Goal: Transaction & Acquisition: Purchase product/service

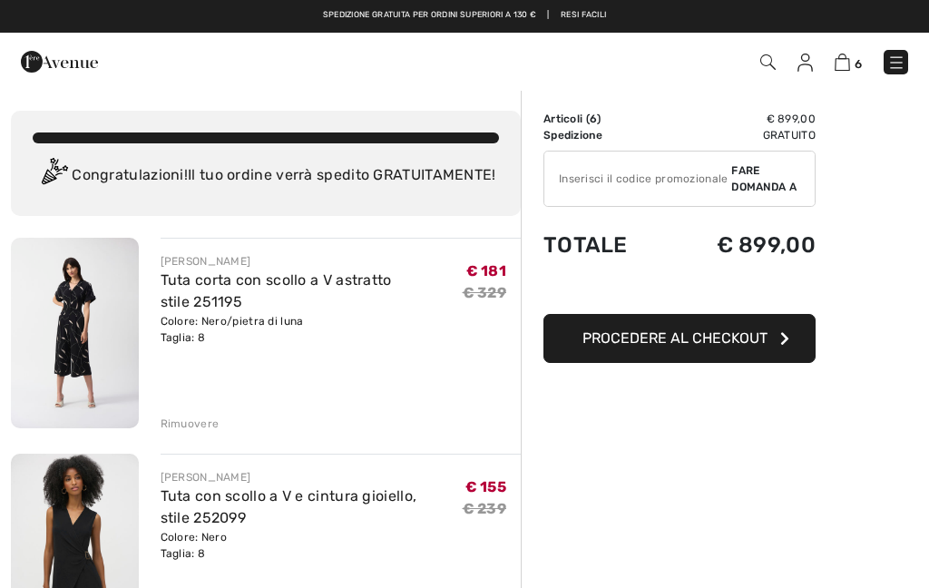
click at [73, 324] on img at bounding box center [75, 333] width 128 height 190
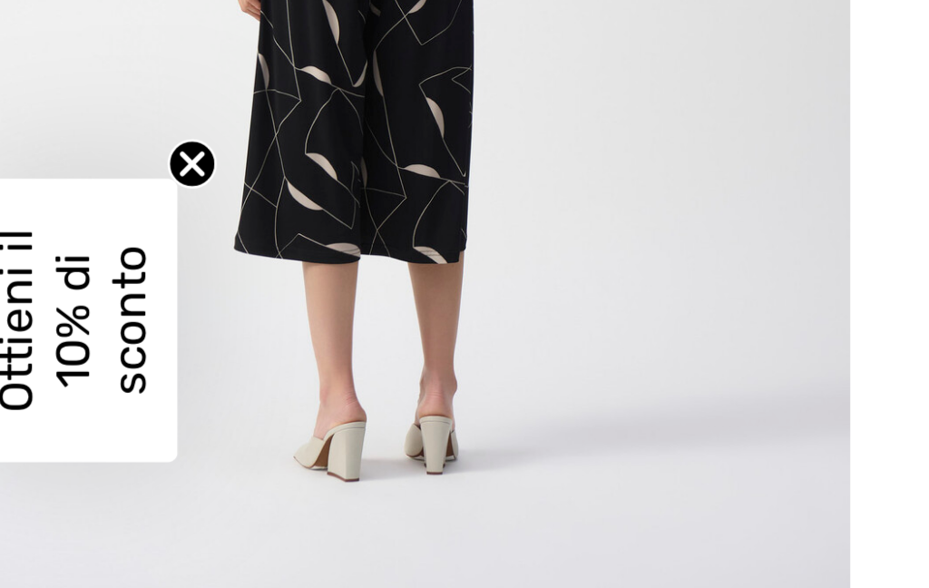
scroll to position [1480, 0]
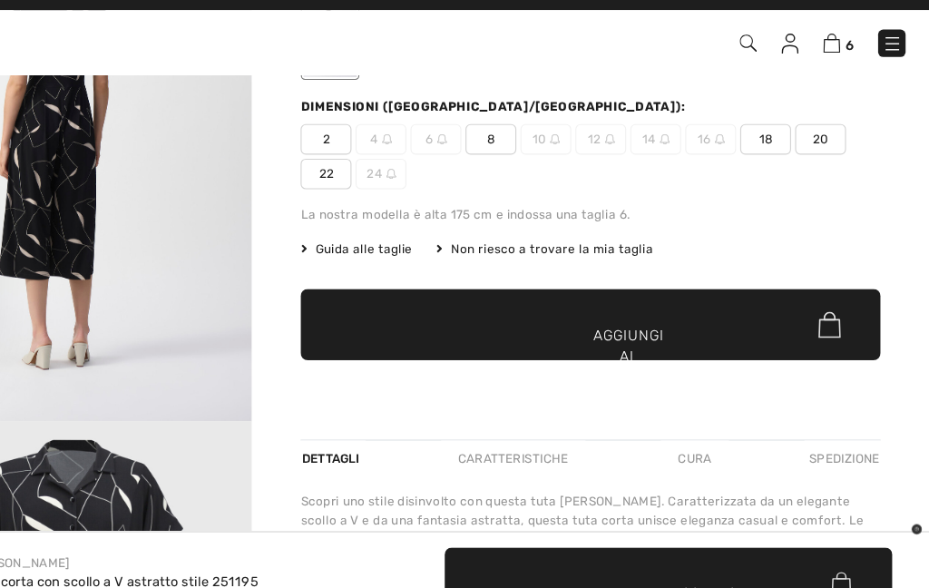
click at [756, 44] on div "6 Guardare" at bounding box center [654, 62] width 533 height 37
click at [835, 54] on img at bounding box center [842, 62] width 15 height 17
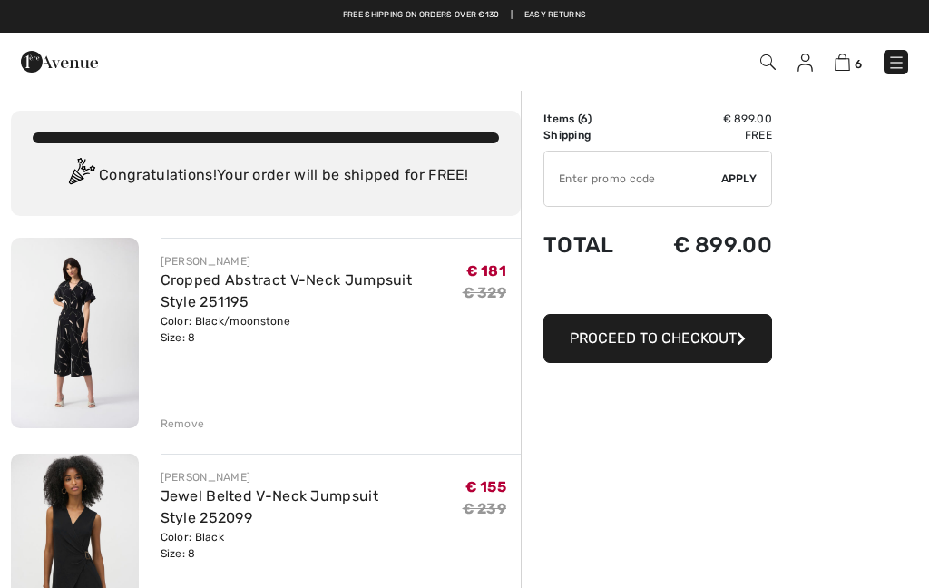
click at [181, 417] on div "Remove" at bounding box center [183, 423] width 44 height 16
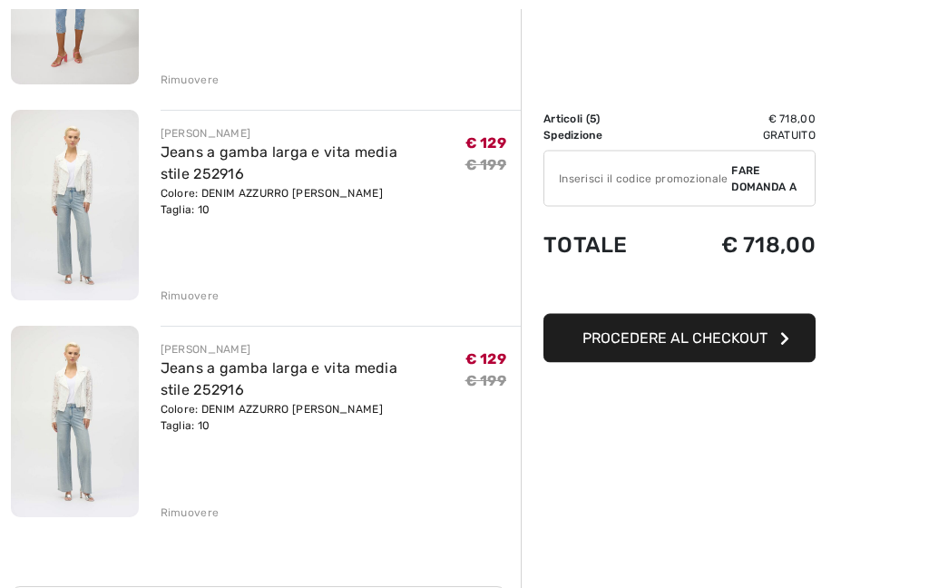
scroll to position [778, 0]
click at [193, 515] on font "Rimuovere" at bounding box center [190, 511] width 59 height 13
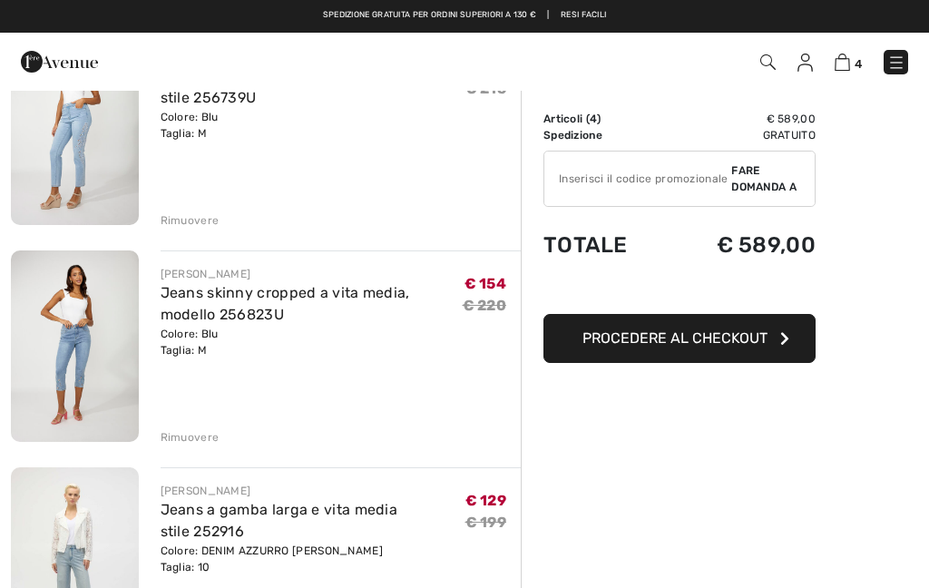
scroll to position [415, 0]
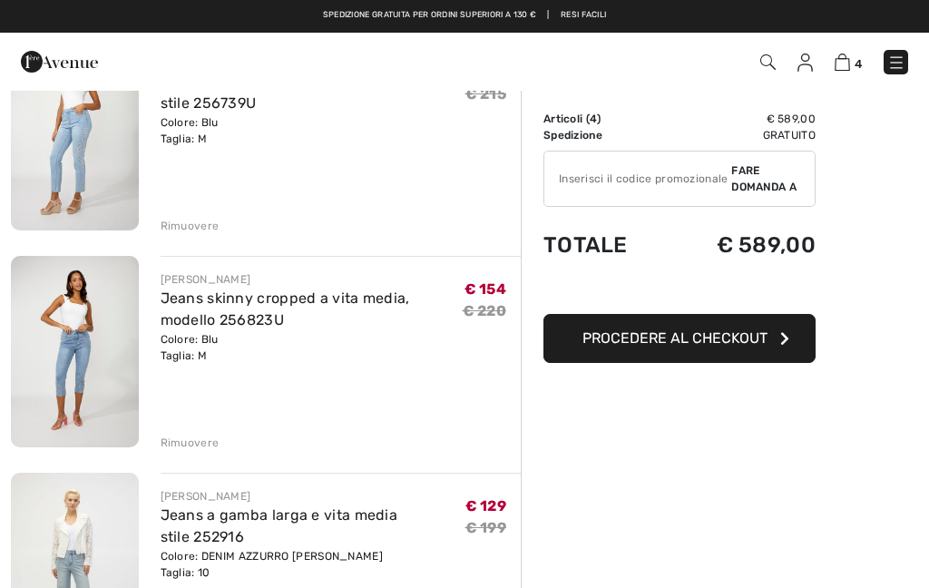
click at [68, 363] on img at bounding box center [75, 351] width 128 height 191
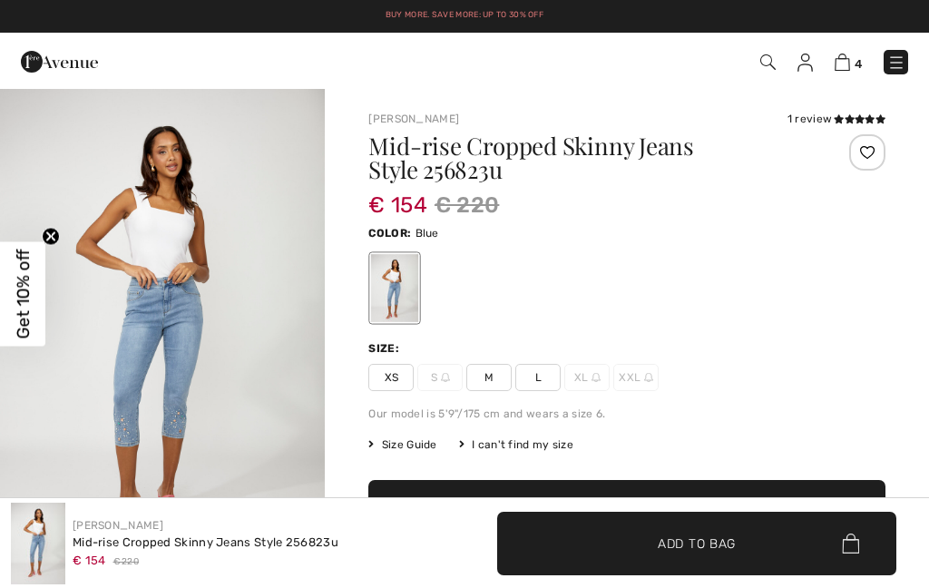
checkbox input "true"
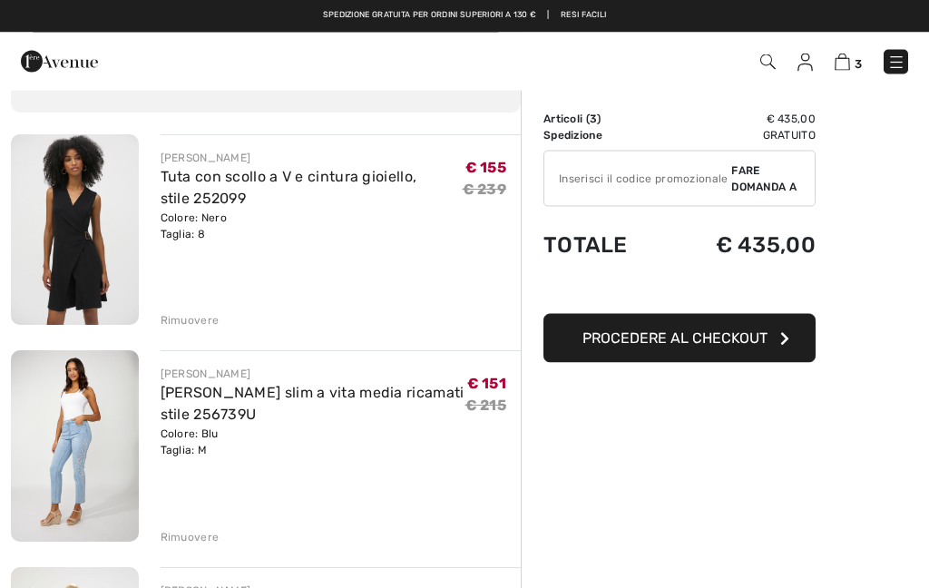
scroll to position [100, 0]
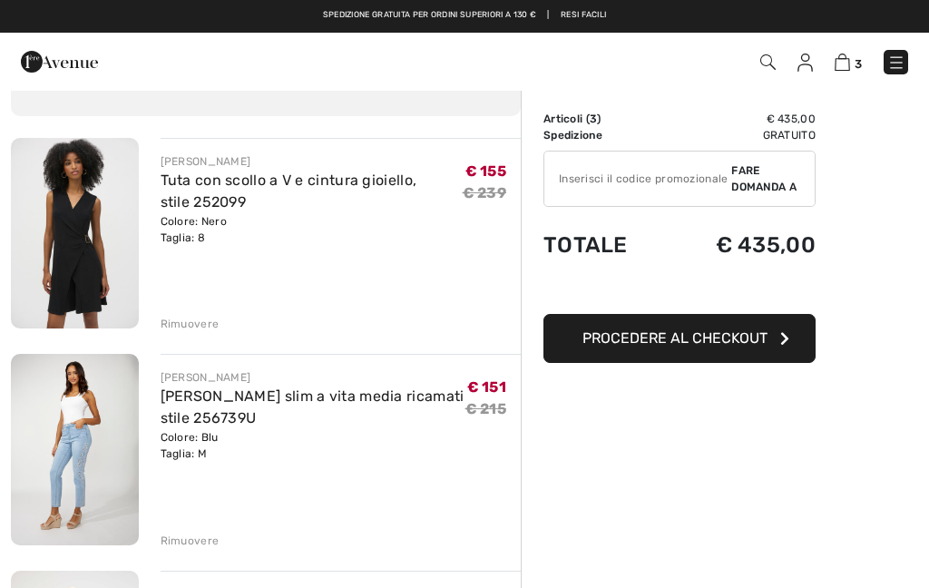
click at [66, 403] on img at bounding box center [75, 449] width 128 height 191
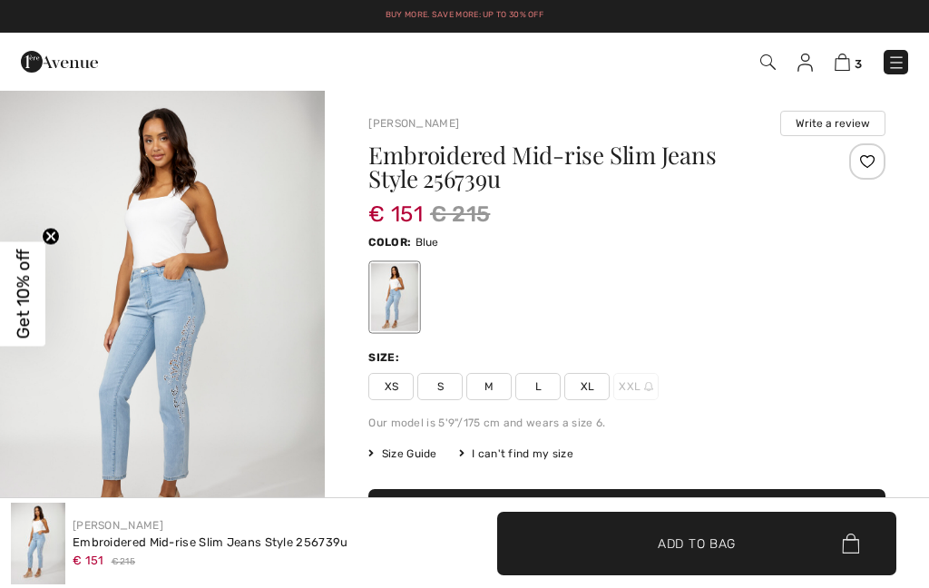
checkbox input "true"
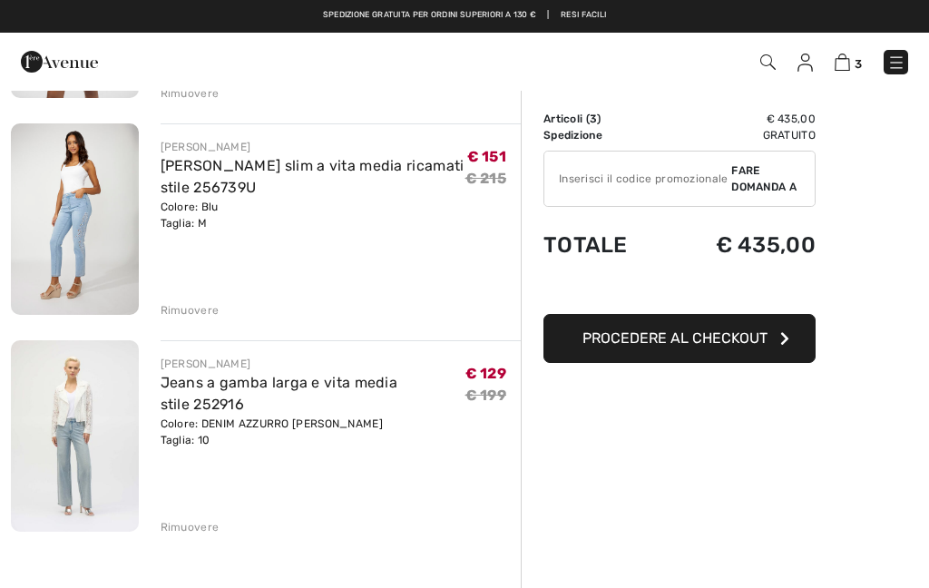
scroll to position [329, 0]
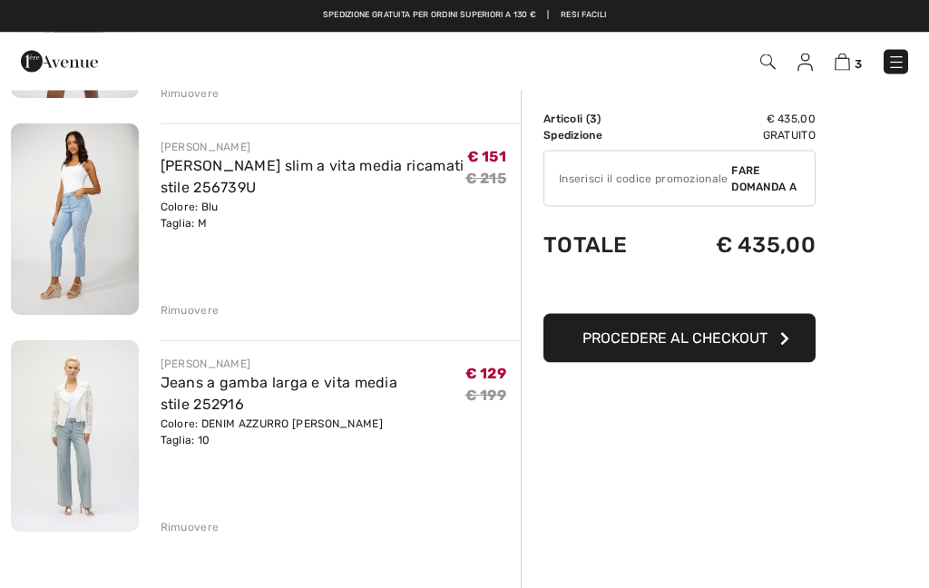
click at [200, 388] on font "Jeans a gamba larga e vita media stile 252916" at bounding box center [280, 394] width 238 height 39
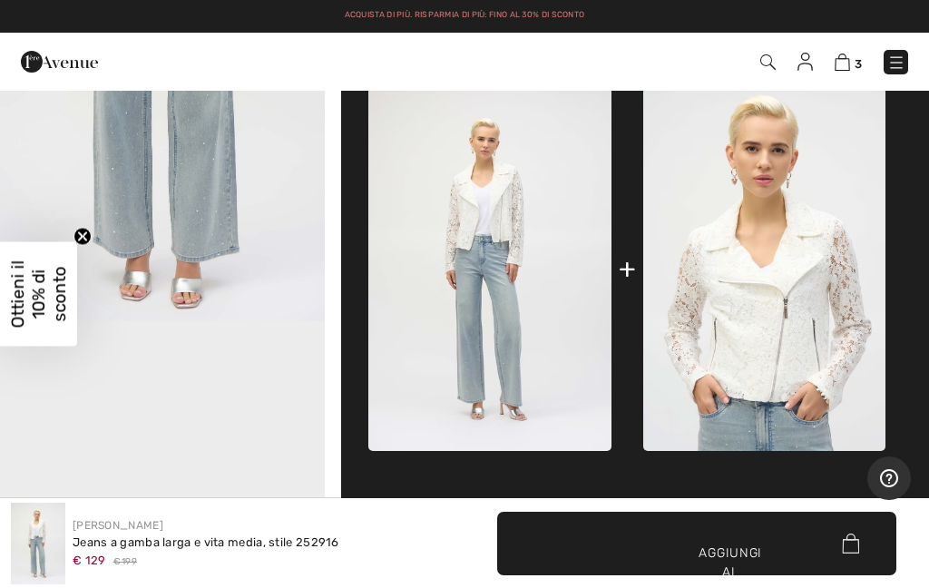
scroll to position [680, 0]
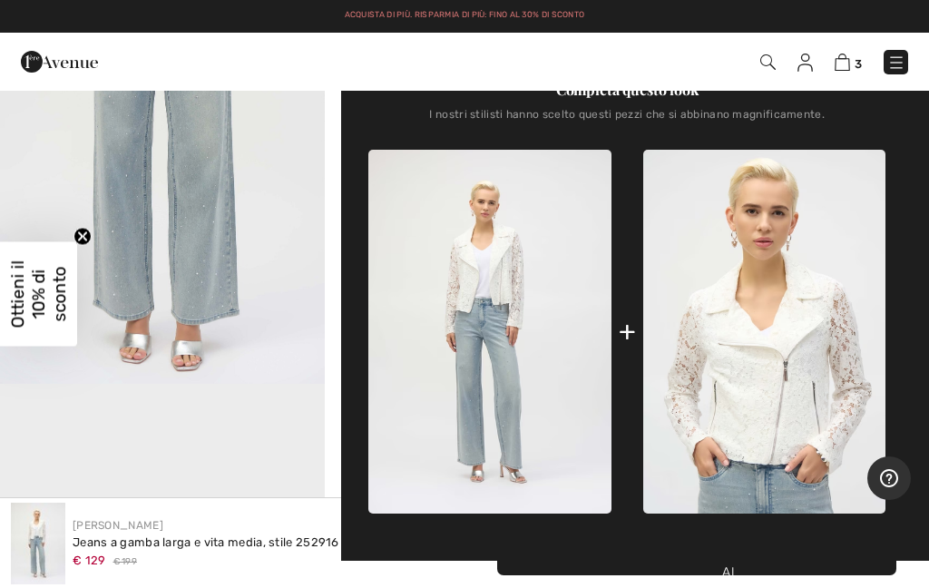
click at [740, 362] on img at bounding box center [764, 331] width 242 height 363
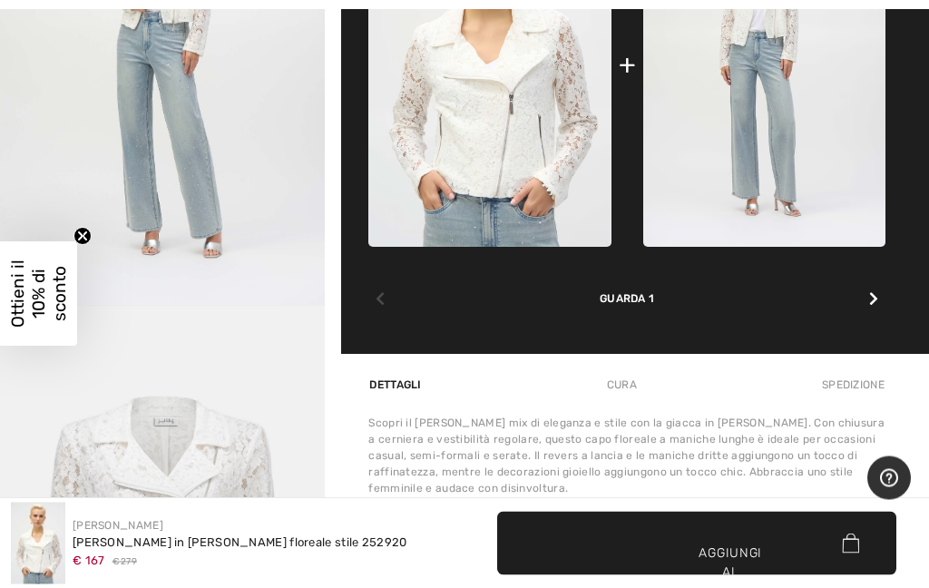
scroll to position [916, 0]
click at [879, 281] on div at bounding box center [874, 299] width 24 height 36
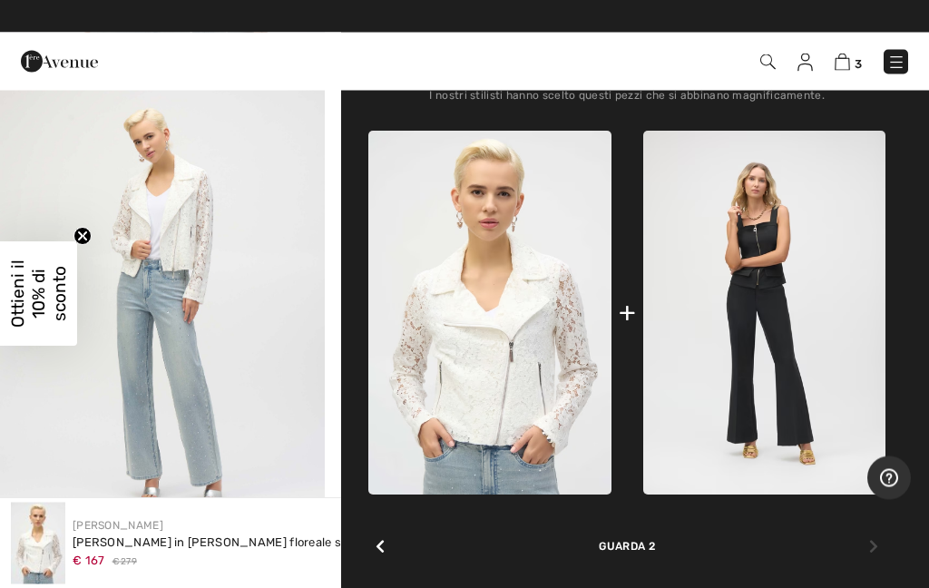
scroll to position [669, 0]
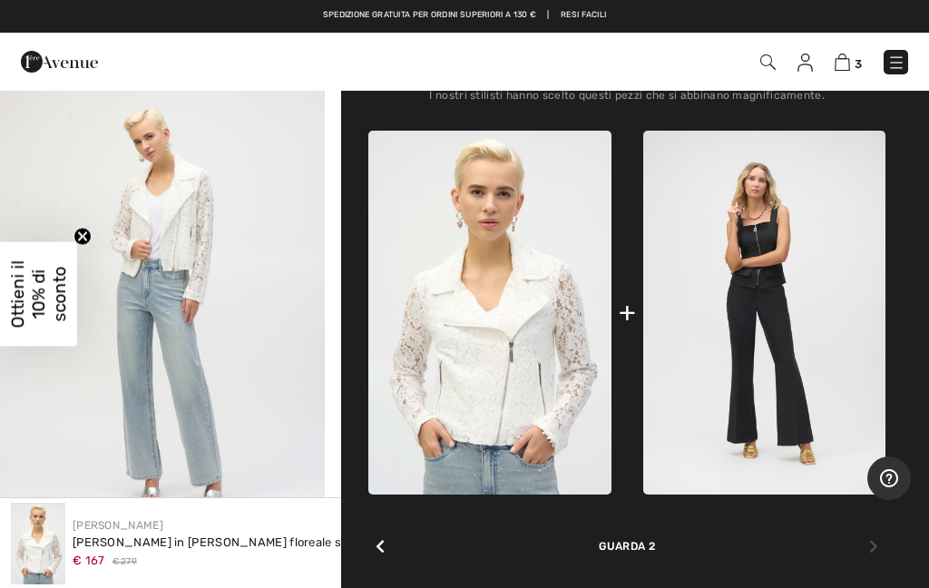
click at [791, 334] on img at bounding box center [764, 312] width 242 height 363
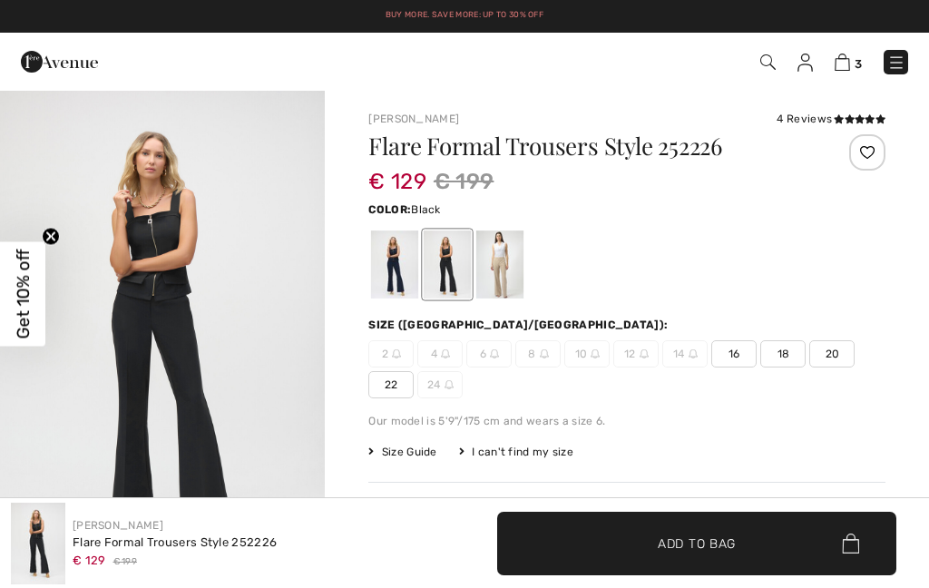
checkbox input "true"
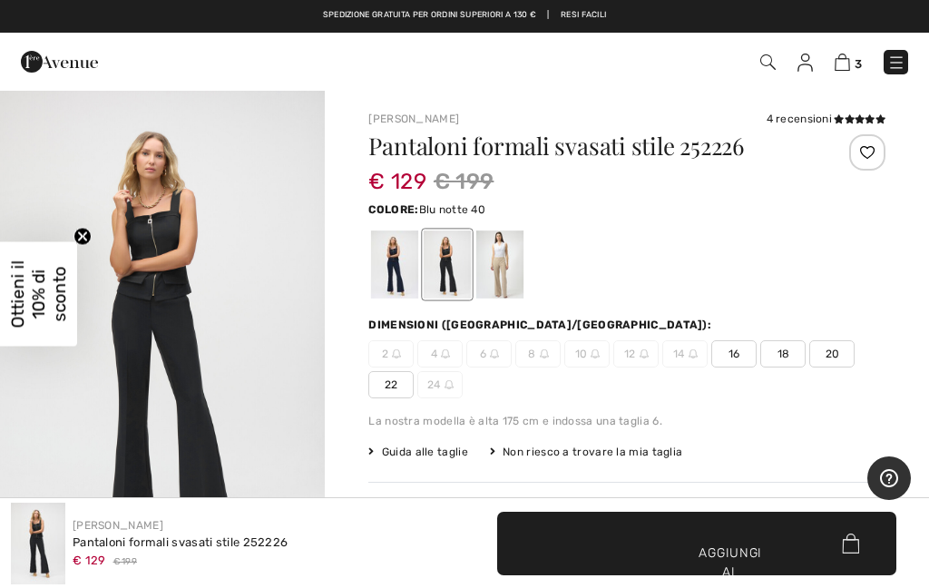
click at [383, 256] on div at bounding box center [394, 264] width 47 height 68
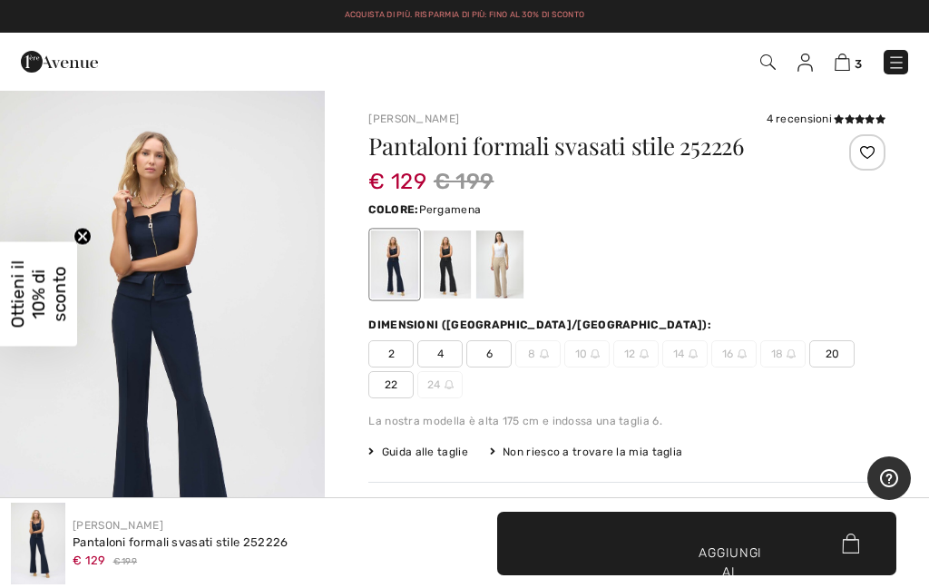
click at [498, 246] on div at bounding box center [499, 264] width 47 height 68
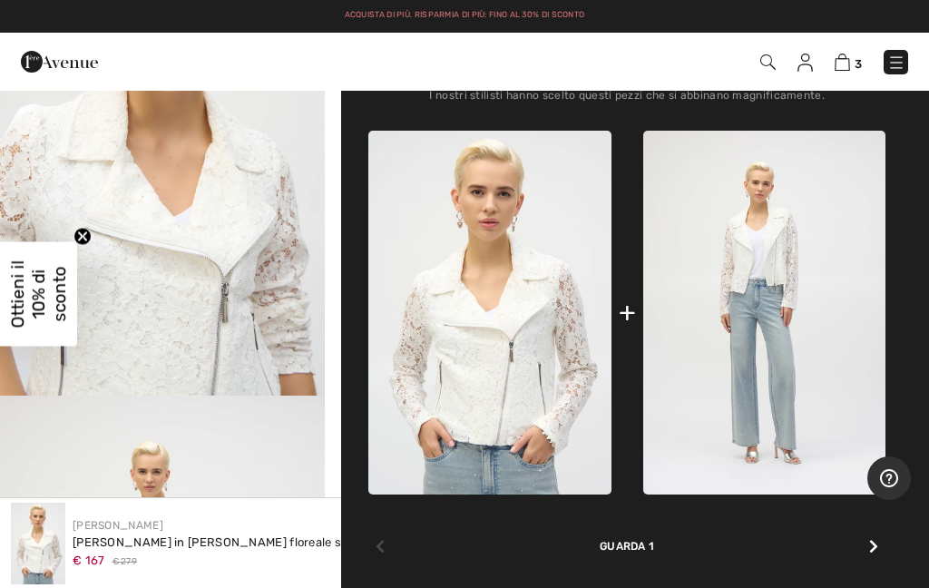
click at [864, 529] on div at bounding box center [874, 547] width 24 height 36
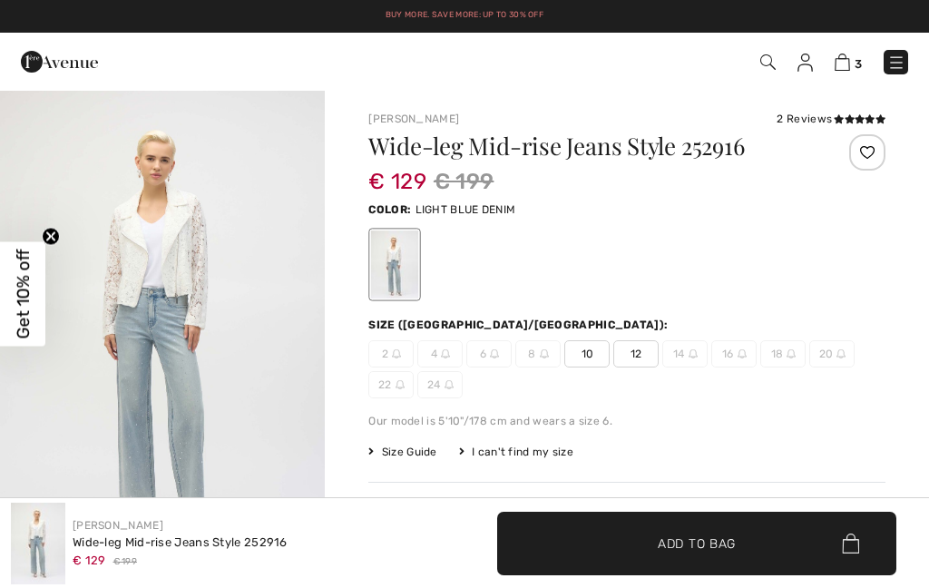
checkbox input "true"
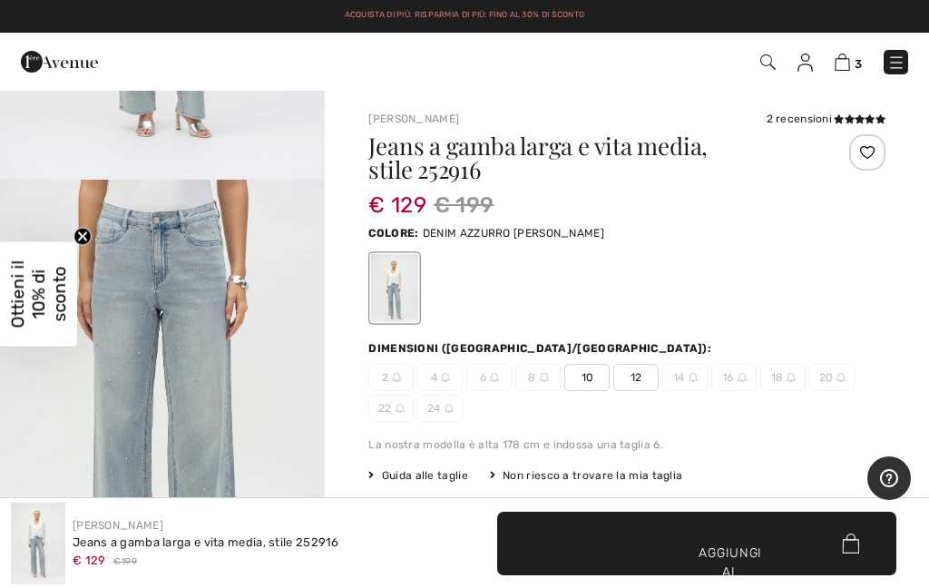
click at [851, 53] on link "3" at bounding box center [848, 62] width 27 height 22
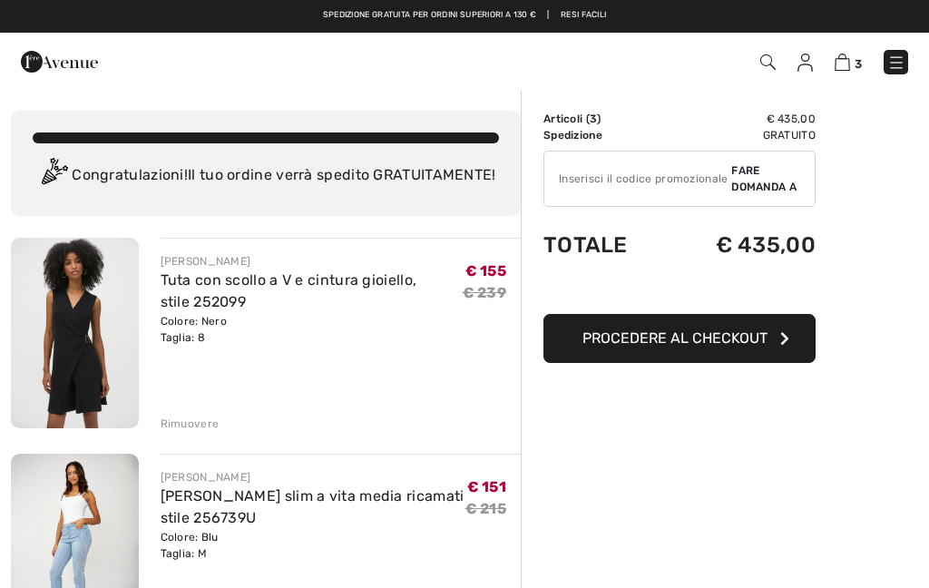
click at [68, 533] on img at bounding box center [75, 549] width 128 height 191
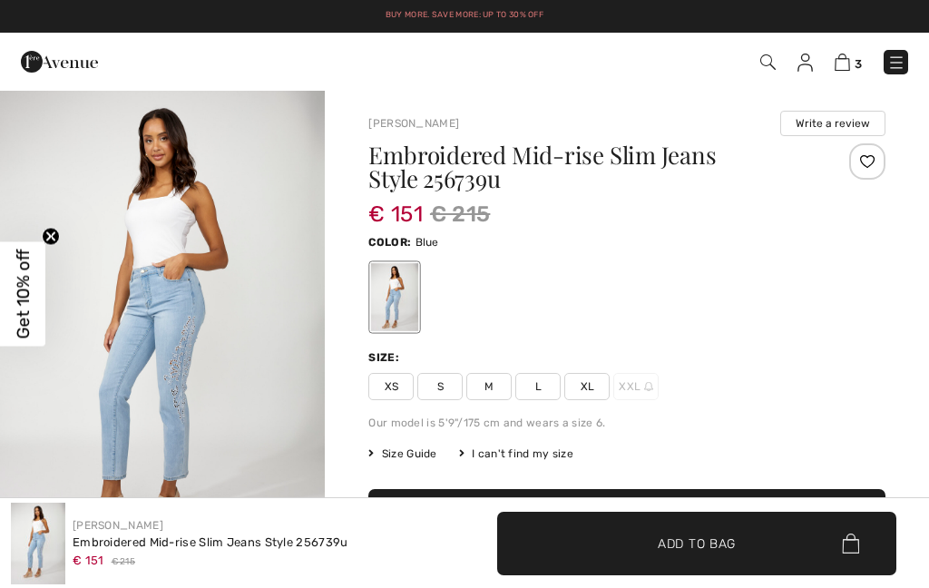
checkbox input "true"
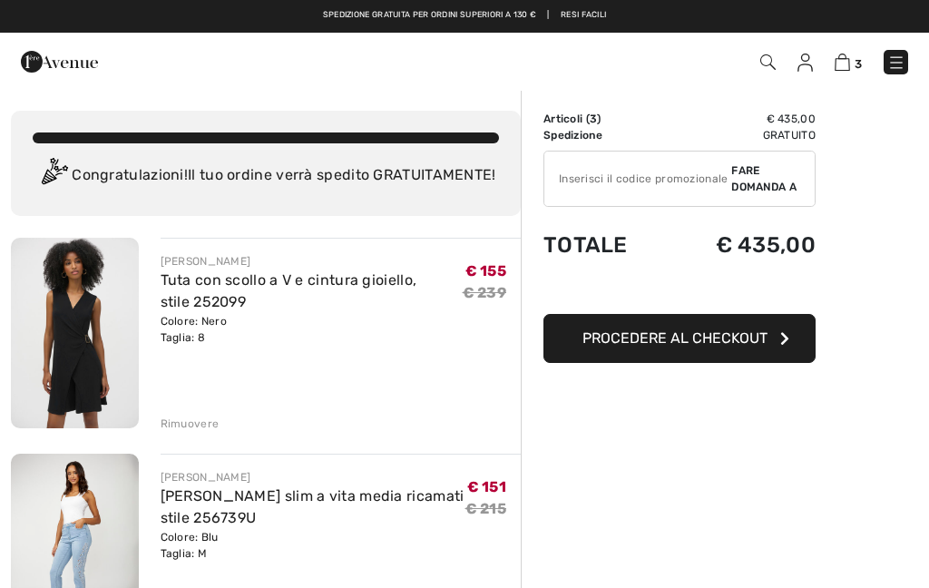
click at [35, 54] on img at bounding box center [59, 62] width 77 height 36
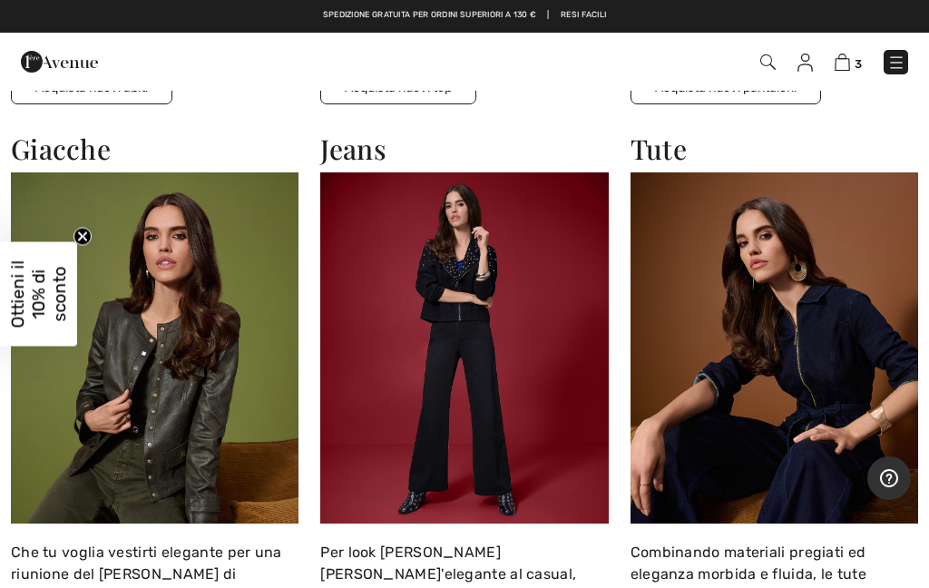
scroll to position [1776, 0]
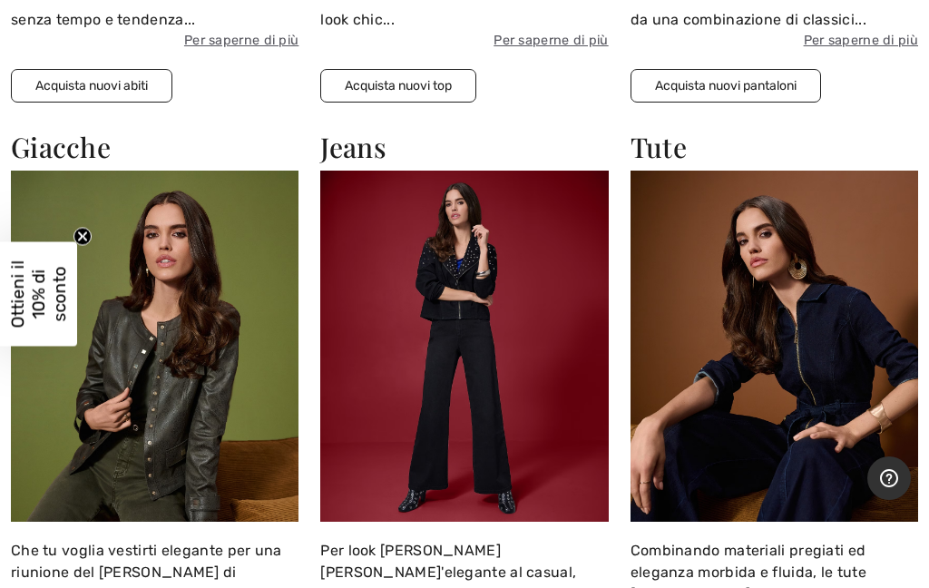
click at [493, 441] on img at bounding box center [464, 346] width 288 height 351
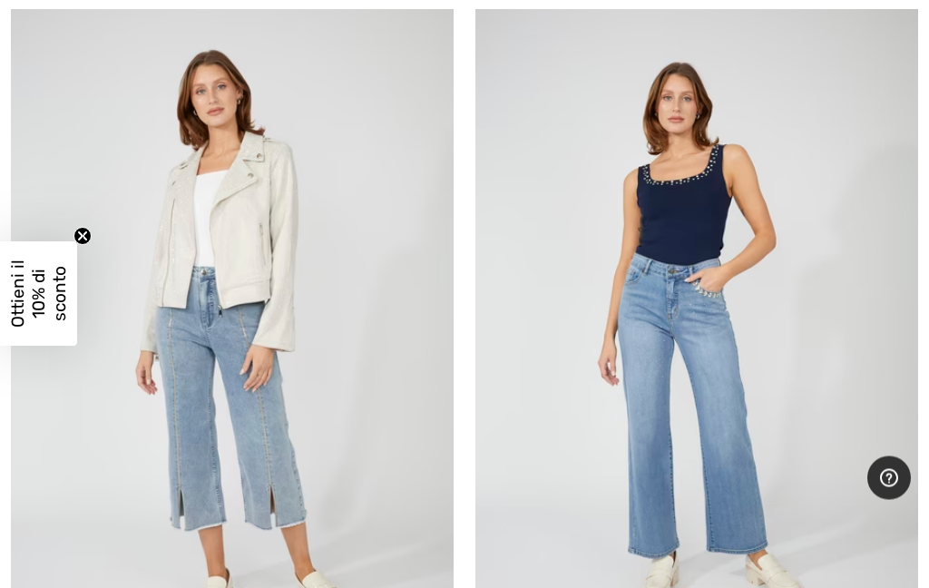
scroll to position [13424, 0]
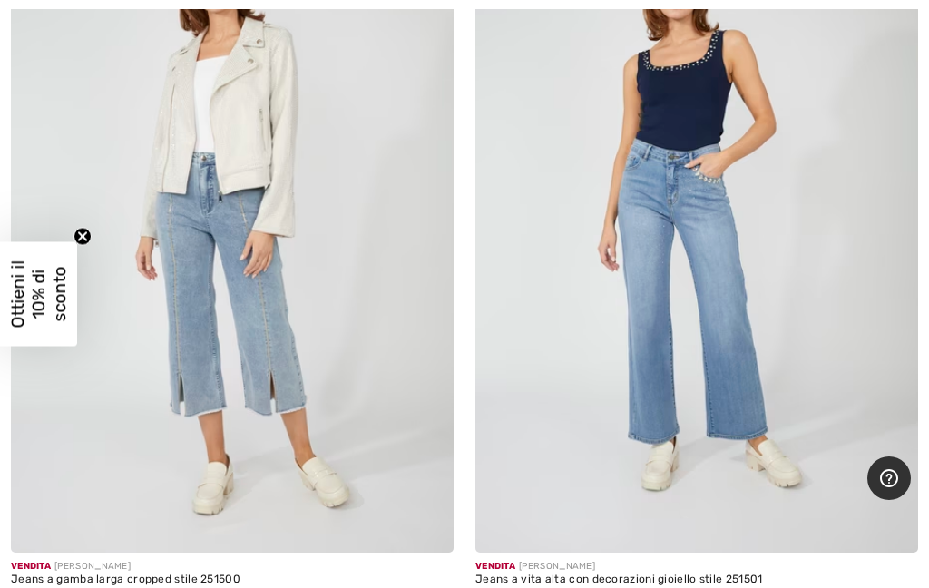
click at [700, 228] on img at bounding box center [696, 220] width 443 height 664
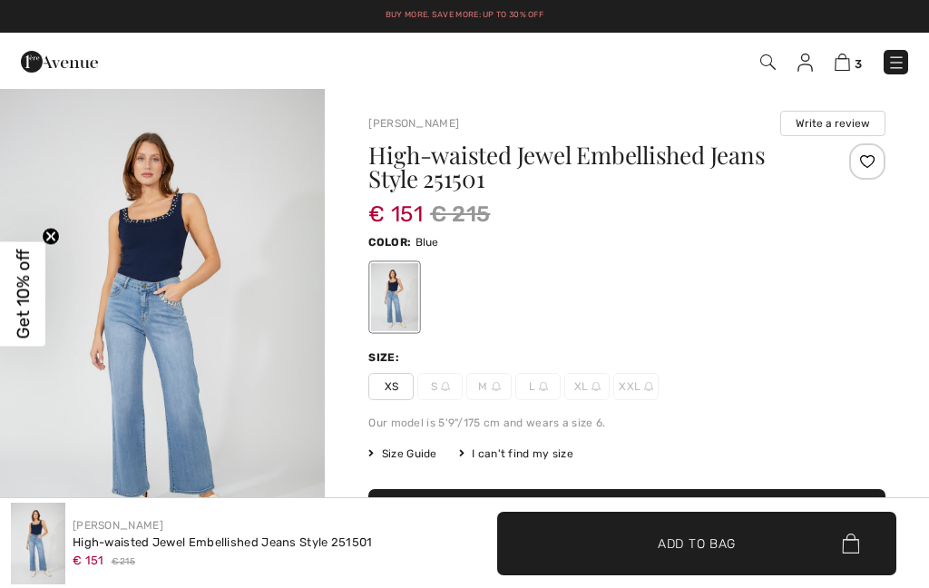
scroll to position [386, 0]
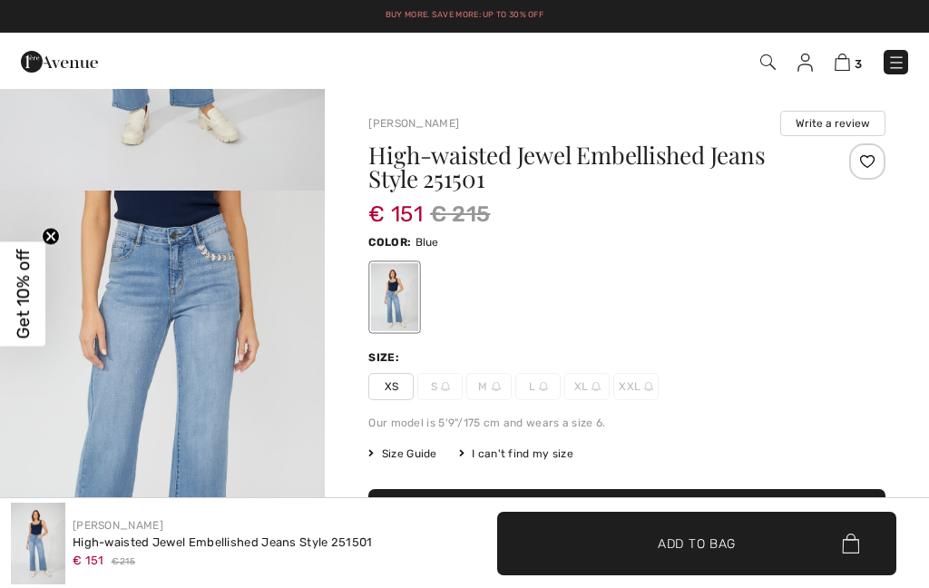
checkbox input "true"
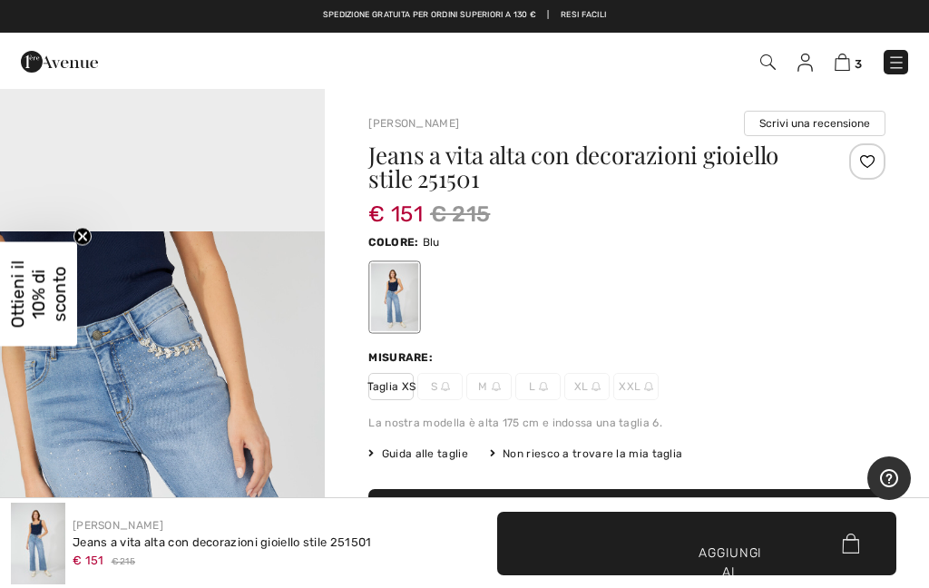
scroll to position [1426, 0]
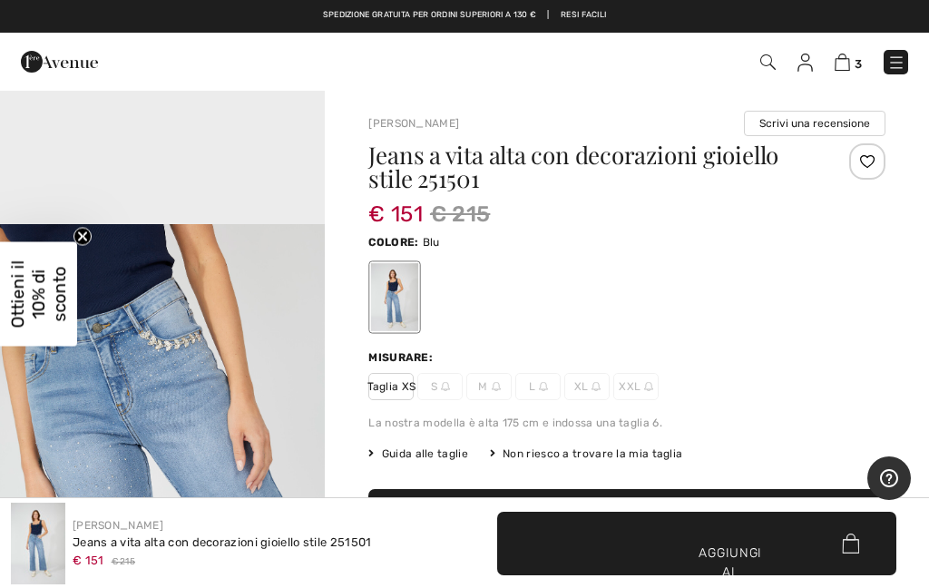
click at [186, 415] on img "3 / 5" at bounding box center [162, 468] width 325 height 488
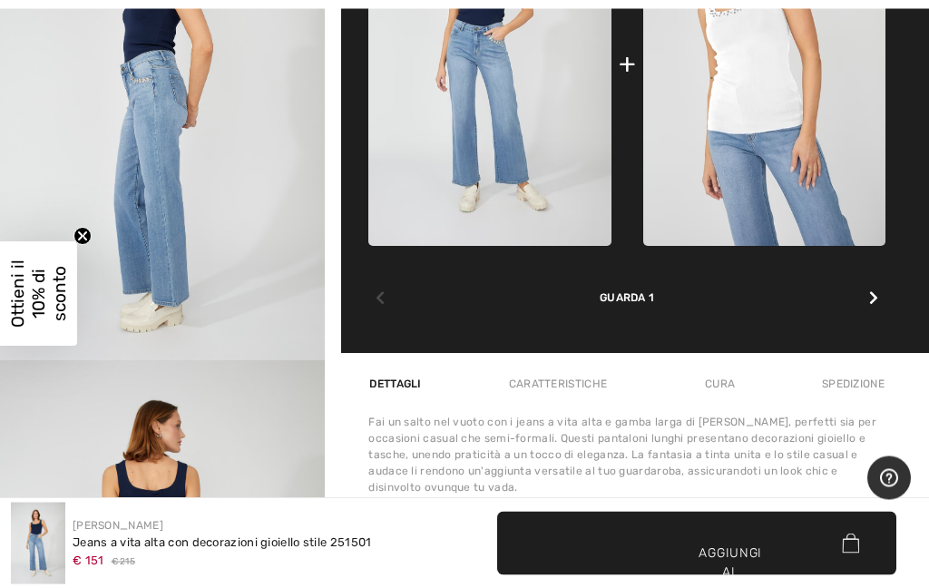
scroll to position [888, 0]
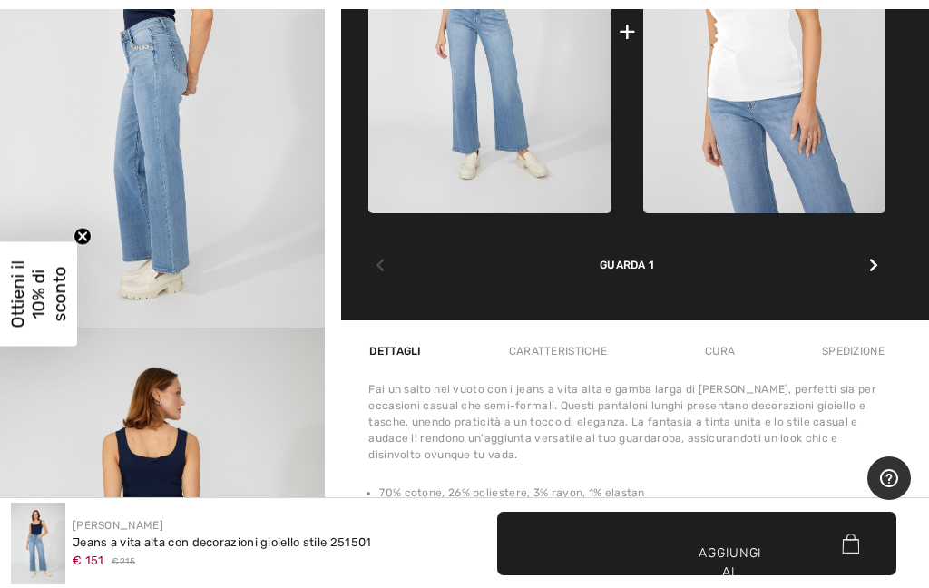
click at [204, 256] on img "4 / 5" at bounding box center [162, 83] width 325 height 488
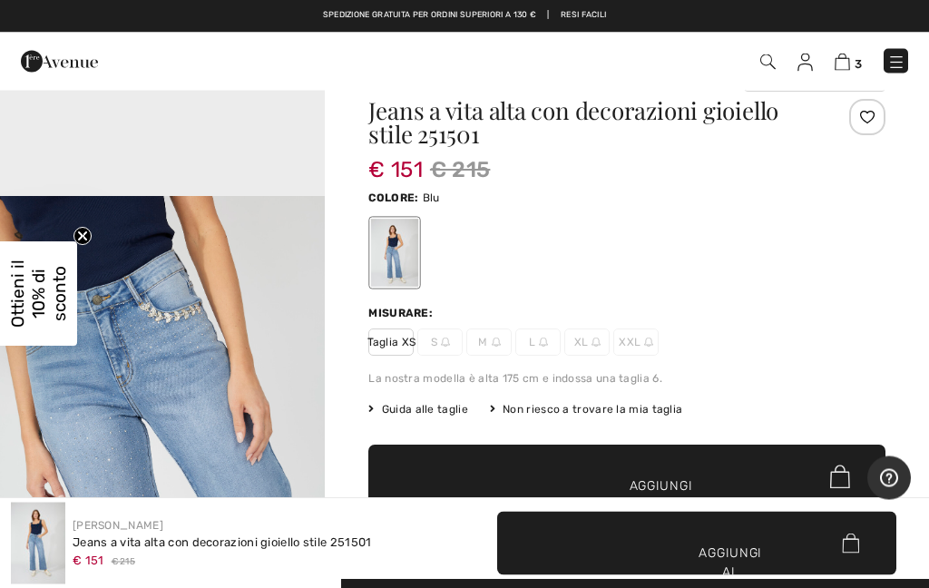
scroll to position [44, 0]
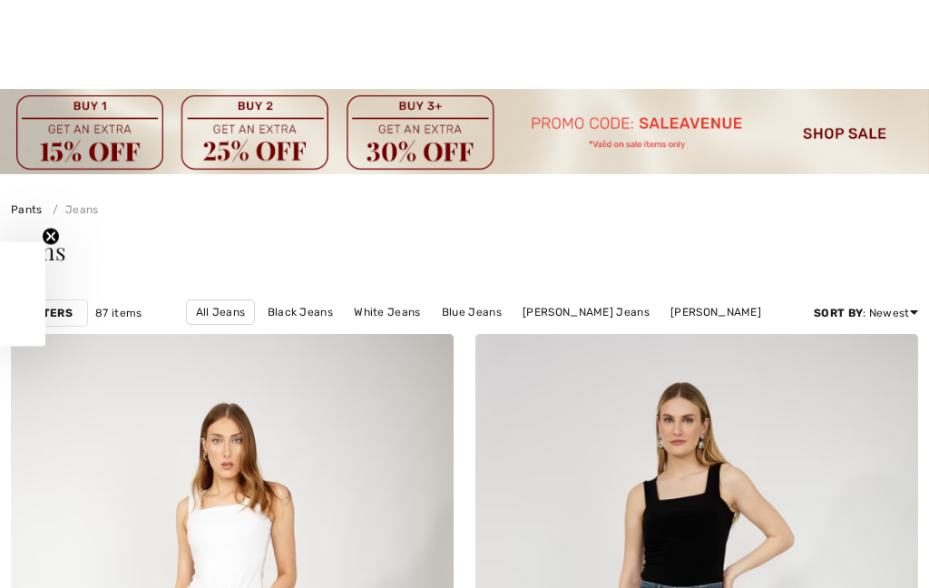
checkbox input "true"
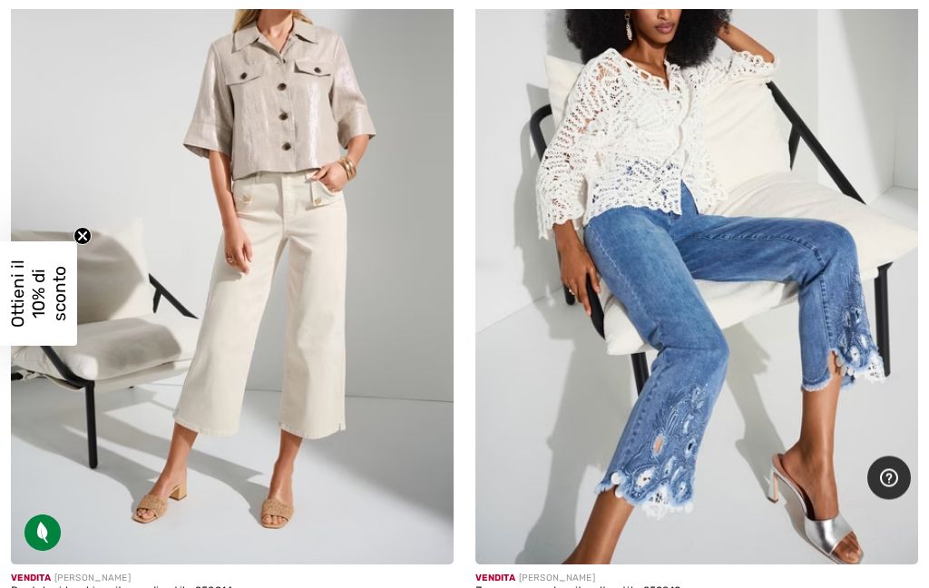
scroll to position [18054, 0]
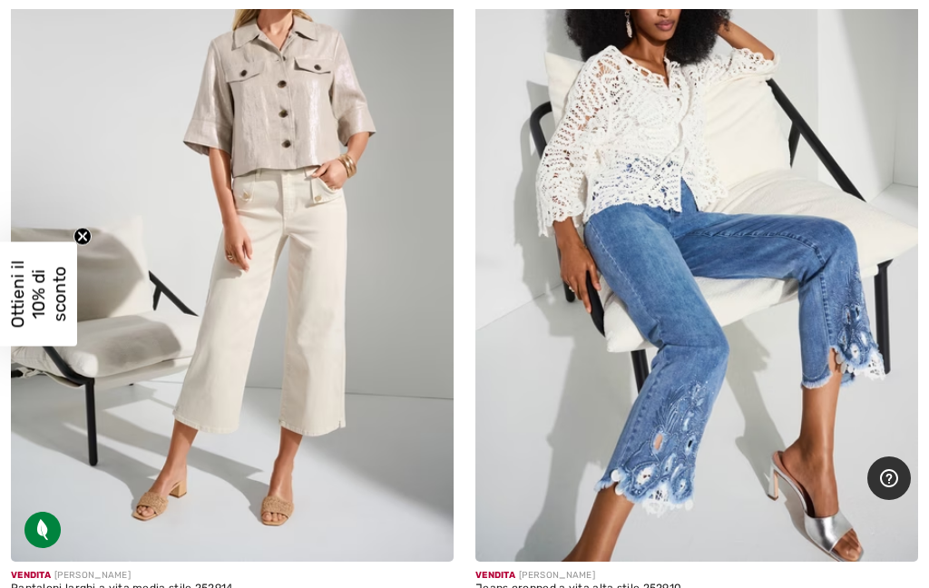
click at [716, 230] on img at bounding box center [696, 229] width 443 height 664
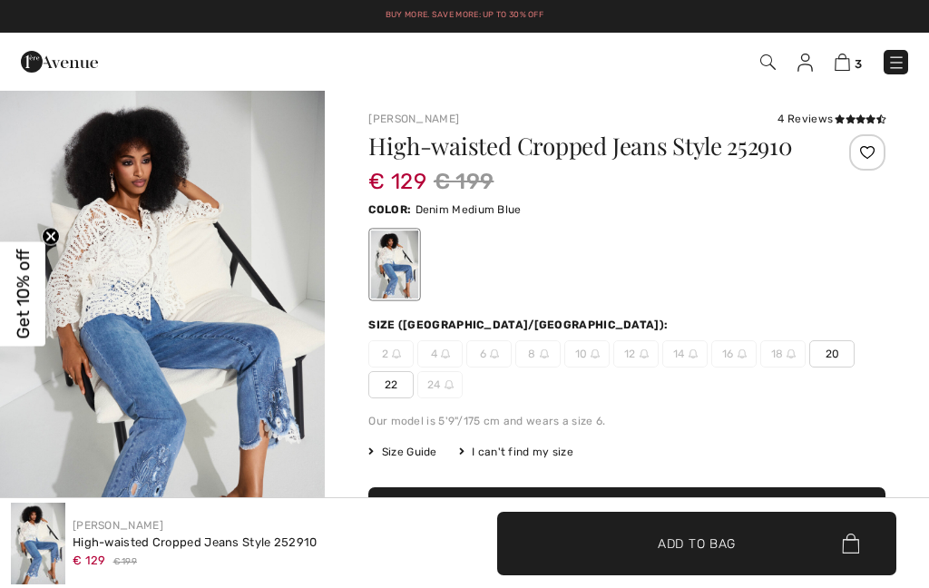
checkbox input "true"
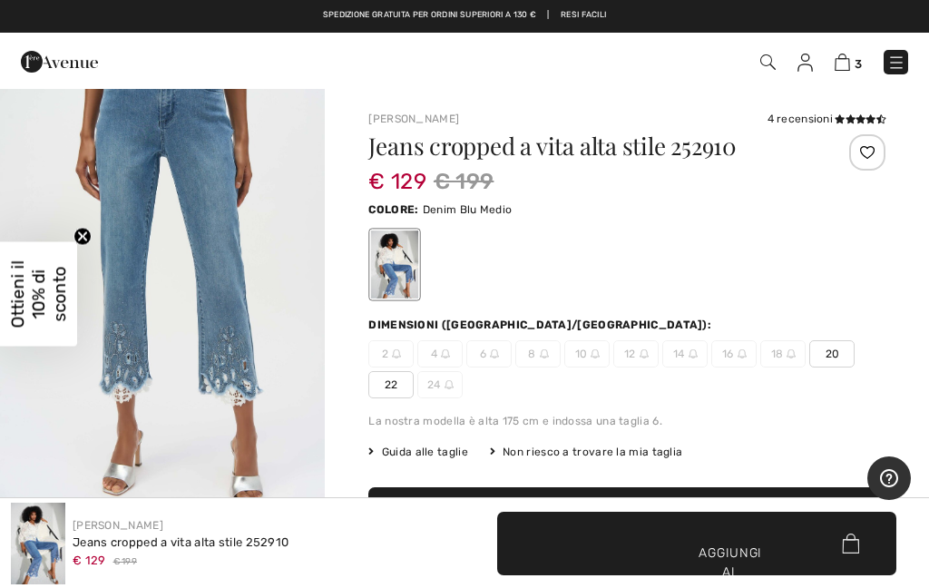
scroll to position [1024, 0]
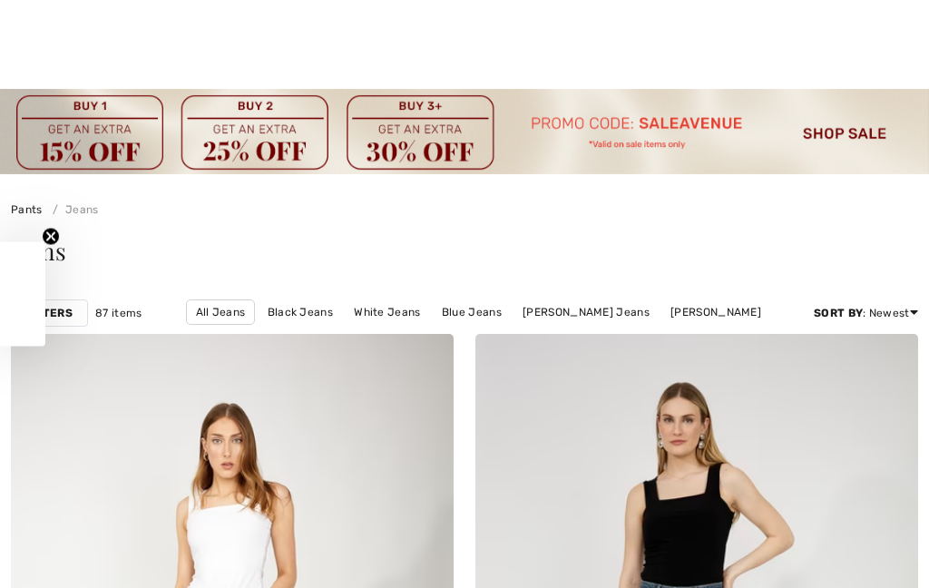
checkbox input "true"
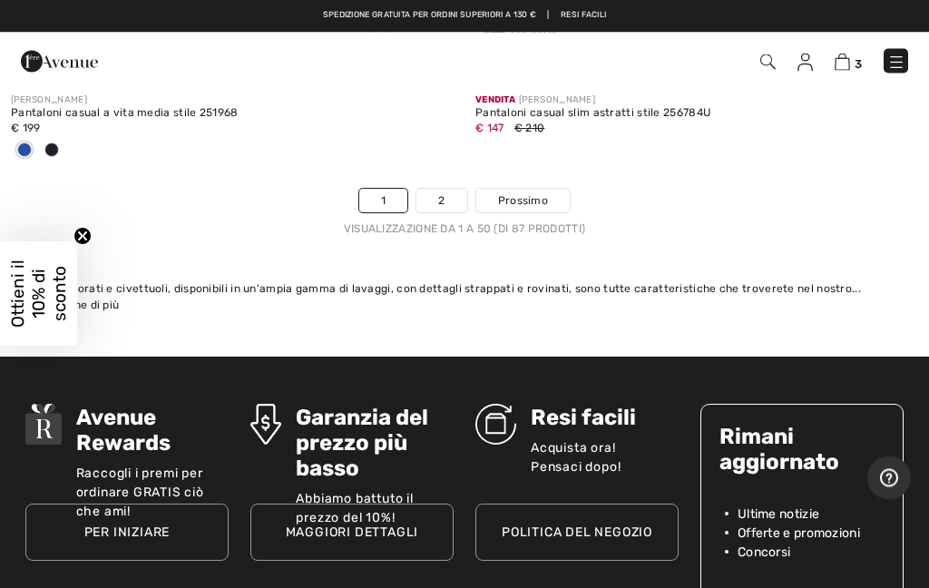
scroll to position [19448, 0]
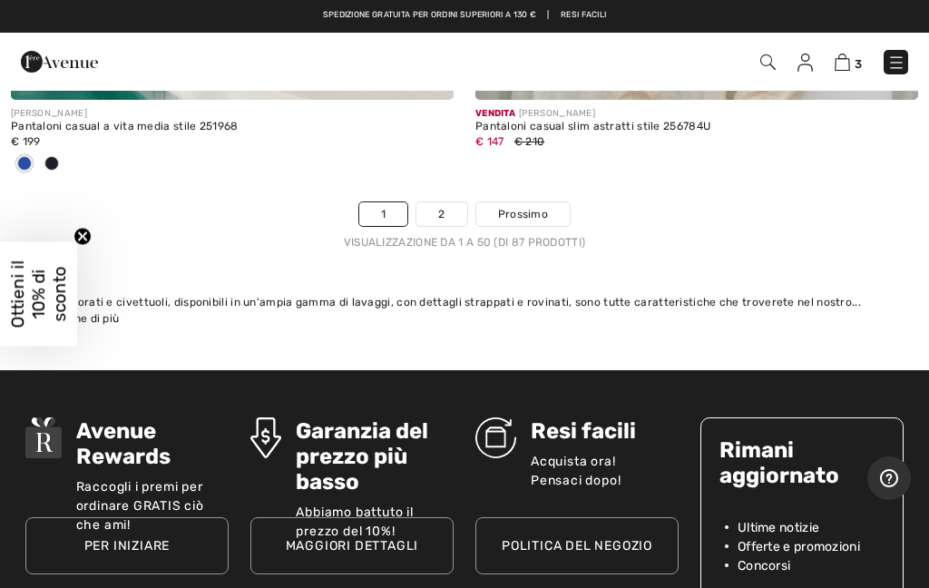
click at [440, 208] on font "2" at bounding box center [441, 214] width 6 height 13
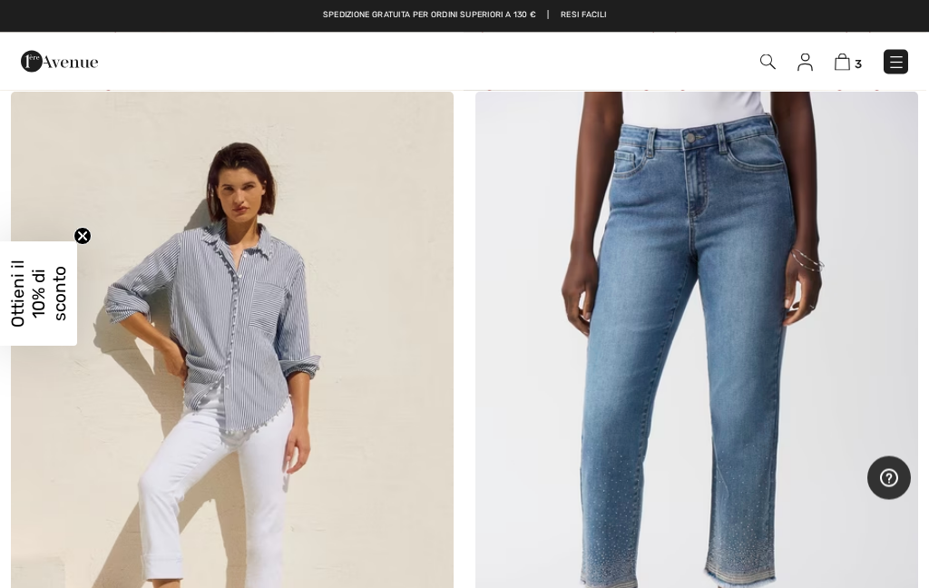
scroll to position [3950, 0]
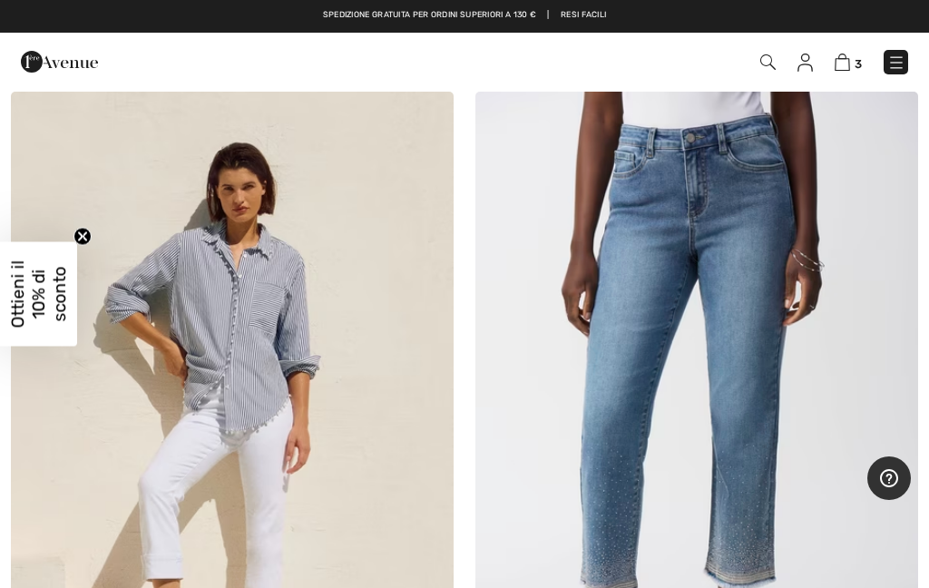
click at [690, 380] on img at bounding box center [696, 424] width 443 height 664
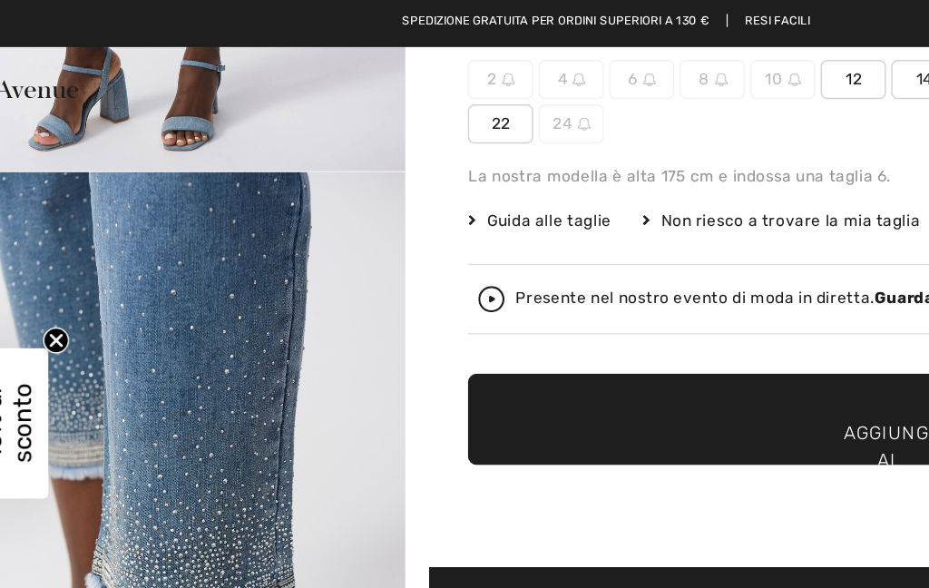
scroll to position [227, 0]
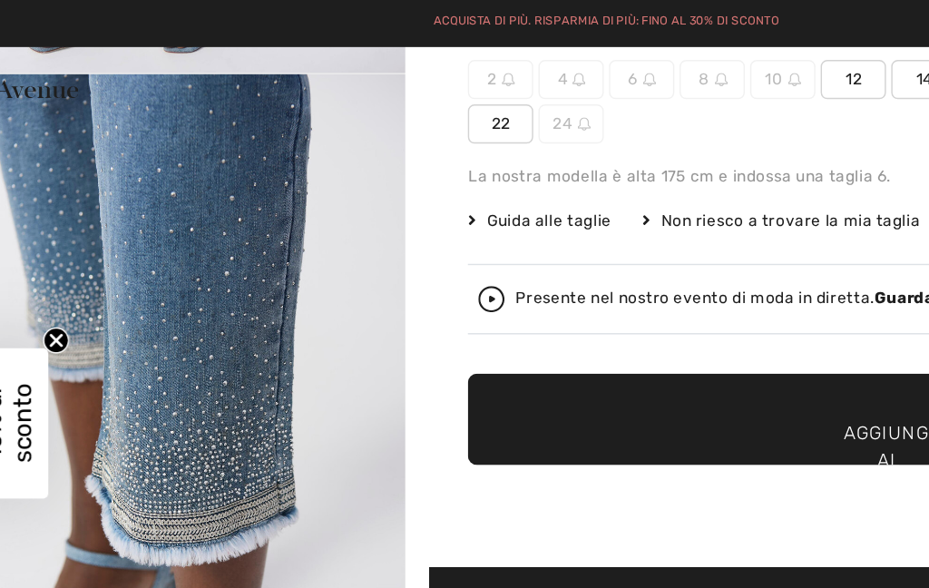
click at [91, 382] on img "2 / 4" at bounding box center [162, 295] width 325 height 487
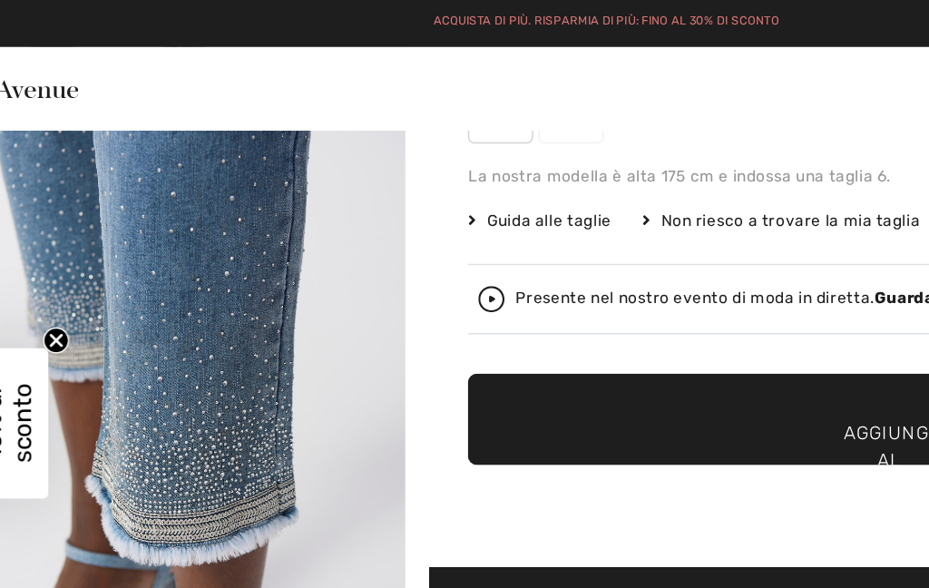
scroll to position [0, 0]
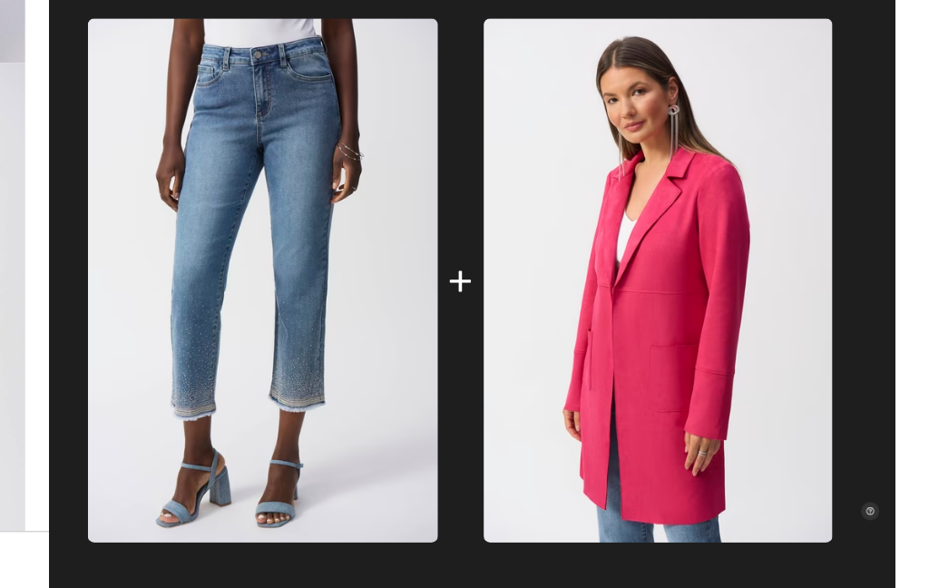
scroll to position [714, 0]
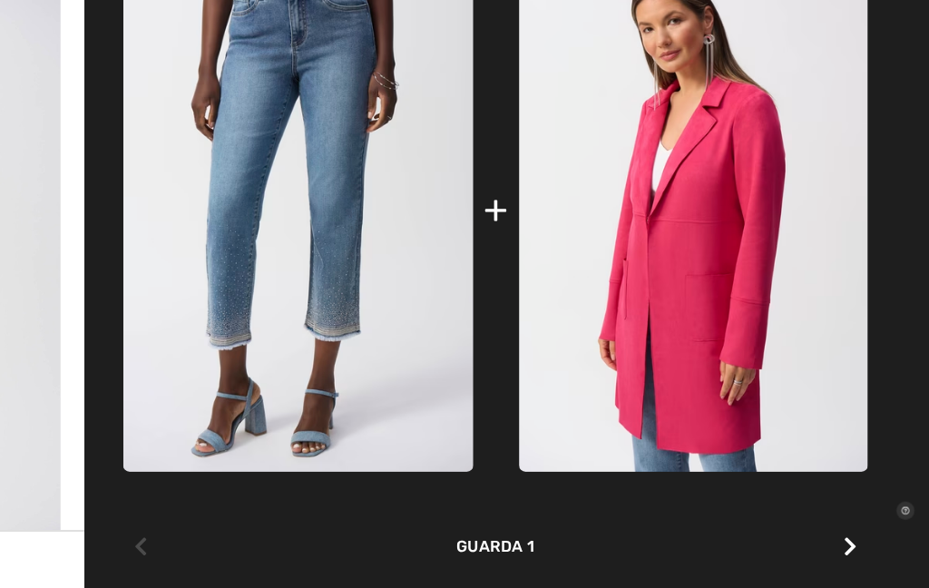
click at [869, 501] on icon at bounding box center [873, 508] width 9 height 15
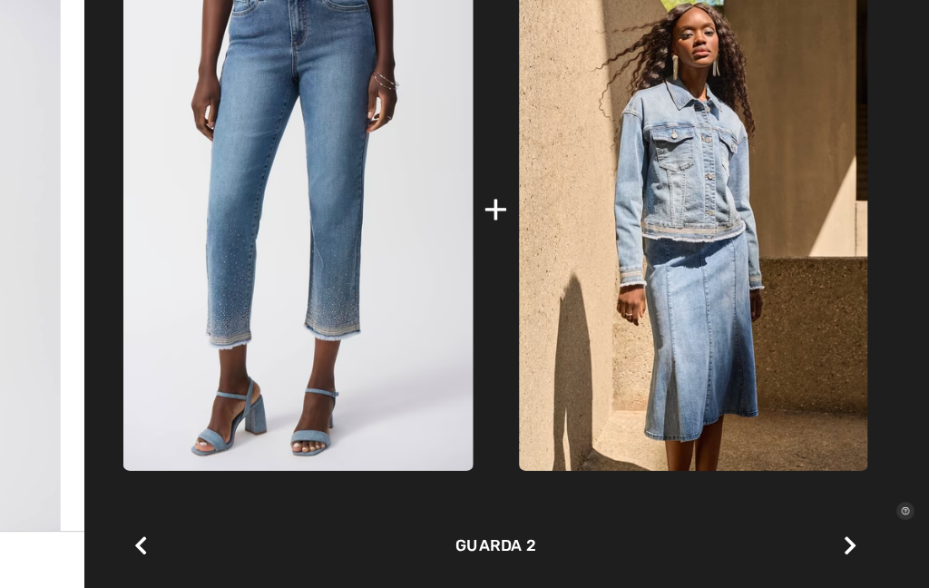
click at [869, 500] on icon at bounding box center [873, 507] width 9 height 15
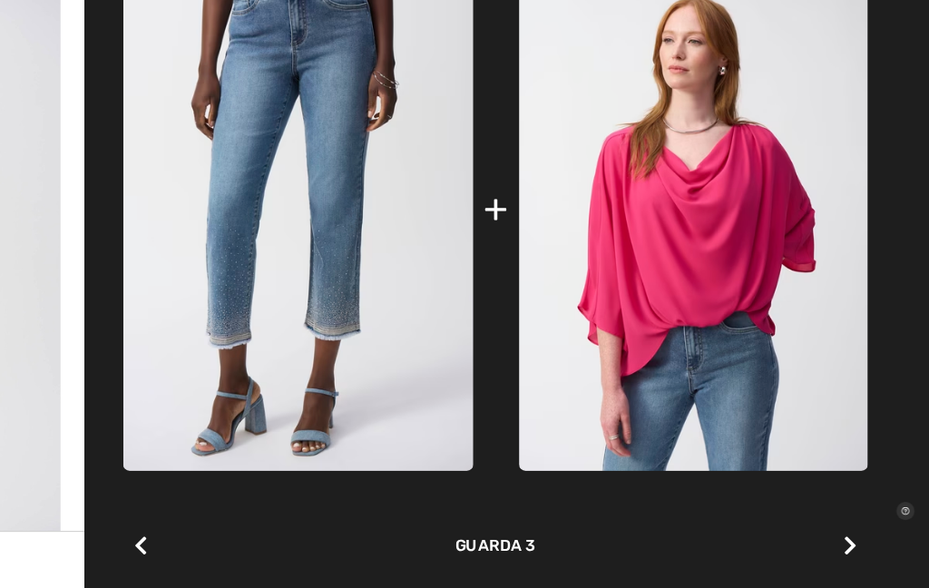
click at [862, 490] on div at bounding box center [874, 508] width 24 height 36
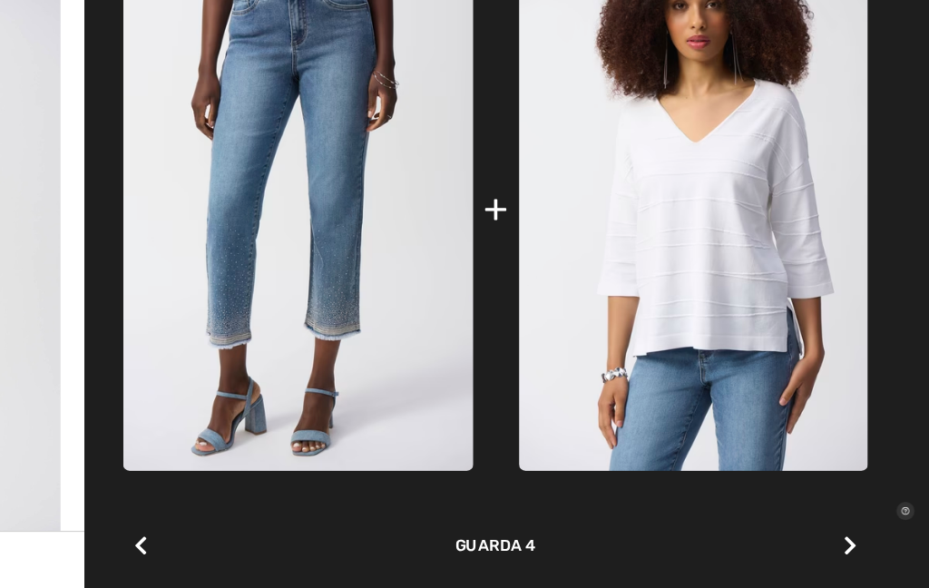
click at [862, 490] on div at bounding box center [874, 508] width 24 height 36
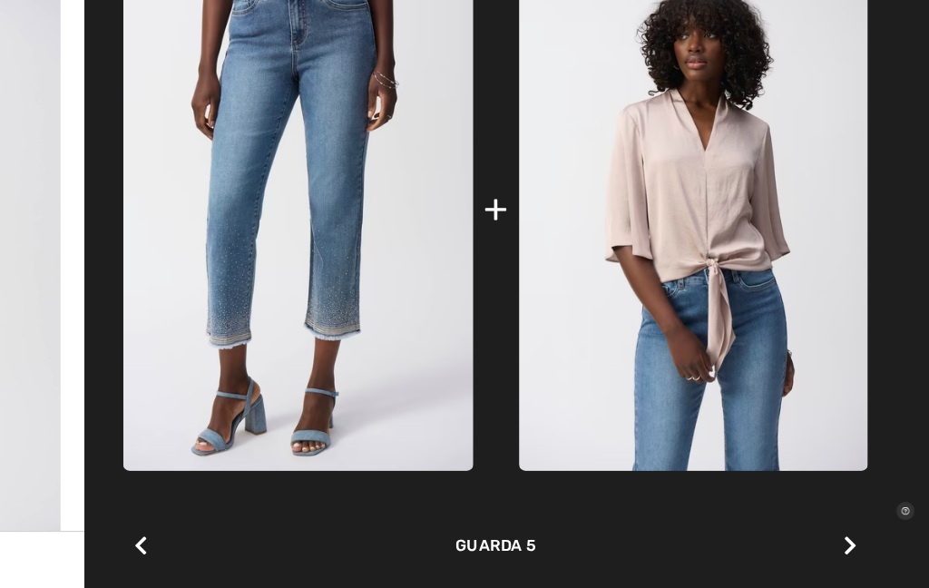
click at [869, 500] on icon at bounding box center [873, 507] width 9 height 15
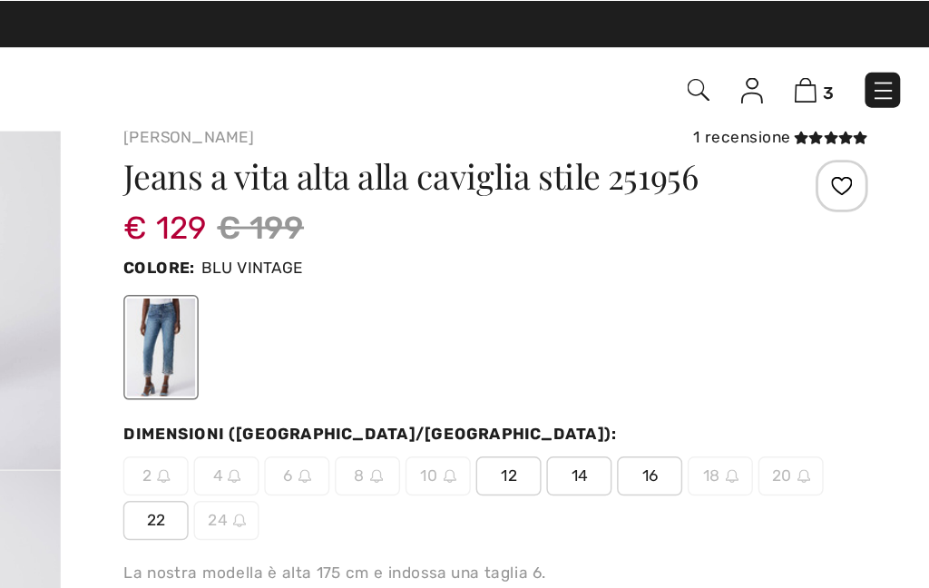
scroll to position [24, 0]
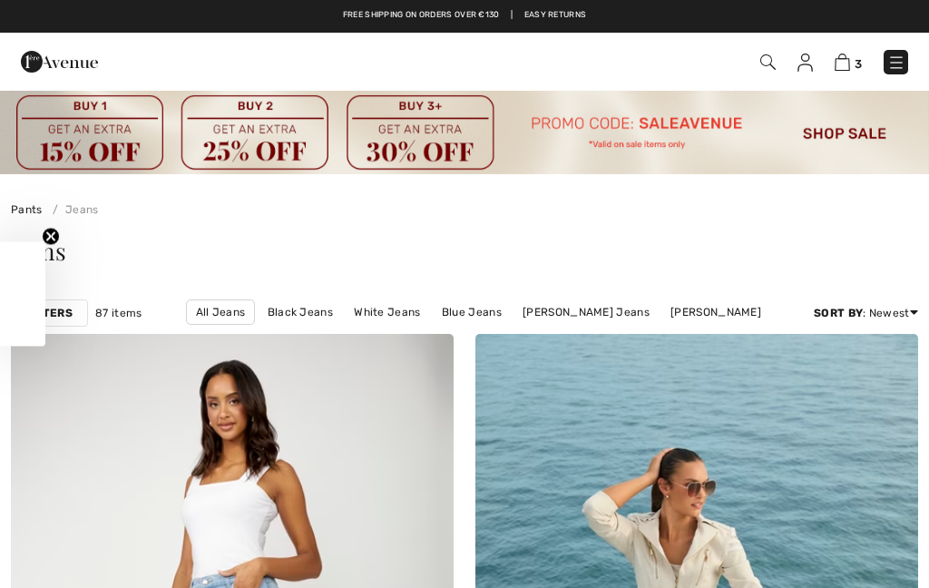
checkbox input "true"
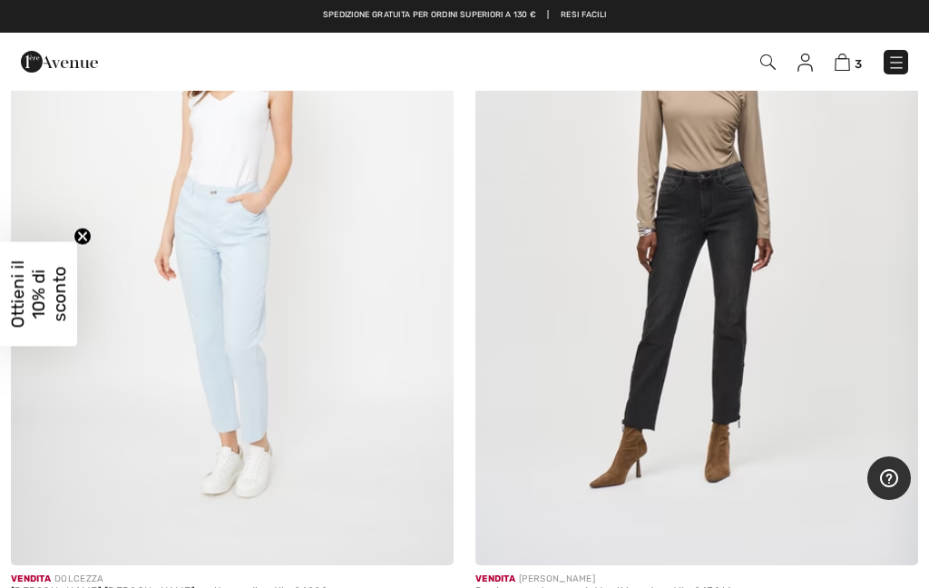
scroll to position [8021, 0]
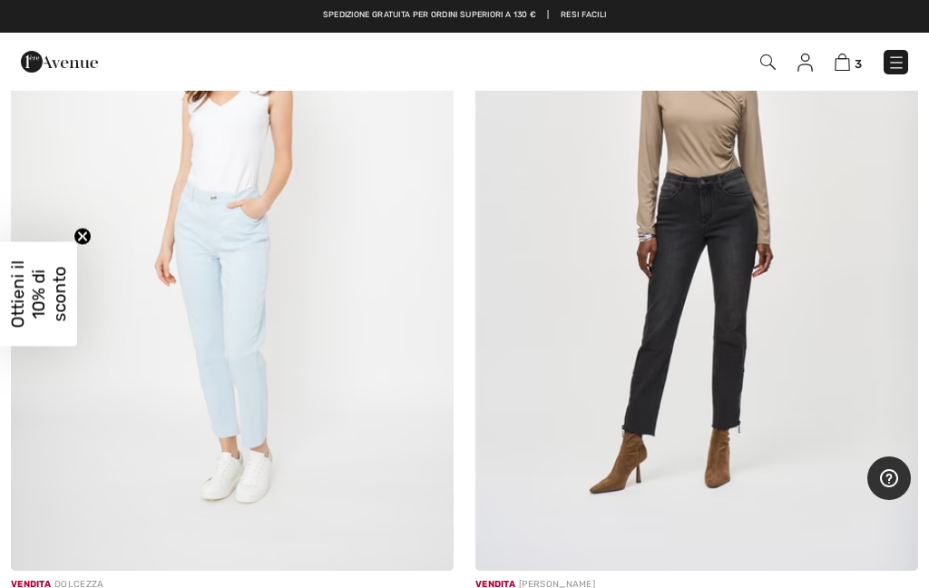
click at [708, 366] on img at bounding box center [696, 239] width 443 height 664
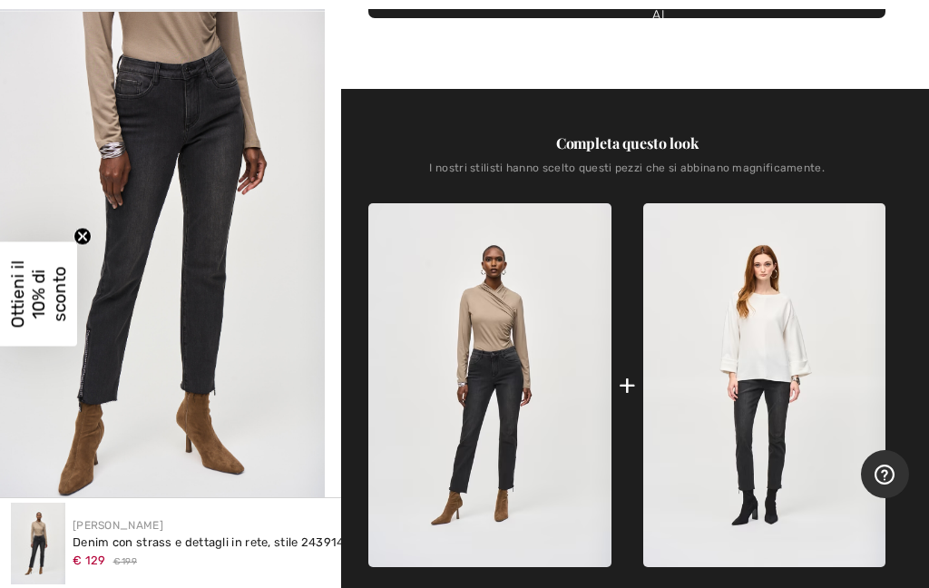
scroll to position [74, 0]
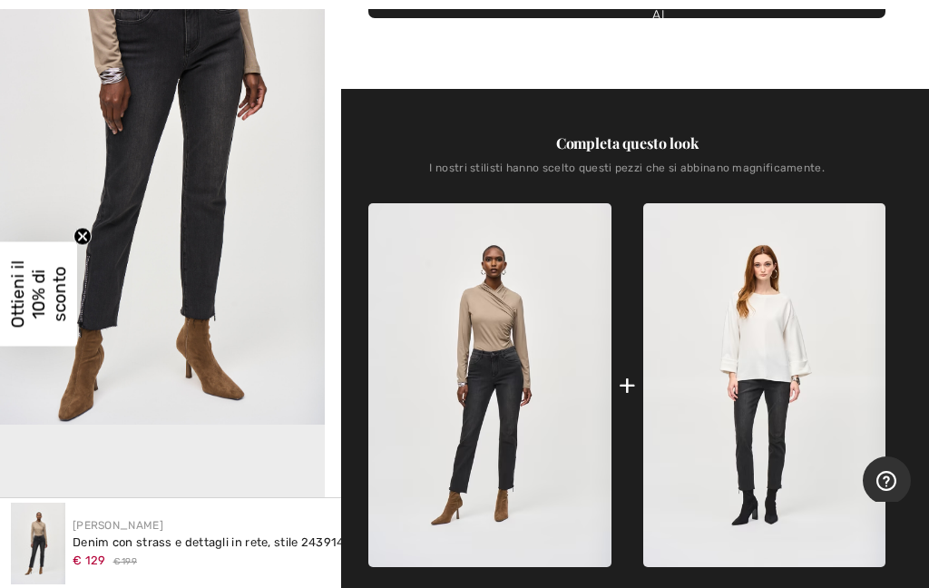
click at [209, 308] on img "2 / 6" at bounding box center [162, 180] width 325 height 487
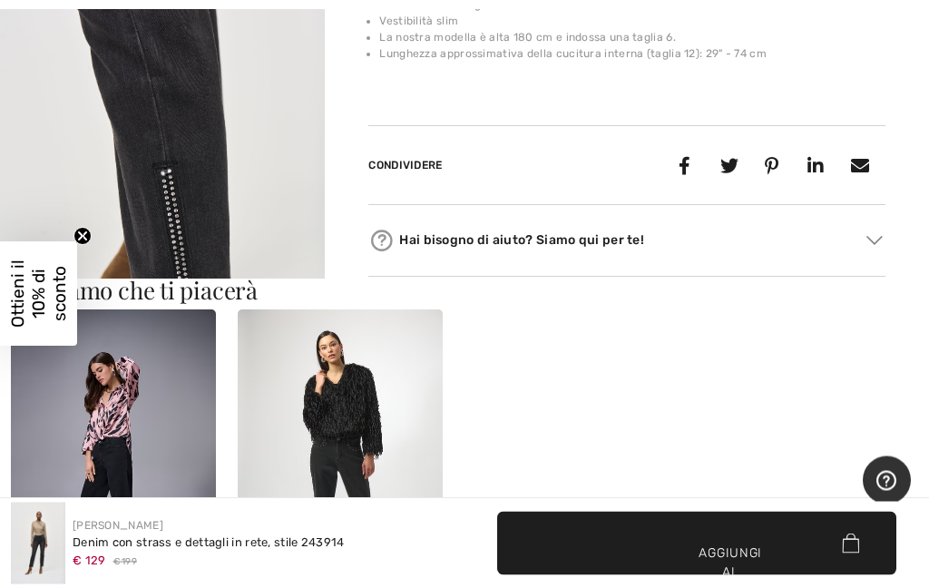
click at [265, 243] on img "3 / 6" at bounding box center [162, 249] width 325 height 487
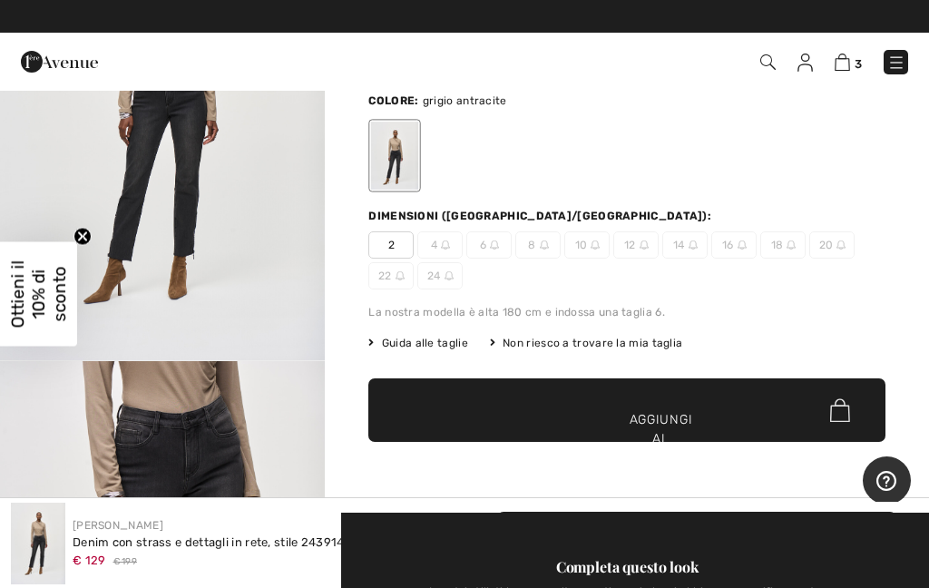
scroll to position [141, 0]
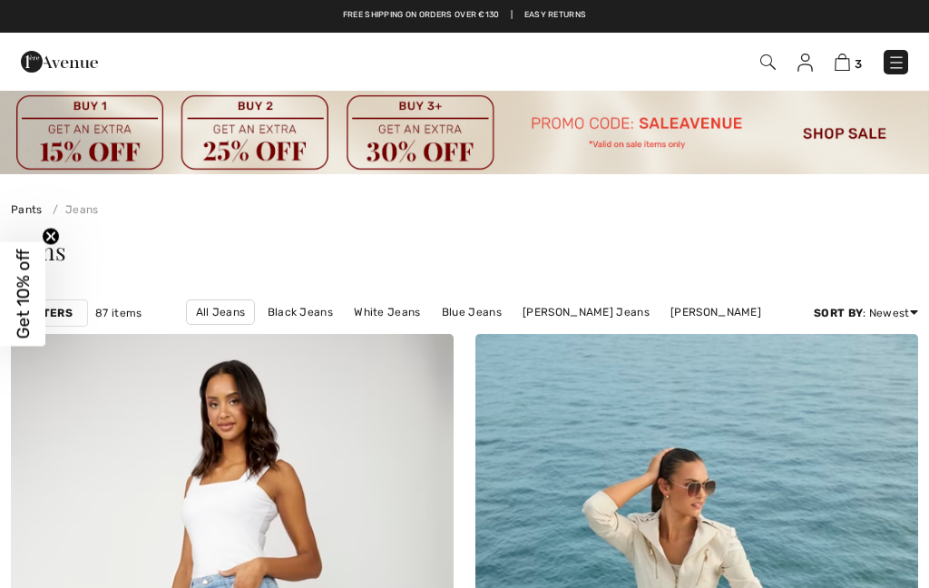
checkbox input "true"
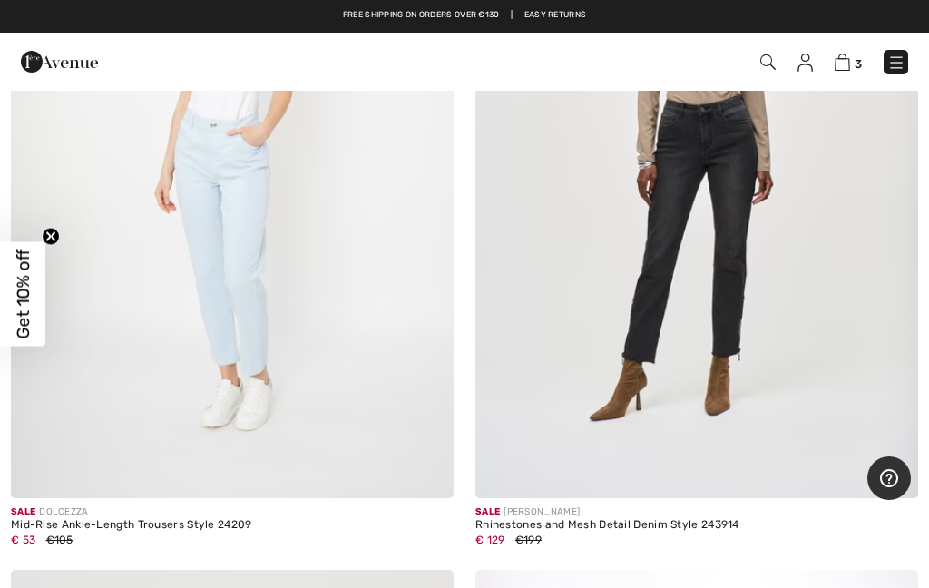
scroll to position [8093, 0]
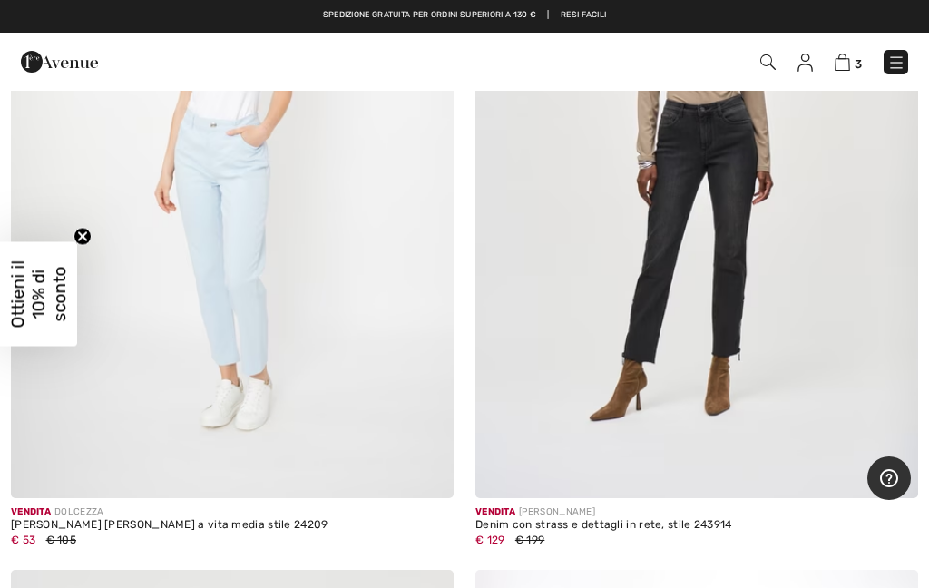
click at [235, 189] on img at bounding box center [232, 166] width 443 height 664
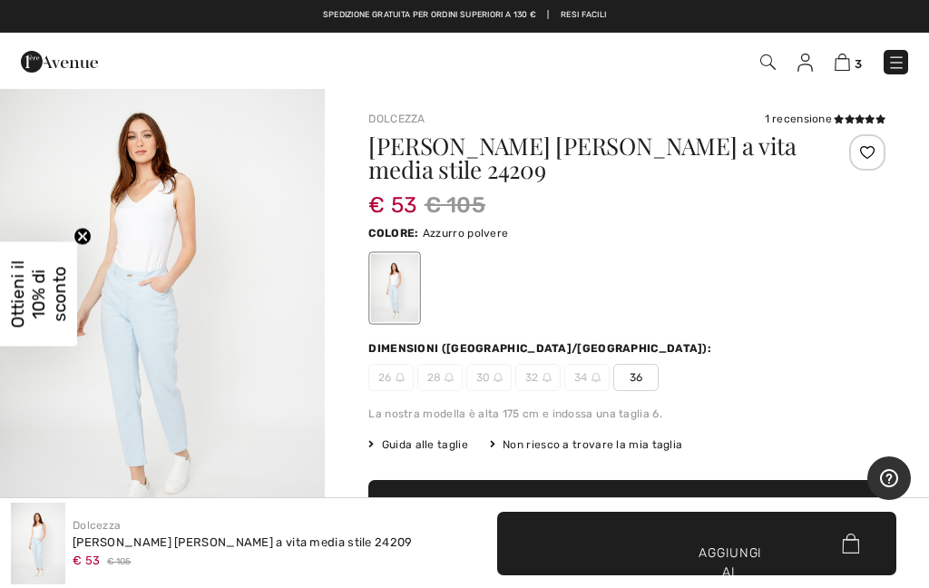
scroll to position [571, 0]
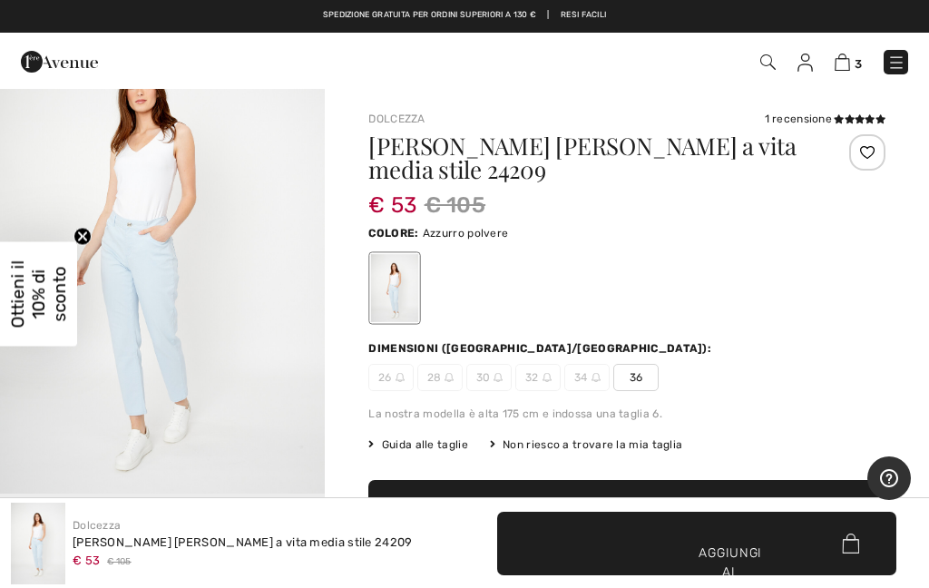
click at [142, 295] on img "2 / 4" at bounding box center [162, 249] width 325 height 488
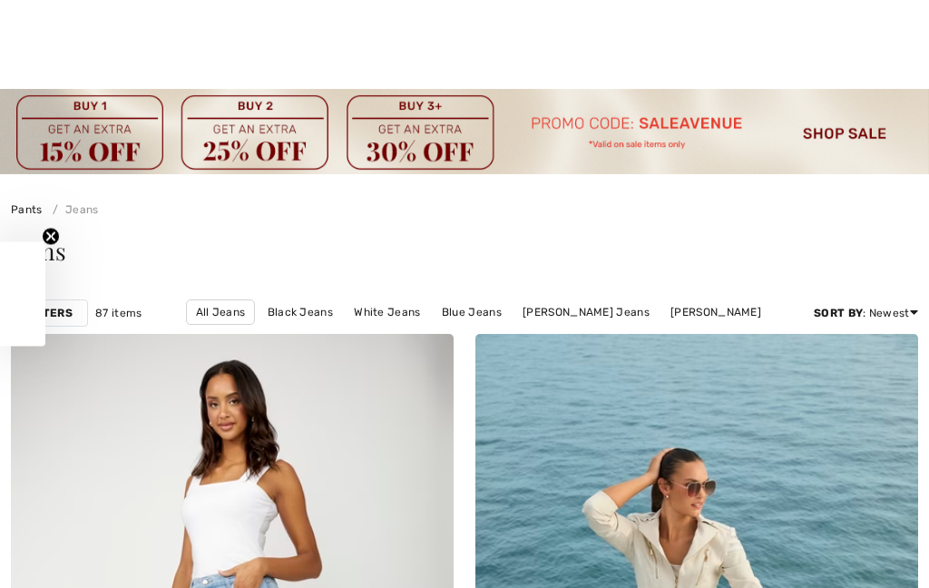
scroll to position [8712, 0]
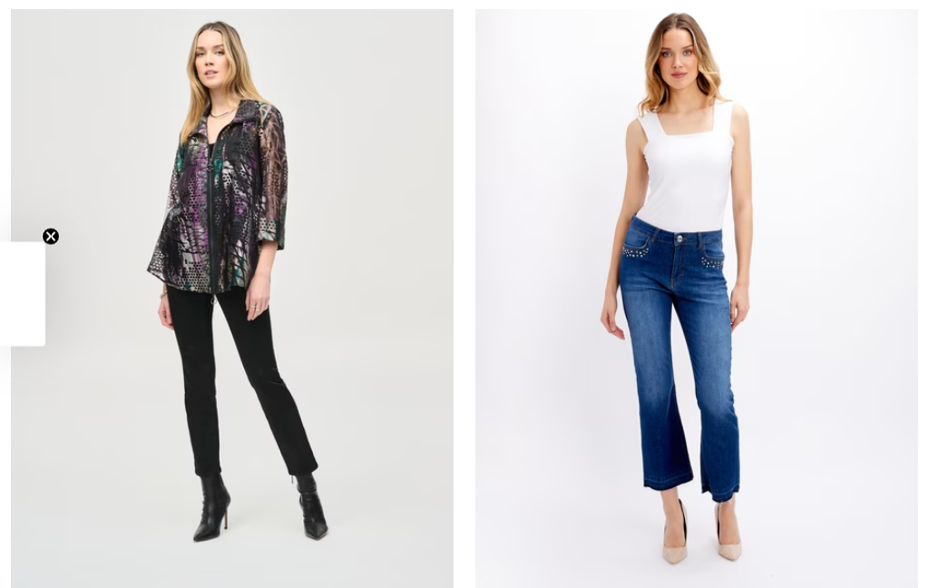
checkbox input "true"
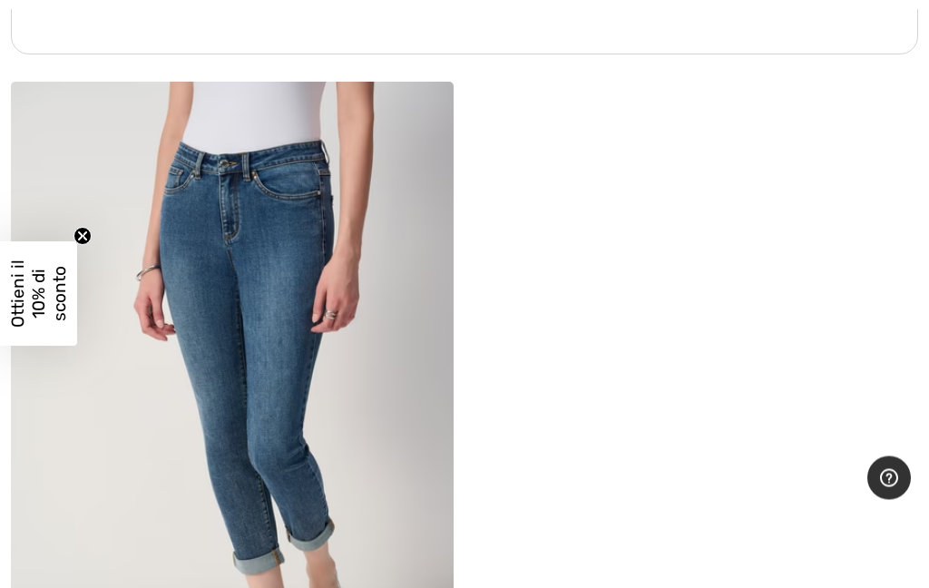
scroll to position [14169, 0]
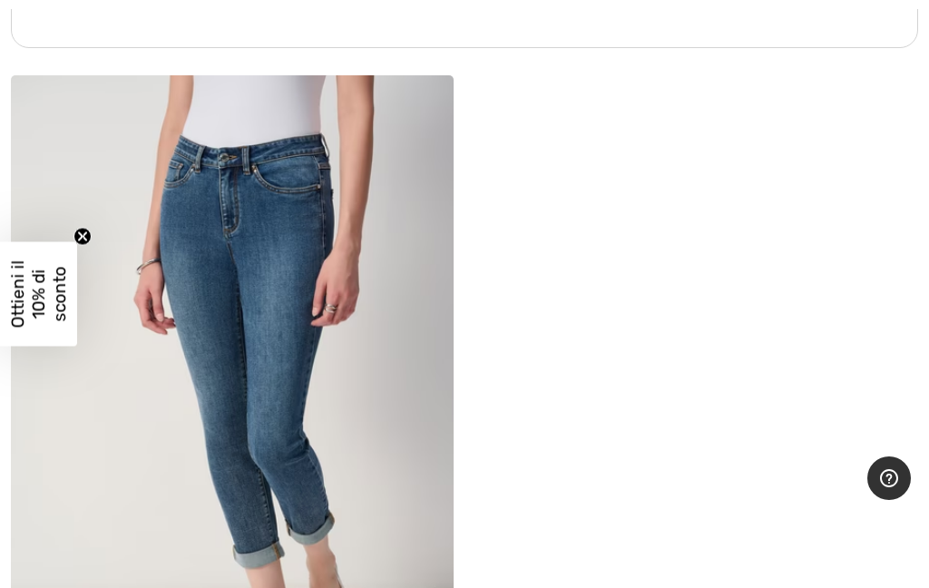
click at [174, 403] on img at bounding box center [232, 407] width 443 height 664
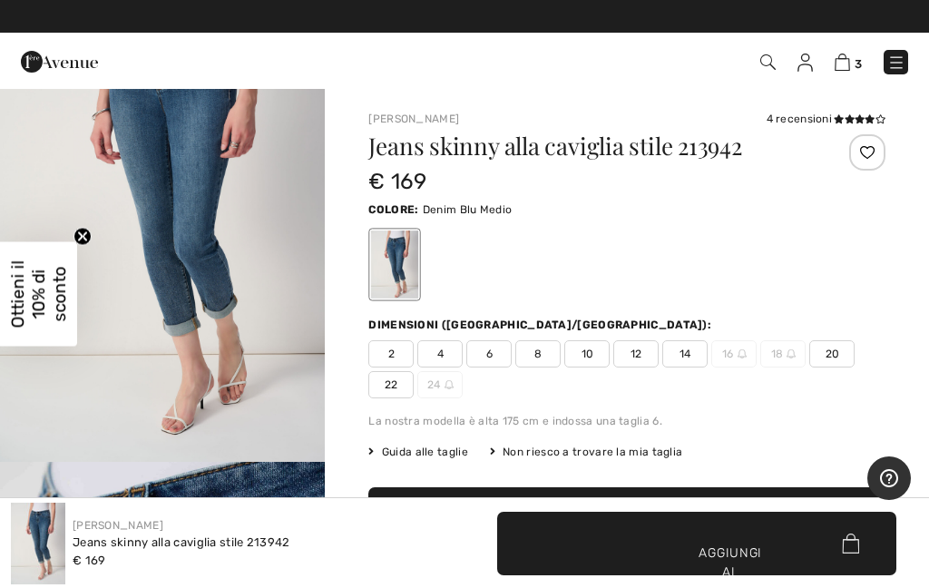
scroll to position [107, 0]
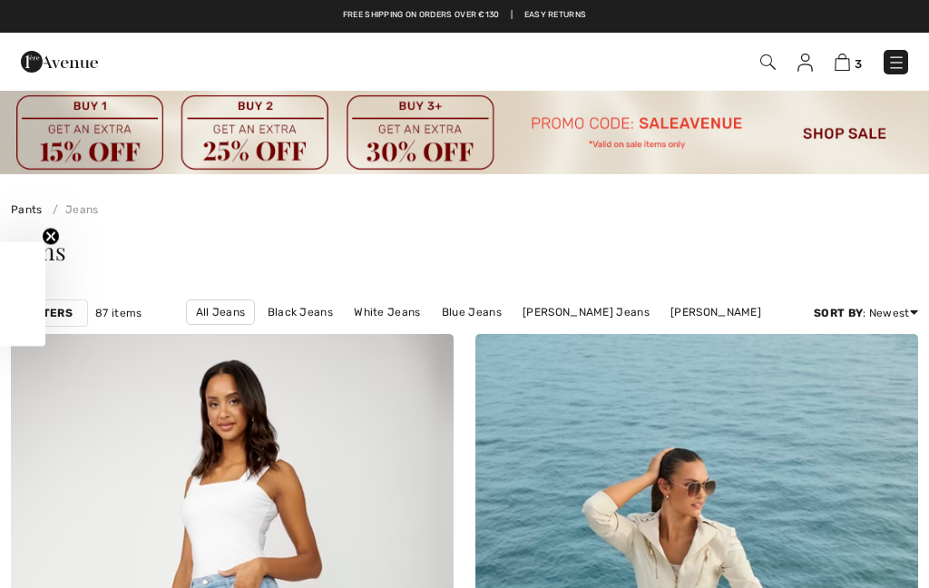
checkbox input "true"
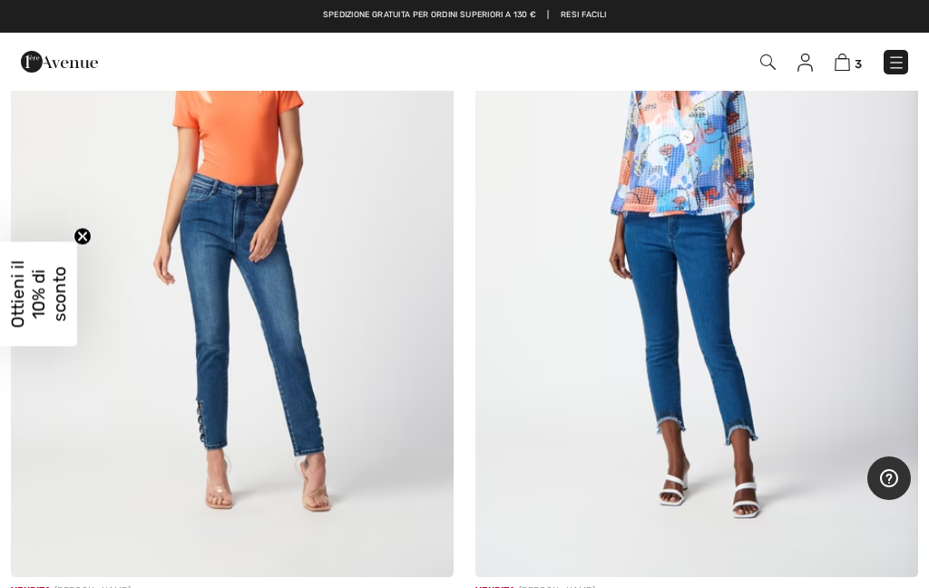
scroll to position [11927, 0]
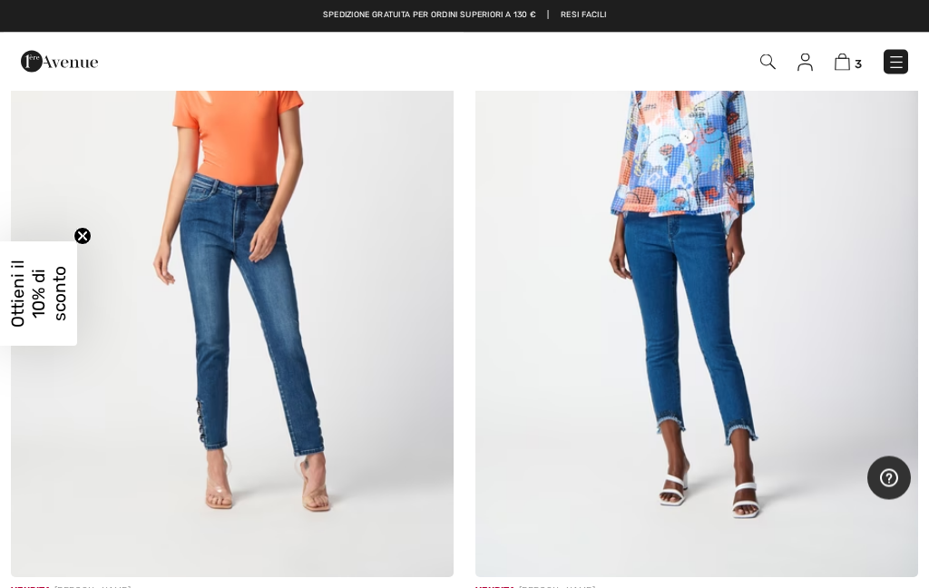
click at [749, 377] on img at bounding box center [696, 246] width 443 height 664
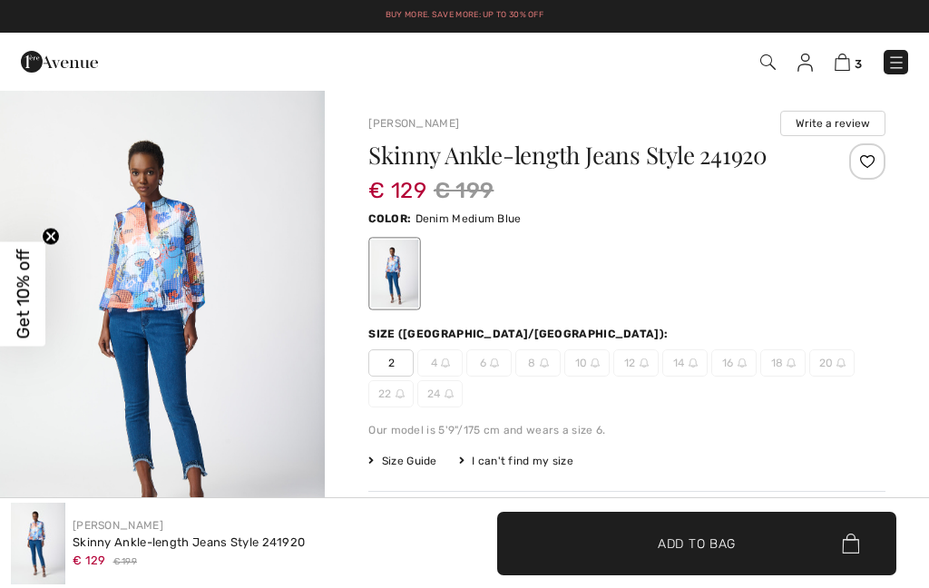
checkbox input "true"
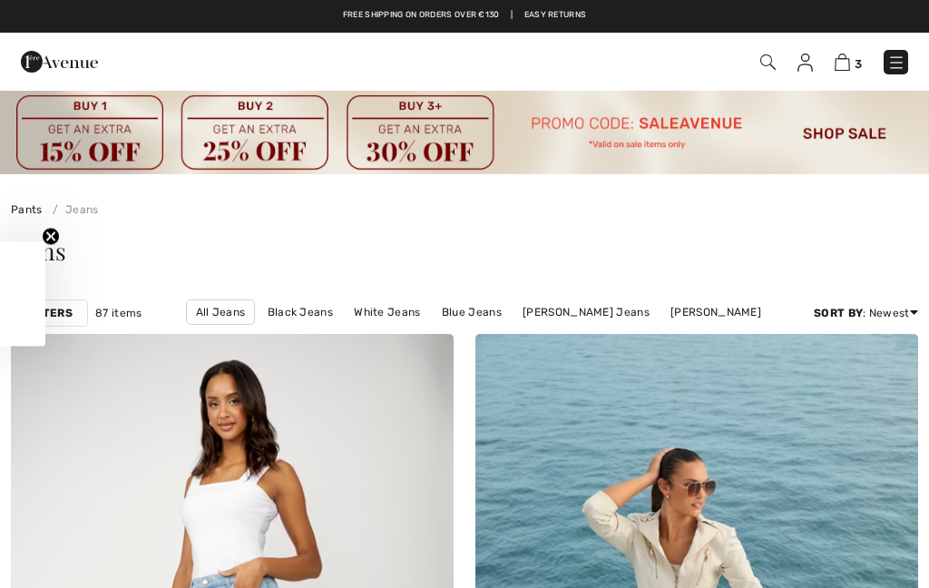
checkbox input "true"
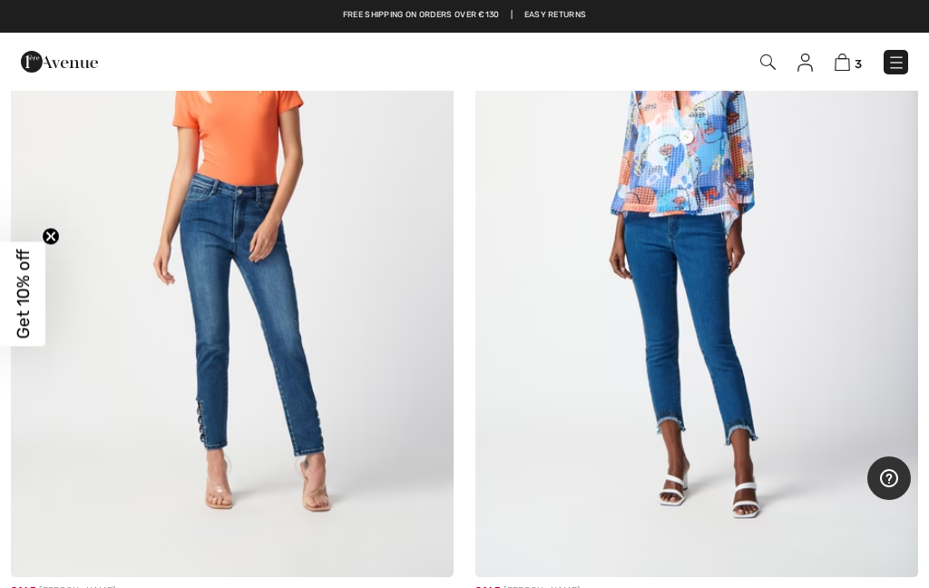
scroll to position [11928, 0]
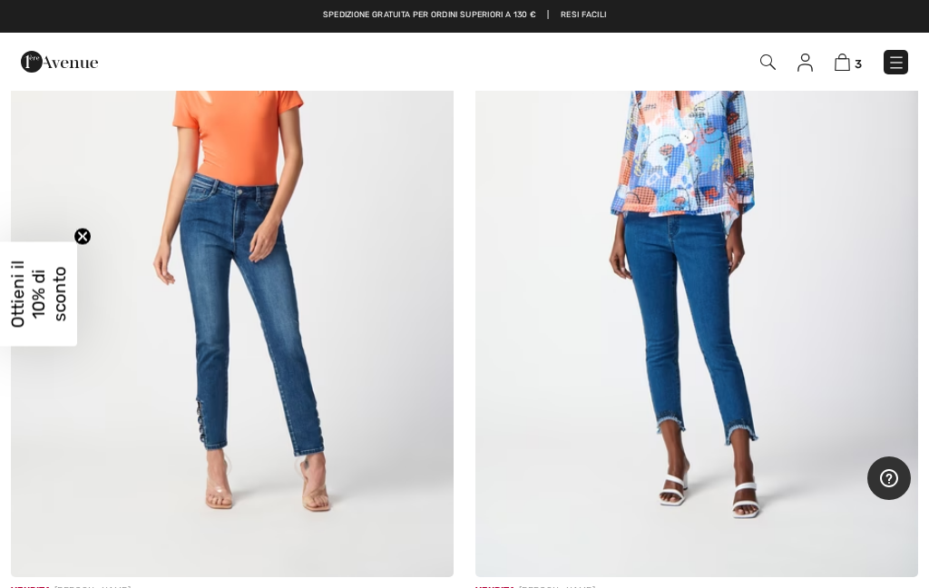
click at [222, 284] on img at bounding box center [232, 245] width 443 height 664
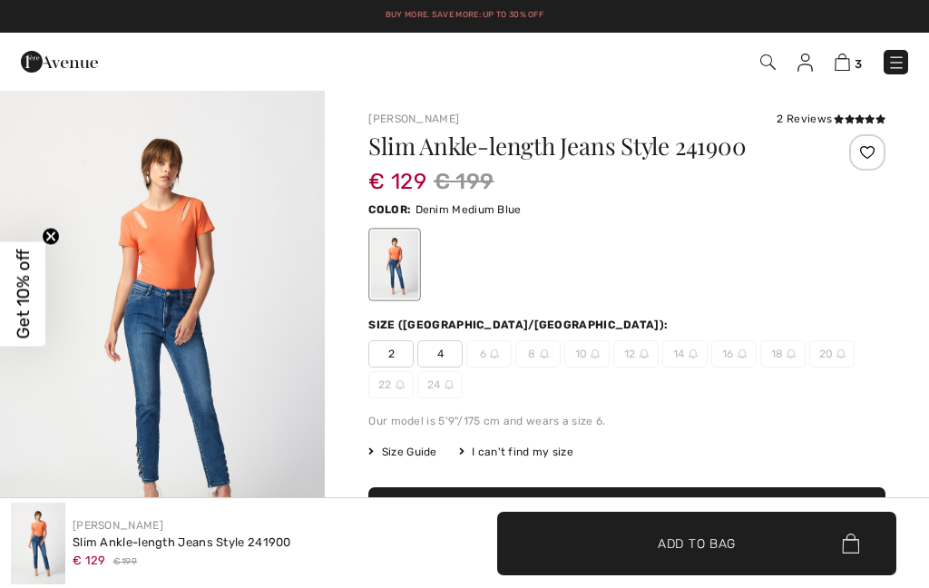
checkbox input "true"
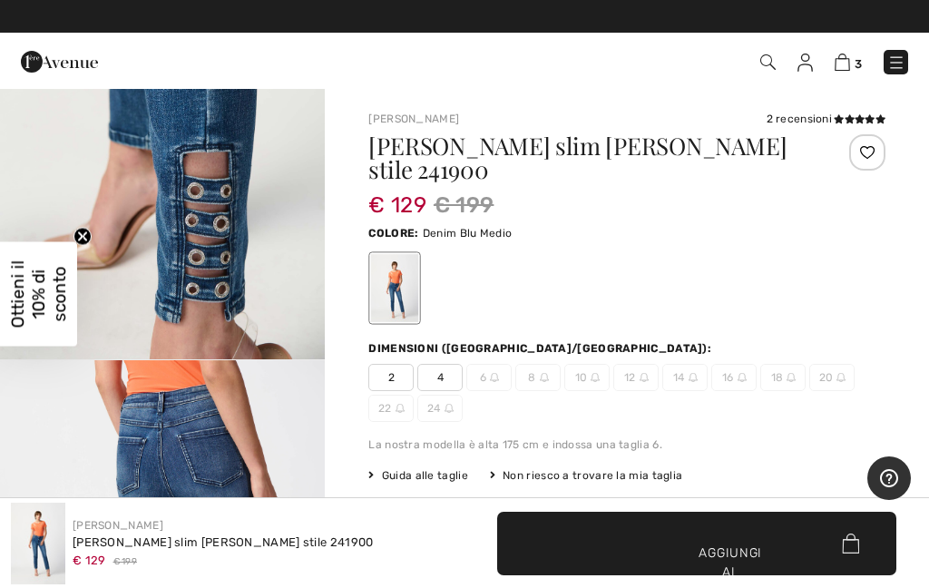
scroll to position [1194, 0]
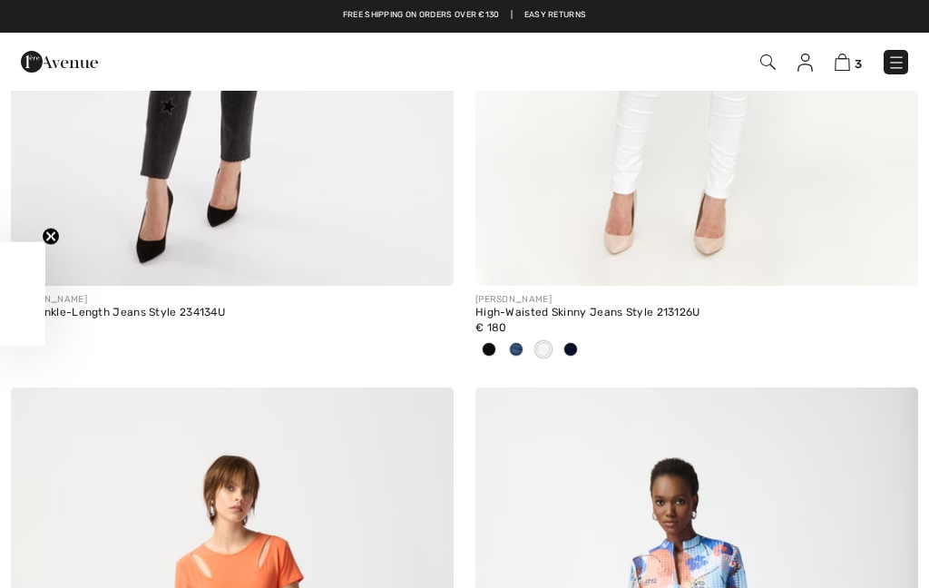
checkbox input "true"
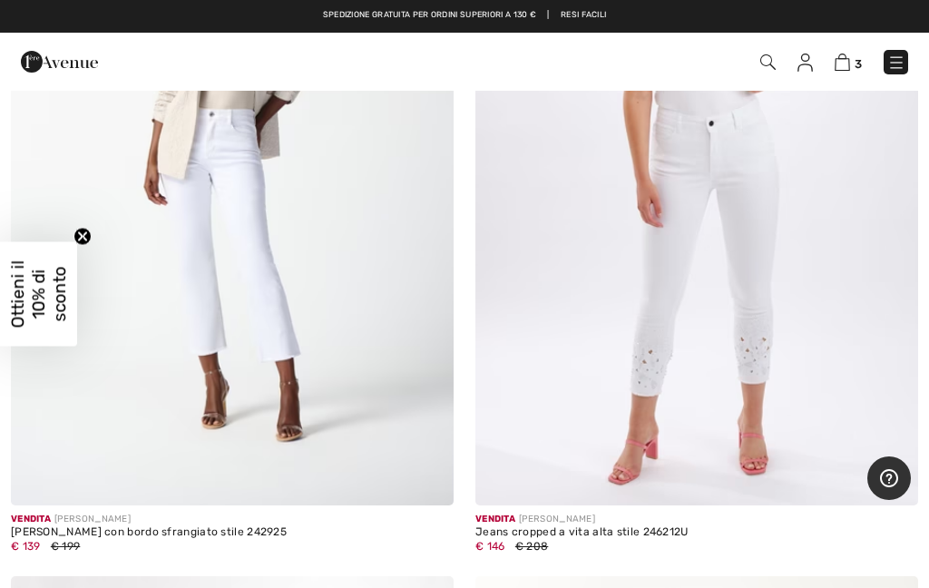
scroll to position [10498, 0]
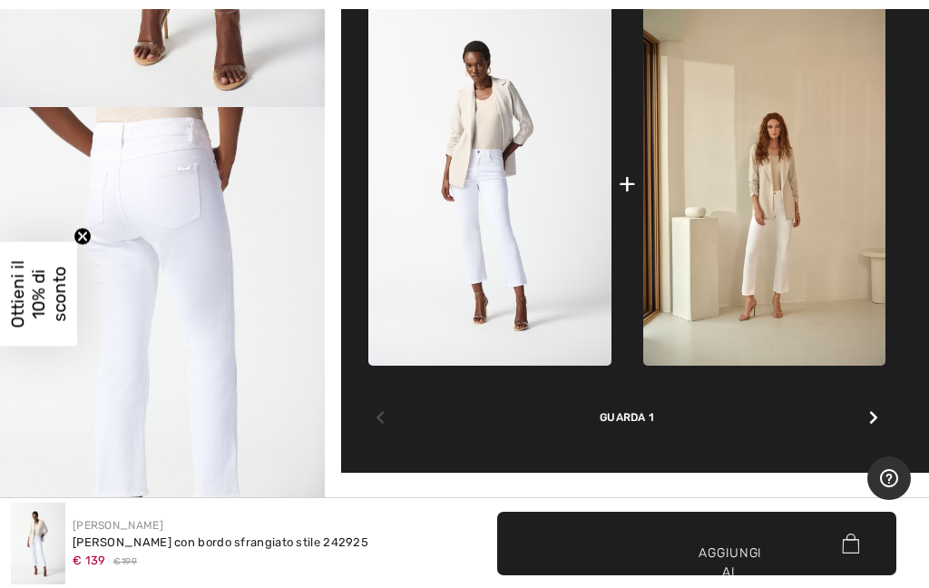
scroll to position [834, 0]
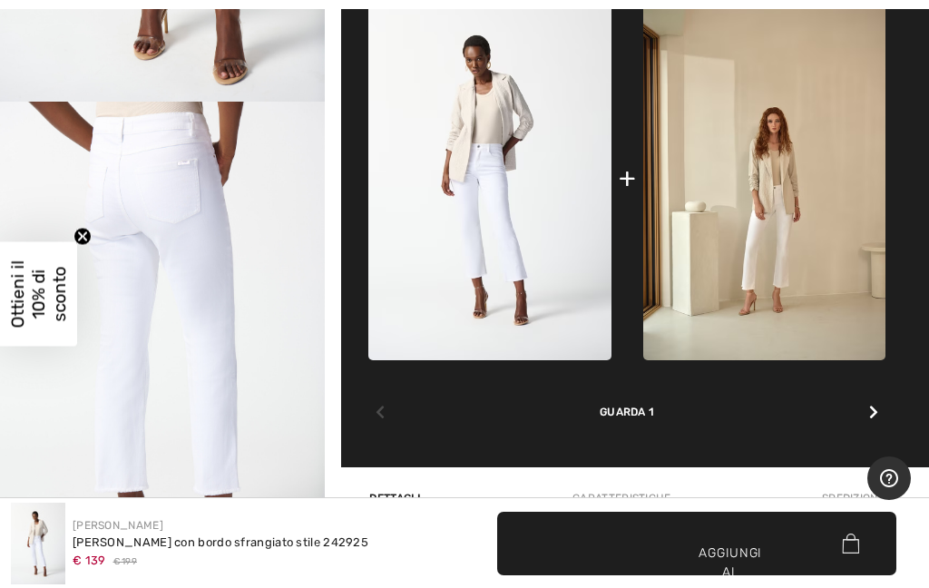
click at [879, 412] on div at bounding box center [874, 413] width 24 height 36
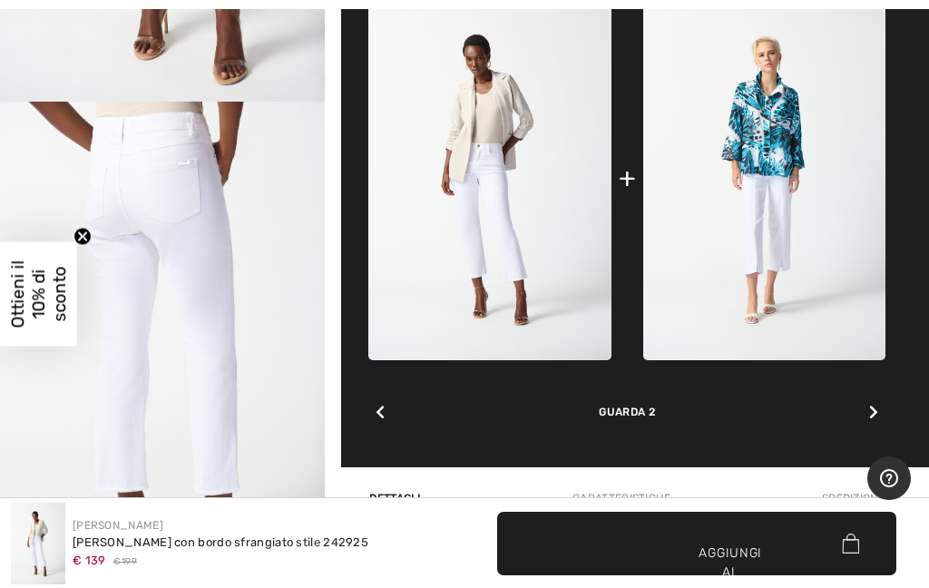
click at [873, 405] on icon at bounding box center [873, 412] width 9 height 15
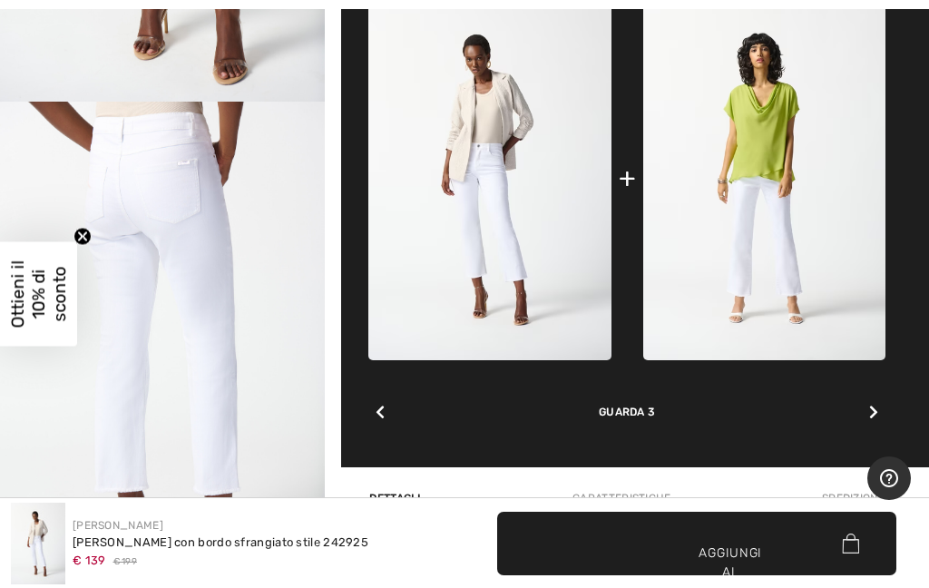
click at [871, 407] on icon at bounding box center [873, 412] width 9 height 15
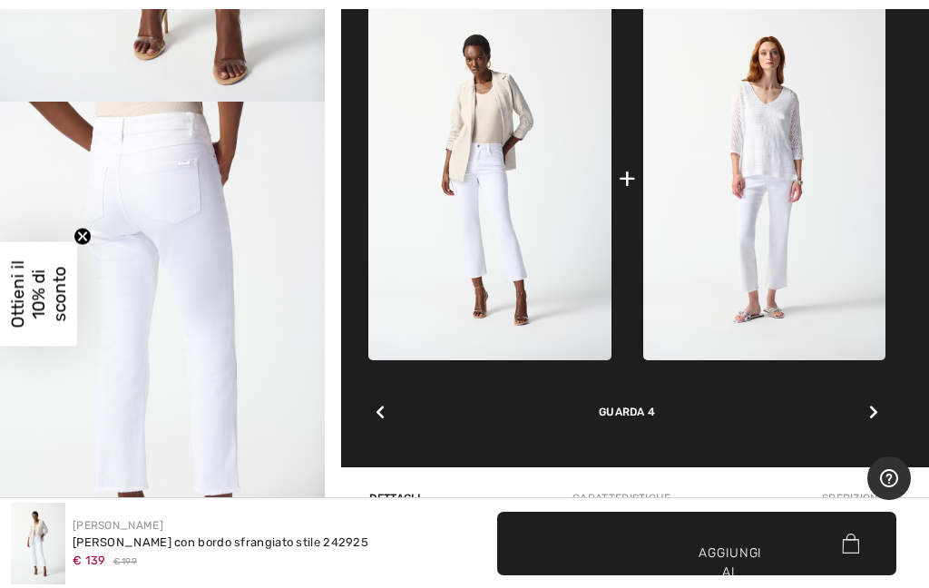
click at [874, 405] on icon at bounding box center [873, 412] width 9 height 15
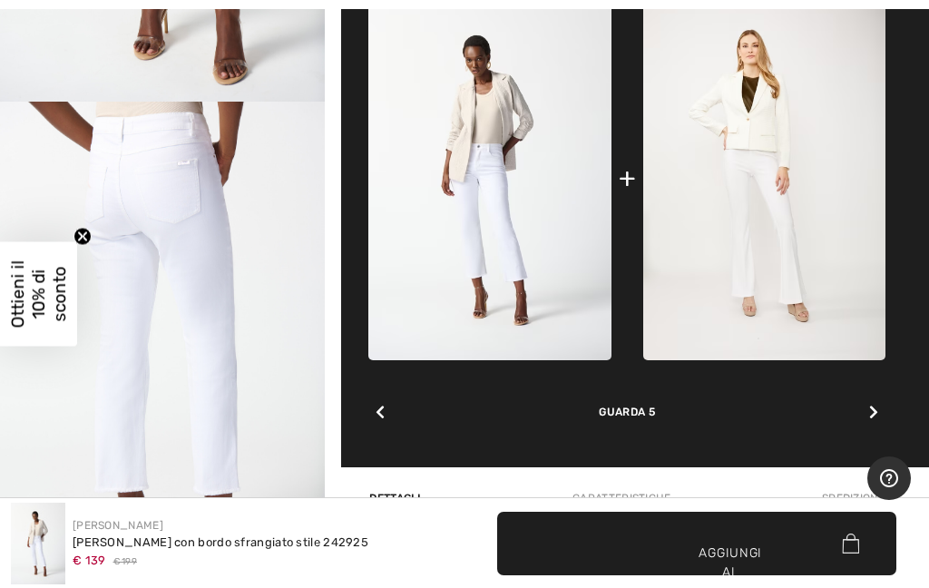
click at [872, 405] on icon at bounding box center [873, 412] width 9 height 15
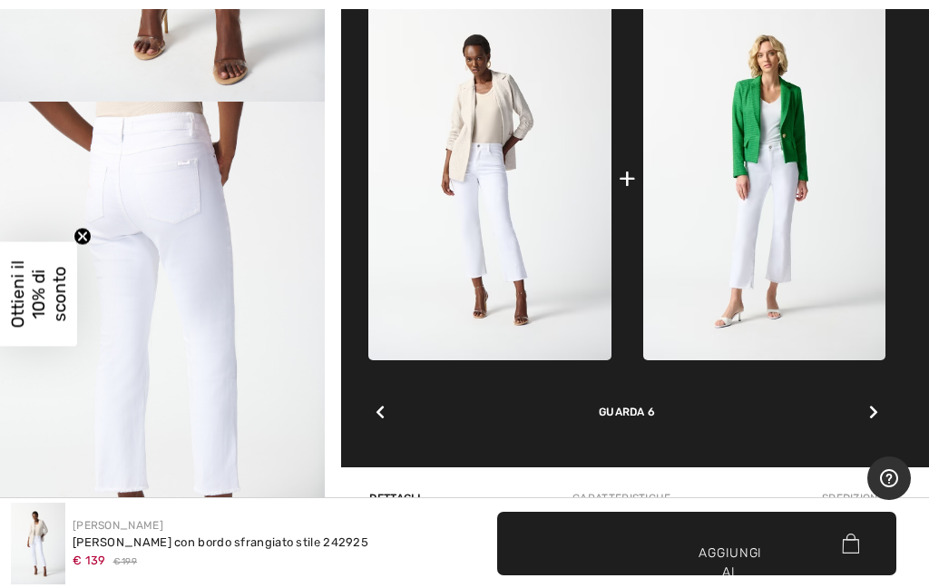
click at [374, 405] on div at bounding box center [380, 413] width 24 height 36
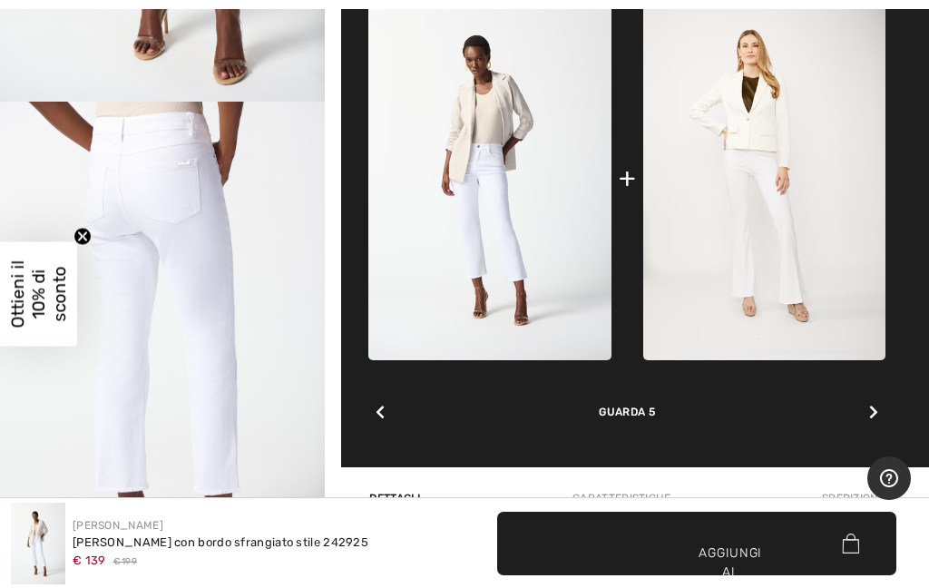
click at [881, 406] on div at bounding box center [874, 413] width 24 height 36
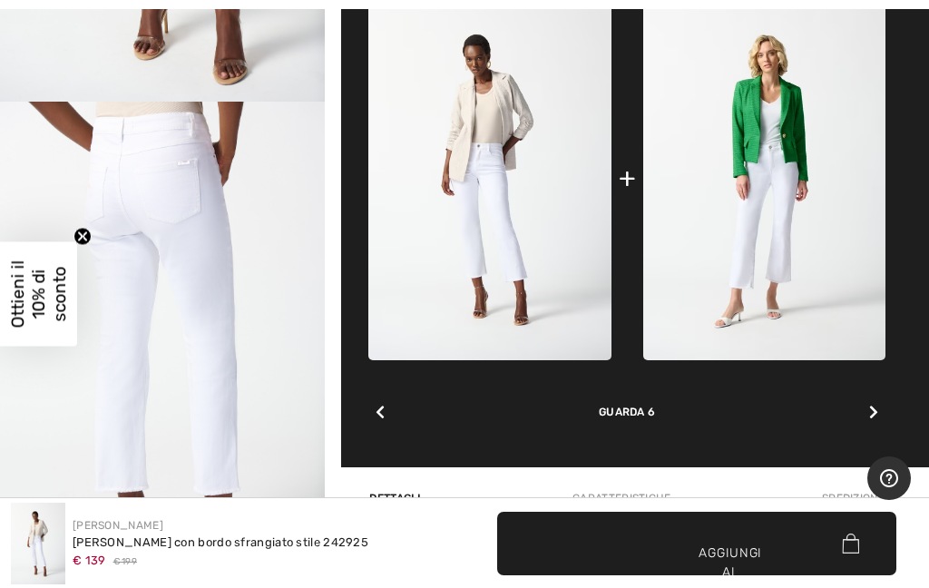
click at [876, 407] on icon at bounding box center [873, 412] width 9 height 15
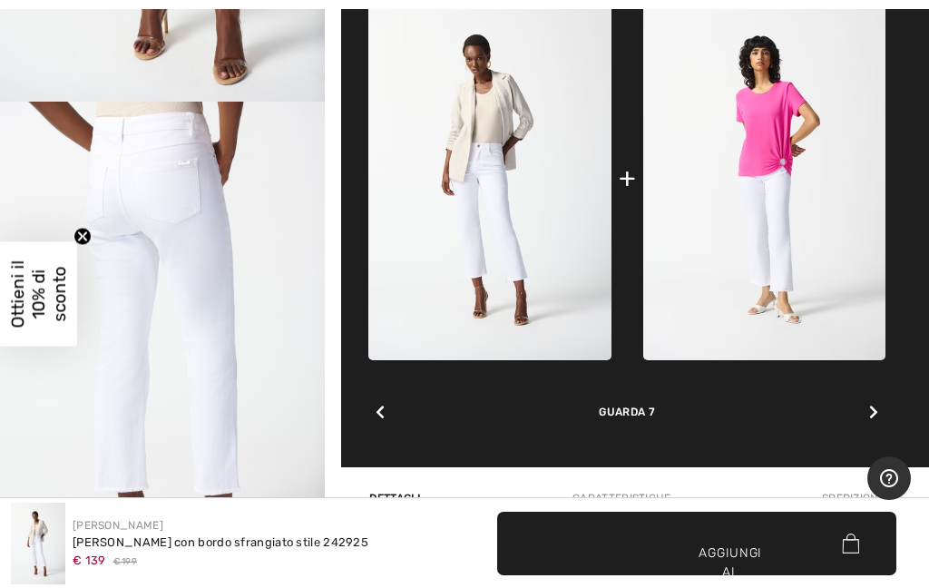
click at [878, 410] on div at bounding box center [874, 413] width 24 height 36
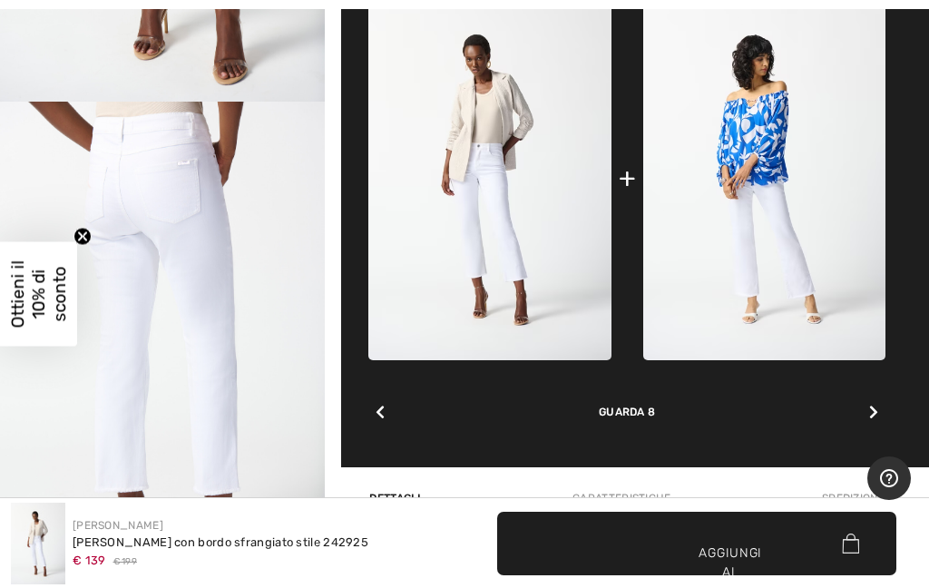
click at [876, 405] on icon at bounding box center [873, 412] width 9 height 15
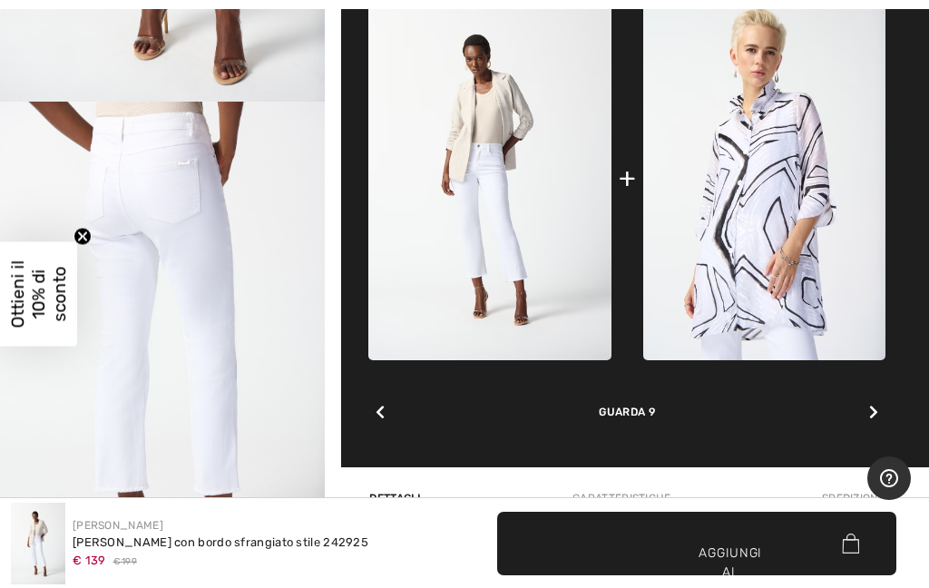
click at [885, 404] on div "Completa questo look I nostri stilisti hanno scelto questi pezzi che si abbinan…" at bounding box center [626, 174] width 517 height 585
click at [879, 414] on div at bounding box center [874, 413] width 24 height 36
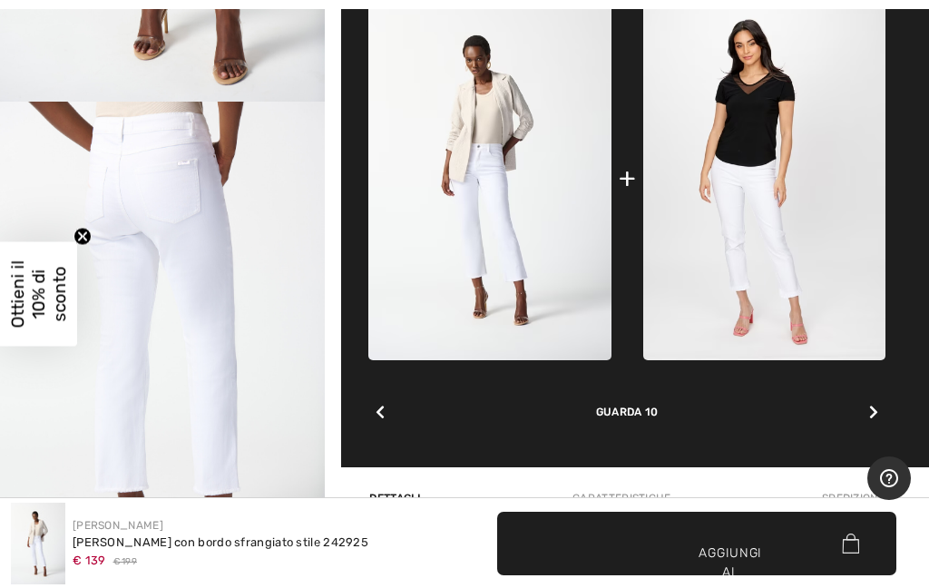
click at [879, 407] on div at bounding box center [874, 413] width 24 height 36
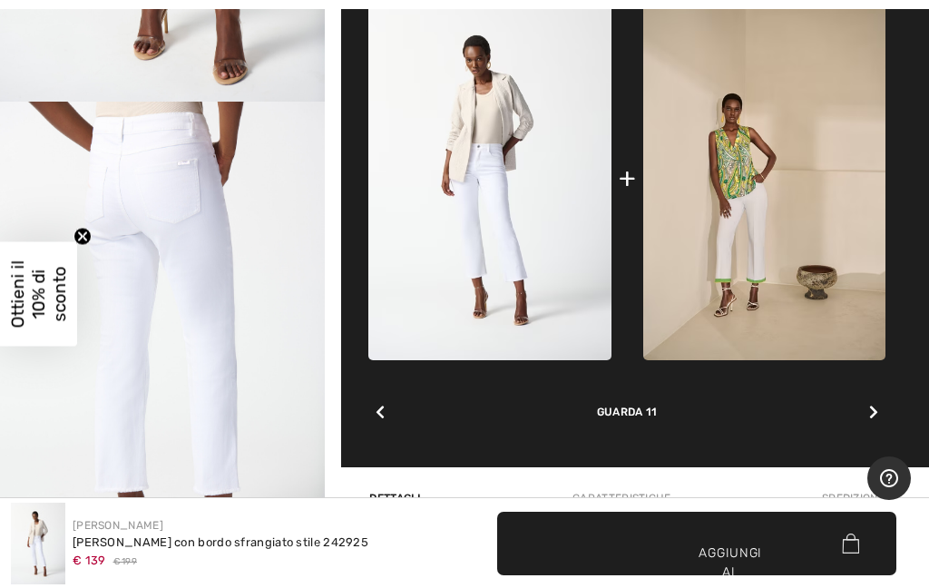
click at [756, 249] on img at bounding box center [764, 178] width 242 height 364
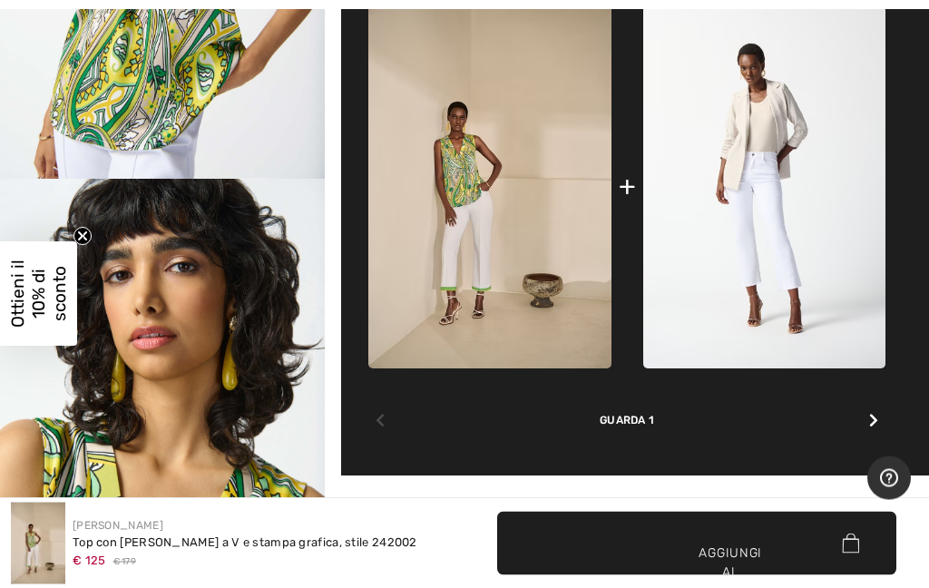
scroll to position [826, 0]
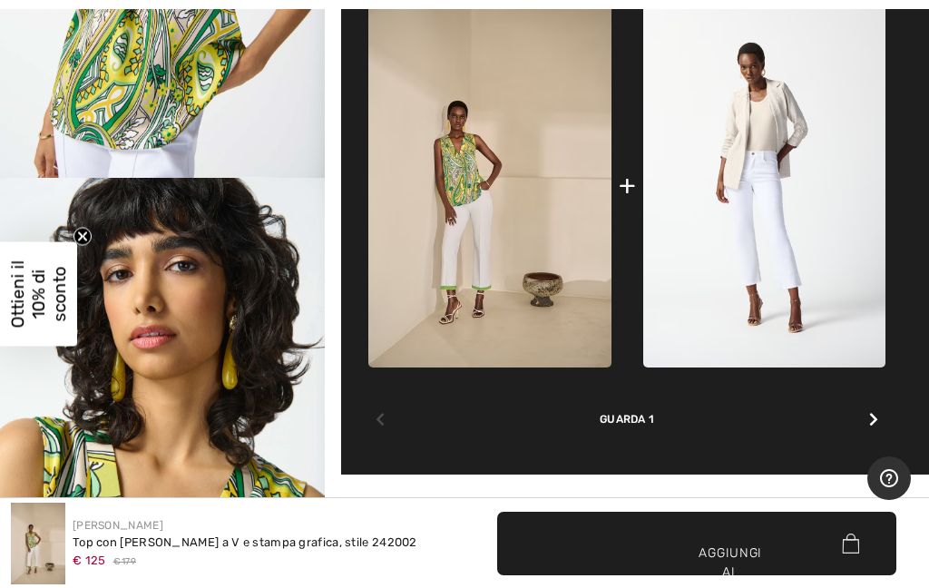
click at [882, 425] on div at bounding box center [874, 420] width 24 height 36
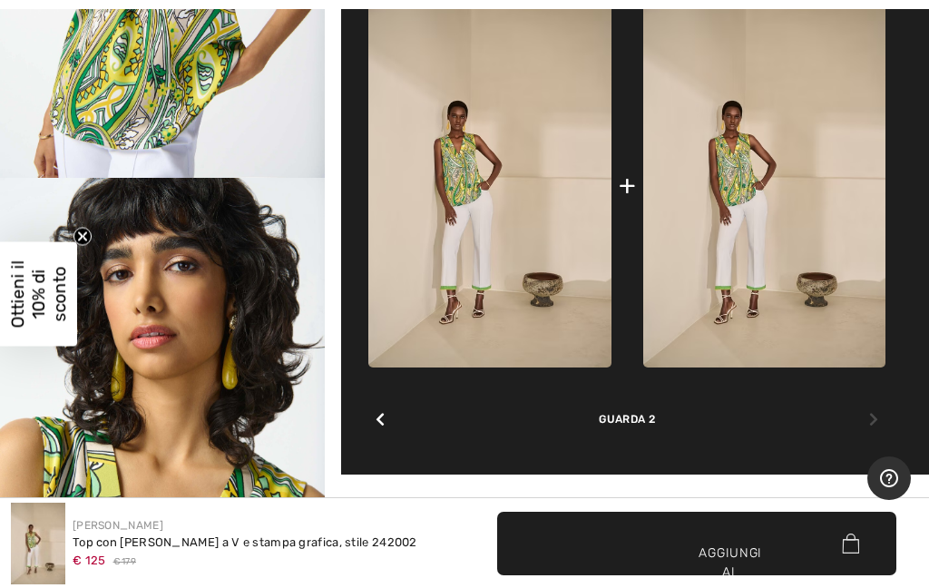
click at [767, 275] on img at bounding box center [764, 186] width 242 height 364
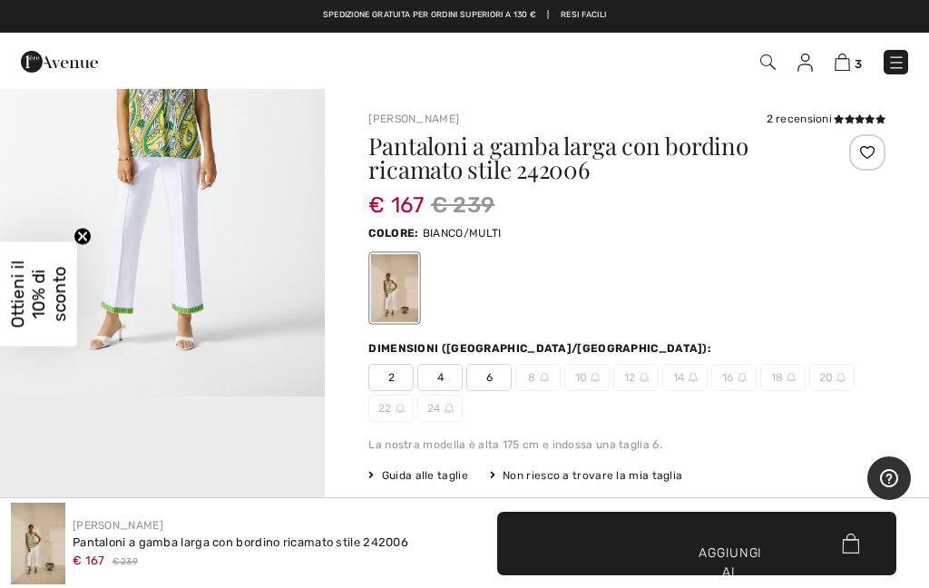
scroll to position [510, 0]
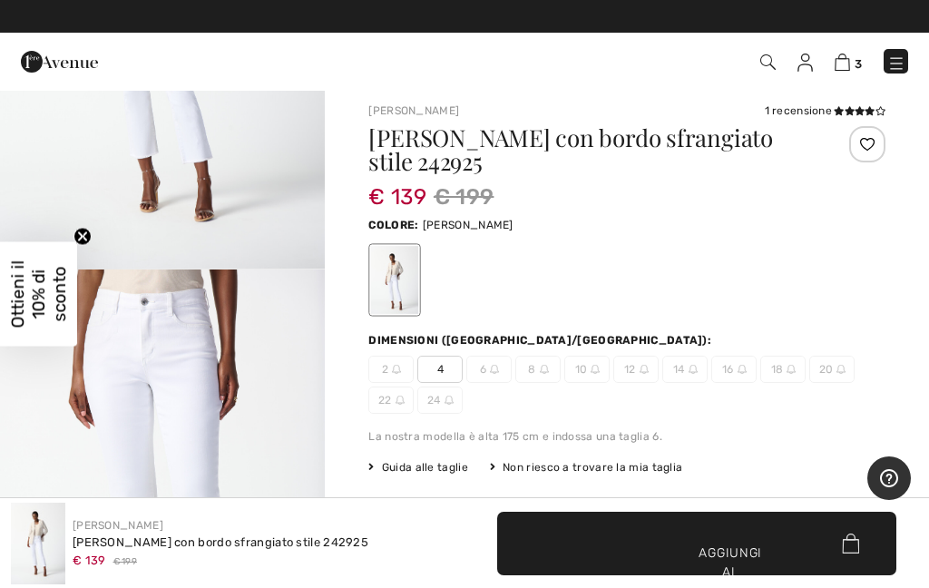
scroll to position [6, 0]
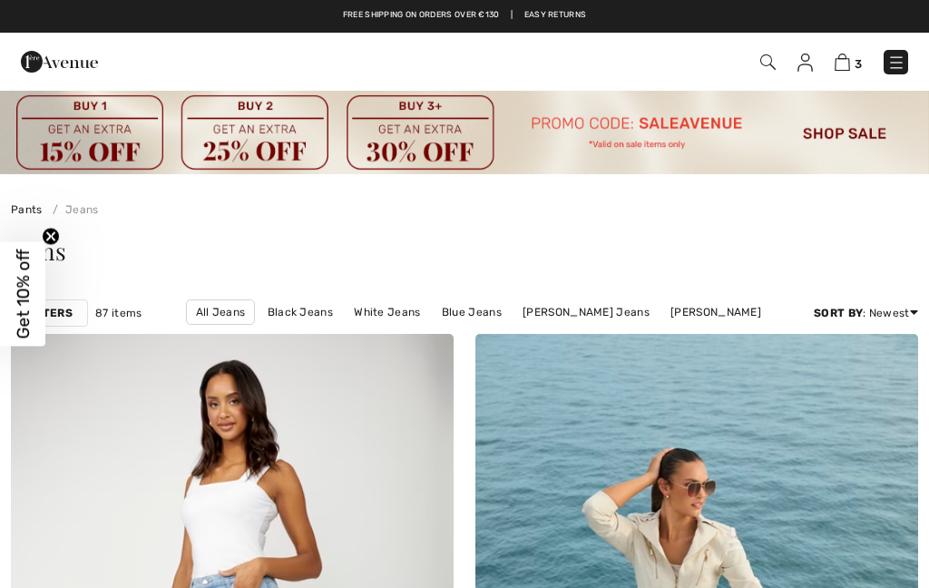
scroll to position [9808, 0]
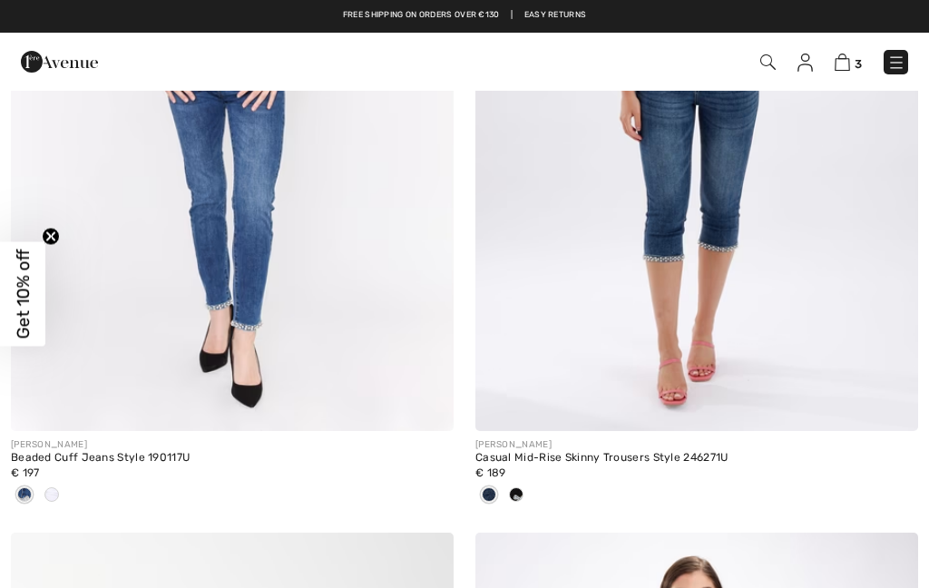
checkbox input "true"
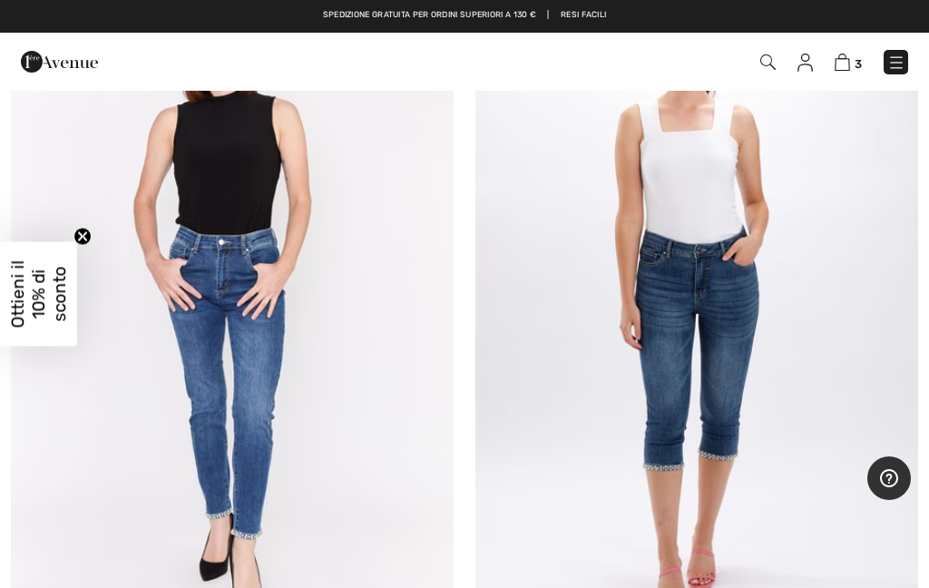
scroll to position [9598, 0]
click at [720, 346] on img at bounding box center [696, 308] width 443 height 664
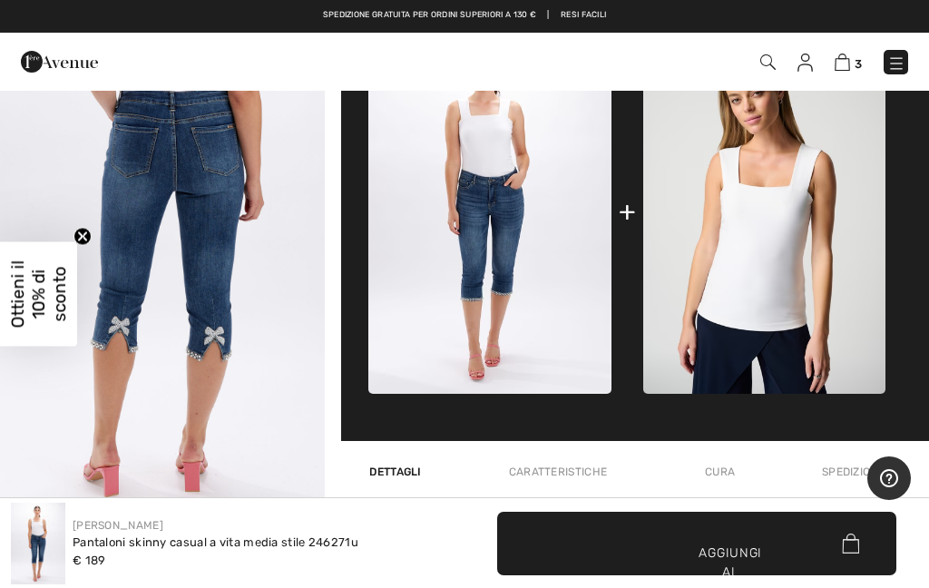
scroll to position [1288, 0]
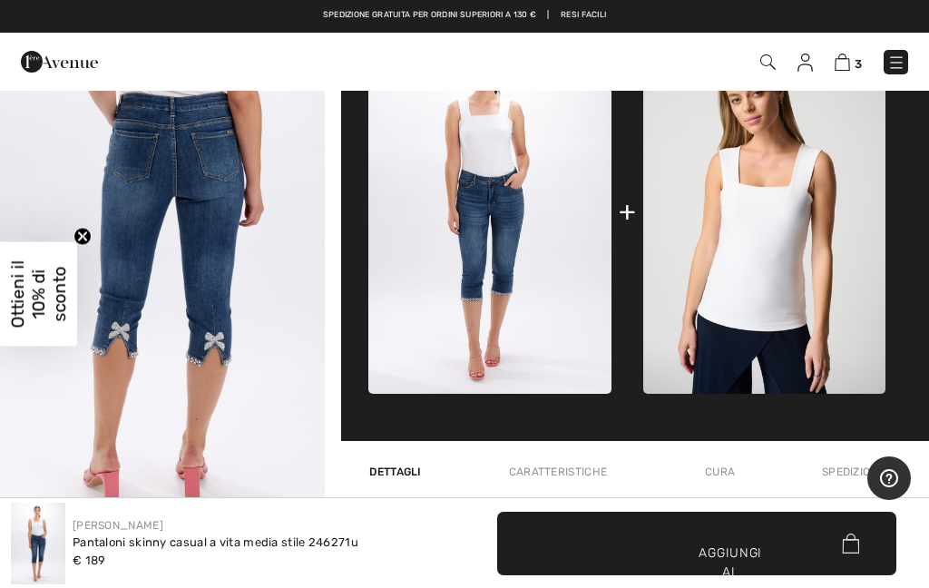
click at [137, 471] on img "4 / 5" at bounding box center [162, 288] width 325 height 488
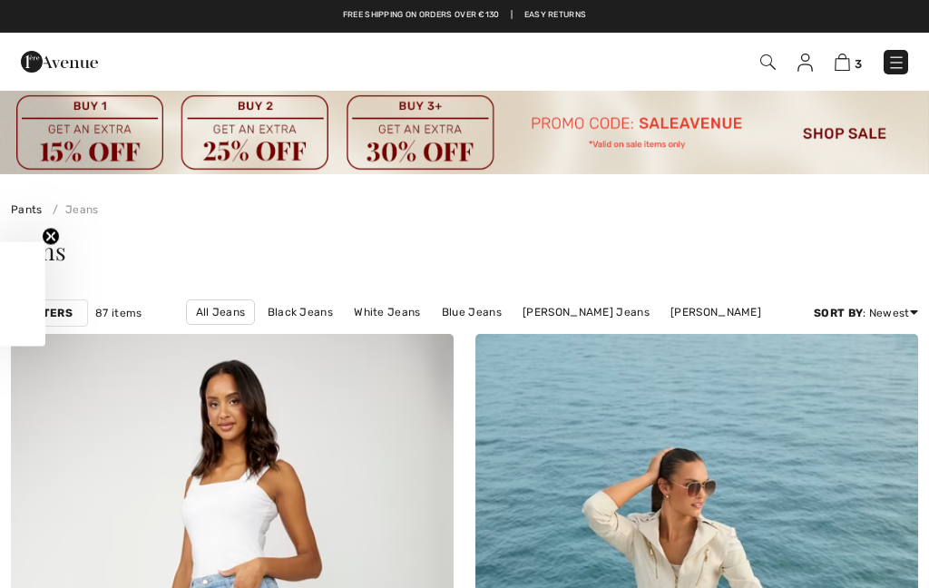
checkbox input "true"
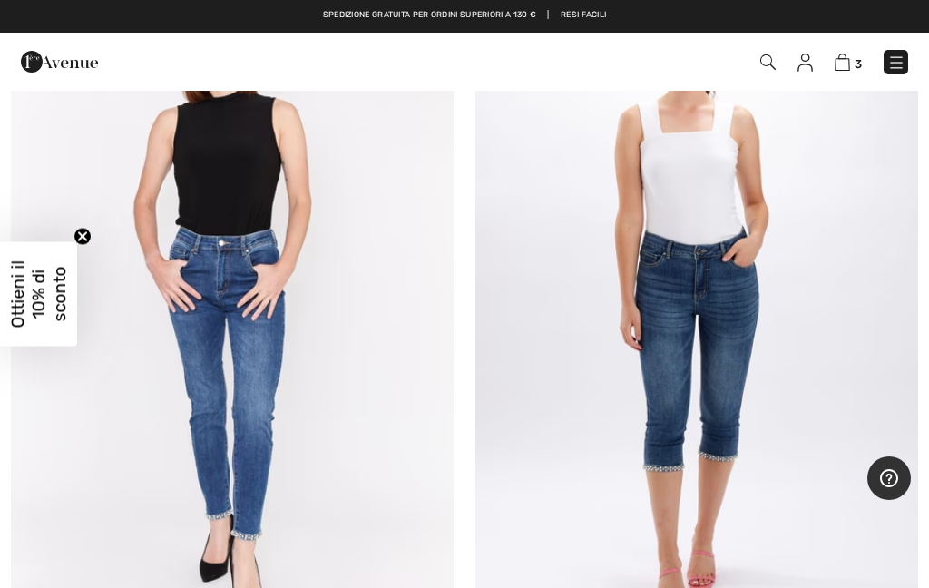
click at [209, 299] on img at bounding box center [232, 308] width 443 height 664
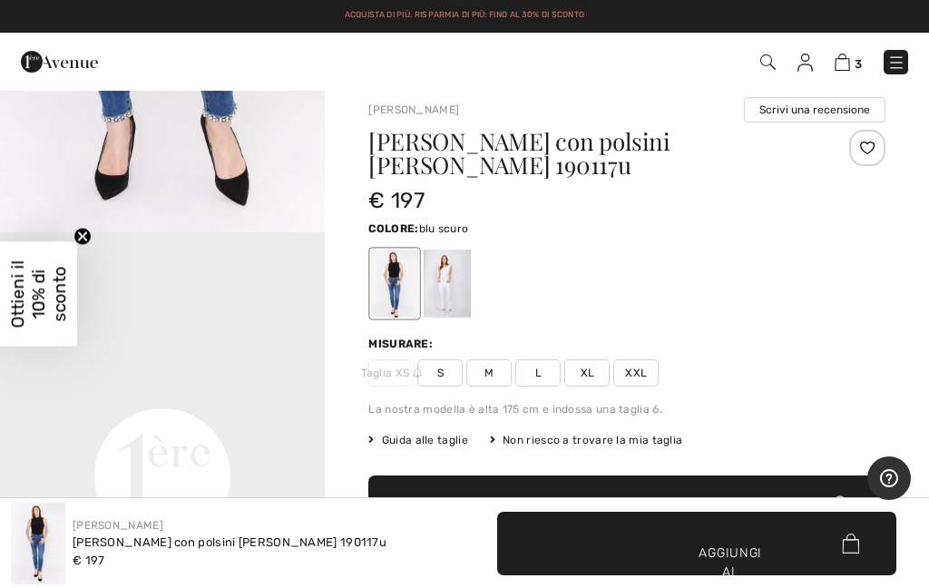
scroll to position [819, 0]
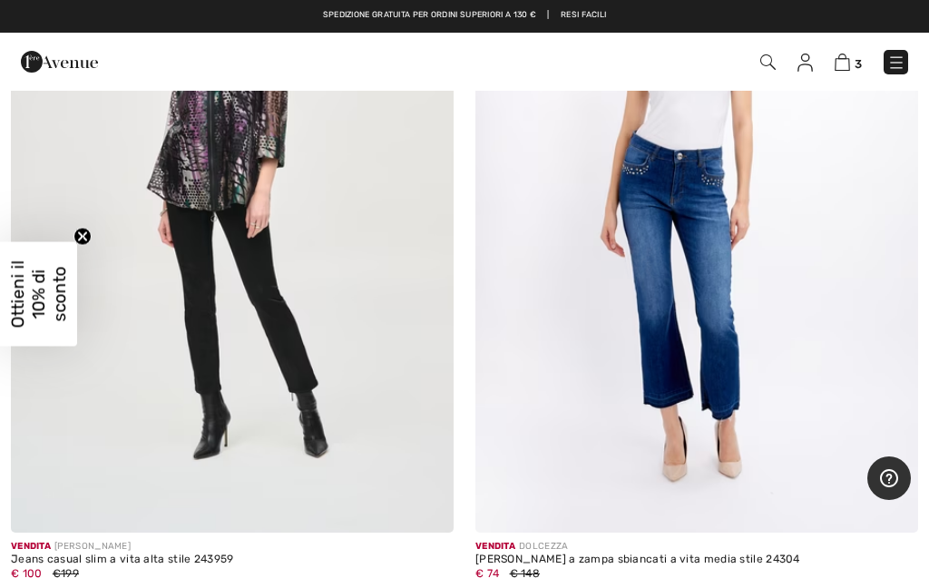
scroll to position [8794, 0]
click at [237, 330] on img at bounding box center [232, 201] width 443 height 664
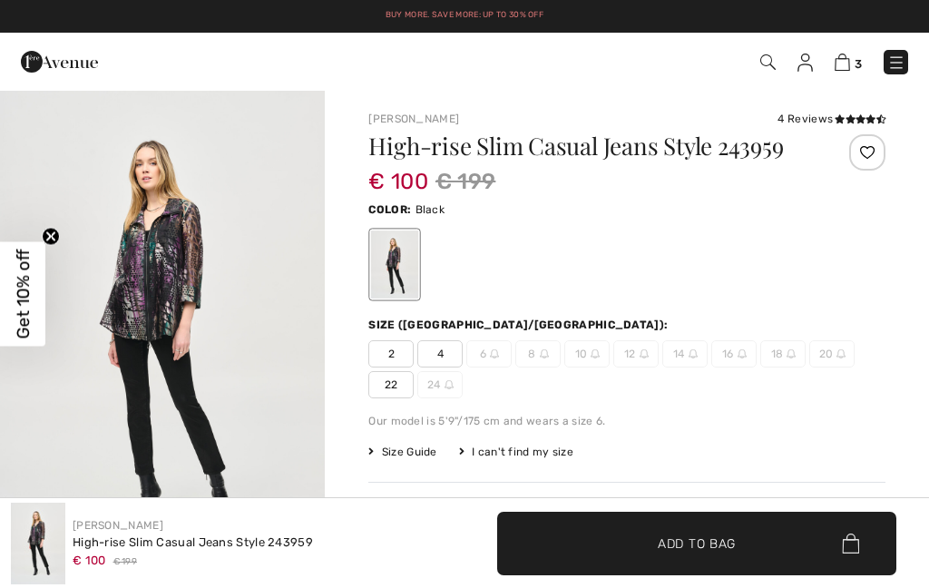
checkbox input "true"
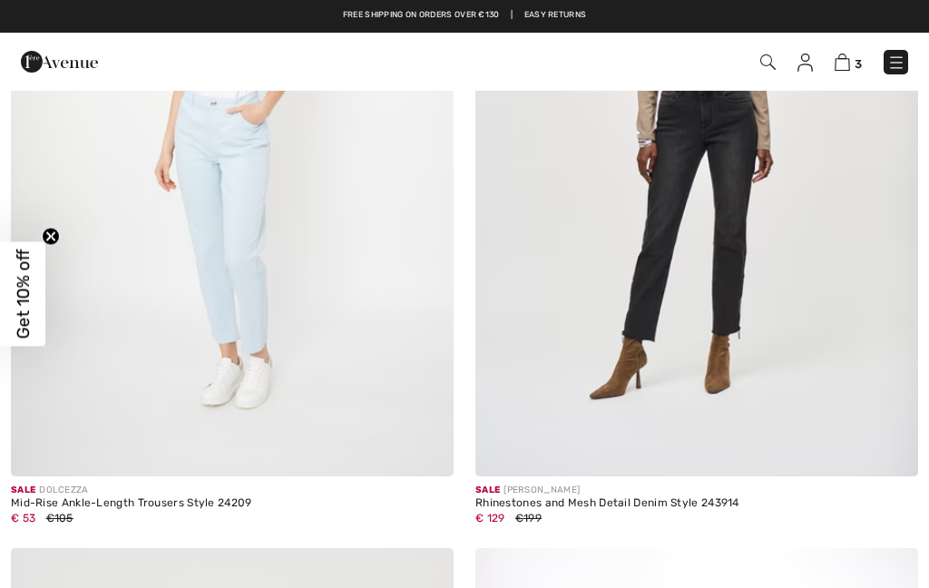
checkbox input "true"
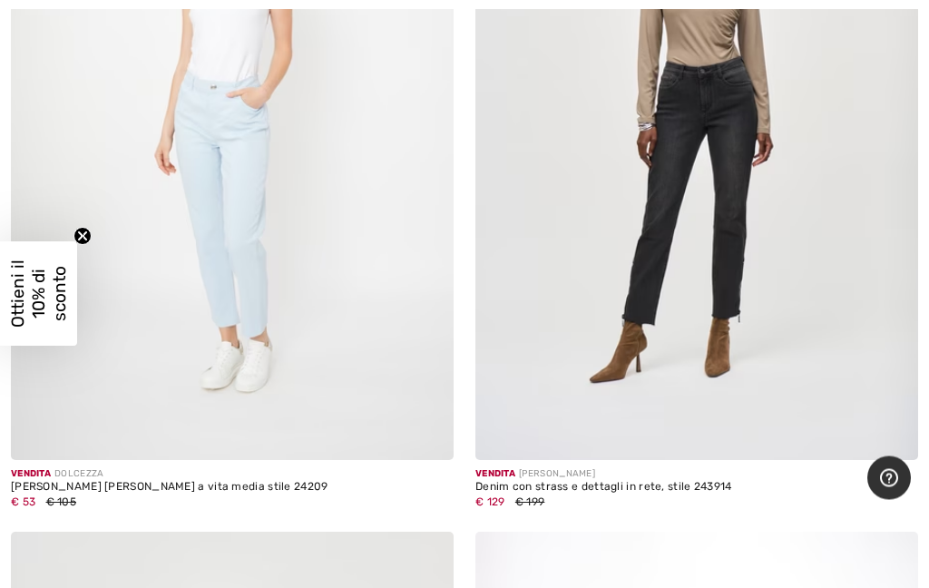
scroll to position [8132, 0]
click at [715, 182] on img at bounding box center [696, 128] width 443 height 664
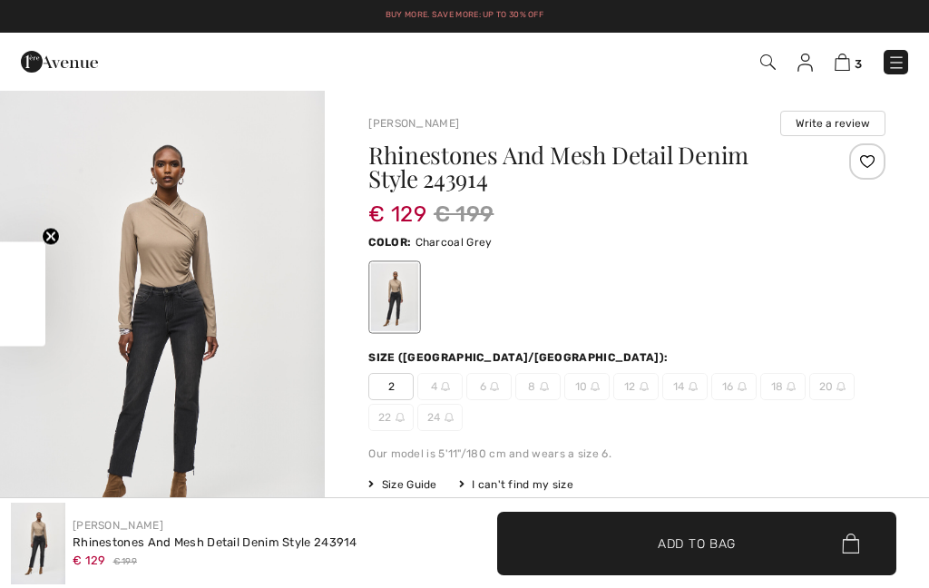
checkbox input "true"
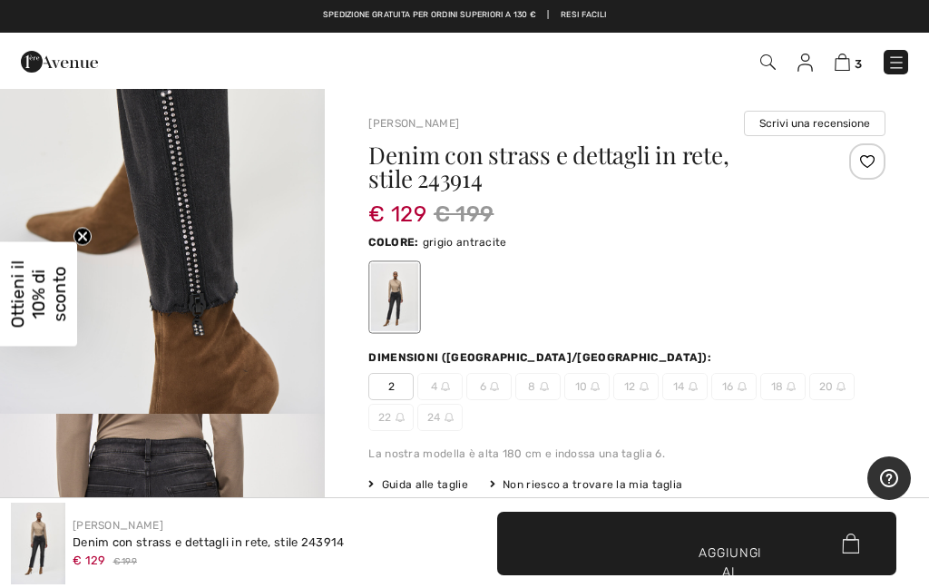
scroll to position [1628, 0]
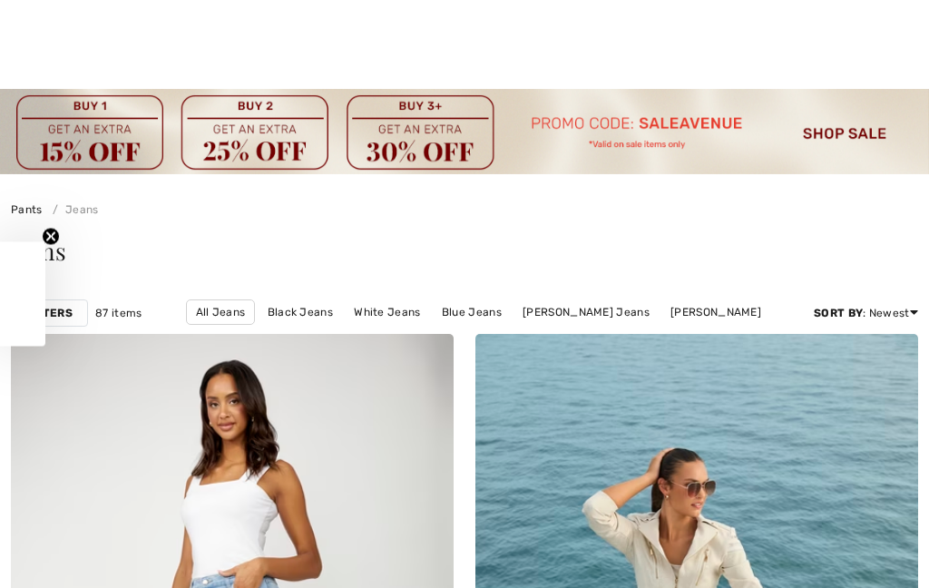
checkbox input "true"
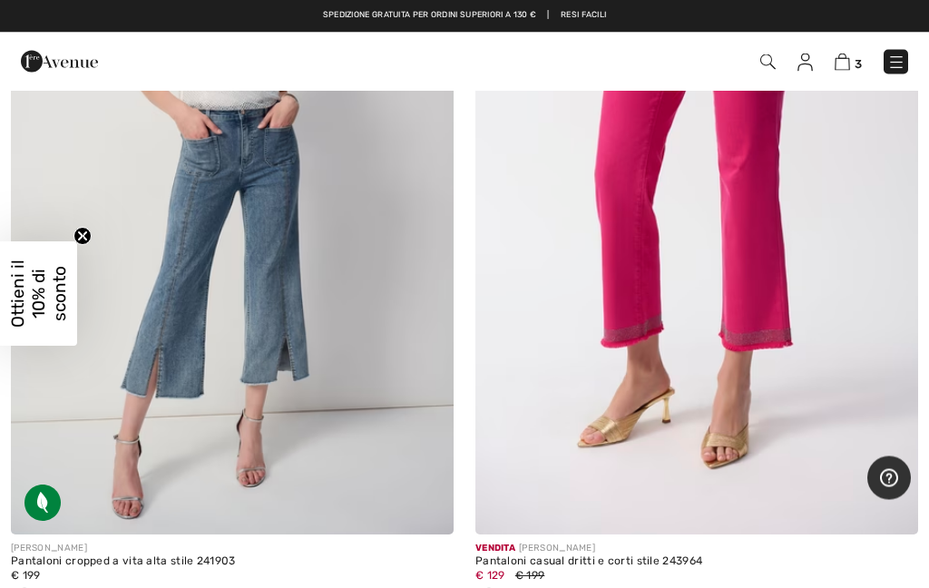
scroll to position [5055, 0]
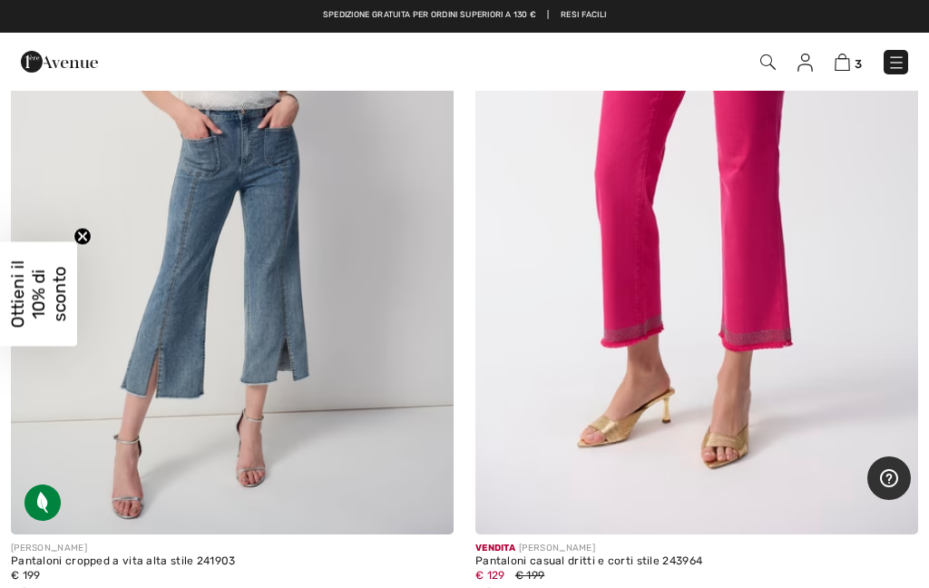
click at [288, 278] on img at bounding box center [232, 202] width 443 height 664
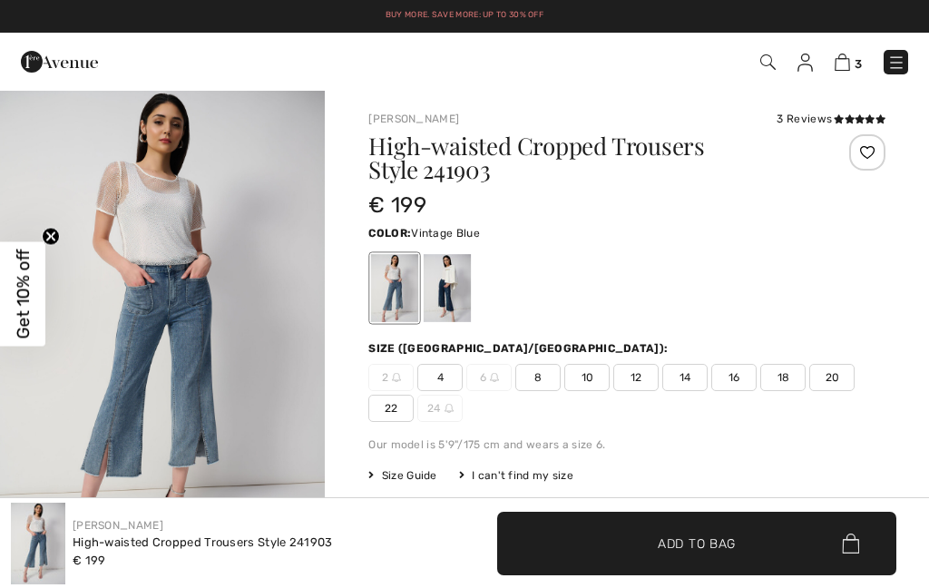
click at [457, 275] on div at bounding box center [447, 288] width 47 height 68
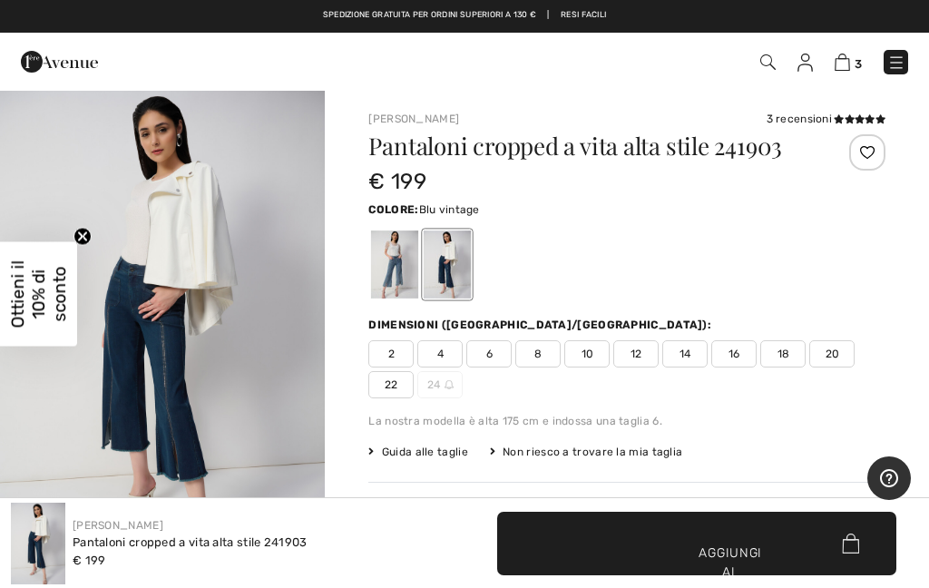
click at [400, 244] on div at bounding box center [394, 264] width 47 height 68
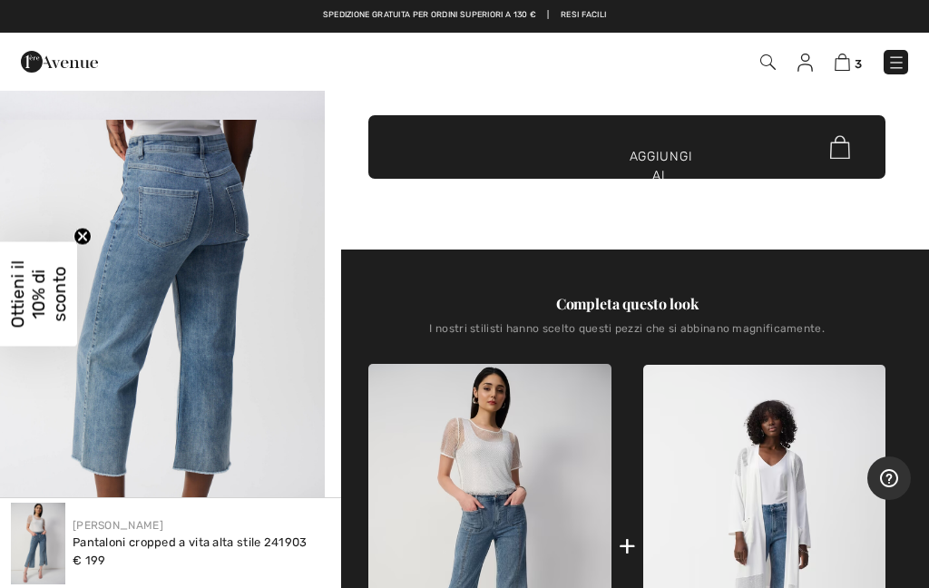
scroll to position [2459, 0]
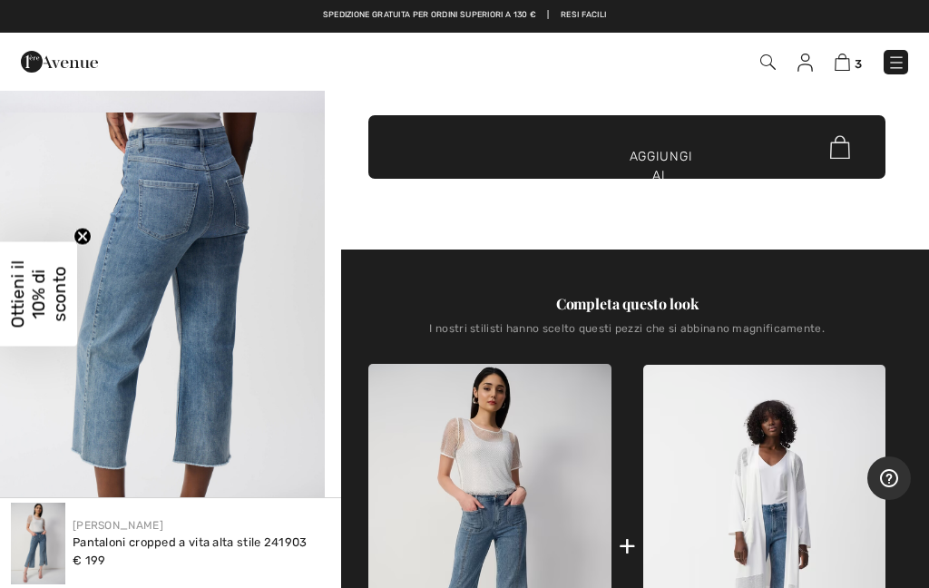
click at [144, 358] on img "7 / 9" at bounding box center [162, 355] width 325 height 487
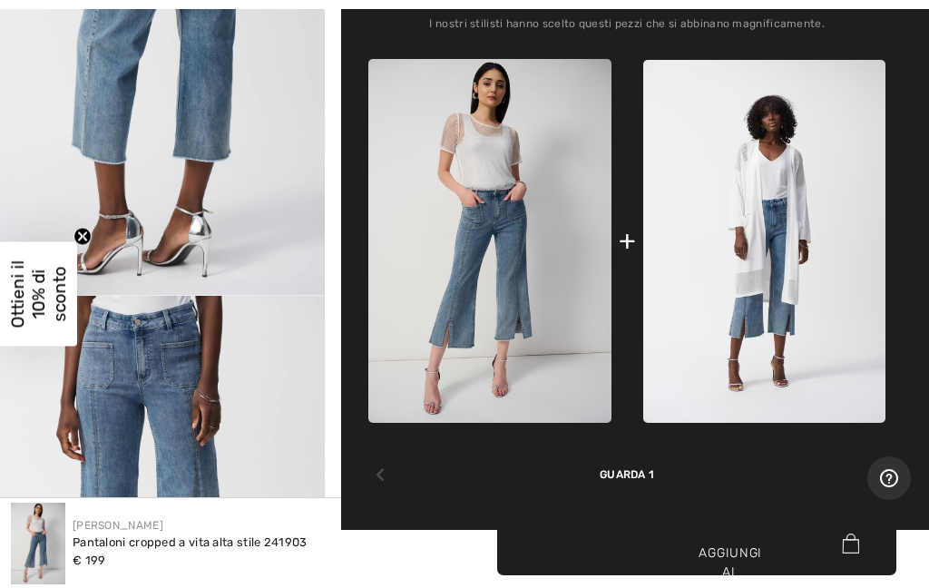
scroll to position [762, 0]
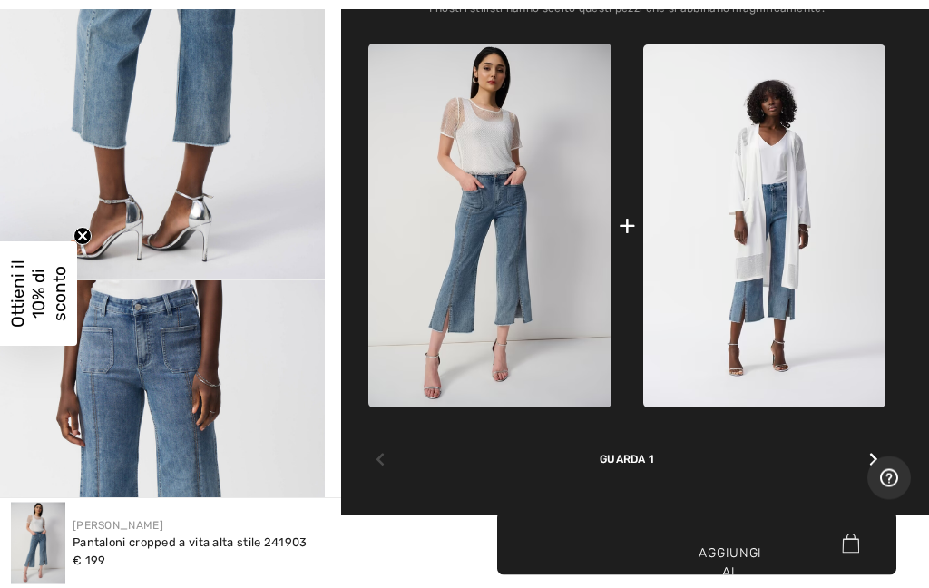
click at [873, 453] on icon at bounding box center [873, 460] width 9 height 15
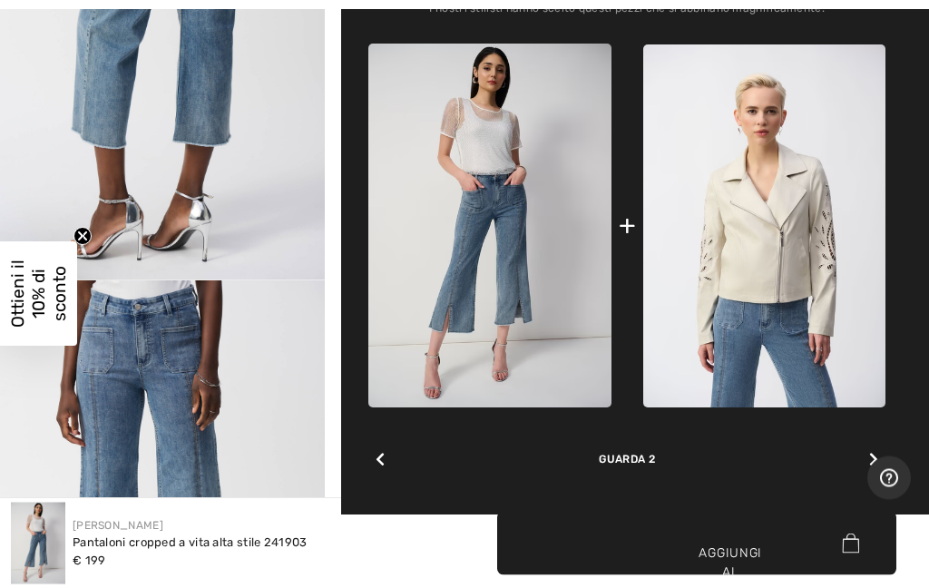
scroll to position [763, 0]
click at [874, 457] on icon at bounding box center [873, 459] width 9 height 15
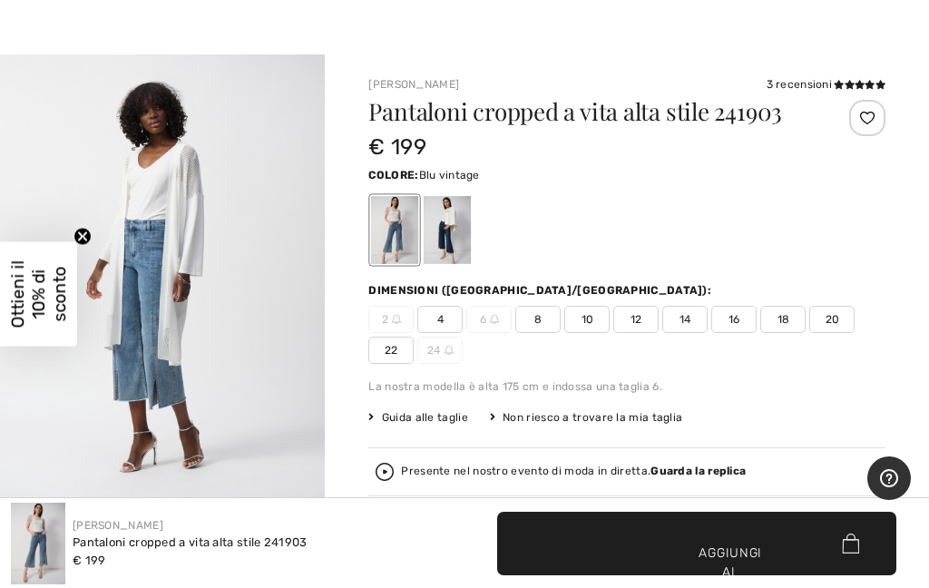
scroll to position [39, 0]
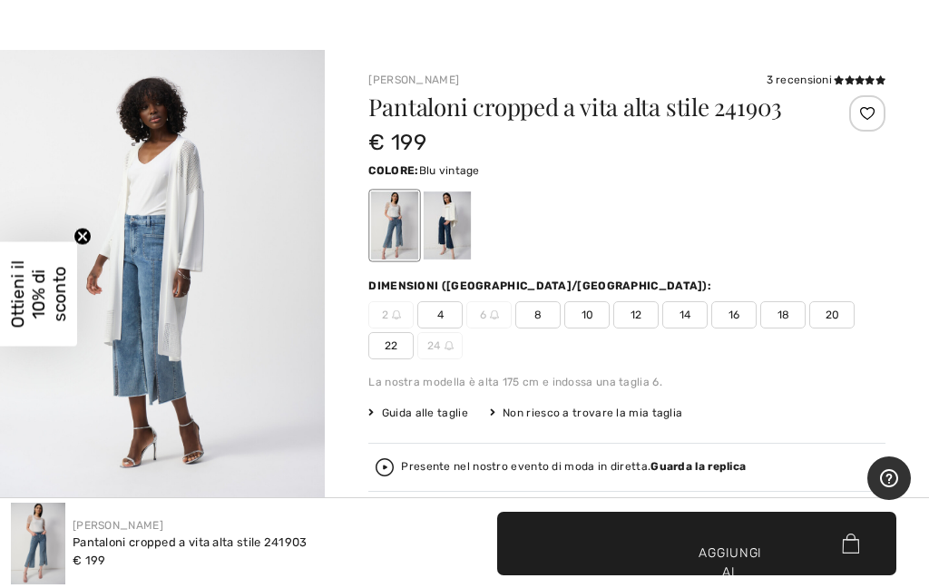
click at [596, 315] on span "10" at bounding box center [586, 314] width 45 height 27
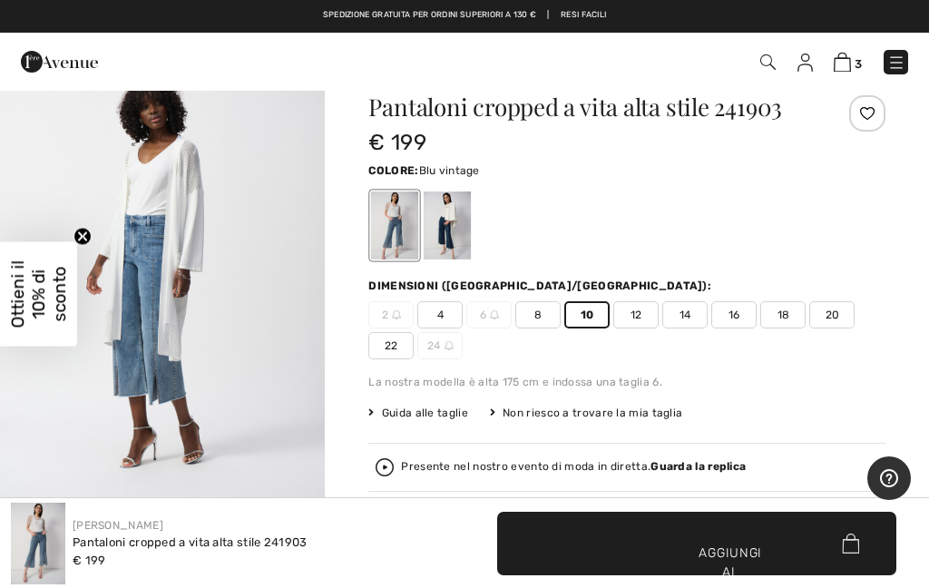
click at [717, 548] on font "Aggiungi al carrello" at bounding box center [731, 571] width 68 height 57
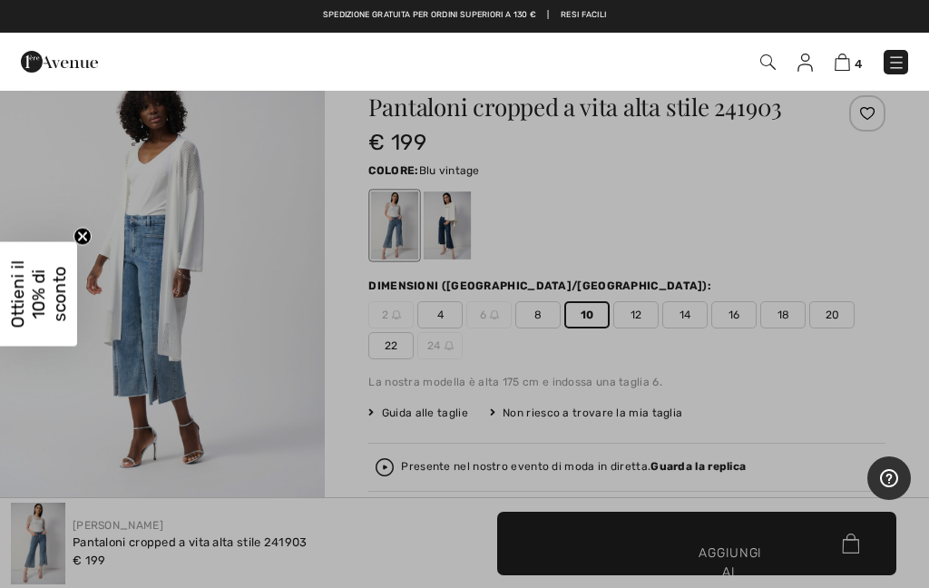
click at [794, 386] on div at bounding box center [464, 294] width 929 height 588
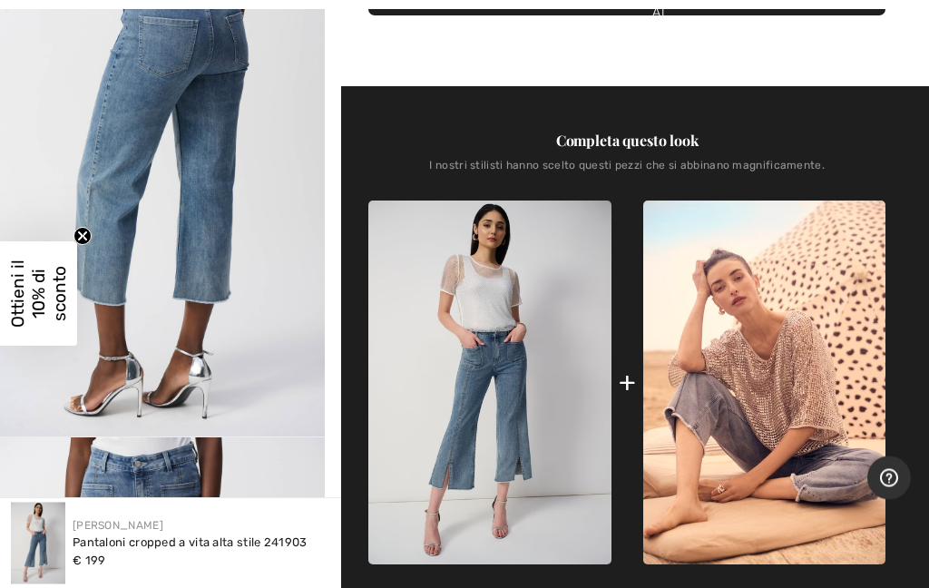
scroll to position [606, 0]
click at [814, 422] on img at bounding box center [764, 382] width 242 height 364
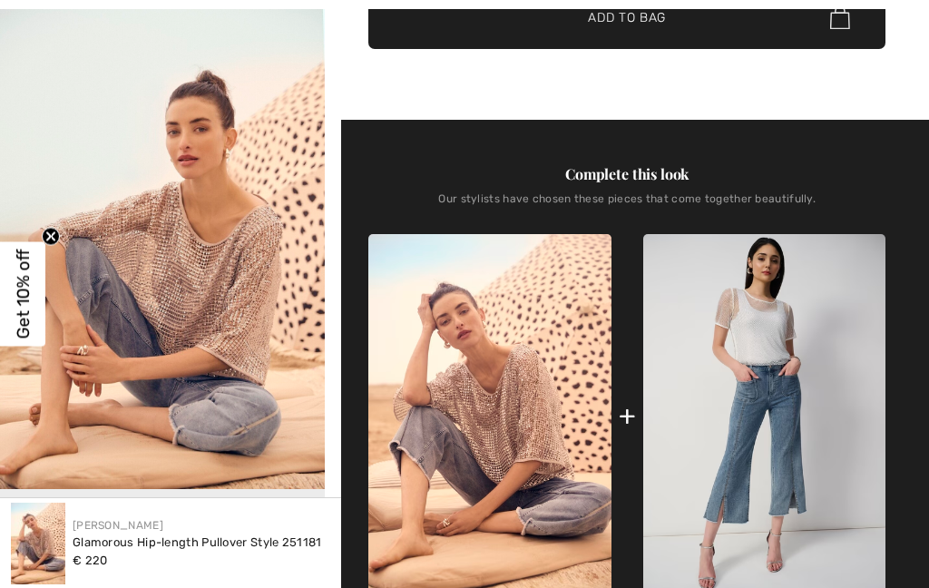
checkbox input "true"
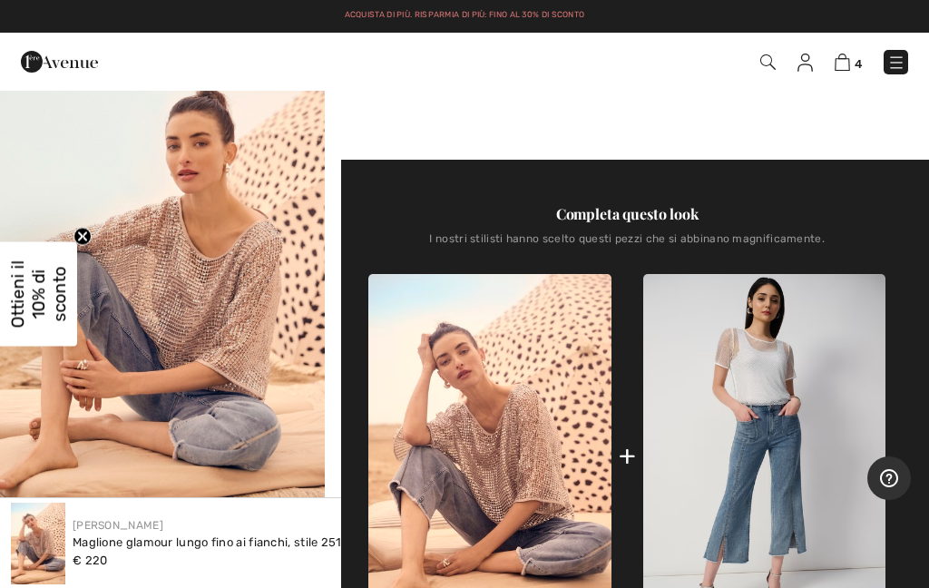
scroll to position [532, 0]
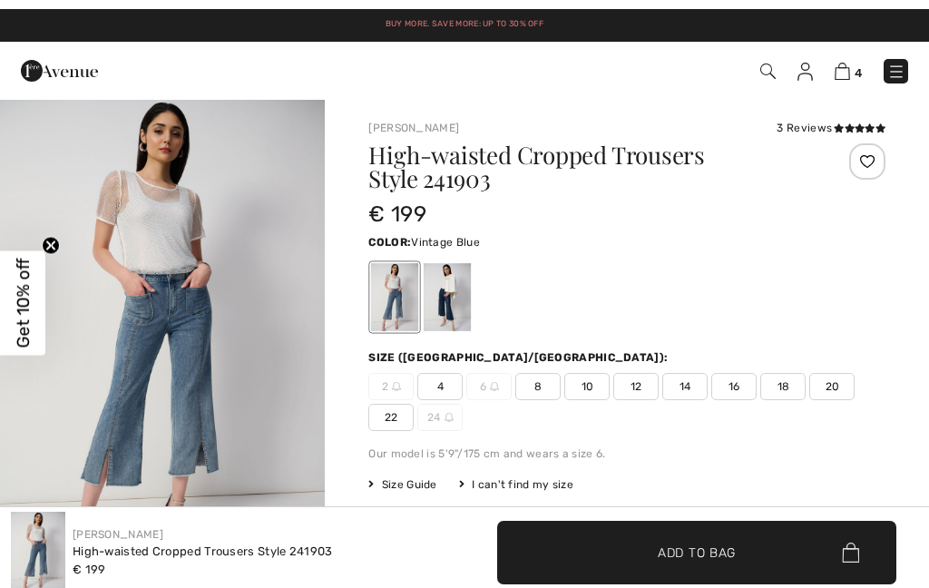
checkbox input "true"
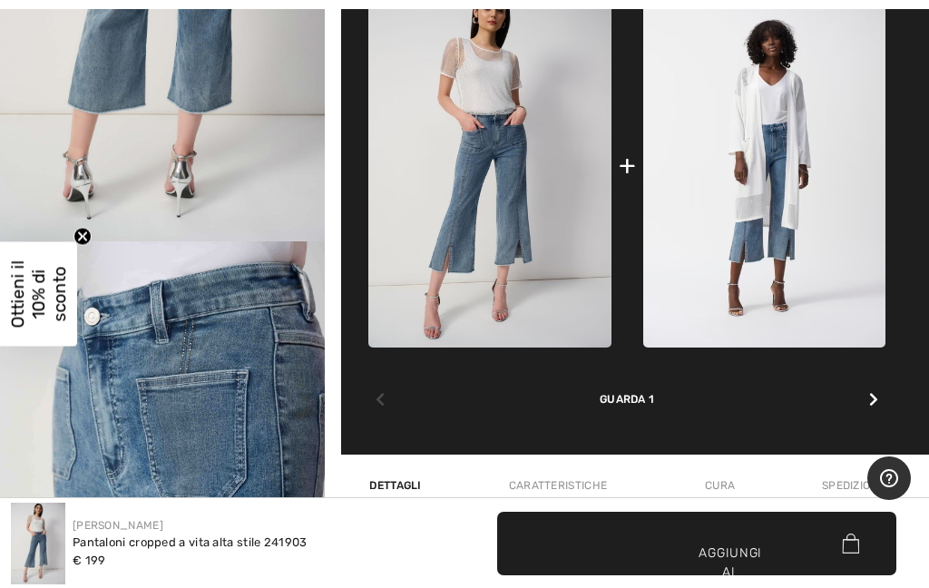
scroll to position [825, 0]
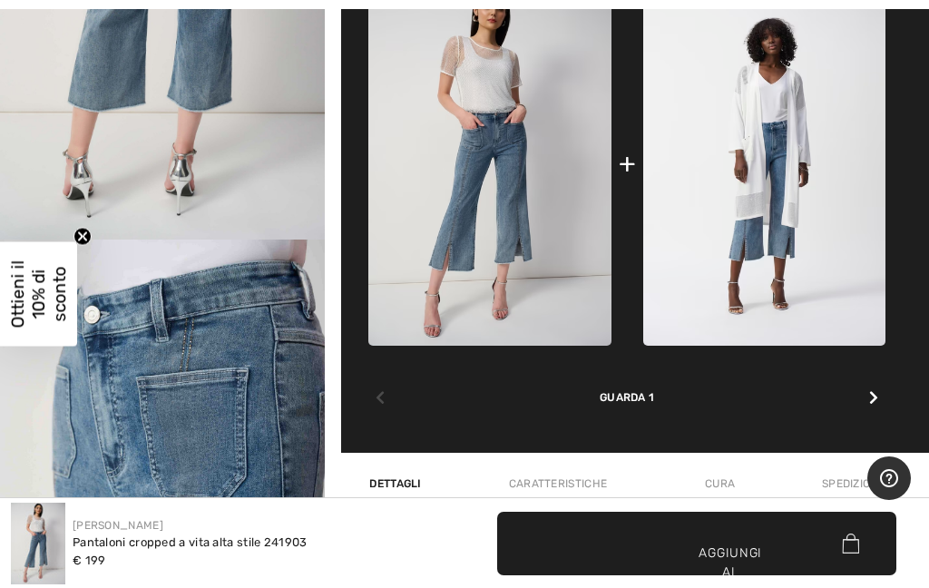
click at [876, 394] on icon at bounding box center [873, 397] width 9 height 15
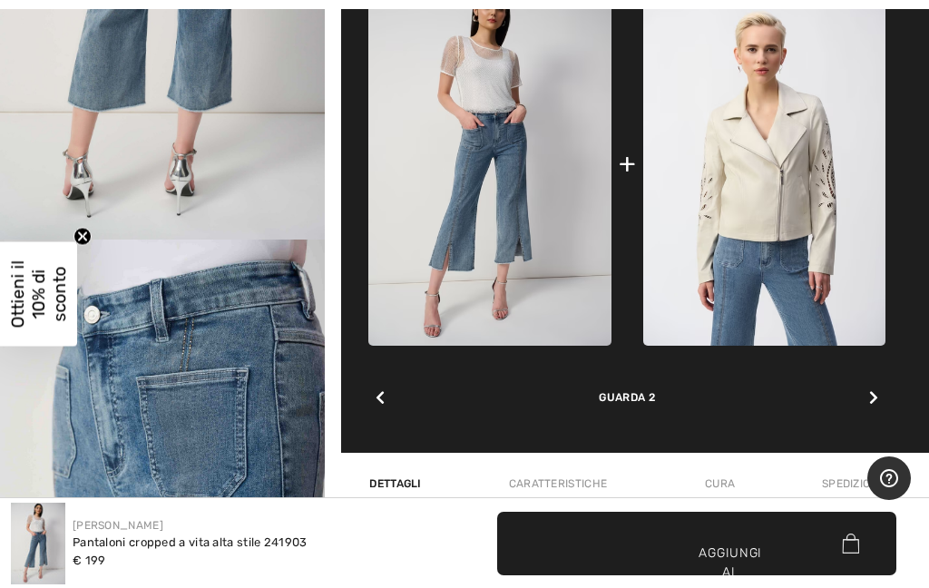
click at [878, 396] on div at bounding box center [874, 398] width 24 height 36
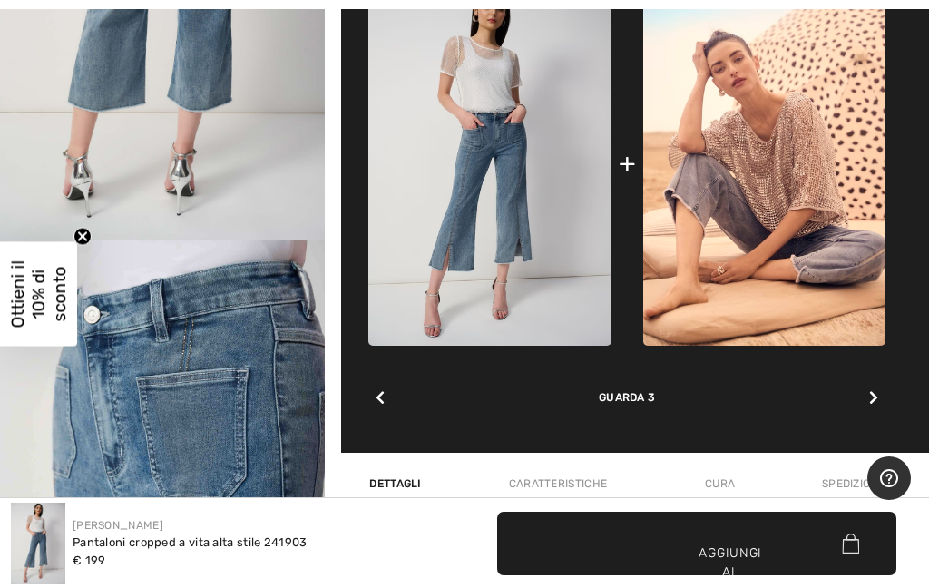
click at [876, 396] on icon at bounding box center [873, 397] width 9 height 15
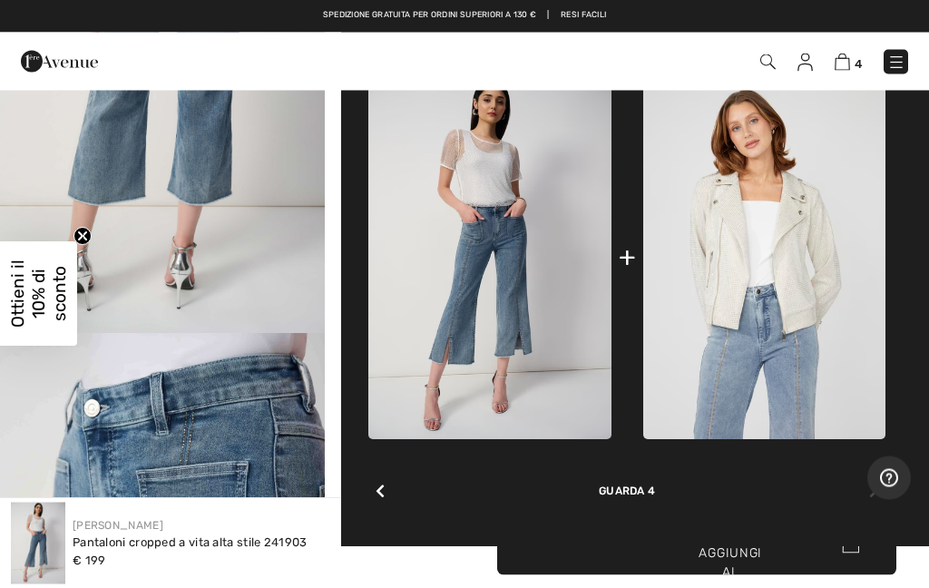
scroll to position [731, 0]
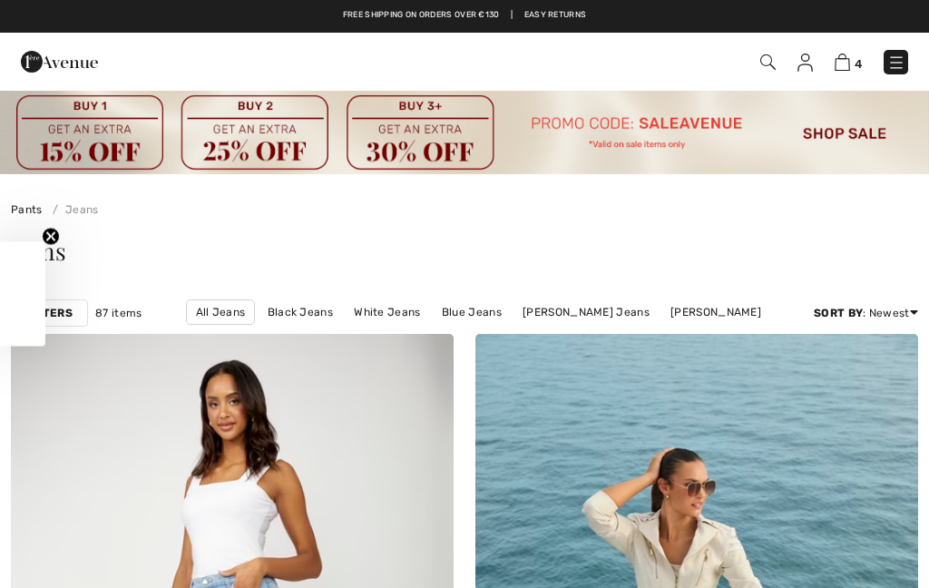
checkbox input "true"
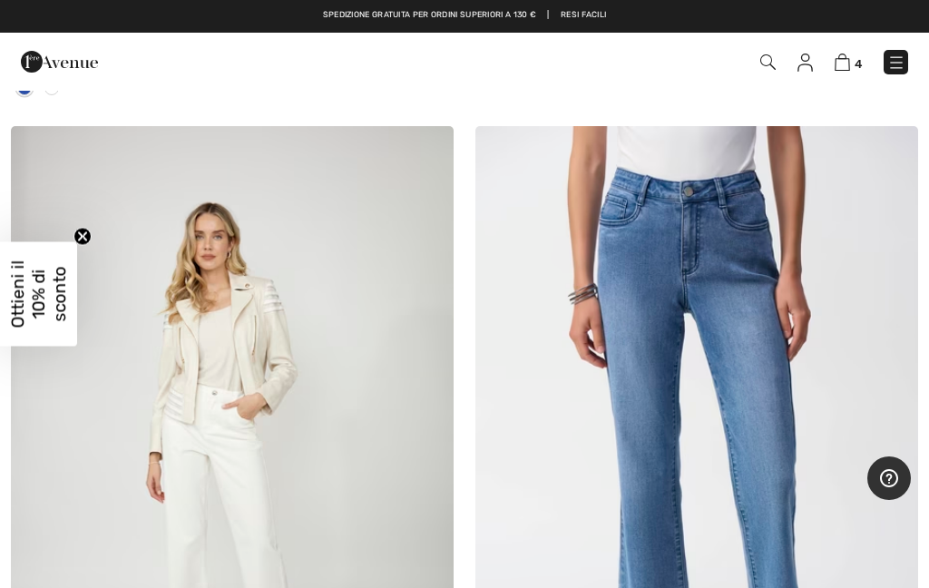
scroll to position [2440, 0]
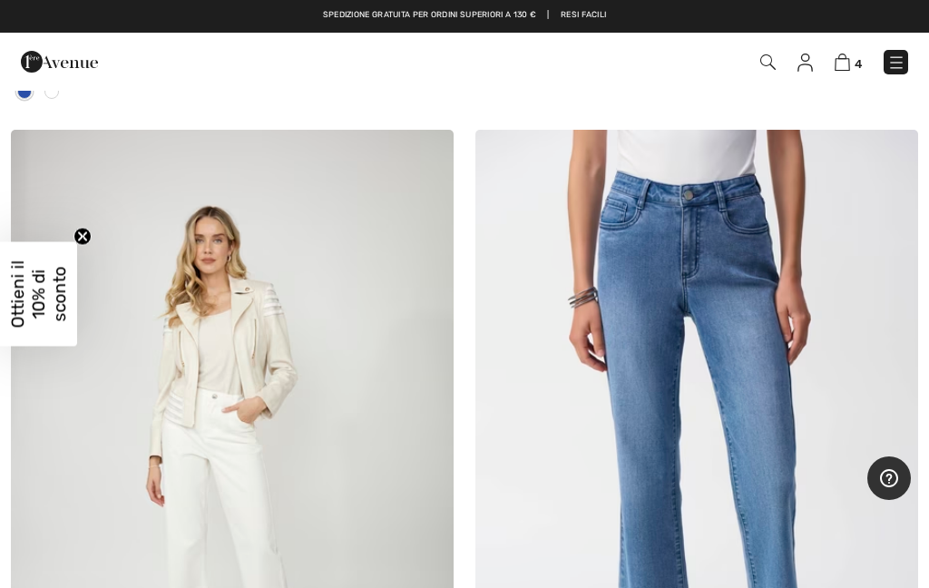
click at [689, 290] on img at bounding box center [696, 462] width 443 height 664
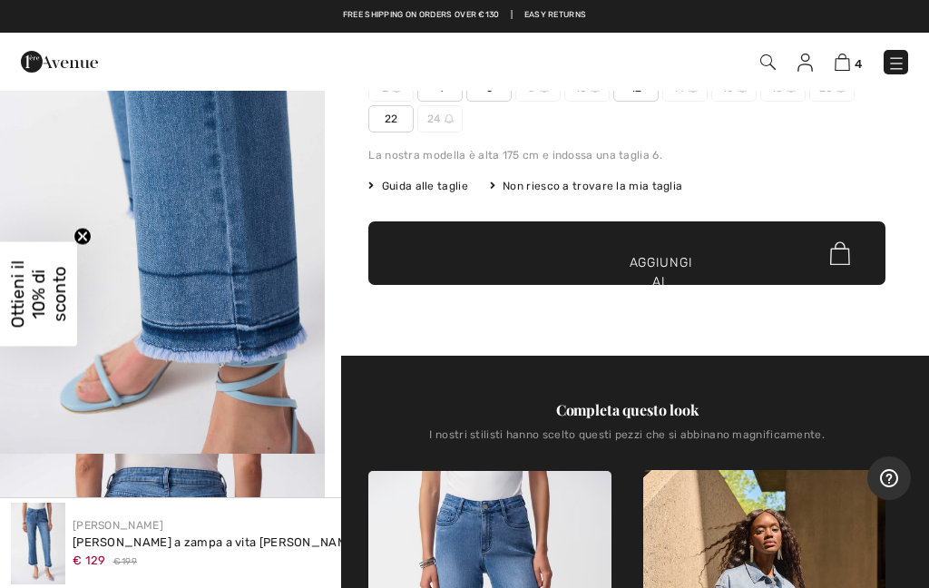
scroll to position [278, 0]
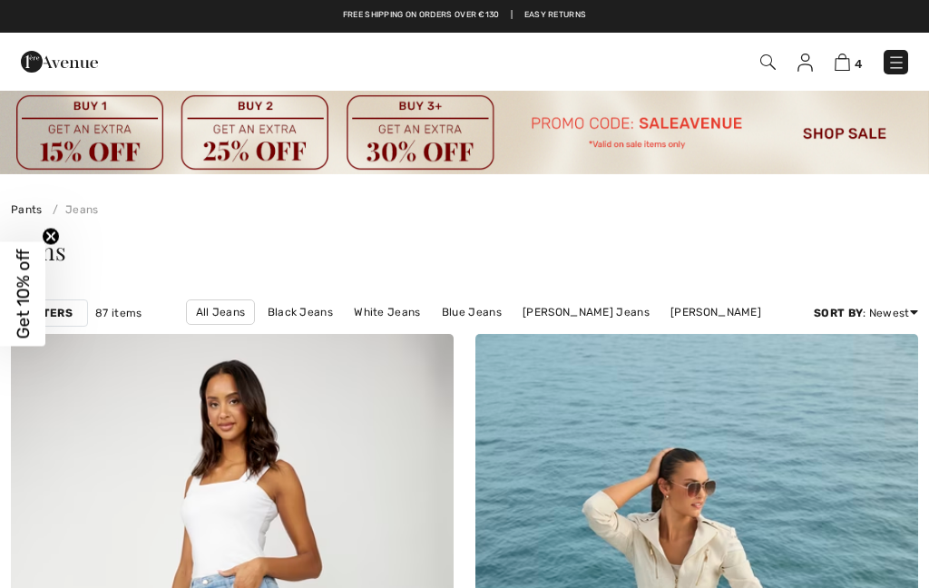
checkbox input "true"
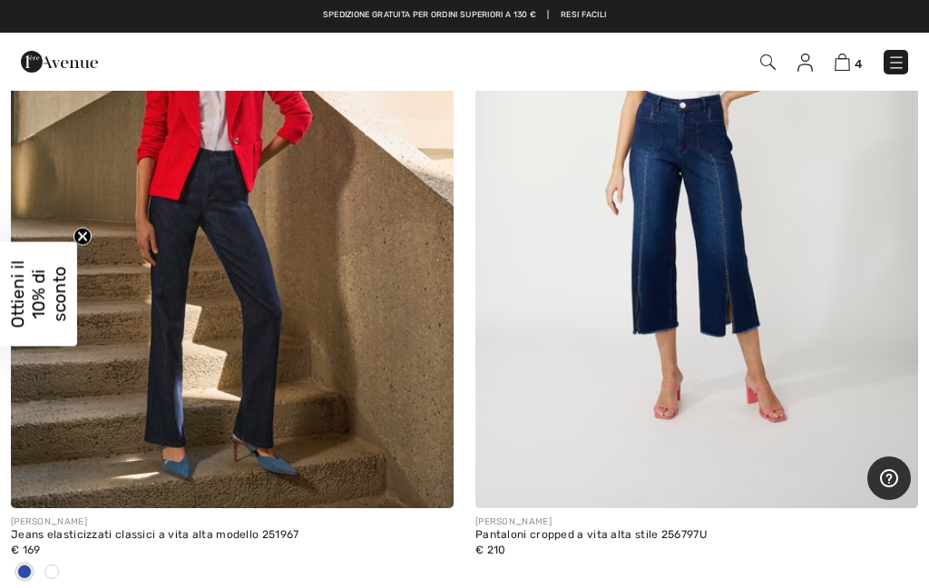
scroll to position [1959, 0]
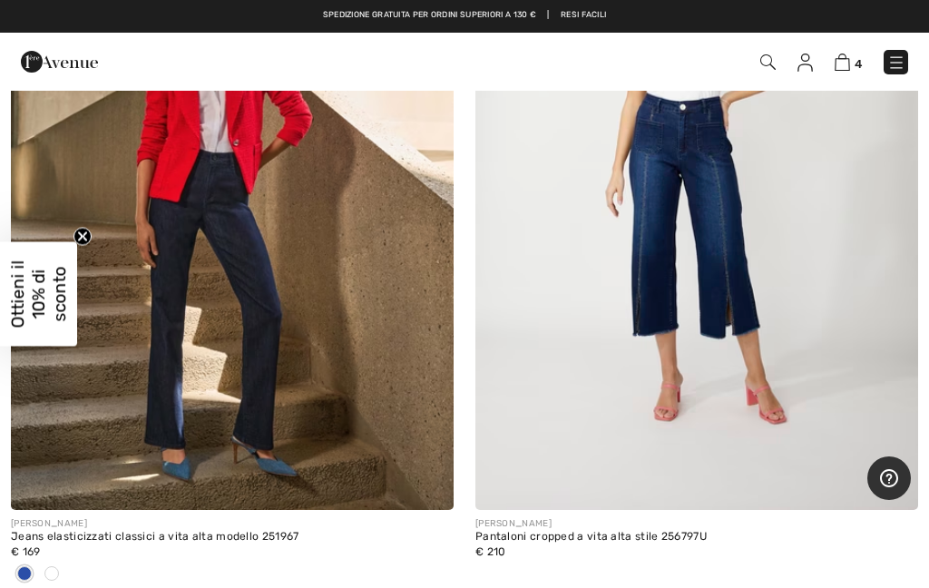
click at [238, 249] on img at bounding box center [232, 178] width 443 height 664
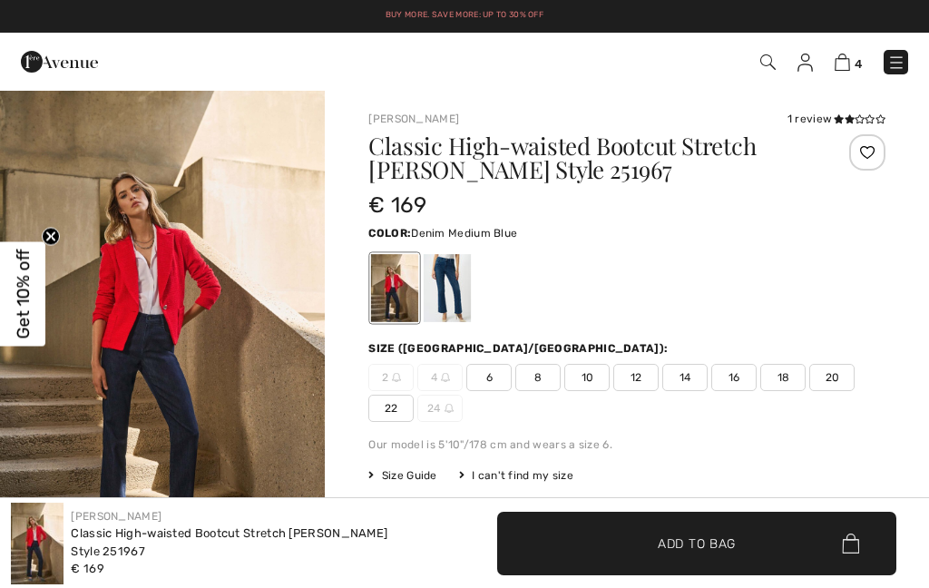
checkbox input "true"
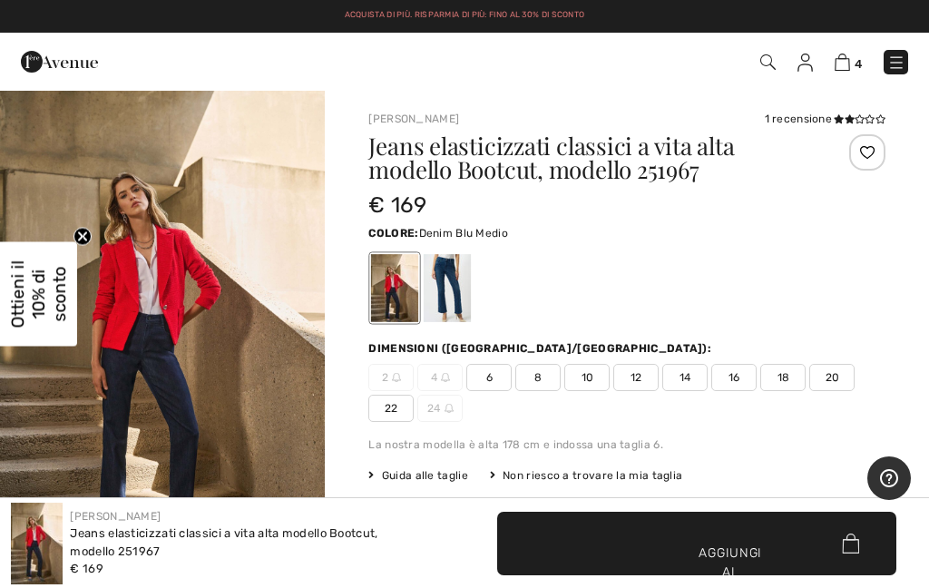
scroll to position [132, 0]
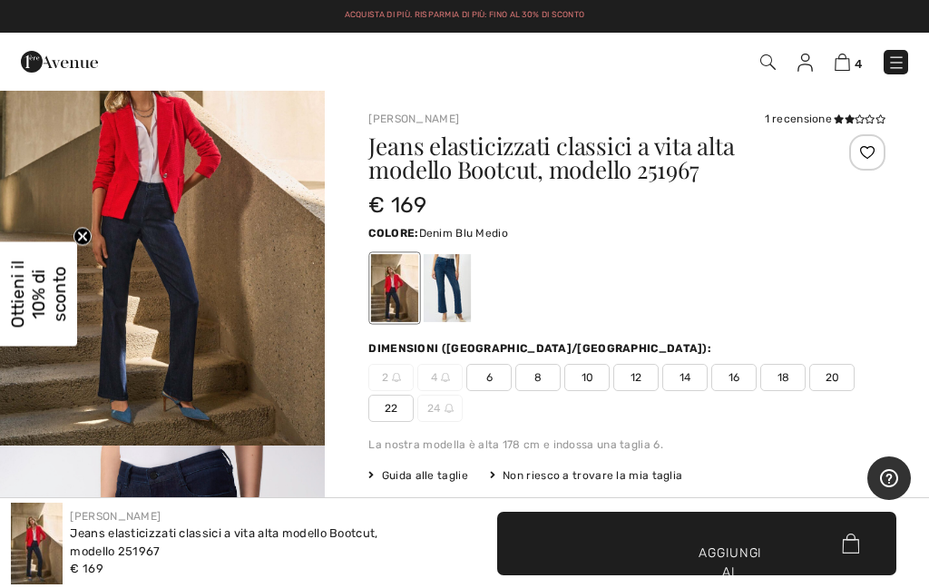
click at [396, 290] on div at bounding box center [394, 288] width 47 height 68
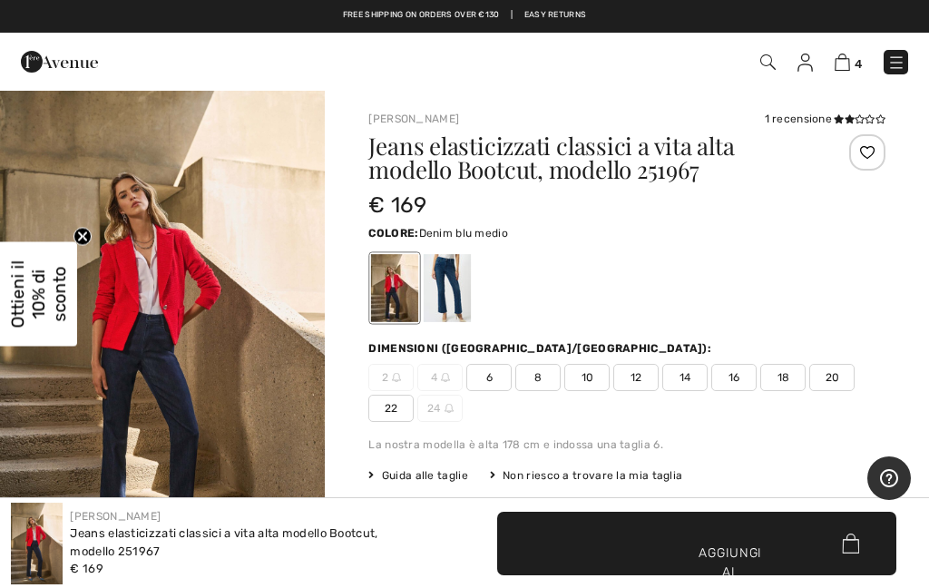
click at [461, 275] on div at bounding box center [447, 288] width 47 height 68
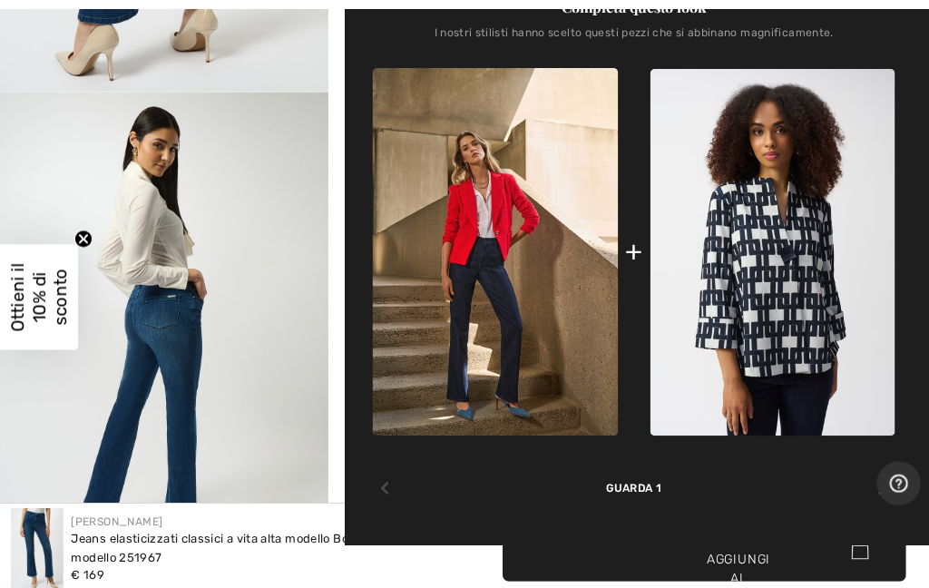
scroll to position [764, 0]
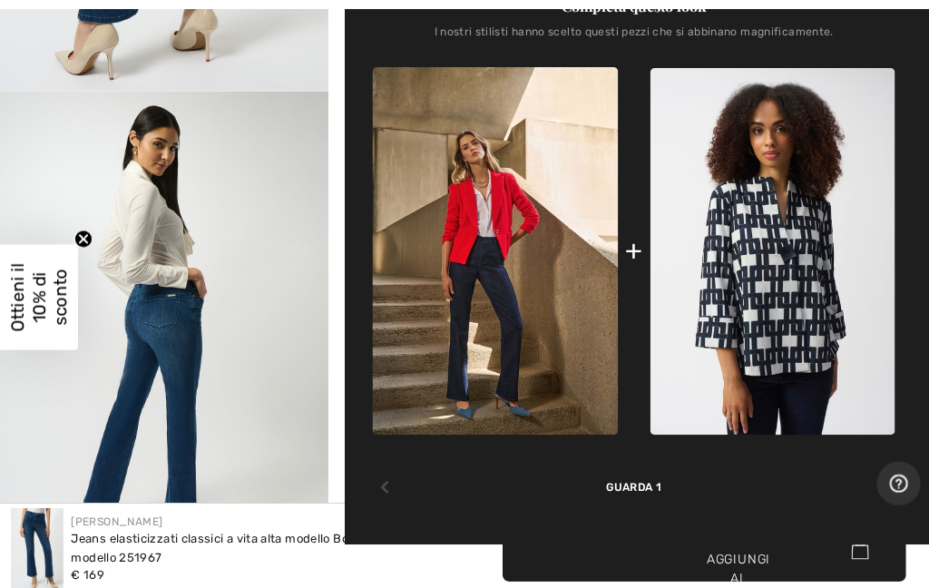
click at [874, 469] on div at bounding box center [874, 482] width 24 height 36
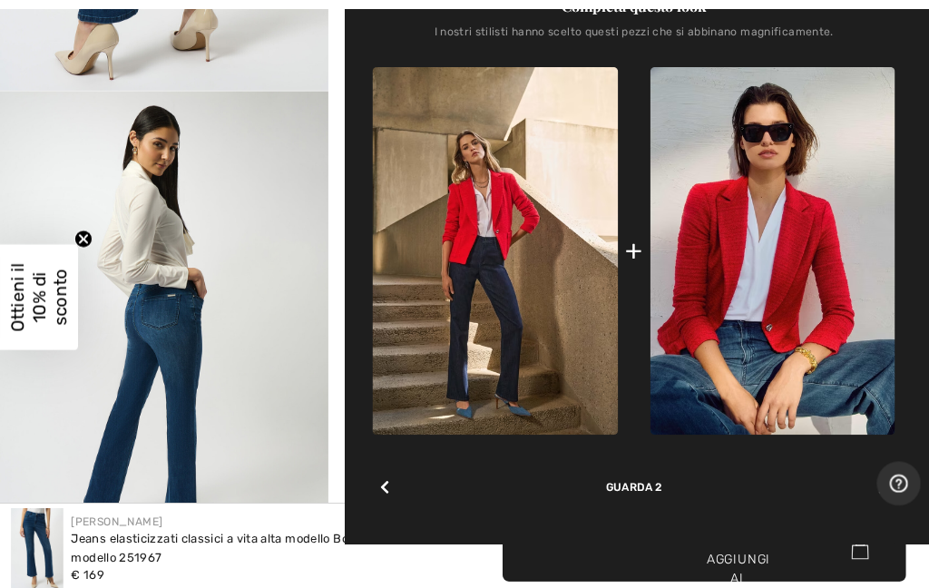
click at [878, 478] on div at bounding box center [874, 482] width 24 height 36
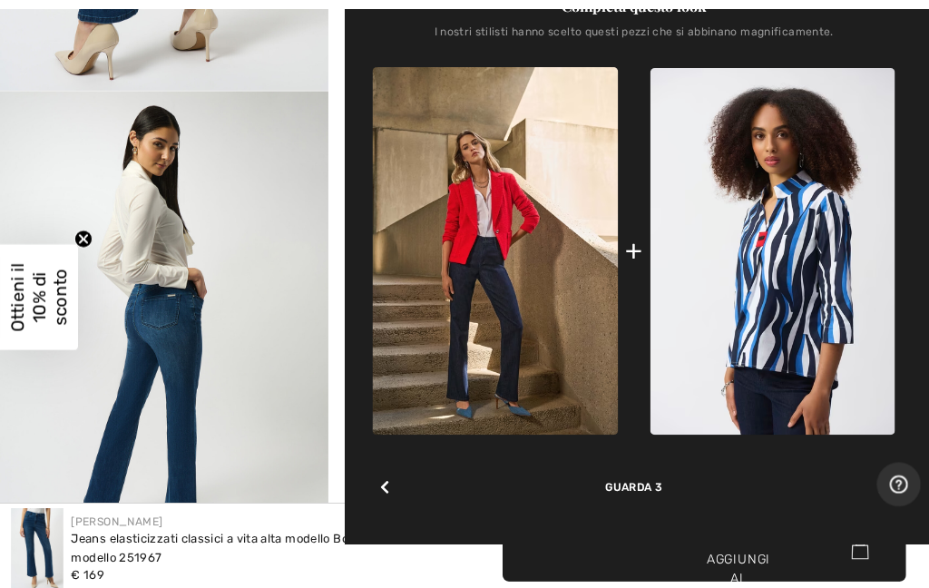
click at [871, 486] on icon at bounding box center [873, 481] width 9 height 15
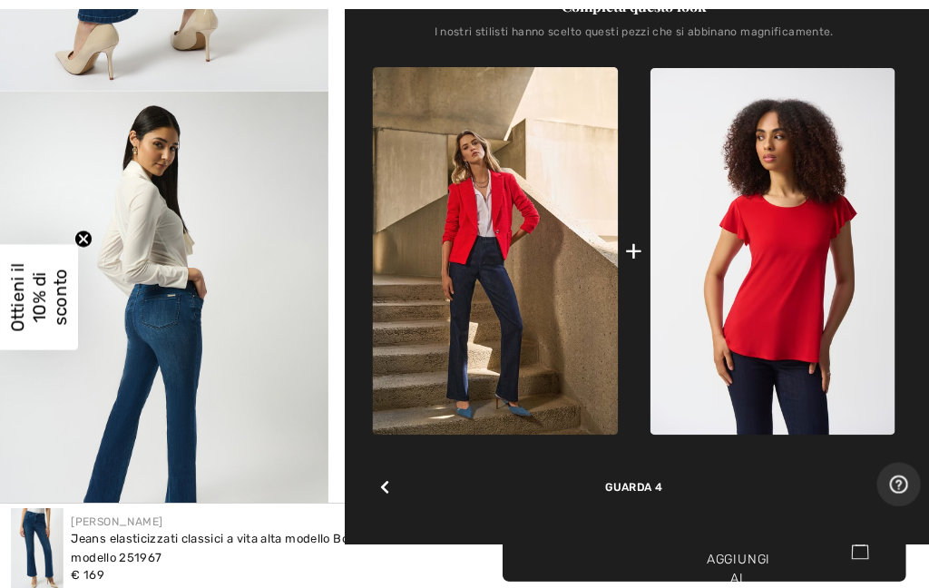
click at [881, 486] on div at bounding box center [874, 482] width 24 height 36
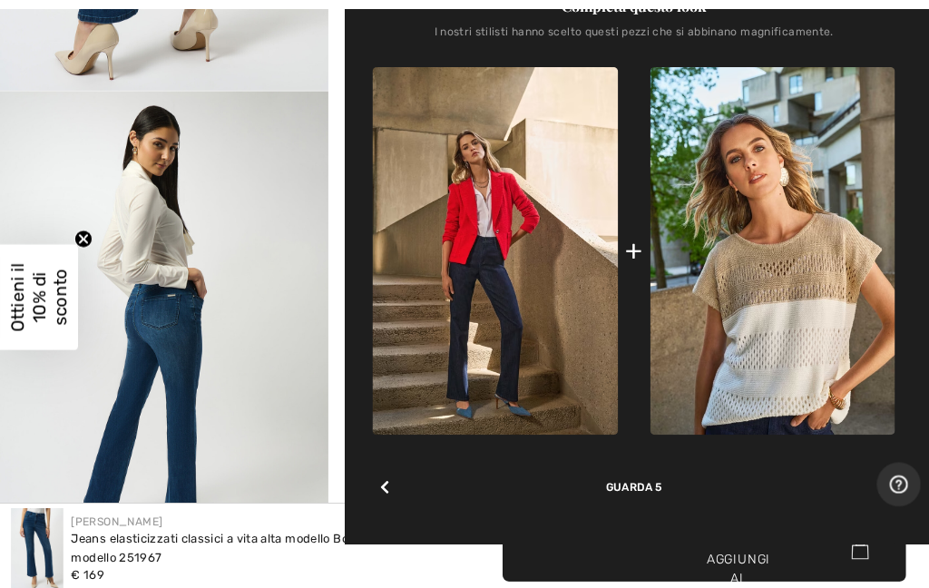
click at [878, 478] on div at bounding box center [874, 482] width 24 height 36
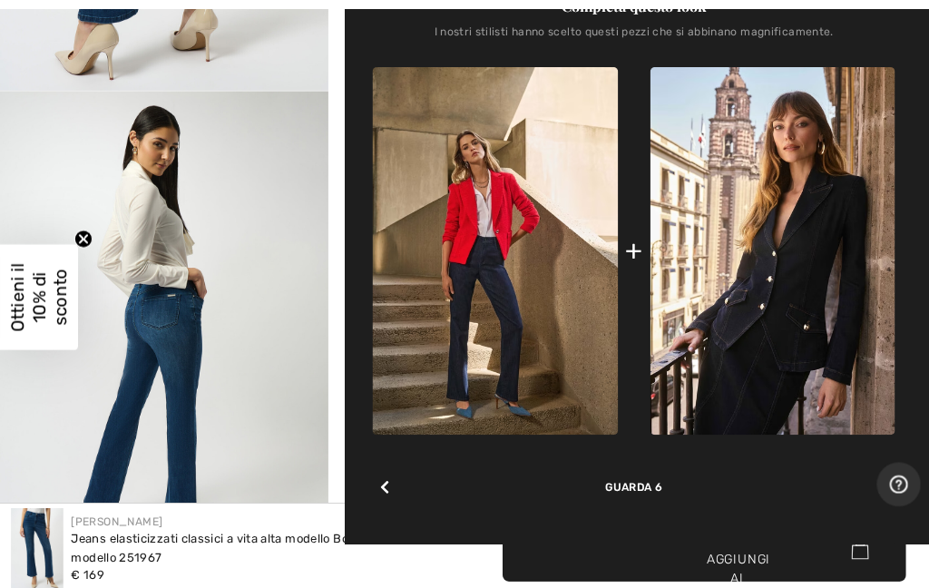
click at [875, 483] on icon at bounding box center [873, 481] width 9 height 15
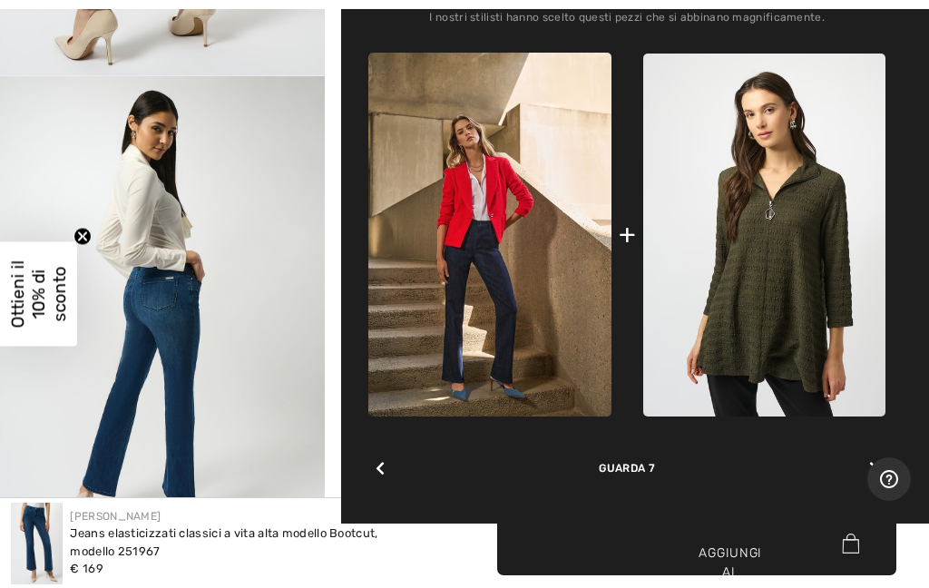
scroll to position [787, 0]
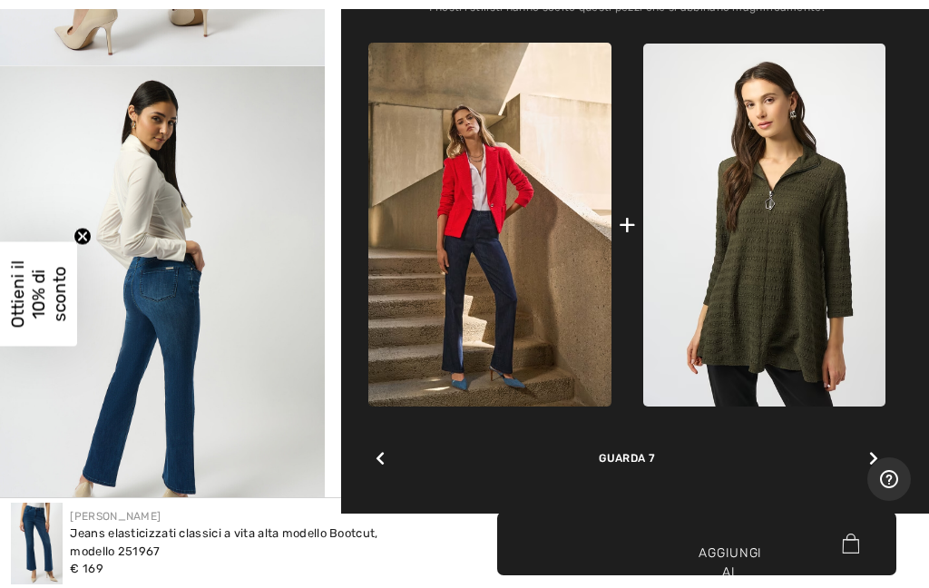
click at [879, 455] on div at bounding box center [874, 459] width 24 height 36
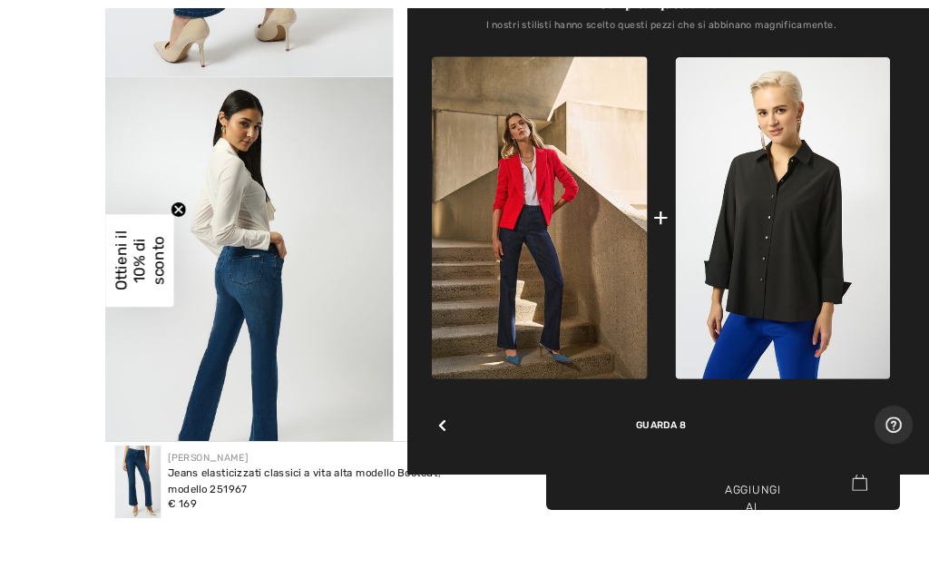
scroll to position [756, 0]
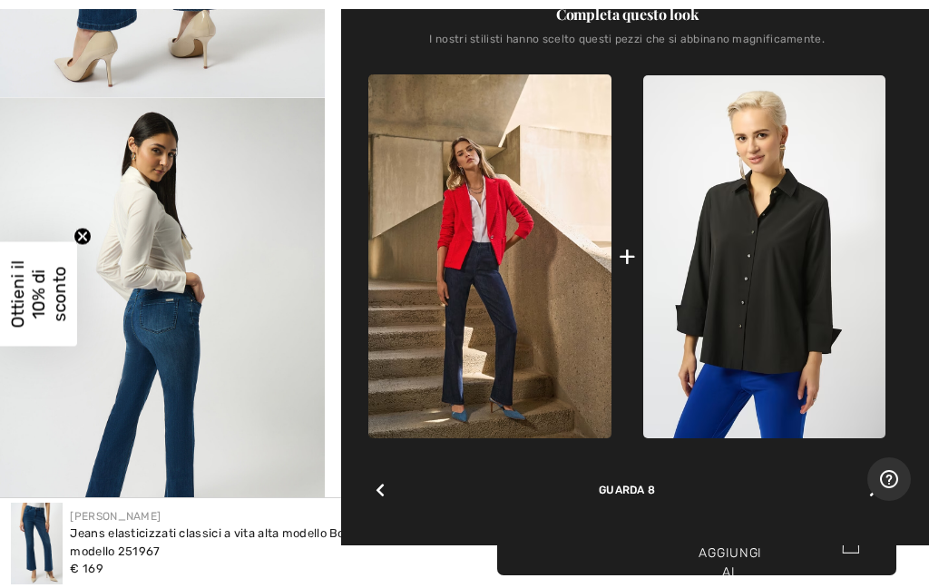
click at [881, 481] on div at bounding box center [874, 491] width 24 height 36
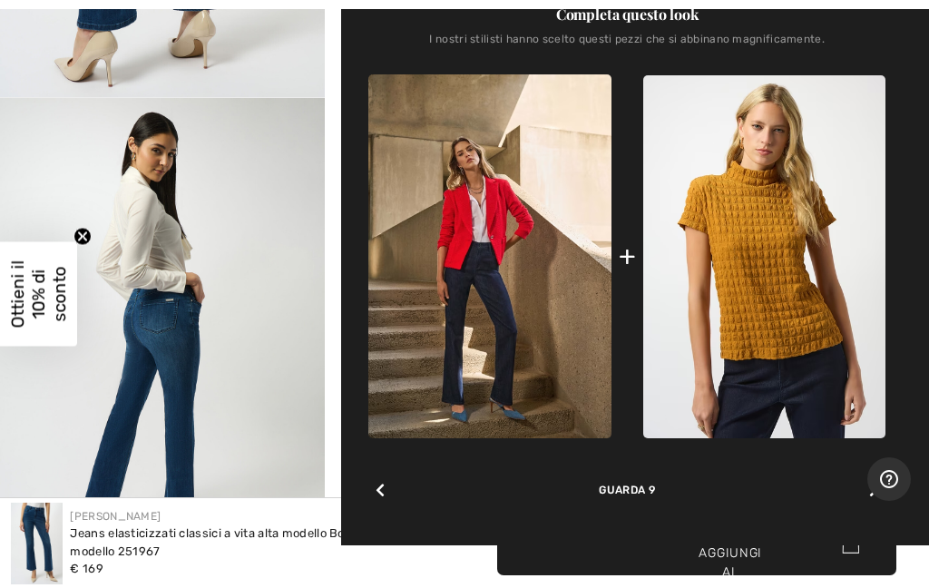
click at [864, 487] on div at bounding box center [874, 491] width 24 height 36
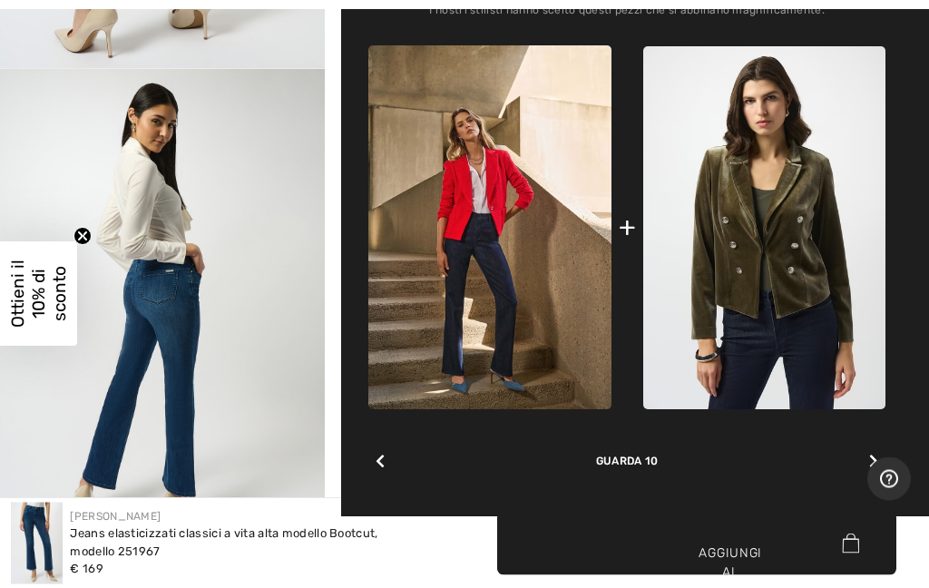
scroll to position [786, 0]
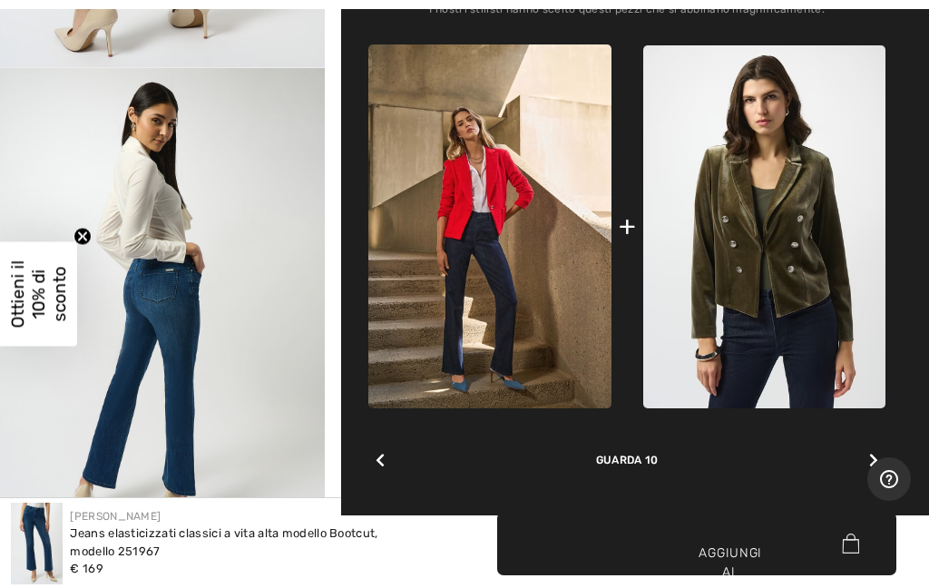
click at [873, 454] on icon at bounding box center [873, 460] width 9 height 15
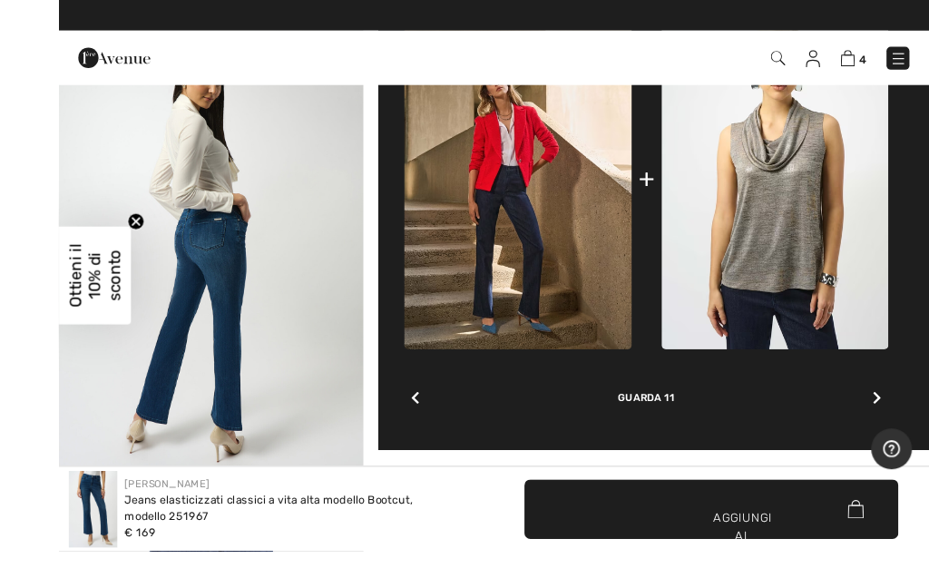
scroll to position [771, 0]
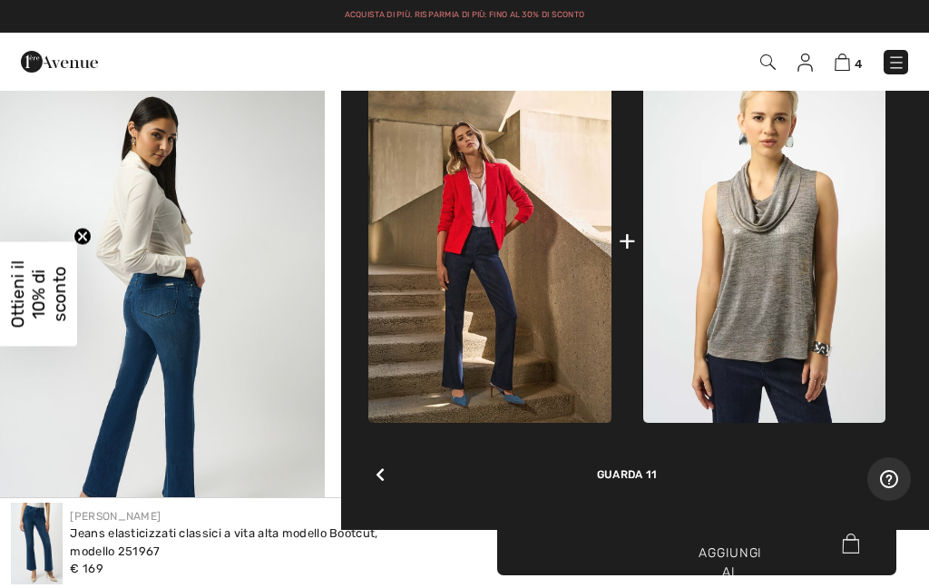
click at [872, 467] on icon at bounding box center [873, 474] width 9 height 15
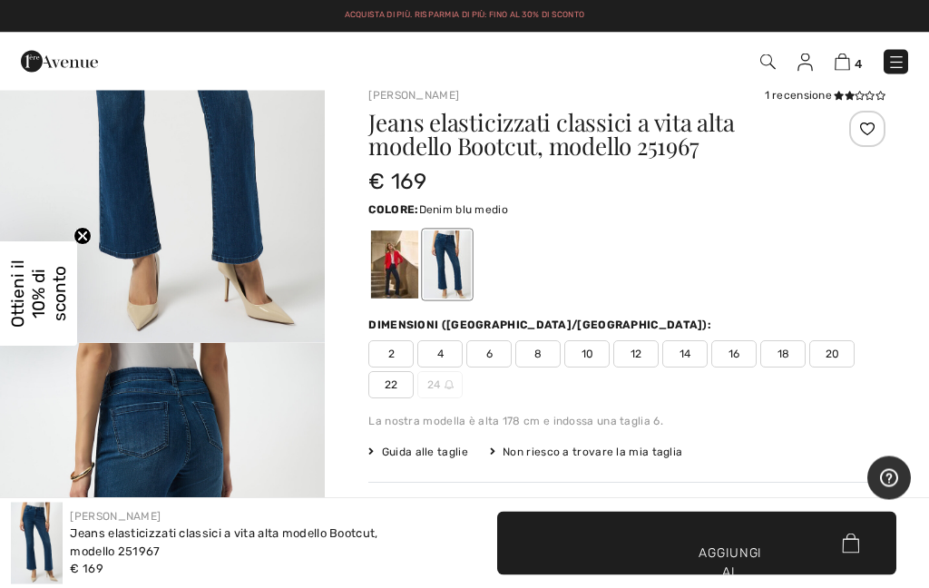
scroll to position [0, 0]
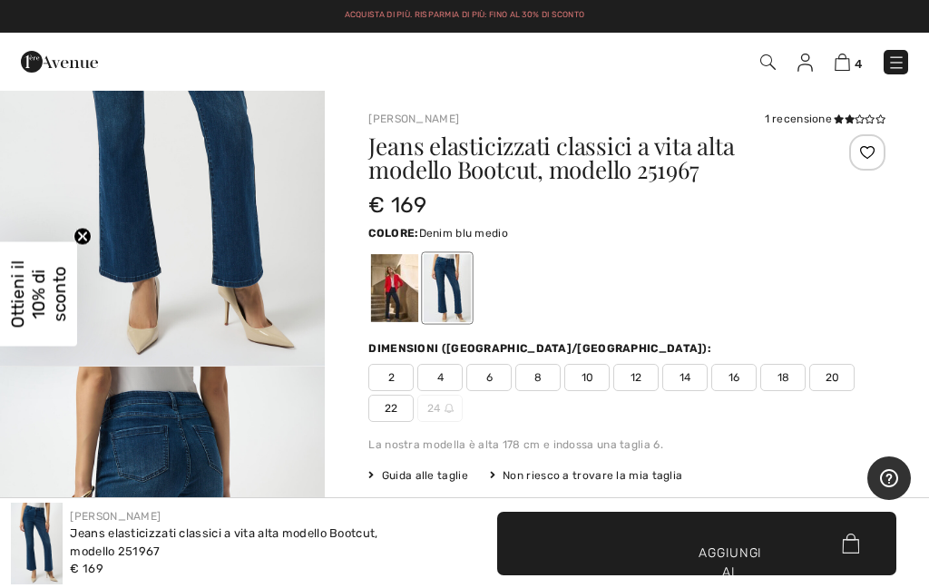
click at [571, 383] on span "10" at bounding box center [586, 377] width 45 height 27
click at [713, 546] on font "Aggiungi al carrello" at bounding box center [731, 571] width 68 height 57
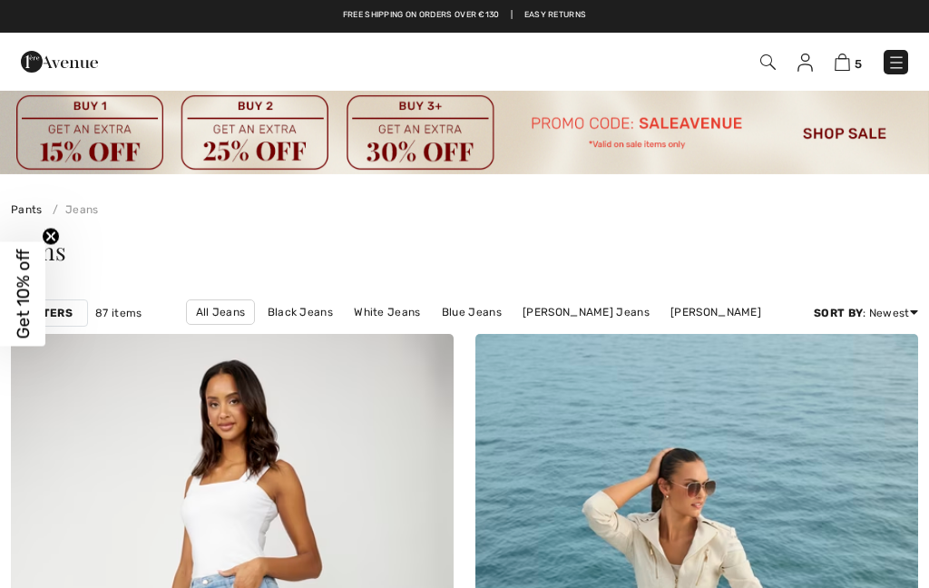
checkbox input "true"
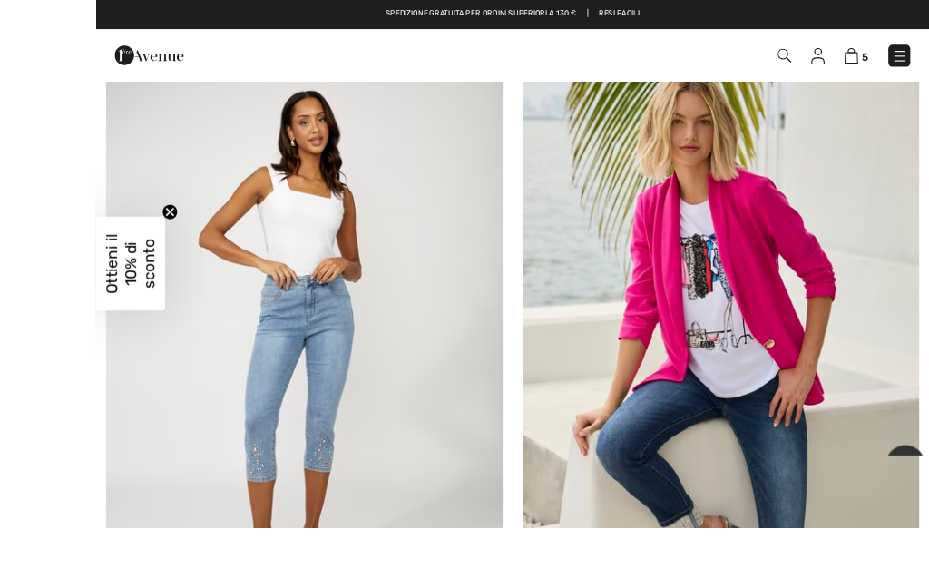
scroll to position [1206, 0]
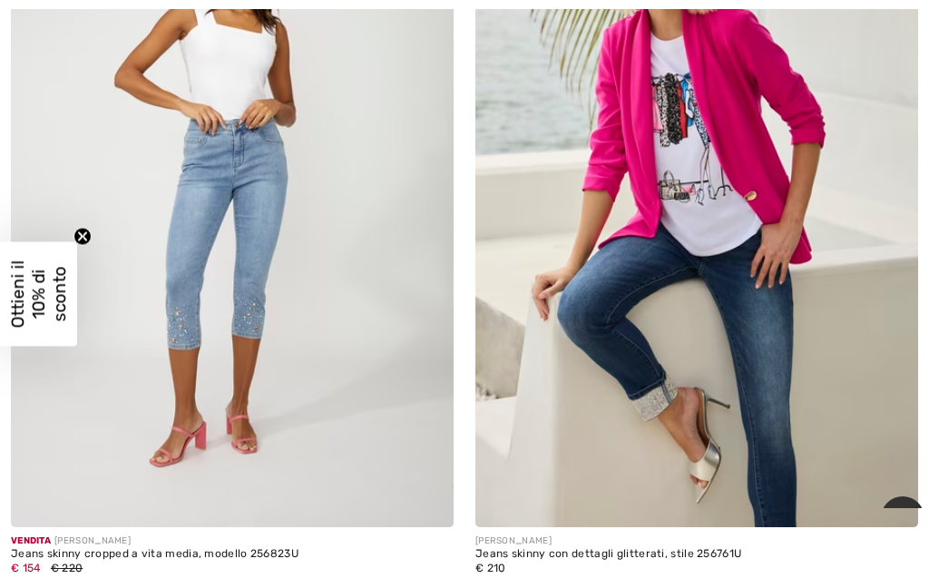
click at [582, 367] on img at bounding box center [696, 195] width 443 height 664
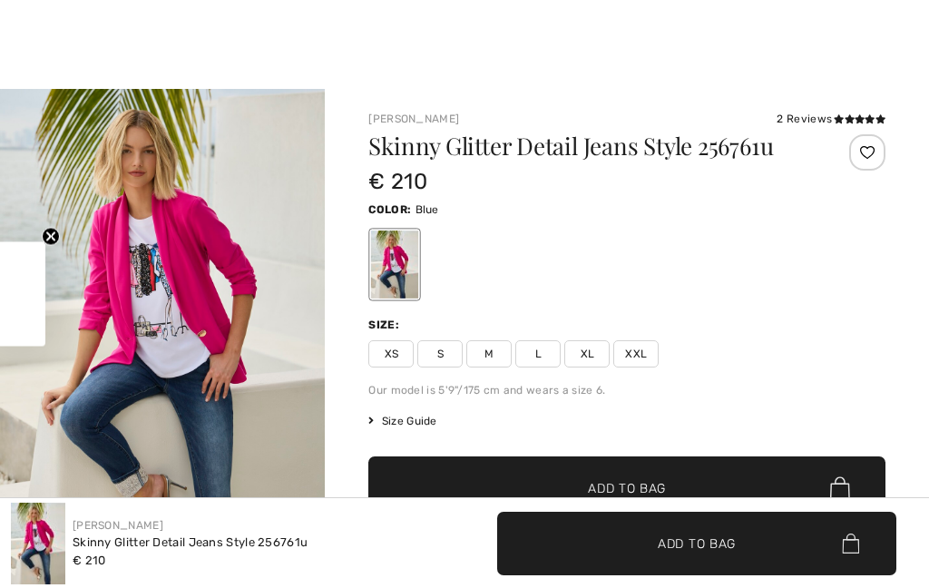
checkbox input "true"
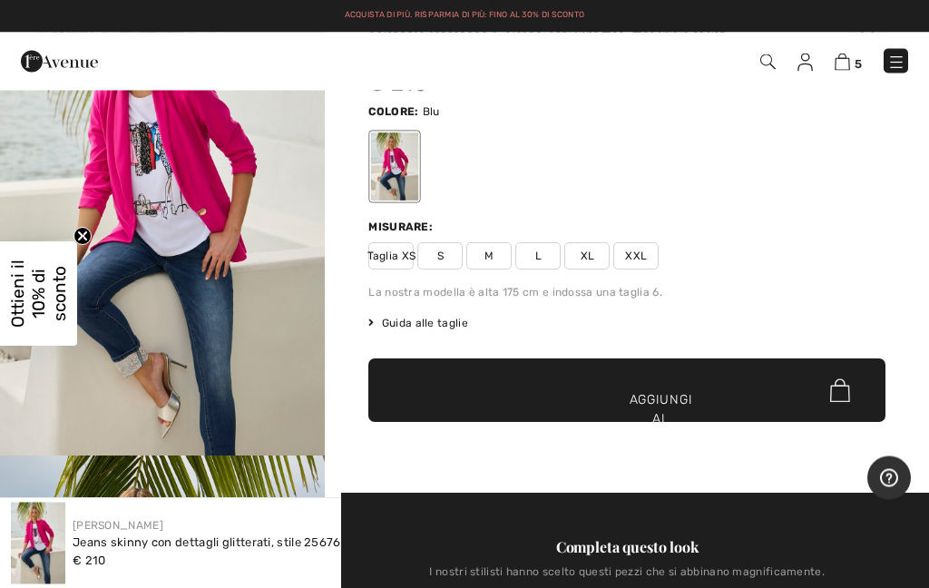
scroll to position [122, 0]
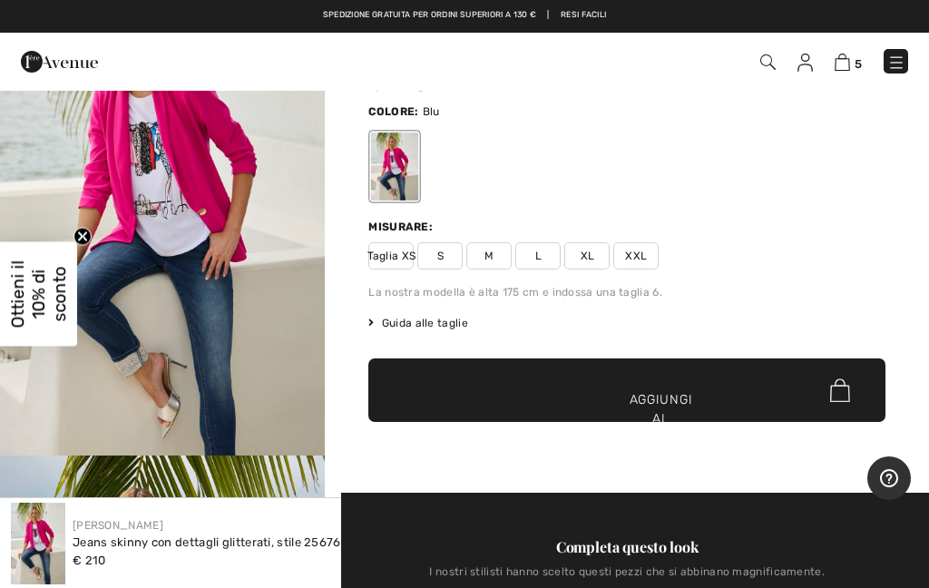
click at [506, 243] on span "M" at bounding box center [488, 255] width 45 height 27
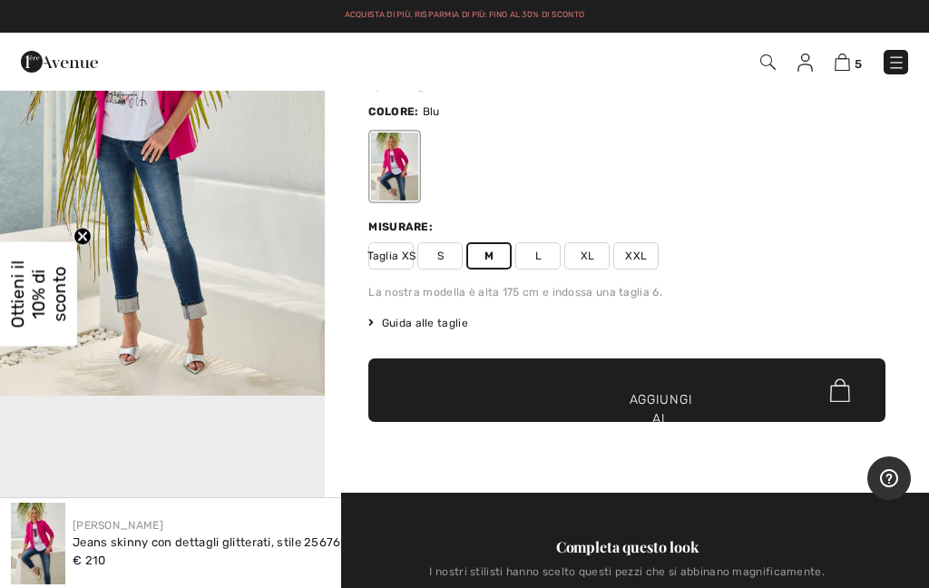
scroll to position [548, 0]
click at [673, 386] on span "✔ Aggiunto [PERSON_NAME] Aggiungi [PERSON_NAME]" at bounding box center [626, 389] width 517 height 63
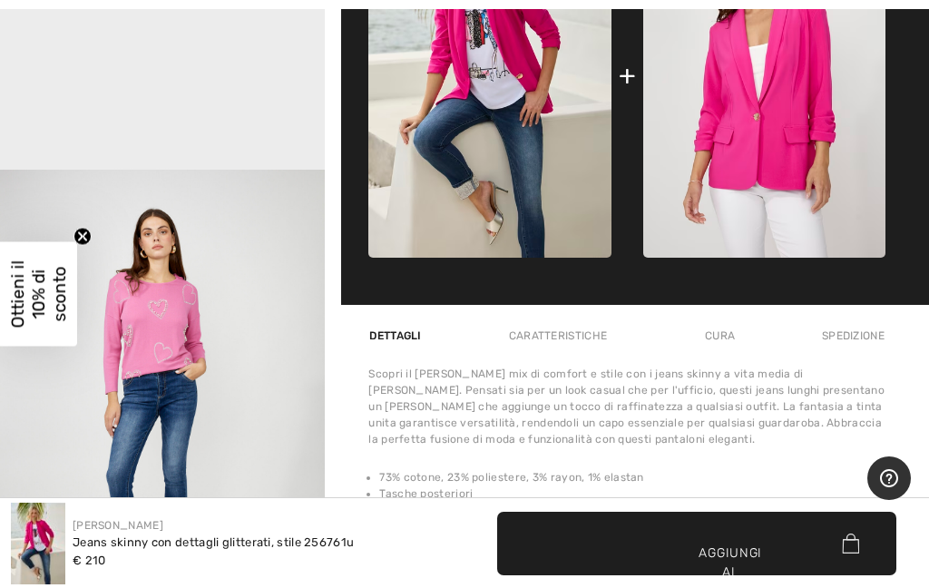
scroll to position [932, 0]
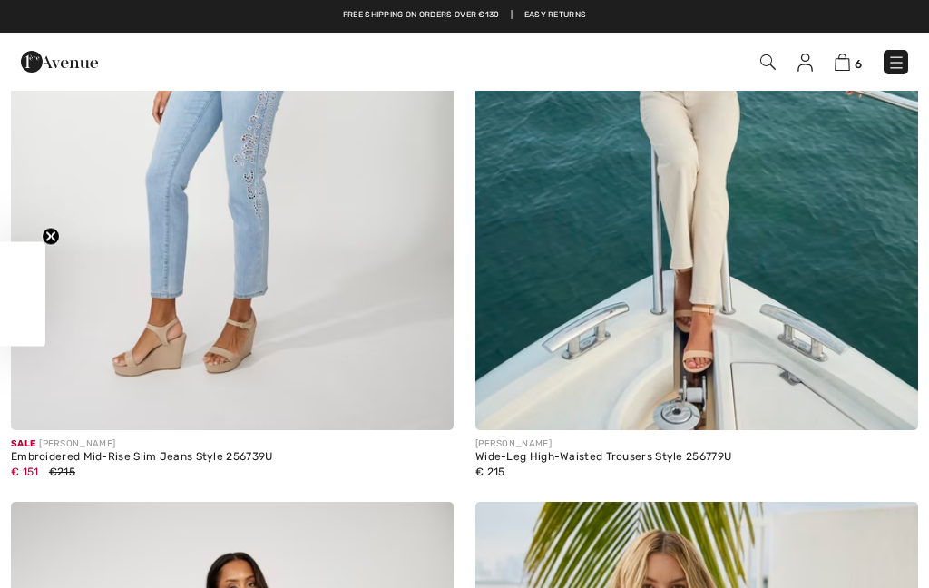
checkbox input "true"
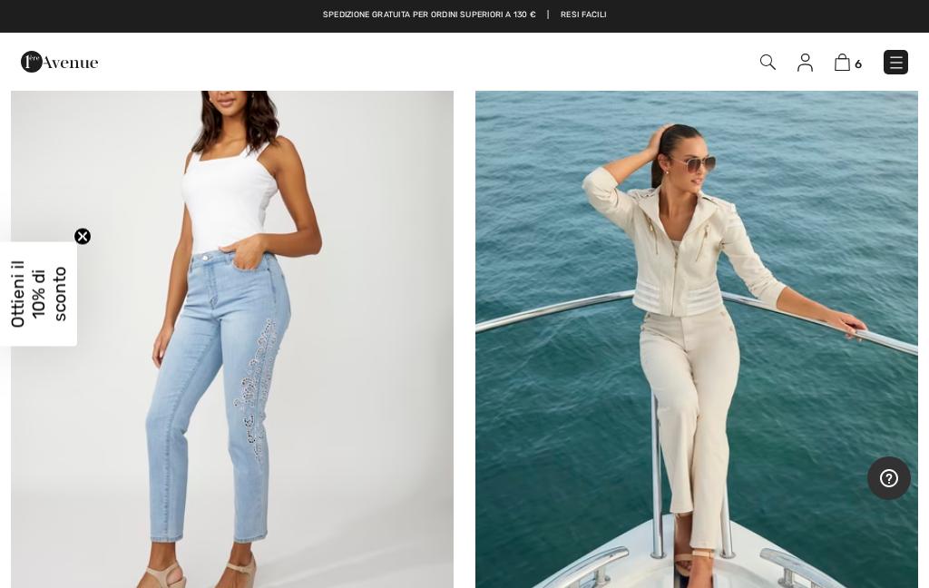
scroll to position [299, 0]
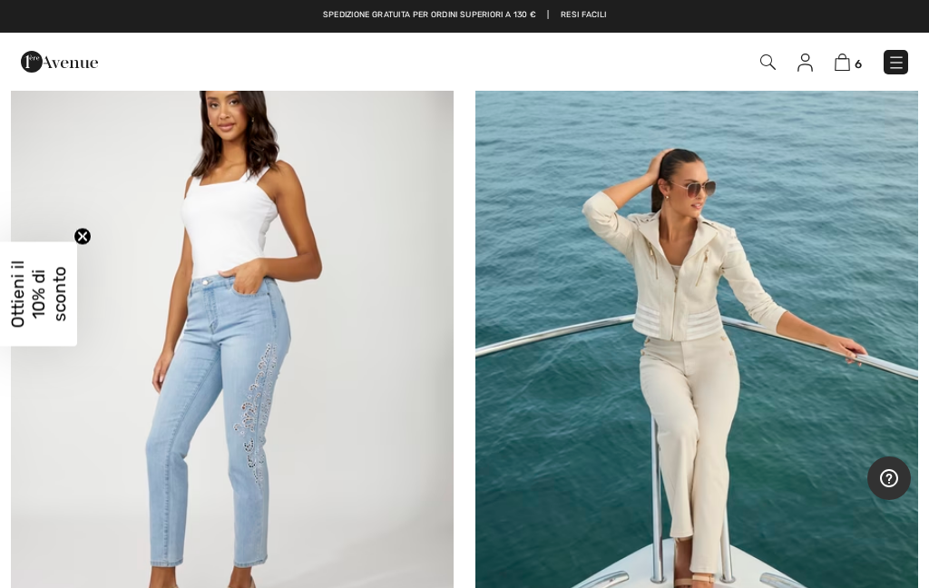
click at [717, 395] on img at bounding box center [696, 366] width 443 height 664
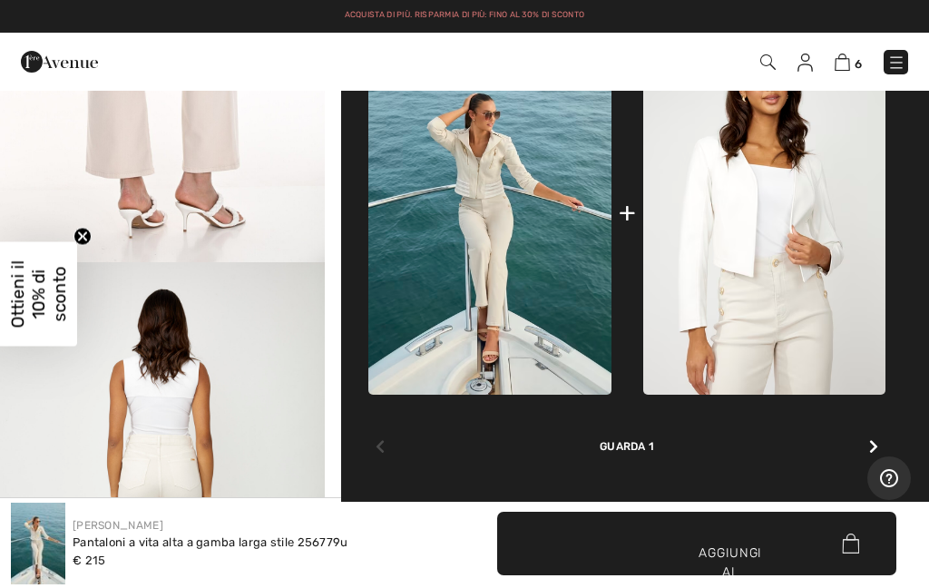
scroll to position [699, 0]
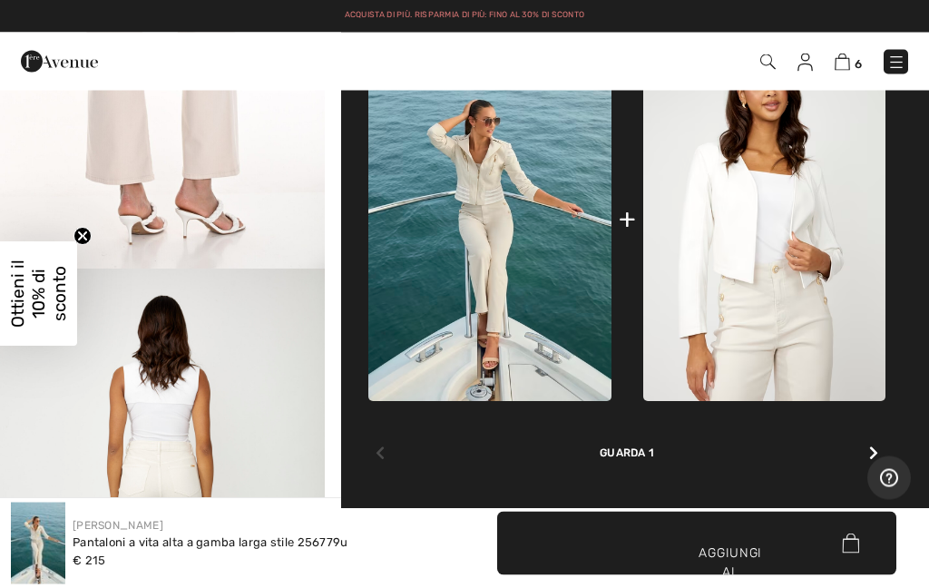
click at [876, 446] on icon at bounding box center [873, 453] width 9 height 15
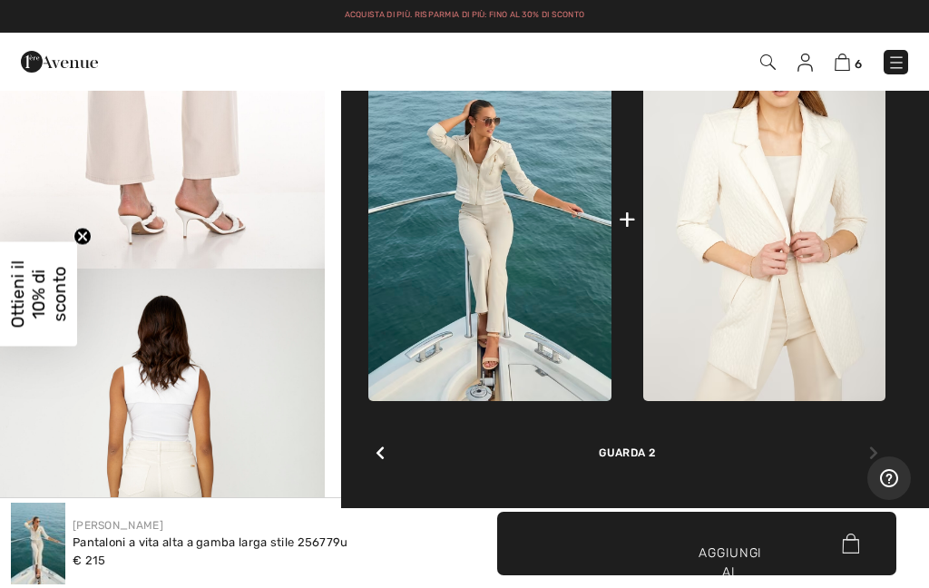
click at [378, 456] on icon at bounding box center [380, 452] width 9 height 15
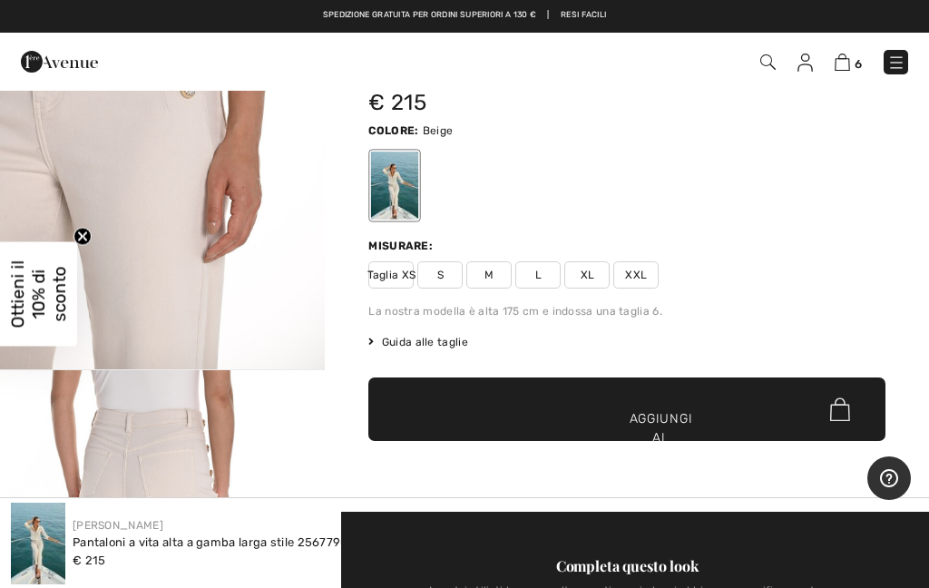
scroll to position [0, 0]
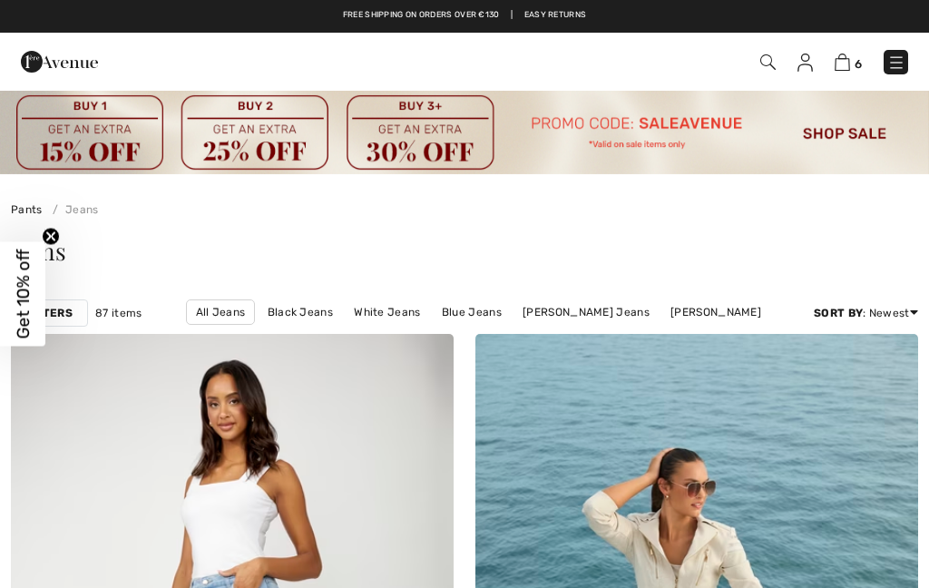
checkbox input "true"
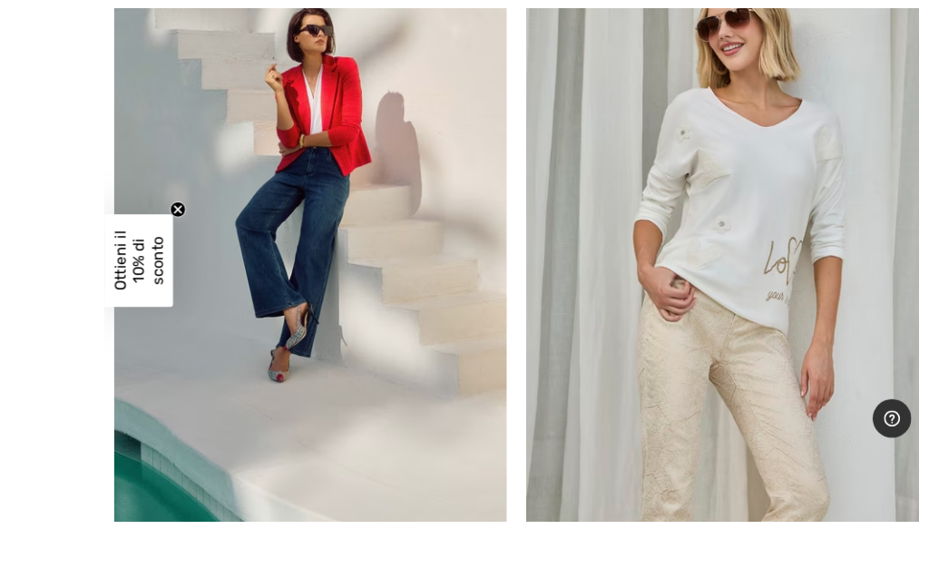
scroll to position [18955, 0]
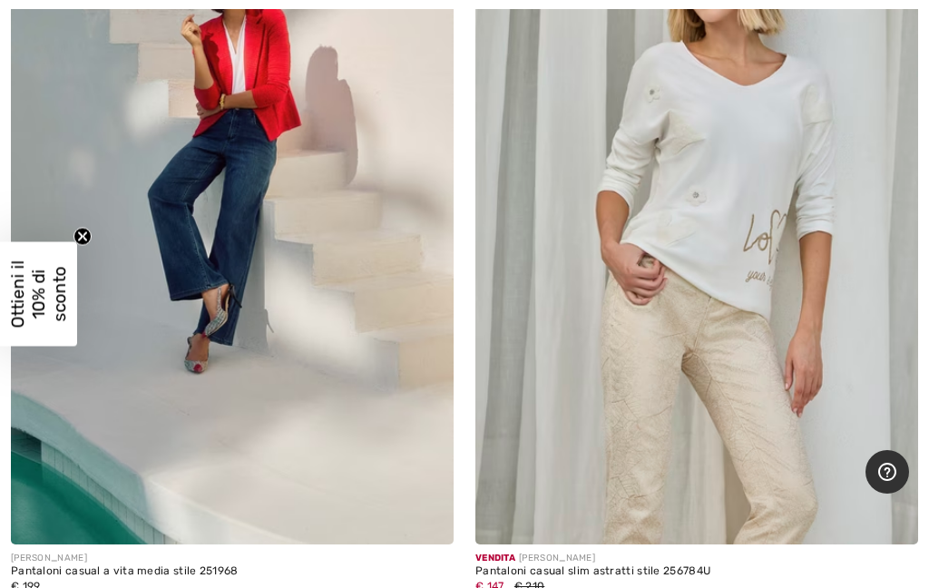
click at [738, 391] on img at bounding box center [696, 212] width 443 height 664
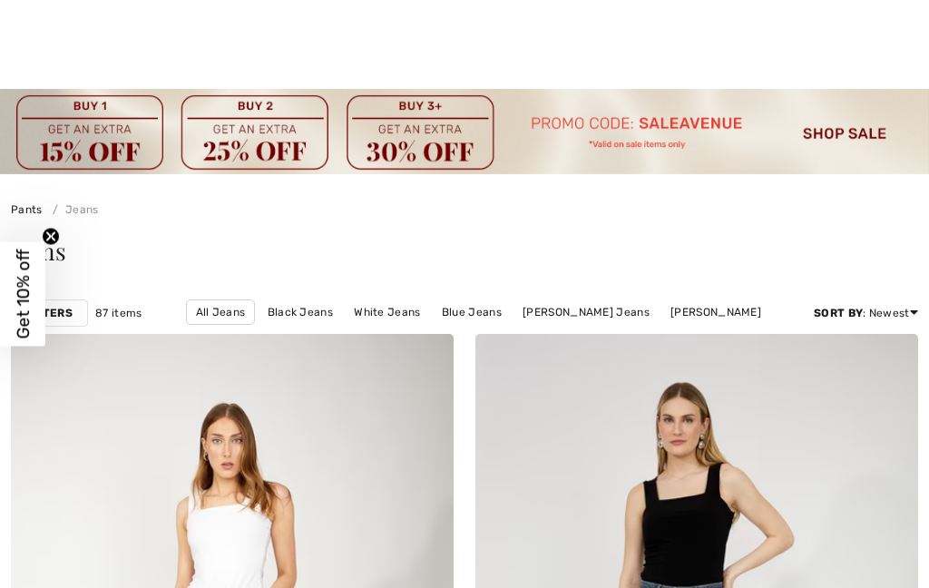
checkbox input "true"
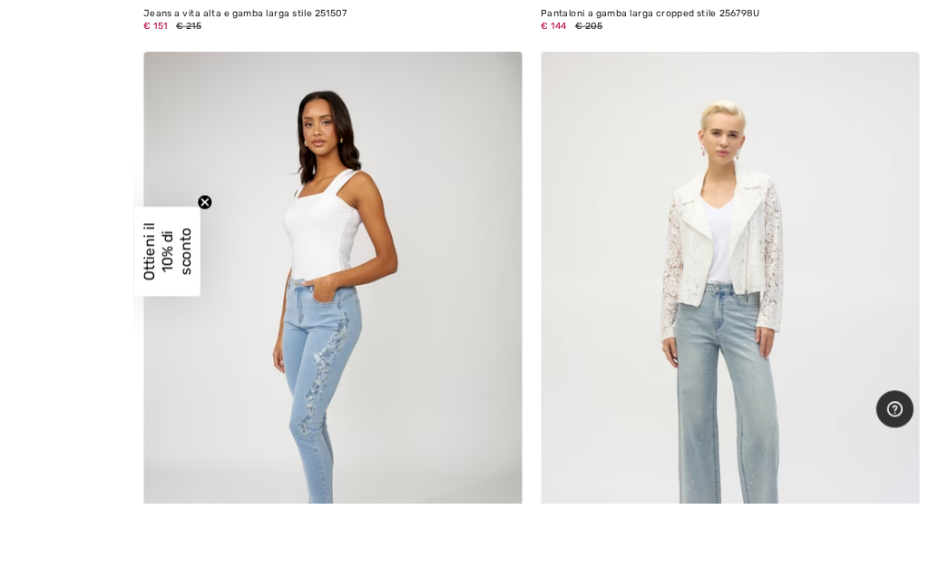
scroll to position [17175, 0]
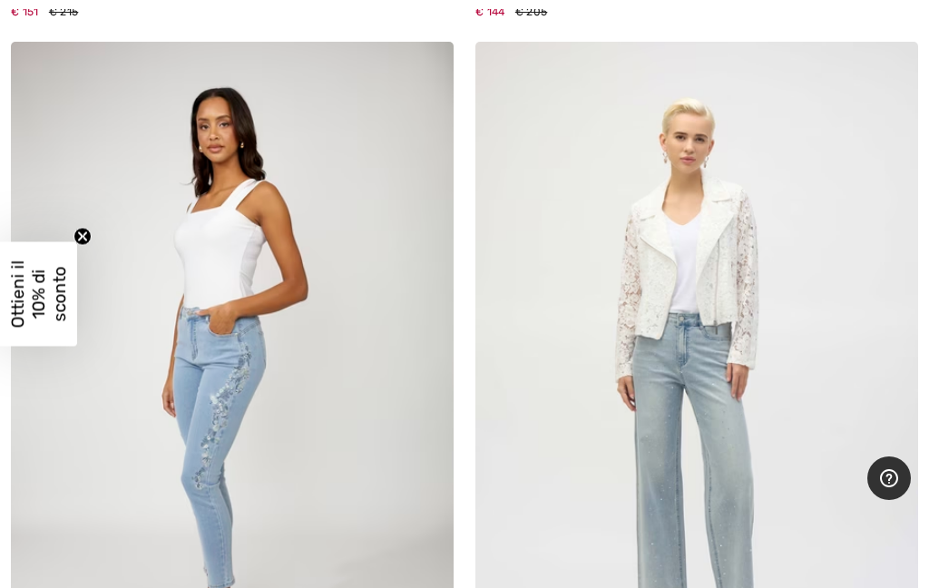
click at [739, 443] on img at bounding box center [696, 374] width 443 height 664
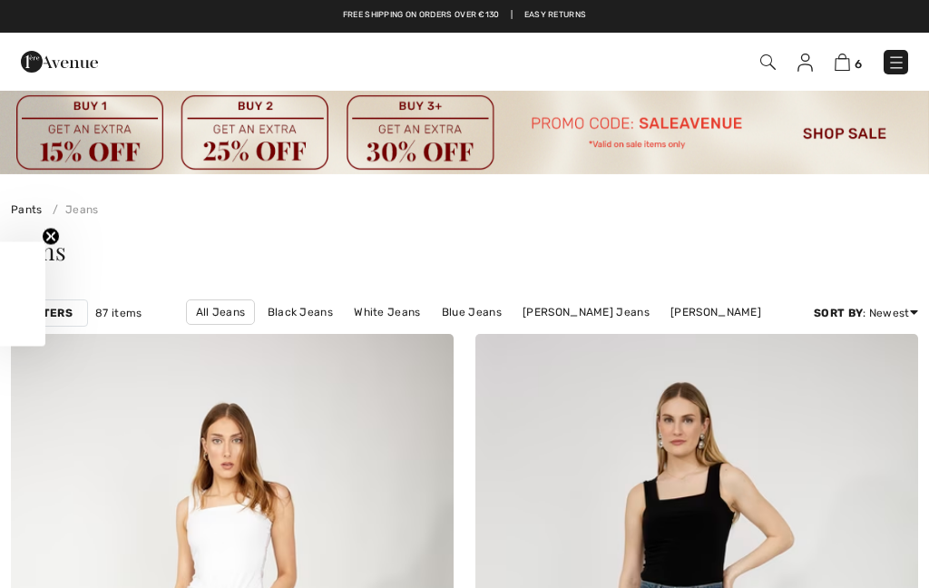
scroll to position [16448, 0]
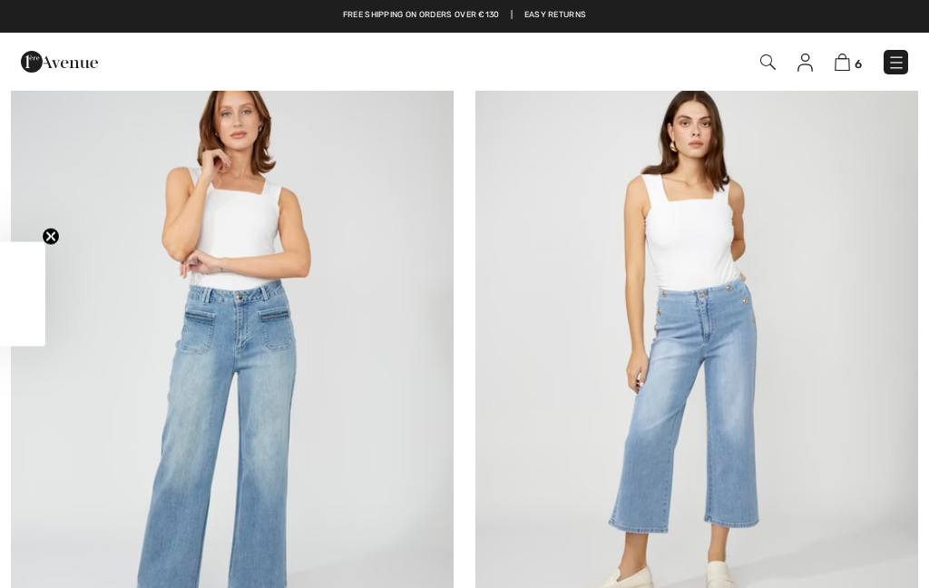
checkbox input "true"
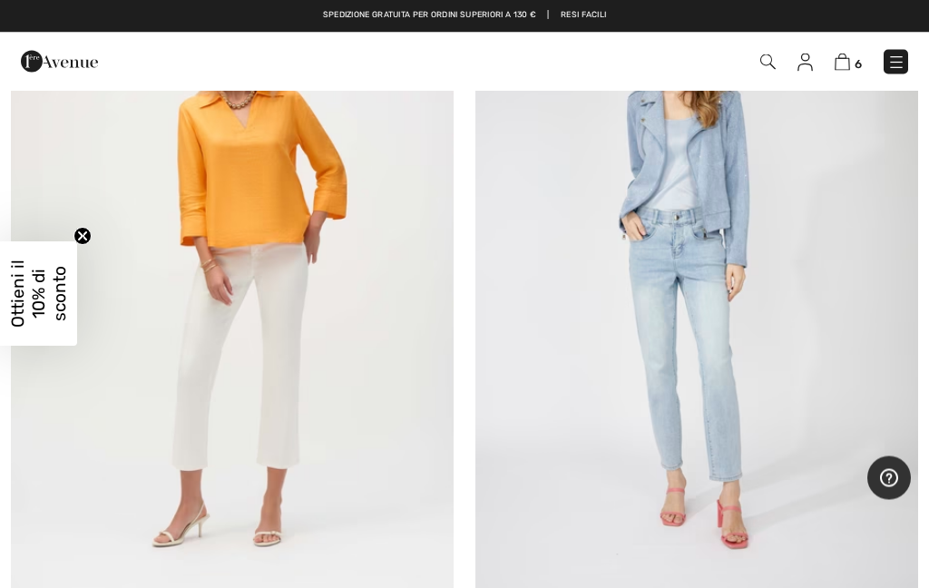
scroll to position [15800, 0]
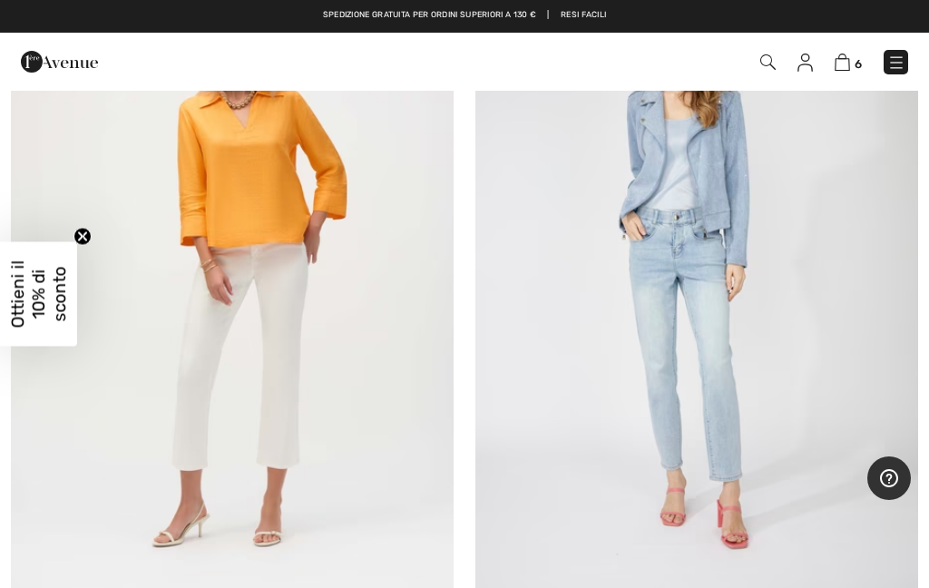
click at [677, 263] on img at bounding box center [696, 277] width 443 height 664
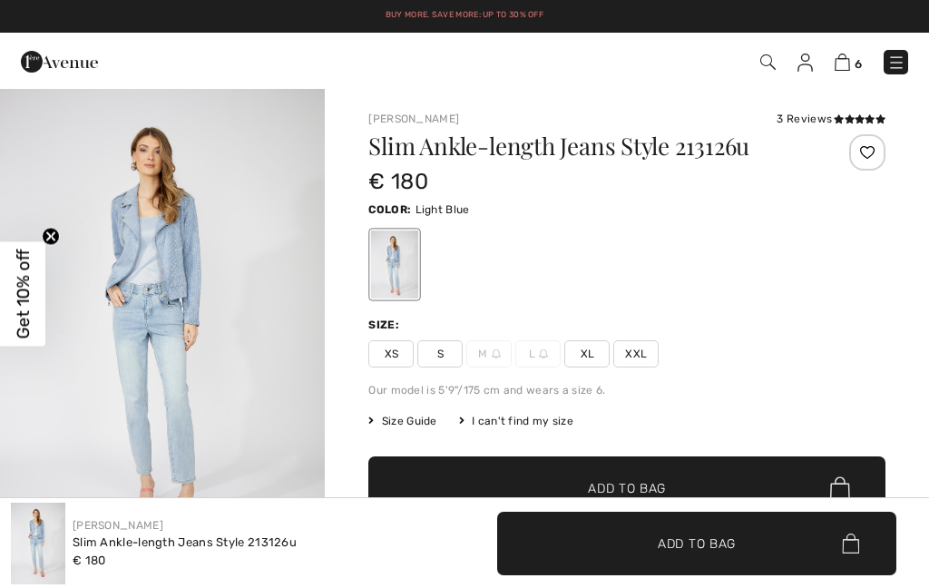
checkbox input "true"
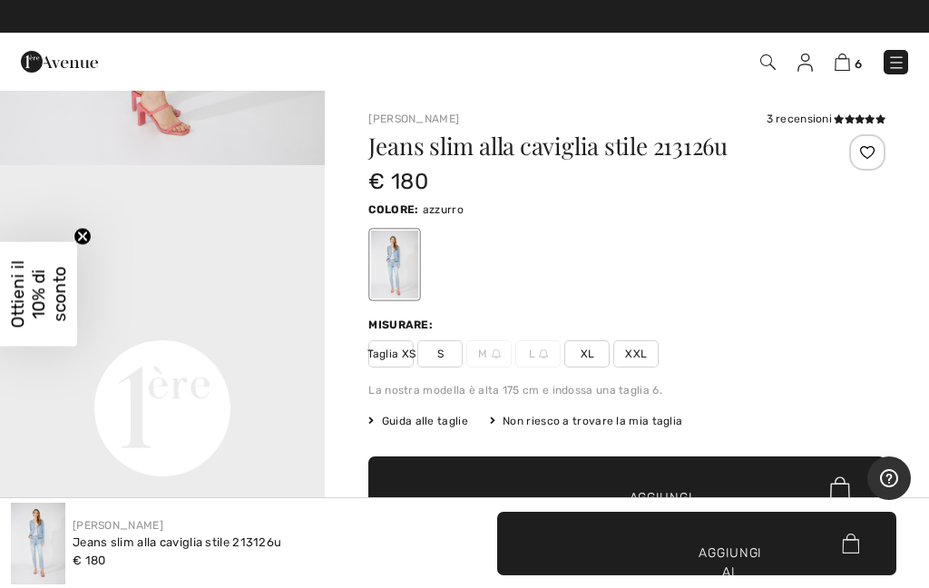
click at [163, 327] on video "Il tuo browser non supporta il tag video." at bounding box center [162, 246] width 325 height 162
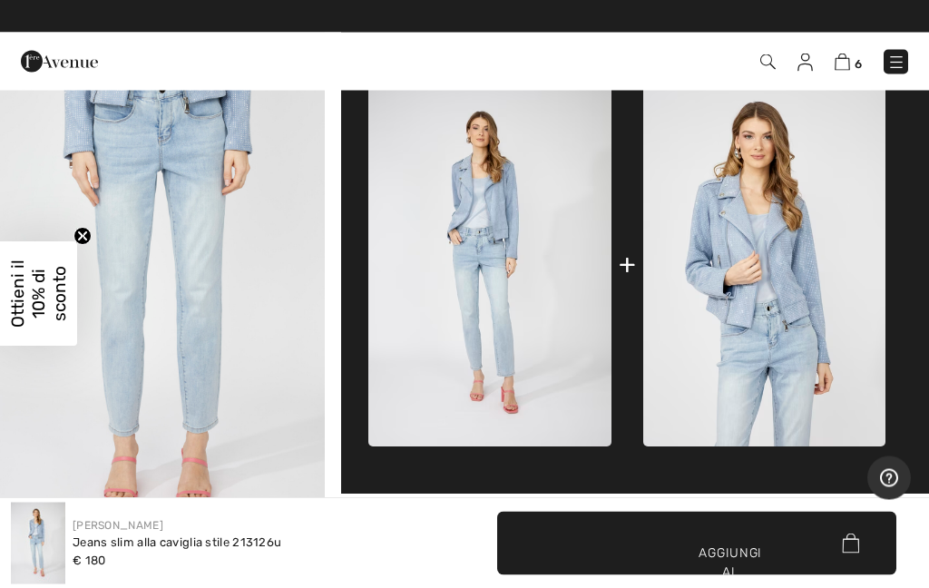
scroll to position [621, 0]
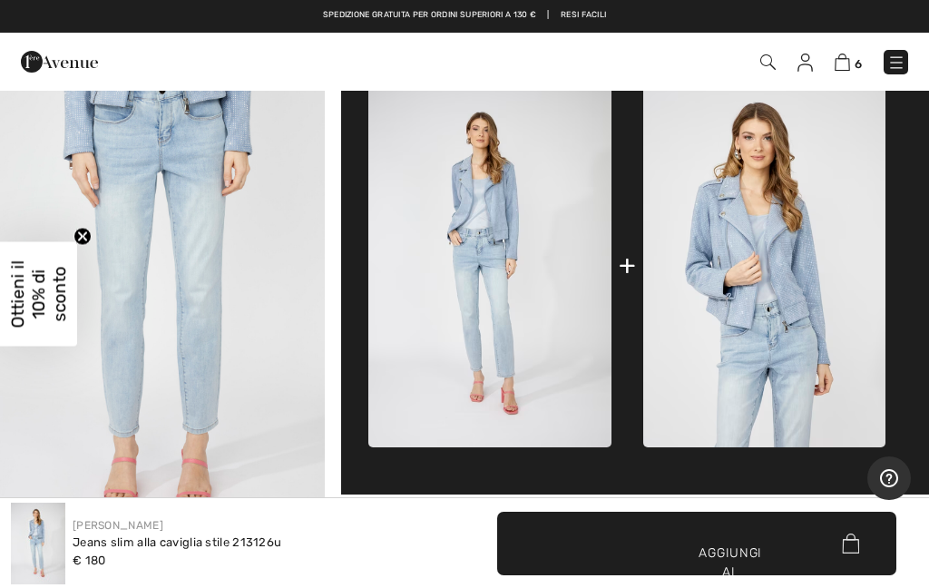
click at [774, 258] on img at bounding box center [764, 265] width 242 height 364
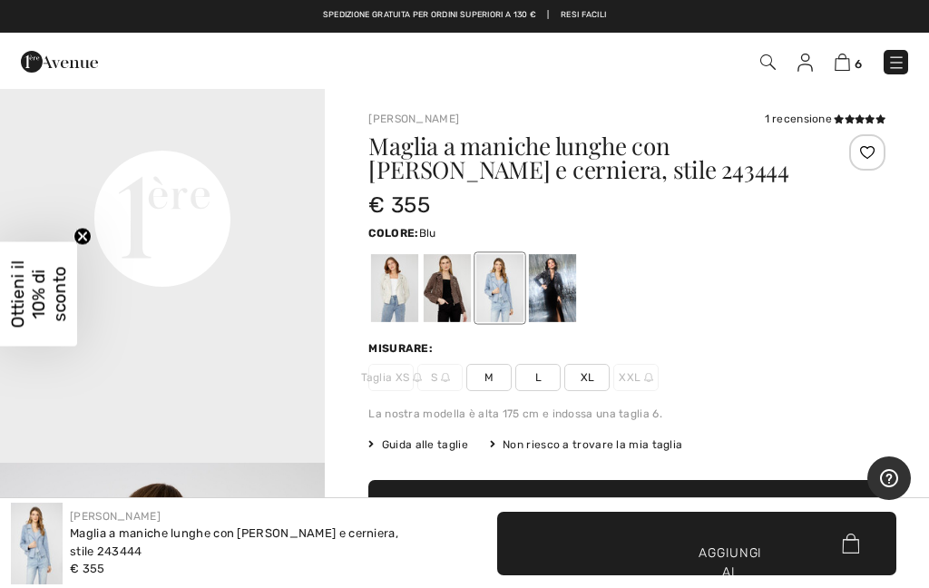
scroll to position [1090, 0]
click at [167, 136] on video "Il tuo browser non supporta il tag video." at bounding box center [162, 55] width 325 height 162
click at [183, 136] on video "Il tuo browser non supporta il tag video." at bounding box center [162, 55] width 325 height 162
click at [170, 136] on video "Il tuo browser non supporta il tag video." at bounding box center [162, 55] width 325 height 162
click at [209, 136] on video "Il tuo browser non supporta il tag video." at bounding box center [162, 55] width 325 height 162
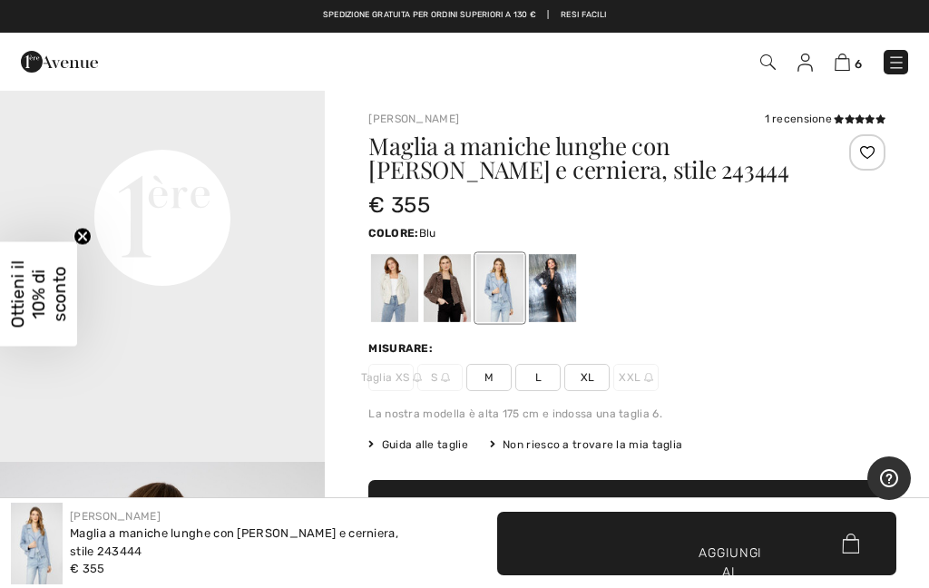
click at [221, 136] on video "Il tuo browser non supporta il tag video." at bounding box center [162, 55] width 325 height 162
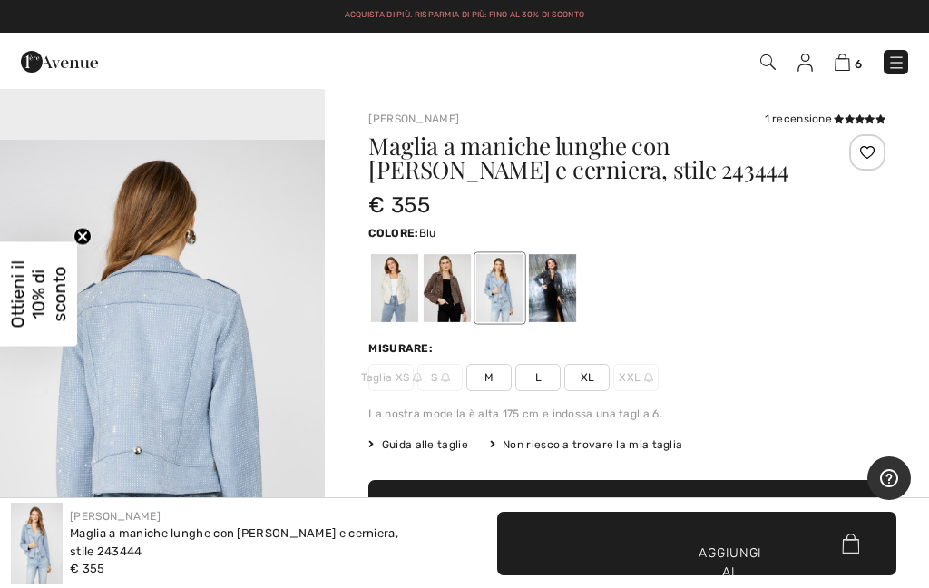
scroll to position [1511, 0]
click at [247, 376] on img "3 / 5" at bounding box center [162, 384] width 325 height 488
click at [568, 291] on div at bounding box center [552, 288] width 47 height 68
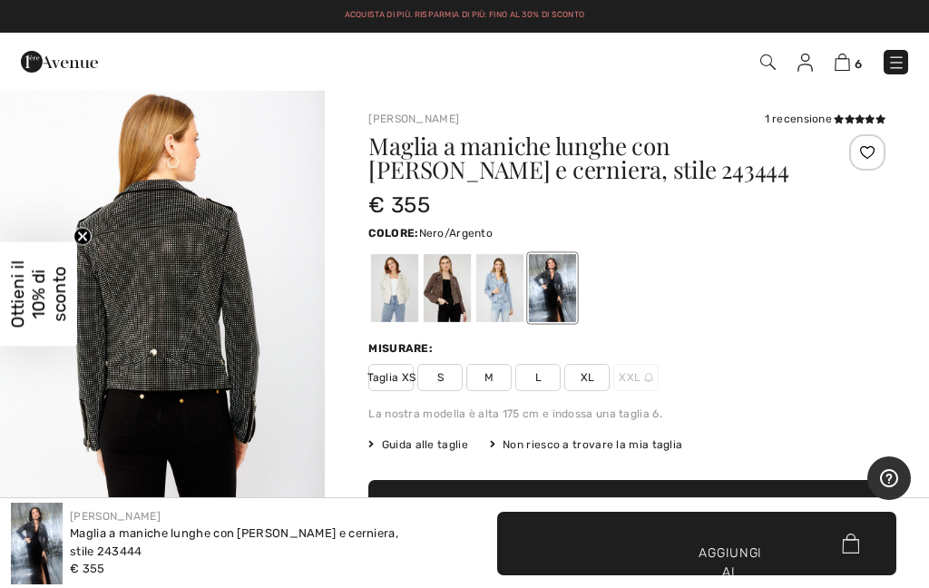
click at [566, 289] on div at bounding box center [552, 288] width 47 height 68
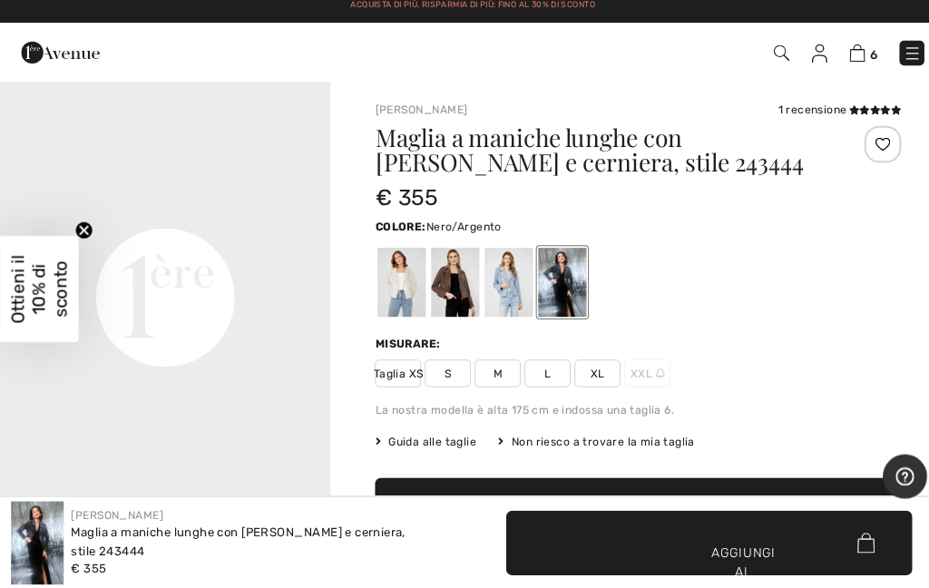
scroll to position [2, 0]
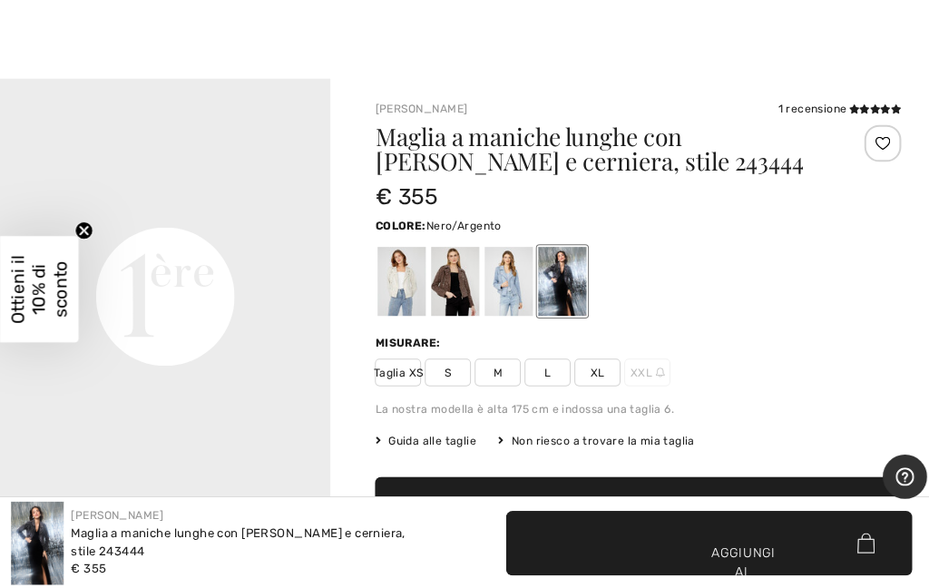
click at [448, 277] on div at bounding box center [447, 286] width 47 height 68
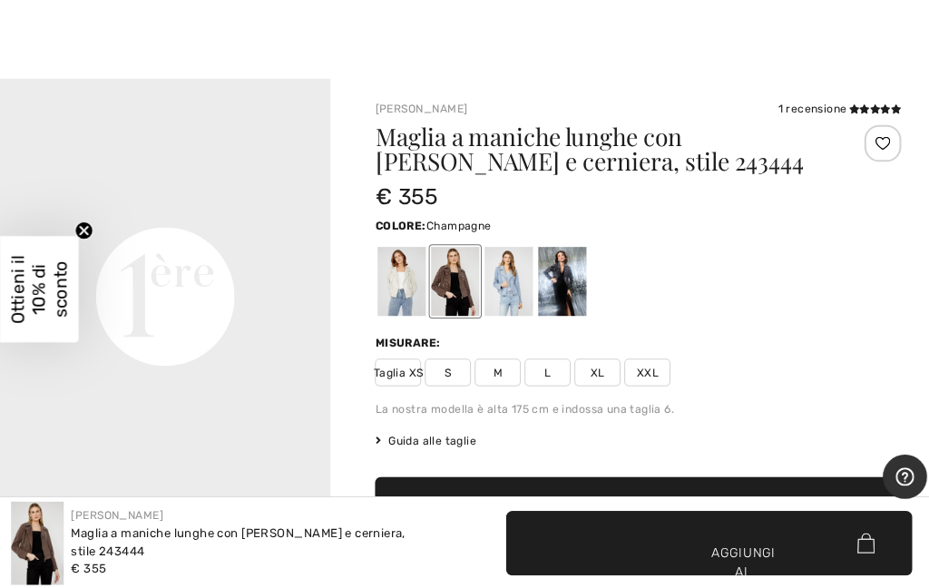
click at [396, 281] on div at bounding box center [394, 286] width 47 height 68
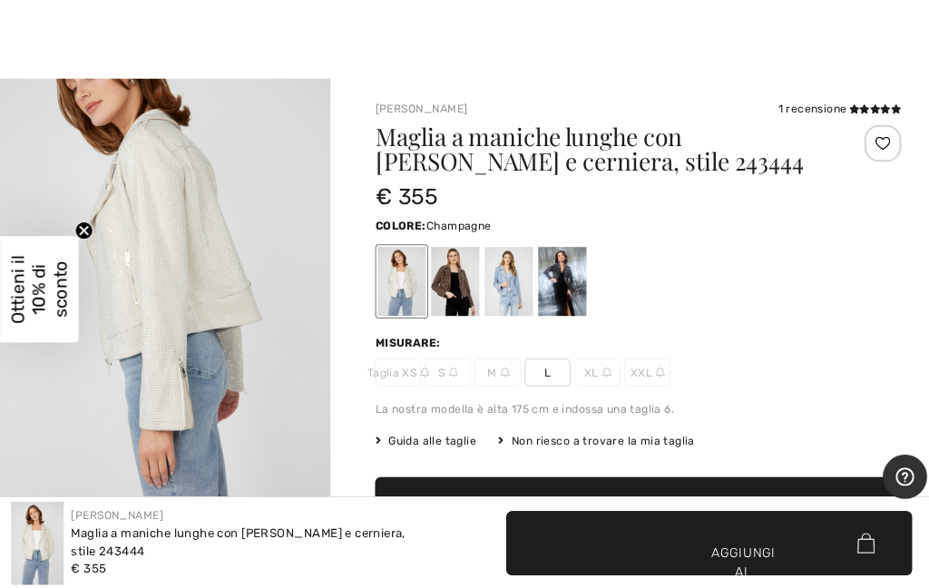
scroll to position [557, 0]
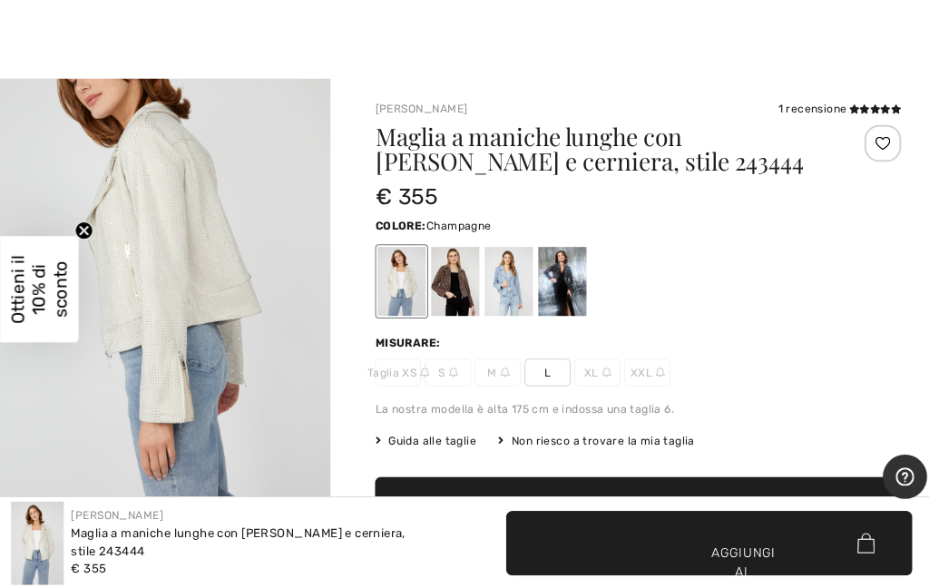
click at [188, 306] on img "2 / 4" at bounding box center [162, 262] width 325 height 488
click at [554, 291] on div at bounding box center [552, 286] width 47 height 68
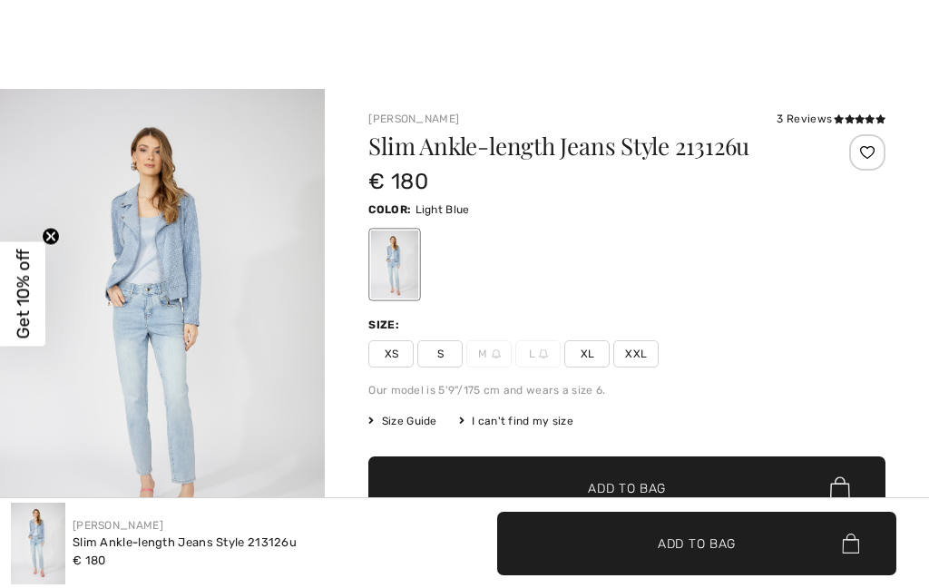
scroll to position [513, 0]
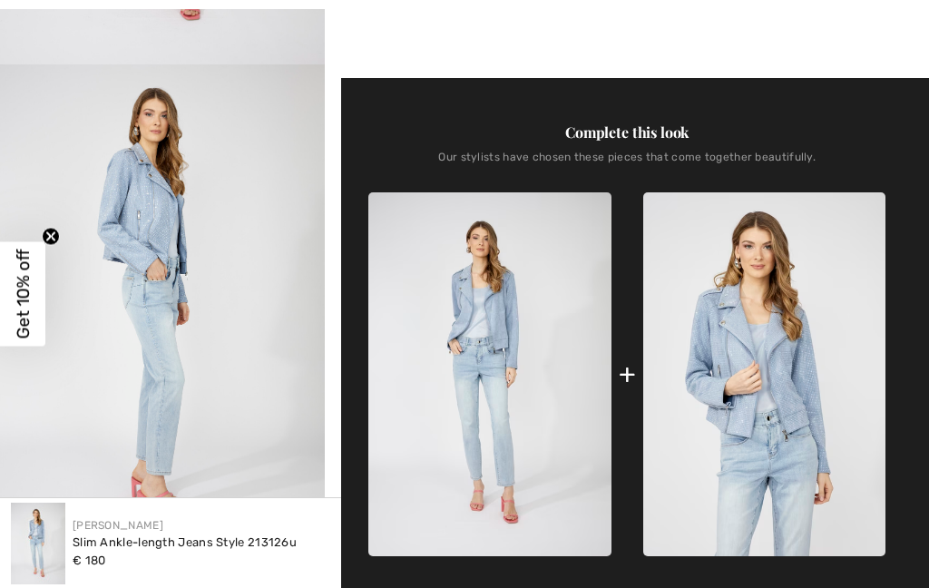
click at [119, 336] on img "2 / 4" at bounding box center [162, 308] width 325 height 488
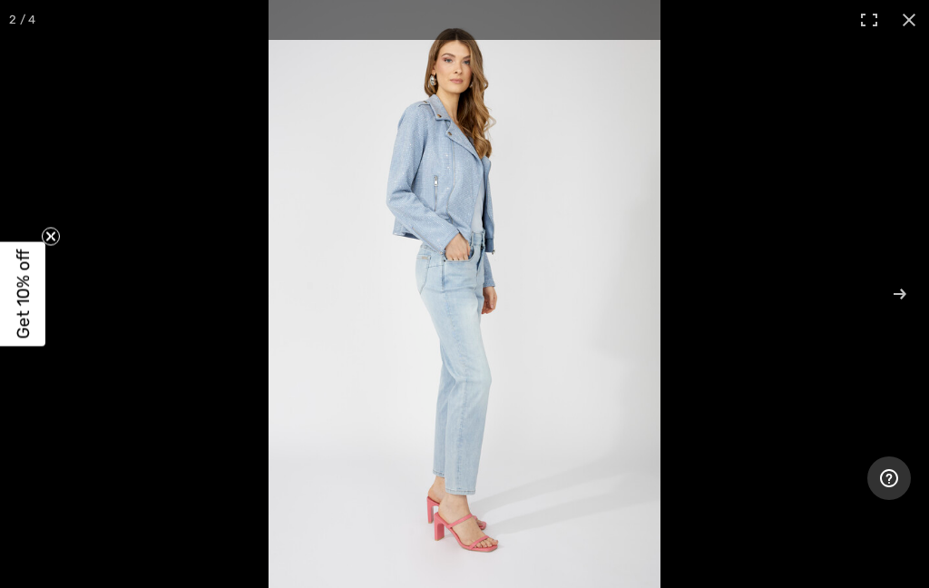
scroll to position [0, 0]
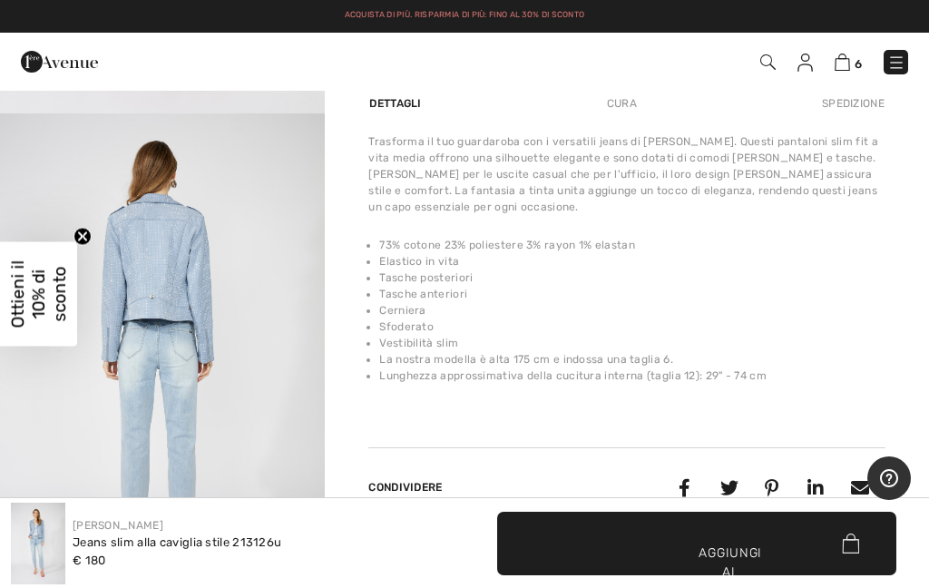
scroll to position [982, 0]
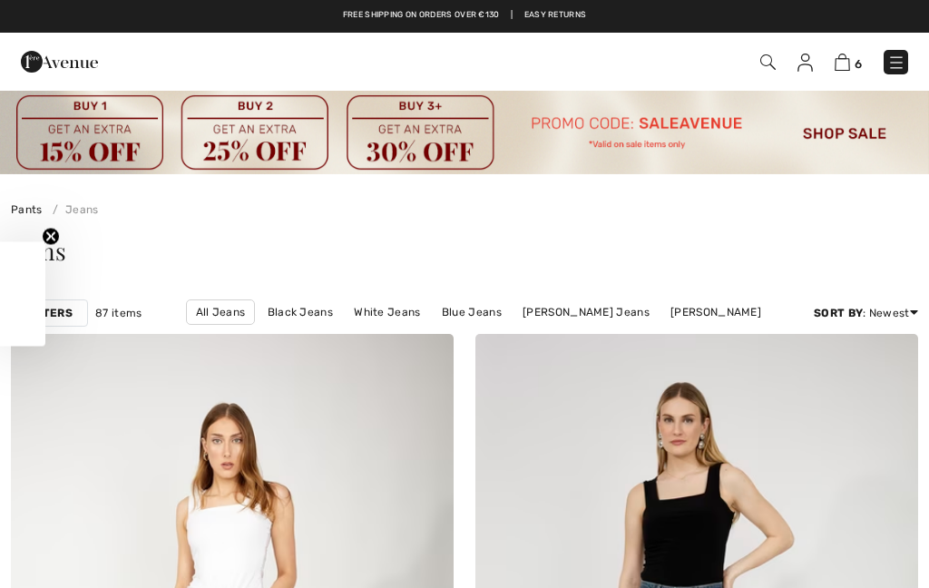
checkbox input "true"
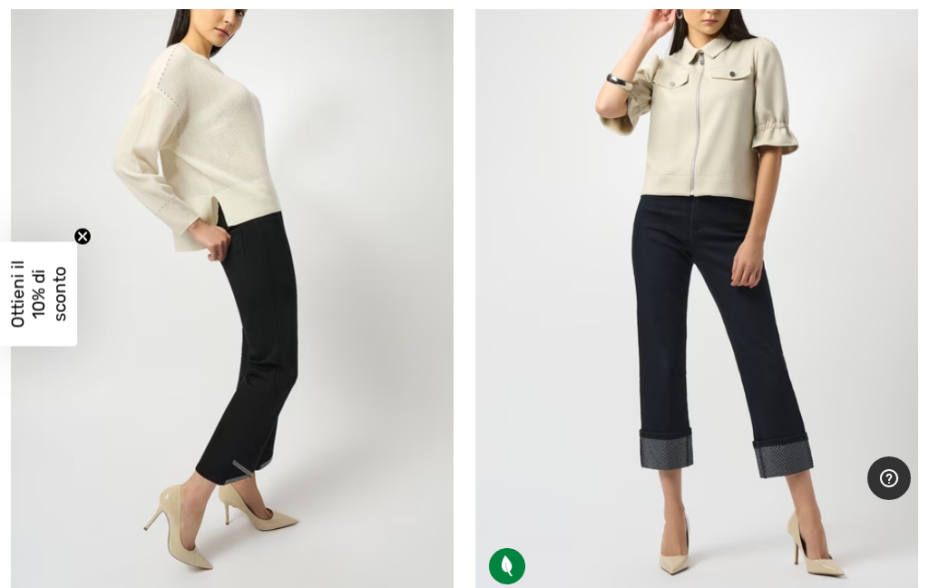
scroll to position [10377, 0]
click at [218, 415] on img at bounding box center [232, 266] width 443 height 664
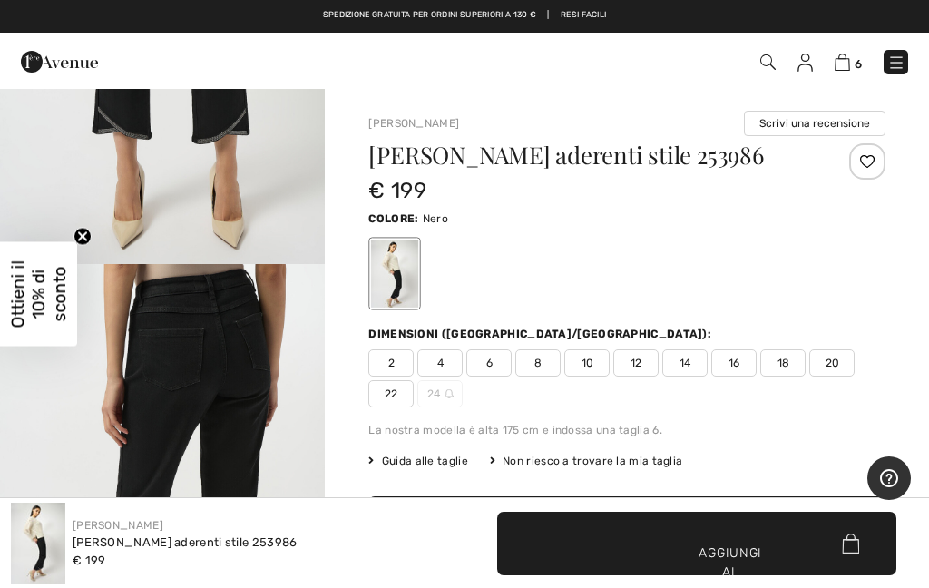
scroll to position [1872, 0]
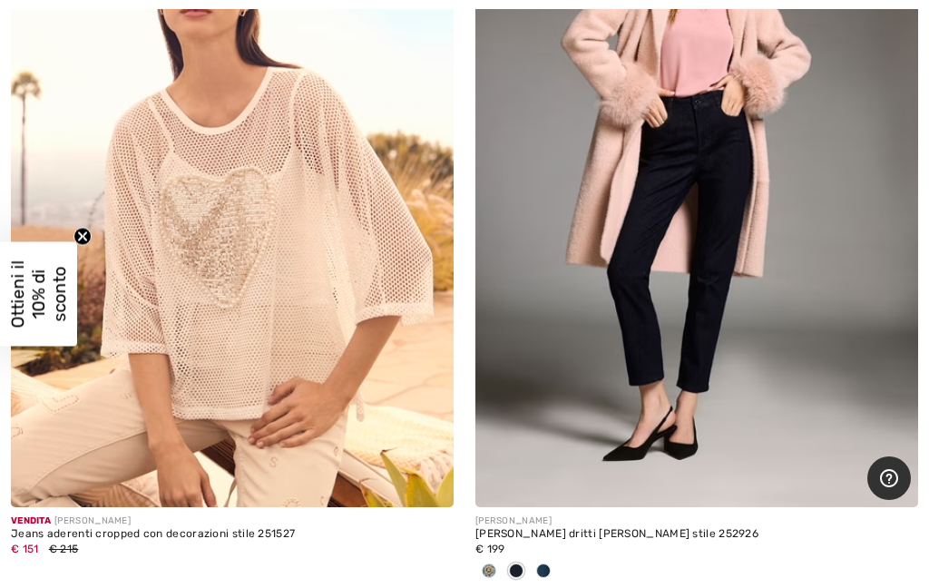
scroll to position [7319, 0]
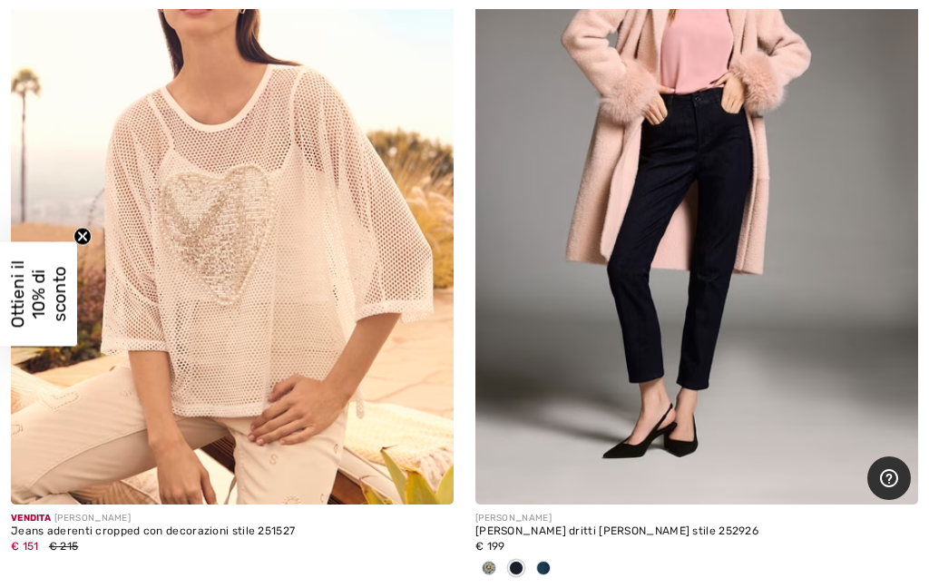
click at [556, 577] on div at bounding box center [543, 569] width 27 height 30
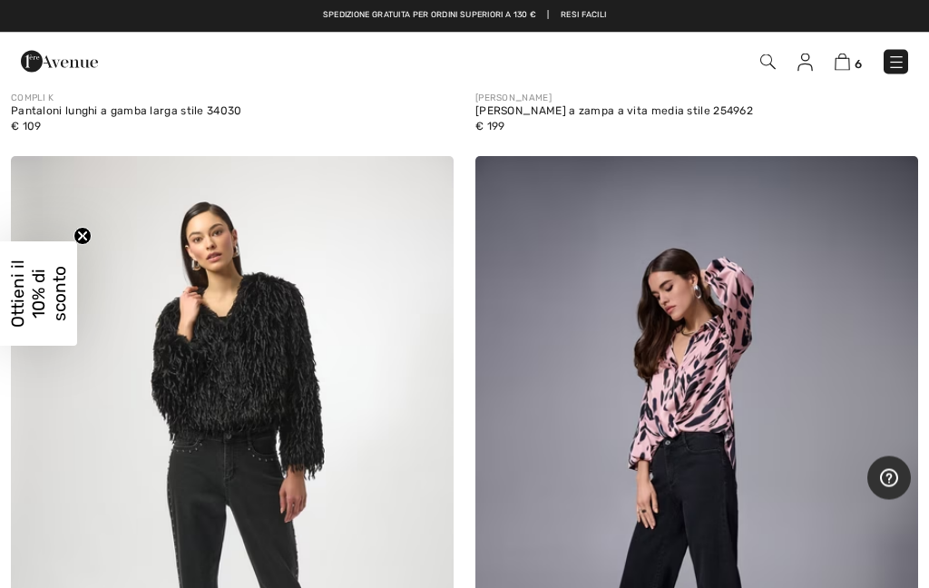
scroll to position [6255, 0]
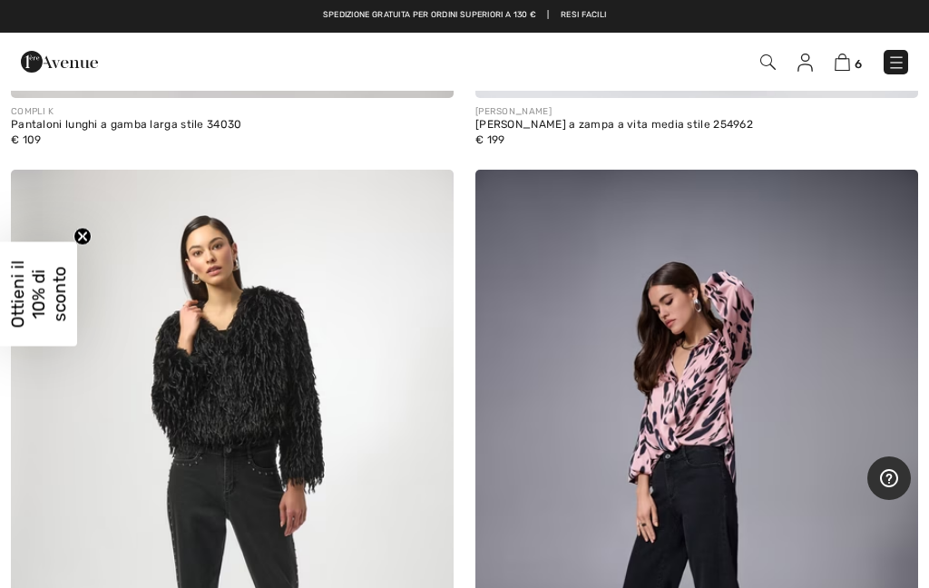
click at [210, 463] on img at bounding box center [232, 502] width 443 height 664
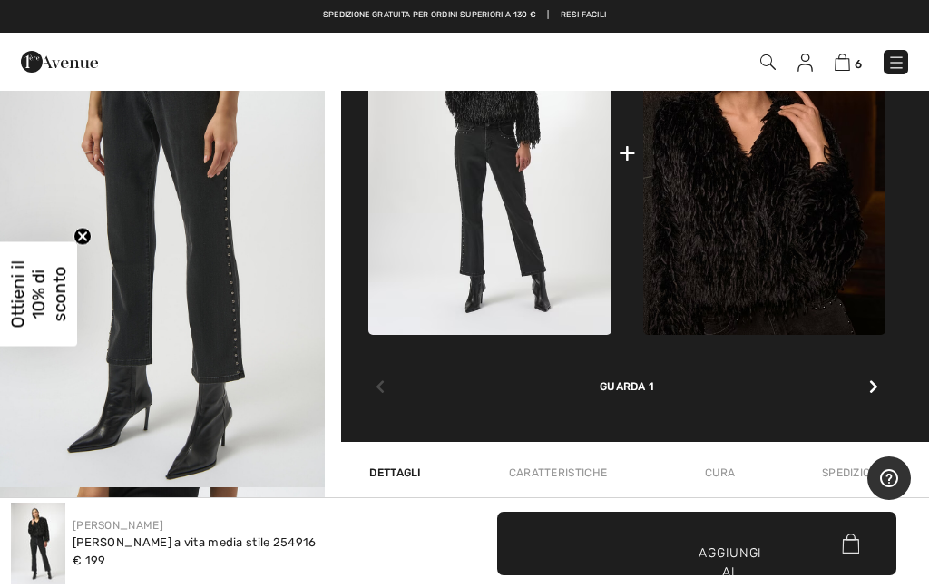
scroll to position [772, 0]
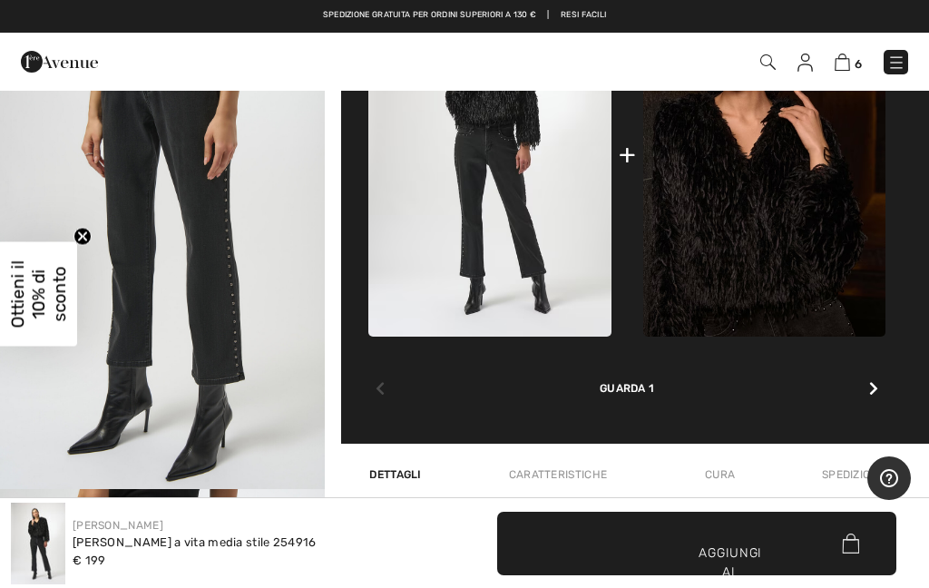
click at [795, 245] on img at bounding box center [764, 155] width 242 height 364
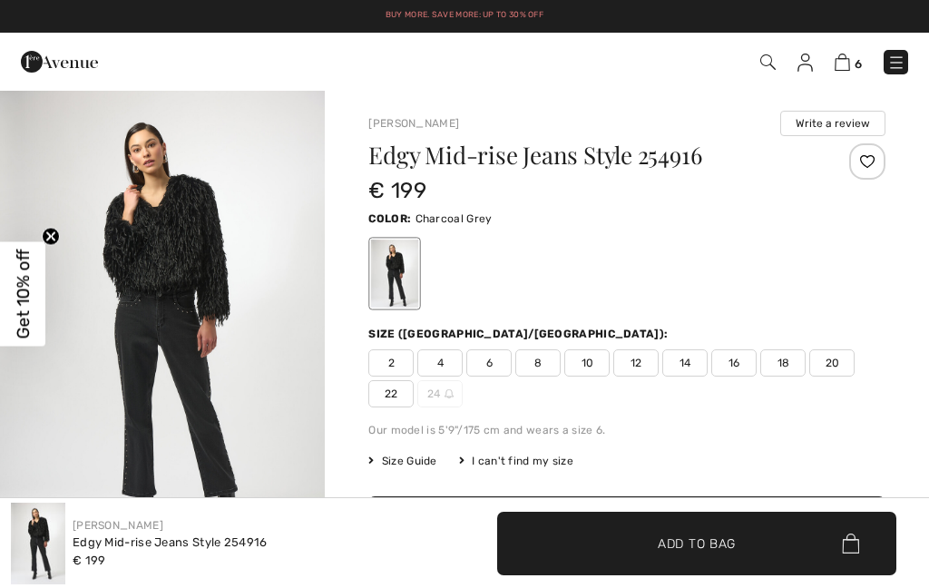
scroll to position [772, 0]
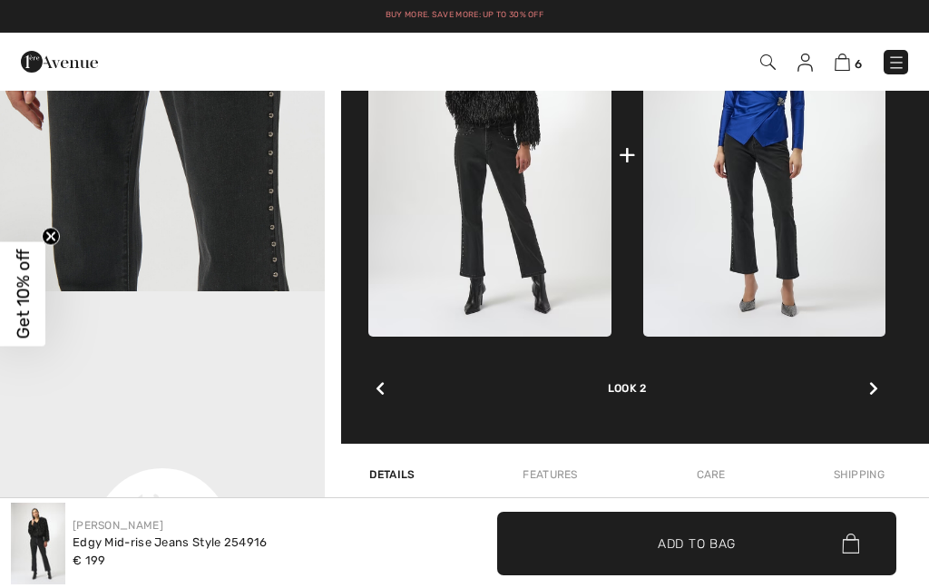
checkbox input "true"
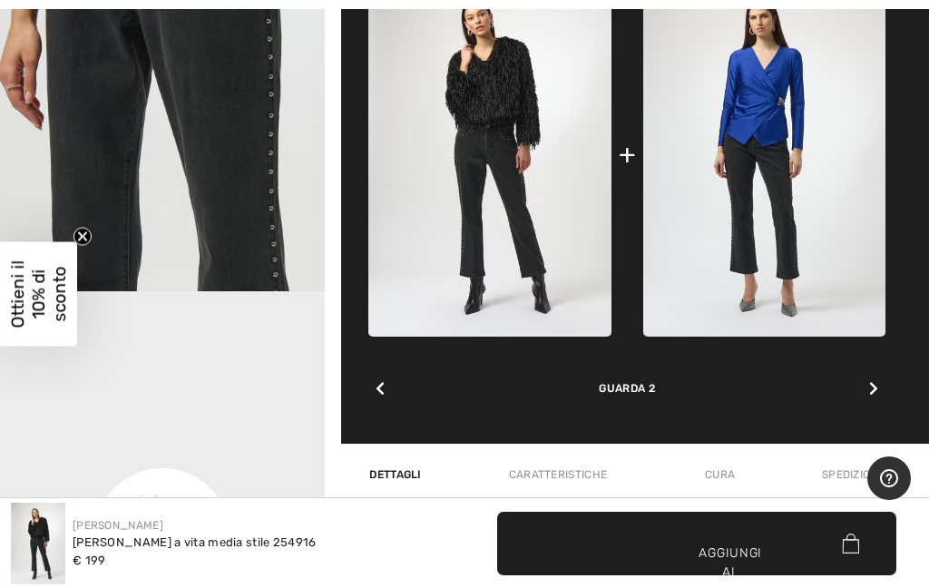
scroll to position [721, 0]
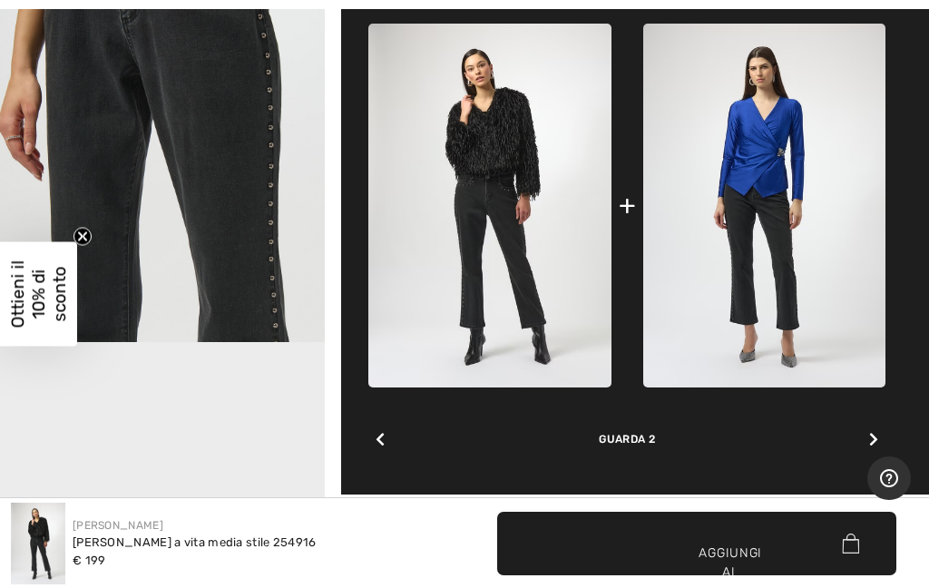
click at [872, 435] on icon at bounding box center [873, 439] width 9 height 15
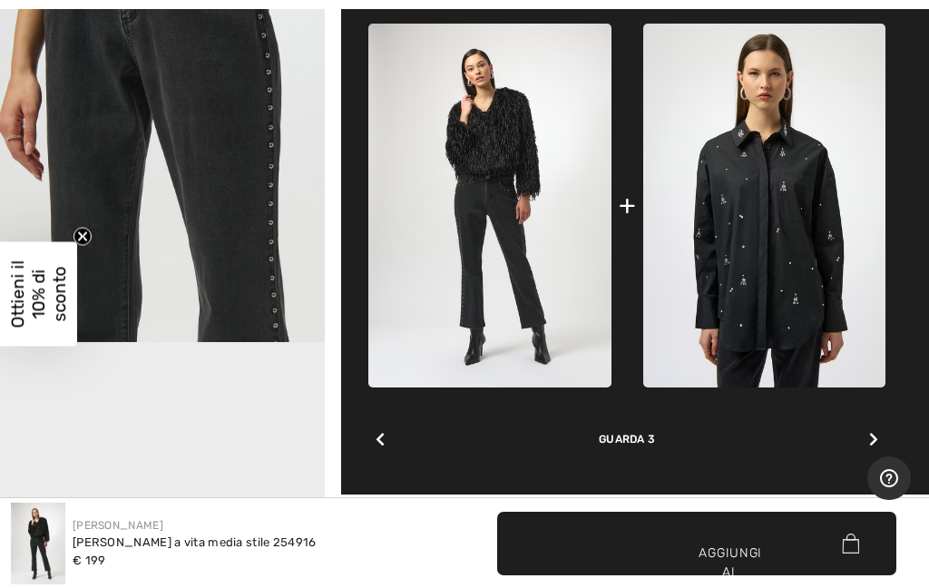
click at [881, 435] on div at bounding box center [874, 440] width 24 height 36
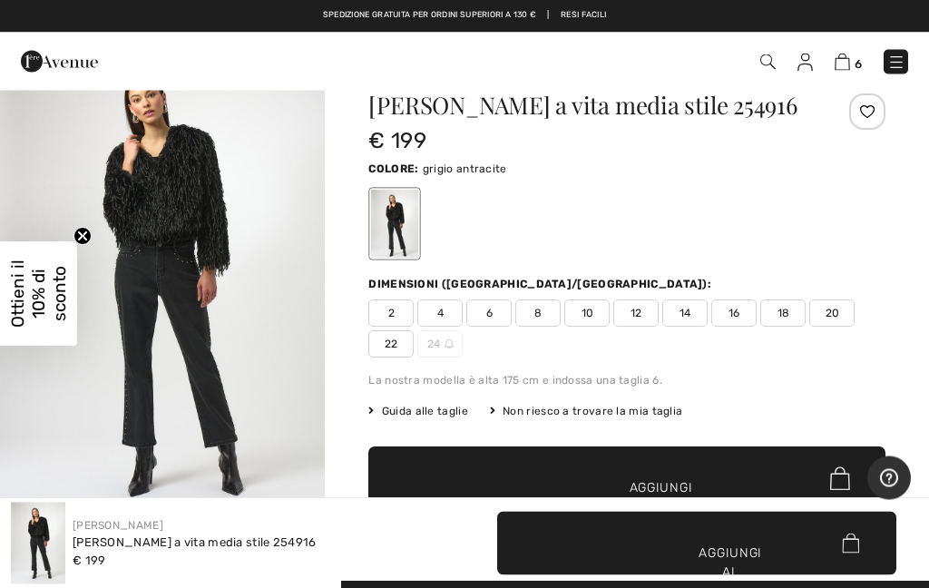
scroll to position [0, 0]
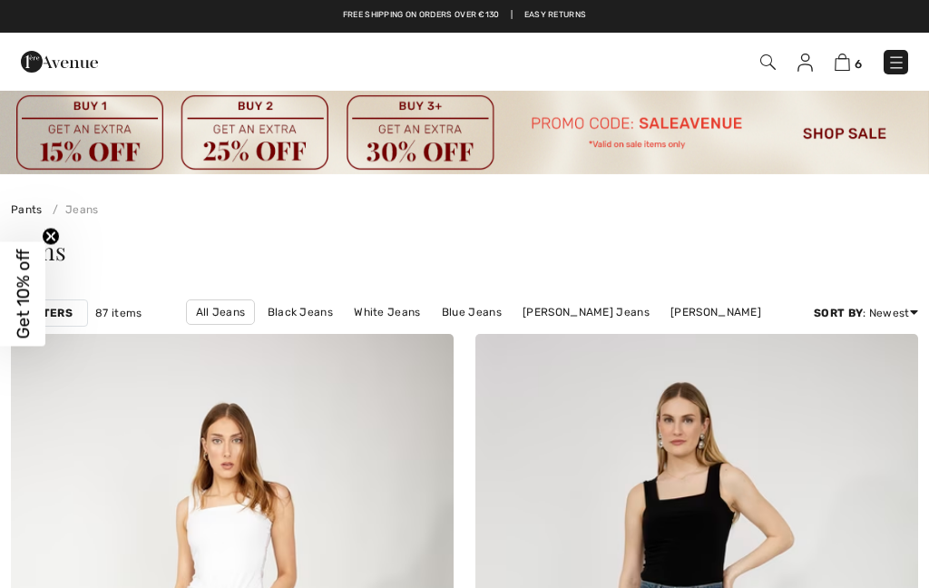
checkbox input "true"
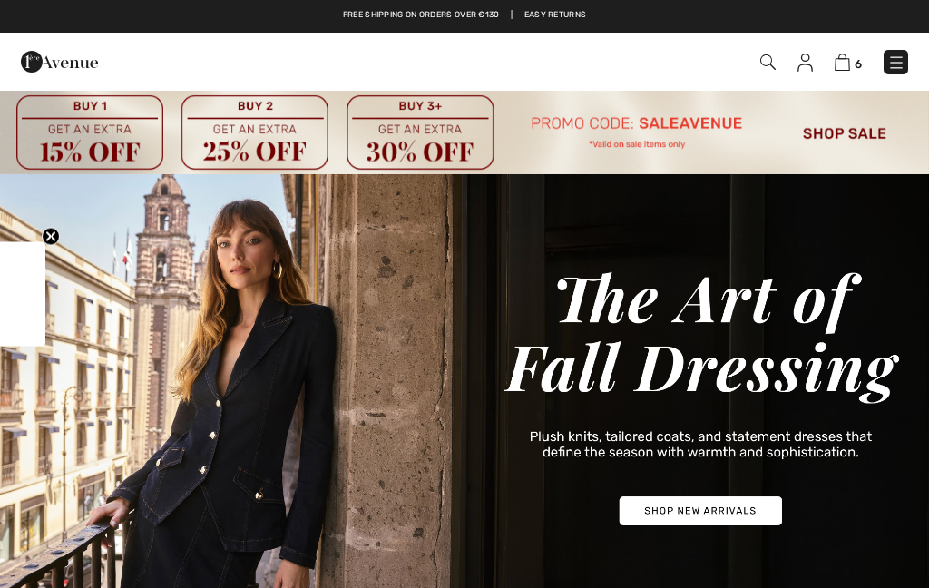
checkbox input "true"
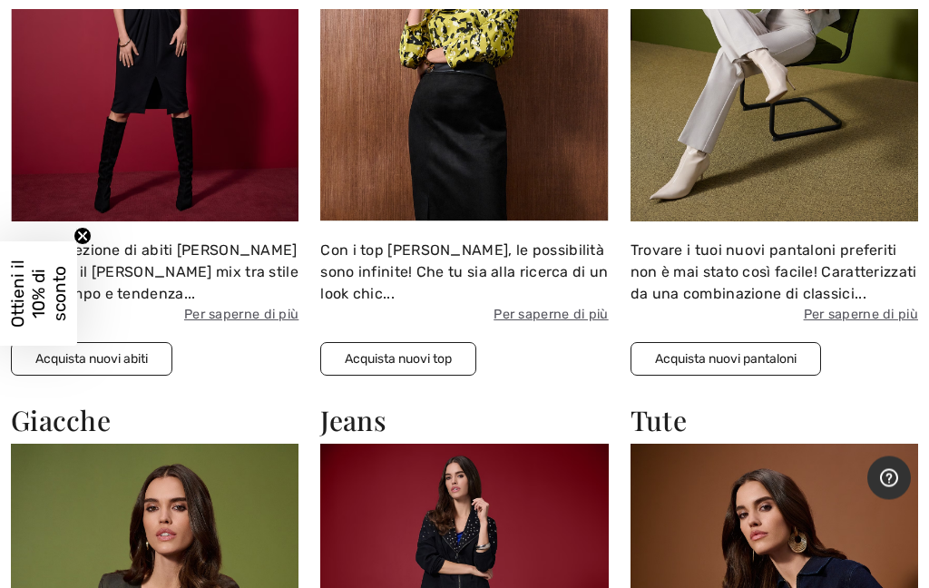
scroll to position [1500, 0]
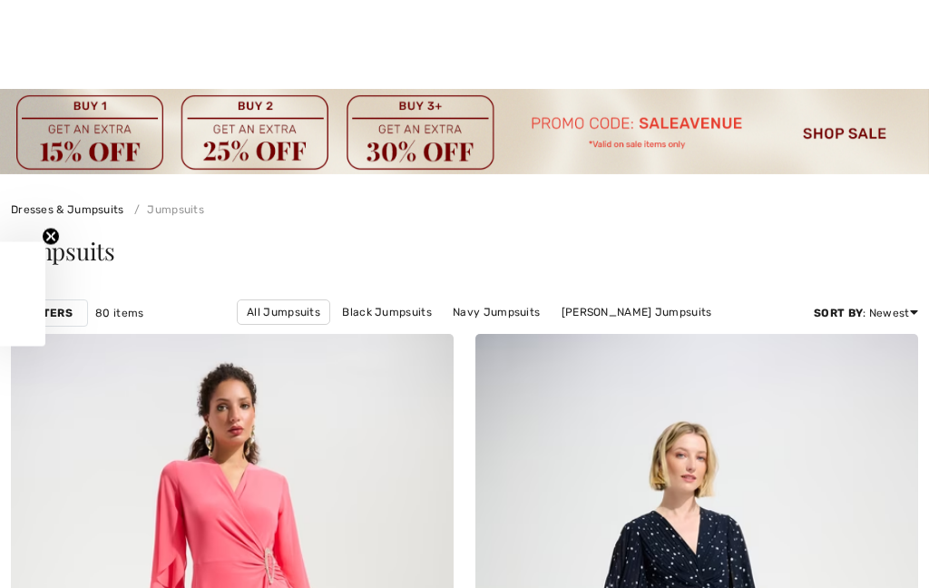
checkbox input "true"
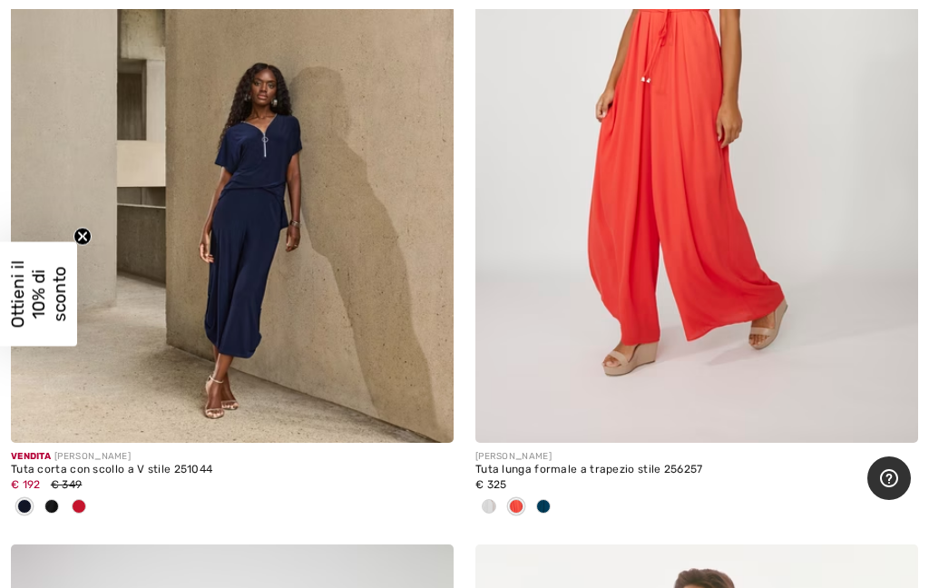
scroll to position [12806, 0]
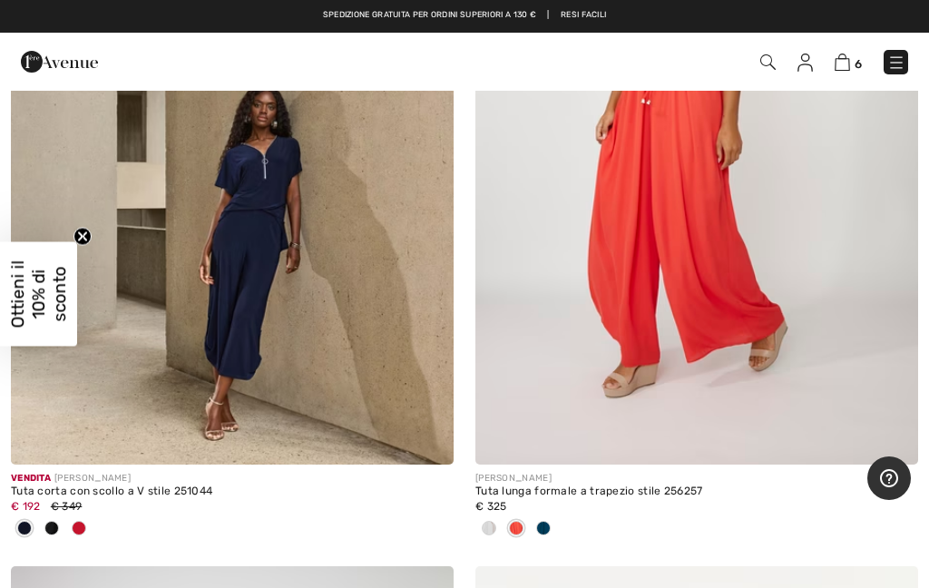
click at [199, 363] on img at bounding box center [232, 132] width 443 height 664
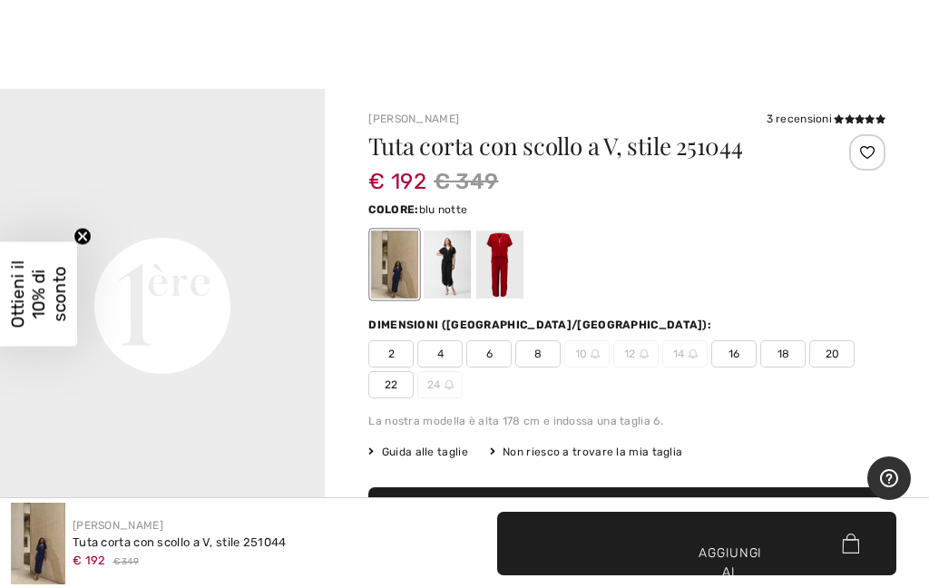
scroll to position [1003, 0]
click at [174, 223] on video "Il tuo browser non supporta il tag video." at bounding box center [162, 142] width 325 height 162
click at [179, 223] on video "Il tuo browser non supporta il tag video." at bounding box center [162, 142] width 325 height 162
click at [177, 223] on video "Il tuo browser non supporta il tag video." at bounding box center [162, 142] width 325 height 162
click at [221, 223] on video "Il tuo browser non supporta il tag video." at bounding box center [162, 142] width 325 height 162
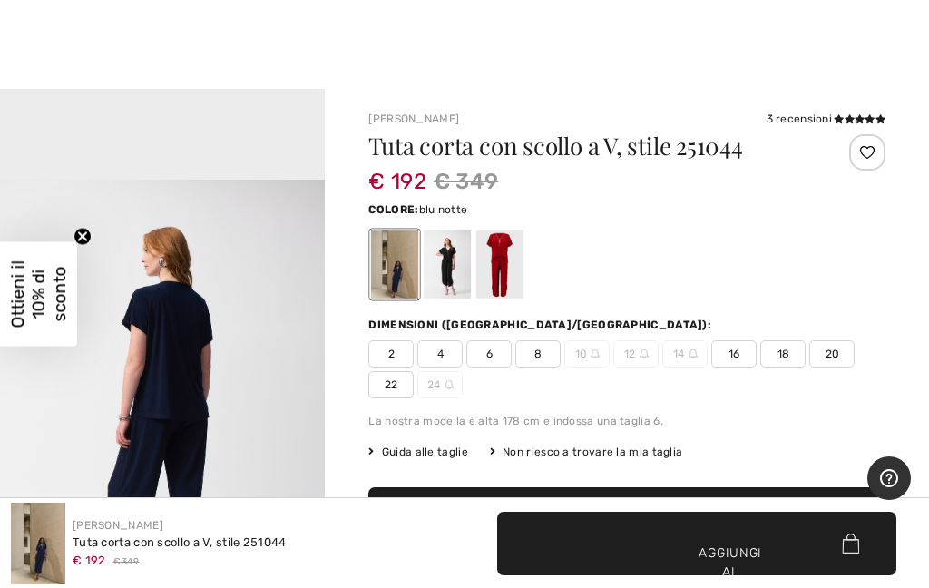
scroll to position [1469, 0]
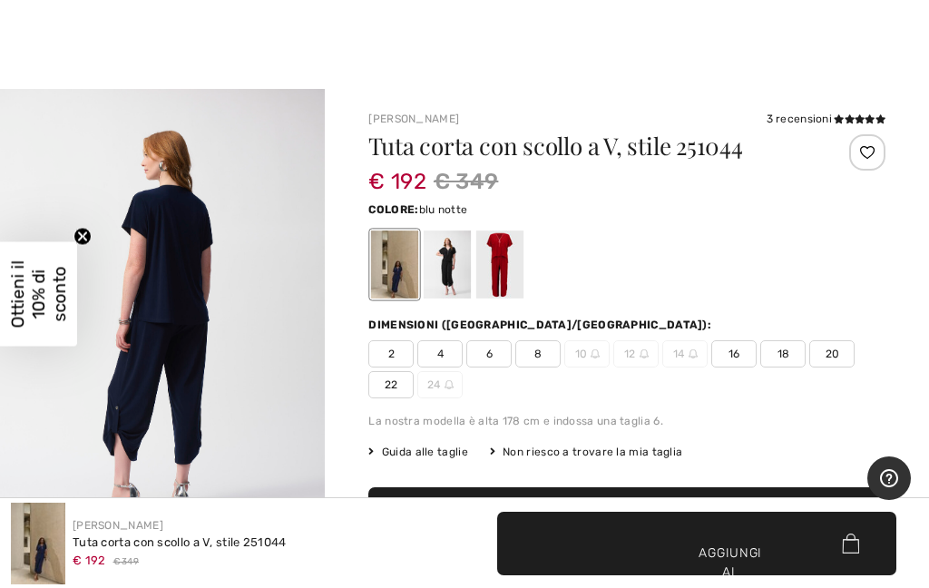
click at [242, 299] on img "3 / 8" at bounding box center [162, 326] width 325 height 487
click at [520, 264] on div at bounding box center [499, 264] width 47 height 68
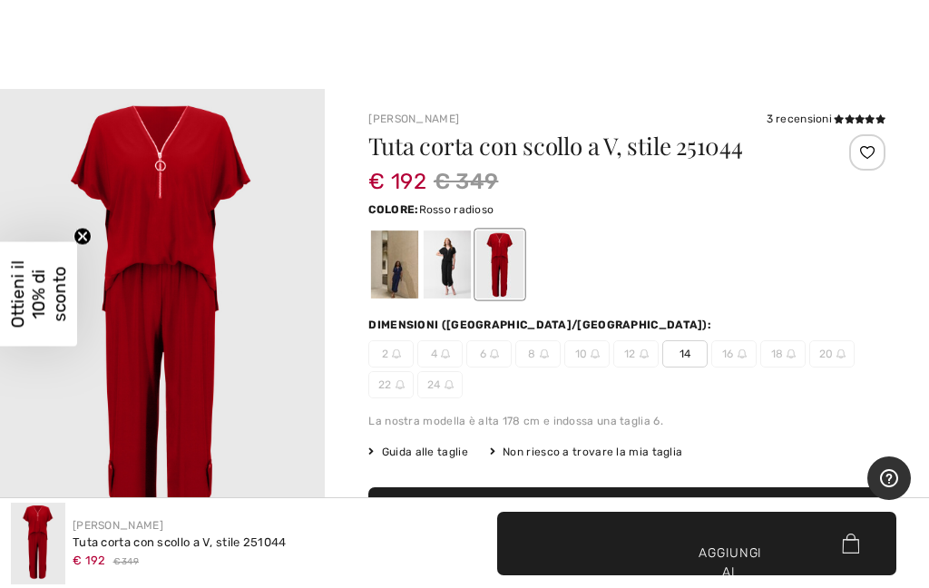
click at [175, 317] on img "1 / 1" at bounding box center [162, 333] width 325 height 488
click at [458, 261] on div at bounding box center [447, 264] width 47 height 68
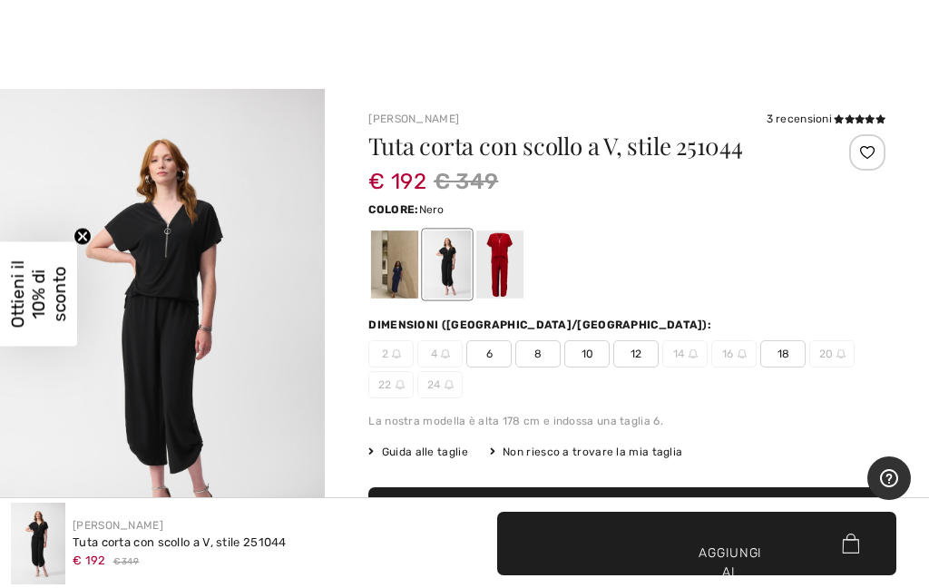
click at [403, 273] on div at bounding box center [394, 264] width 47 height 68
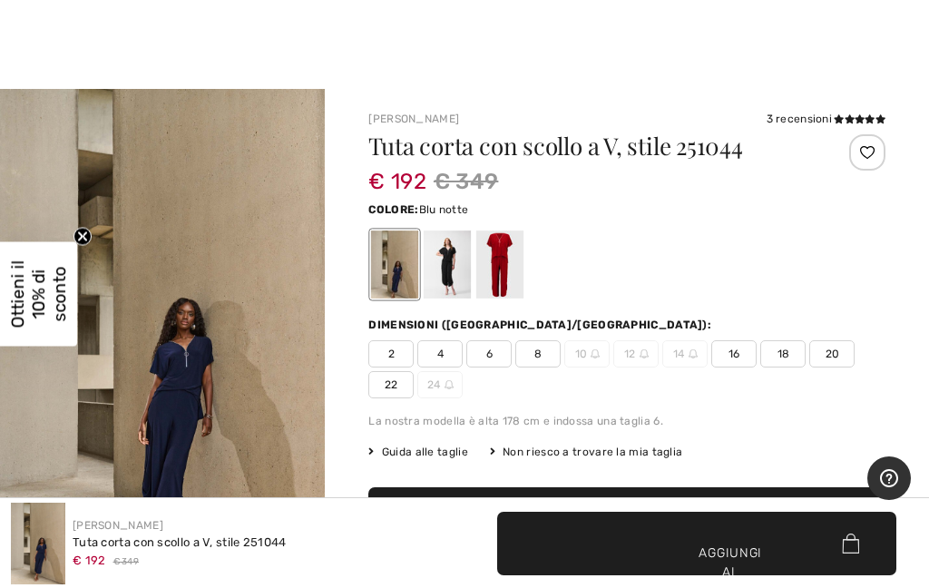
click at [446, 235] on div at bounding box center [447, 264] width 47 height 68
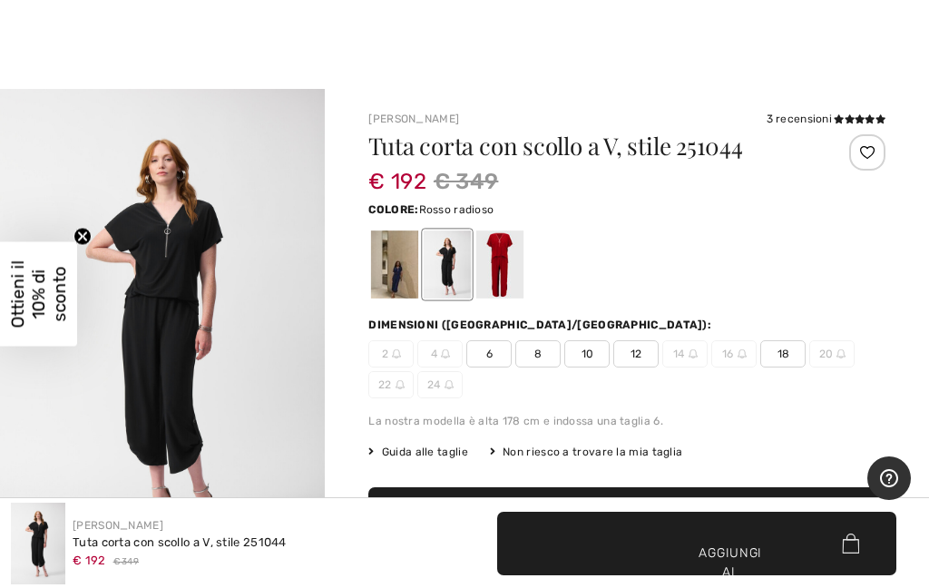
click at [517, 253] on div at bounding box center [499, 264] width 47 height 68
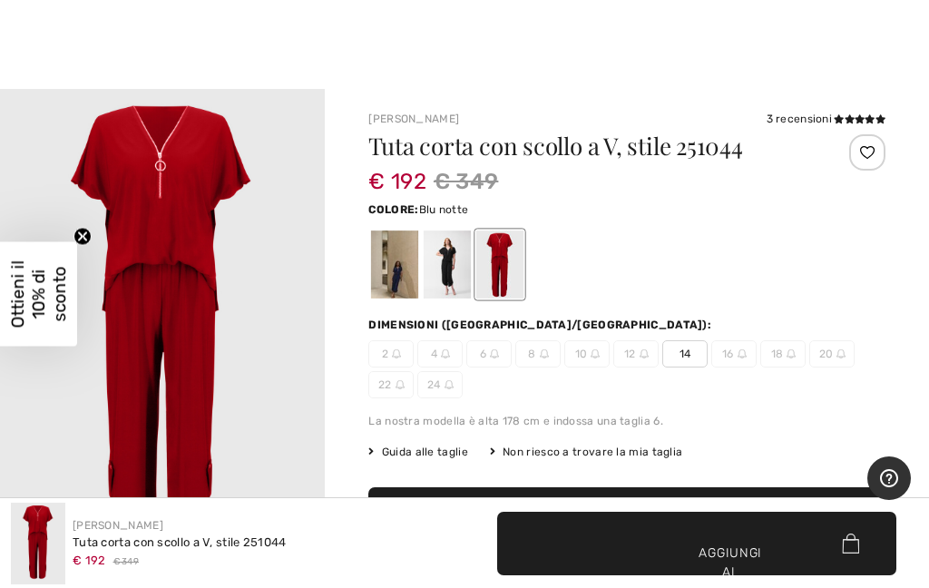
click at [393, 262] on div at bounding box center [394, 264] width 47 height 68
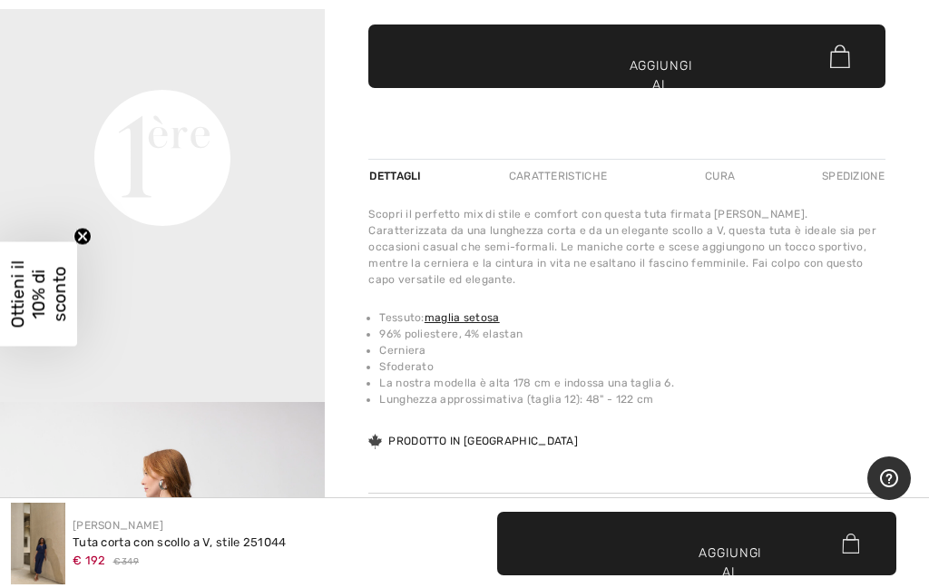
scroll to position [719, 0]
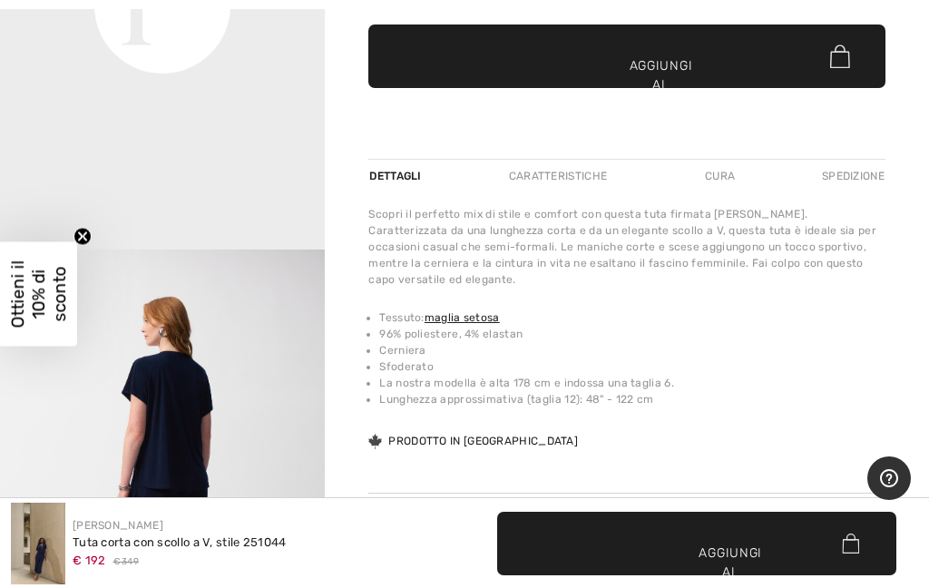
scroll to position [1063, 0]
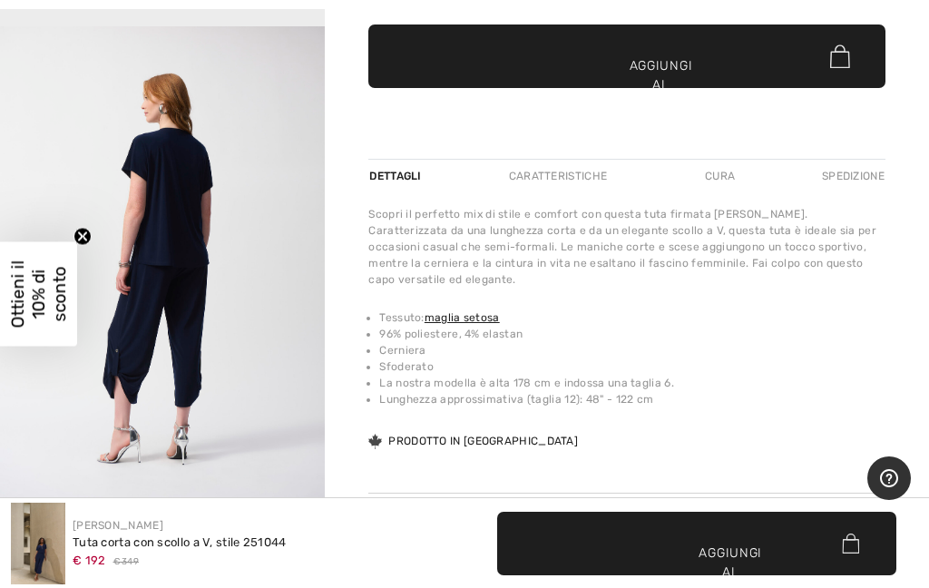
click at [250, 356] on img "3 / 8" at bounding box center [162, 269] width 325 height 487
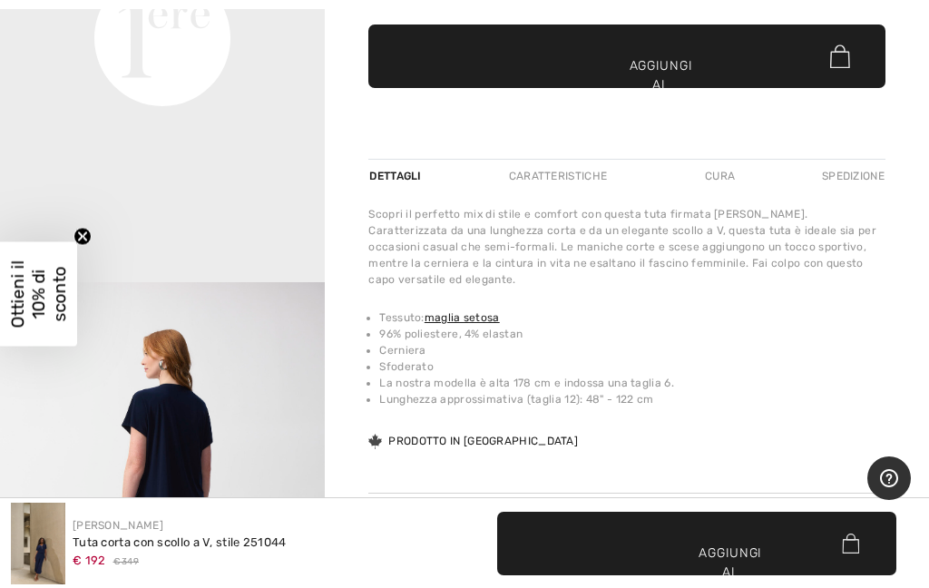
scroll to position [620, 0]
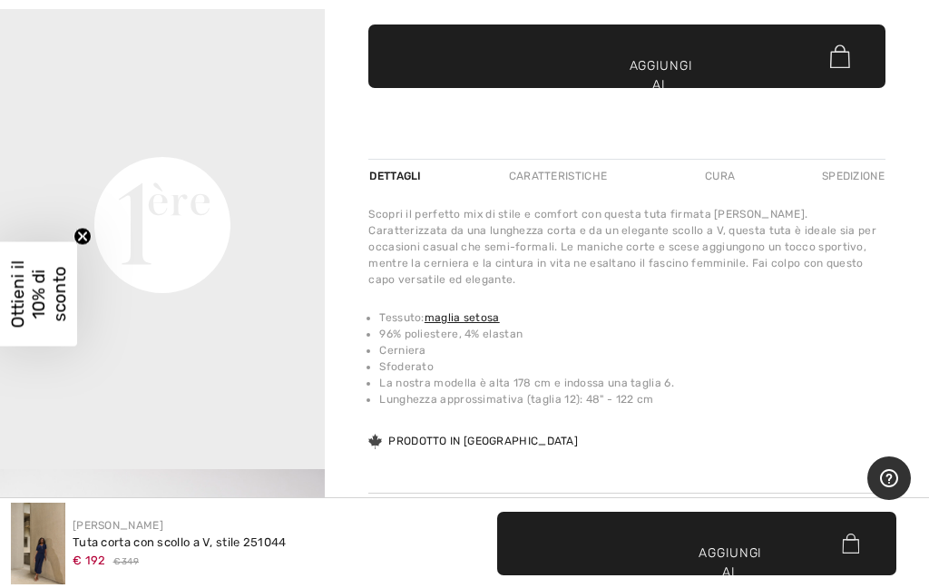
click at [227, 143] on video "Il tuo browser non supporta il tag video." at bounding box center [162, 62] width 325 height 162
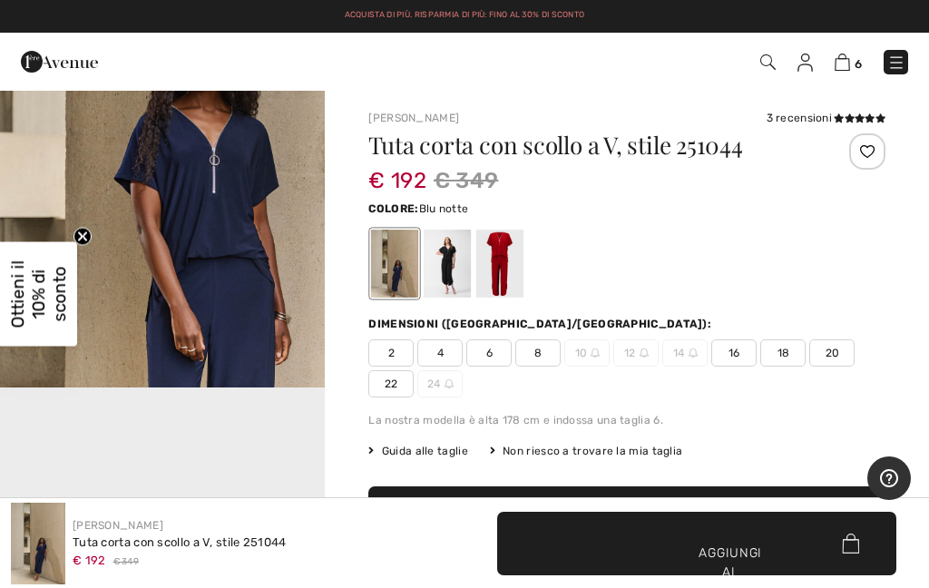
scroll to position [0, 0]
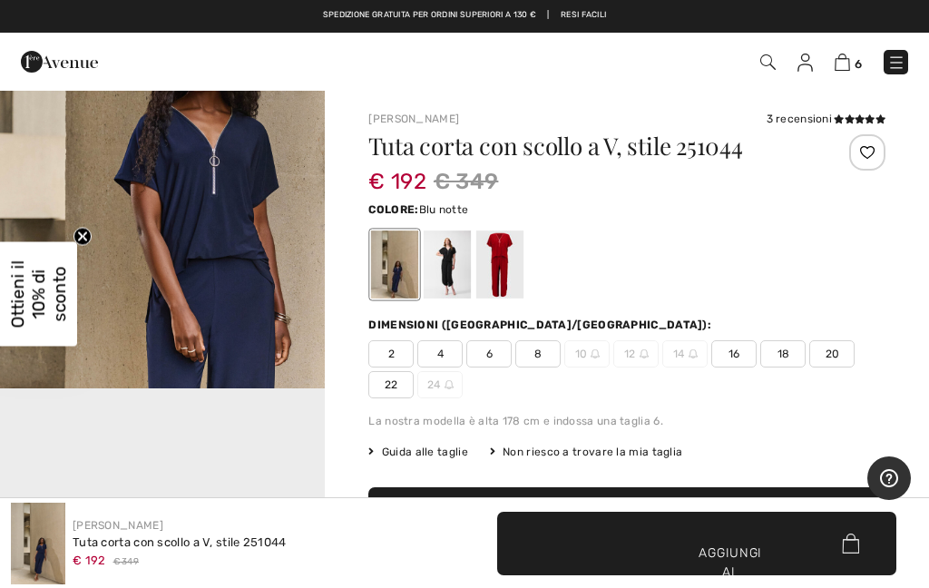
click at [539, 348] on font "8" at bounding box center [537, 353] width 7 height 13
click at [730, 544] on font "Aggiungi al carrello" at bounding box center [731, 571] width 68 height 57
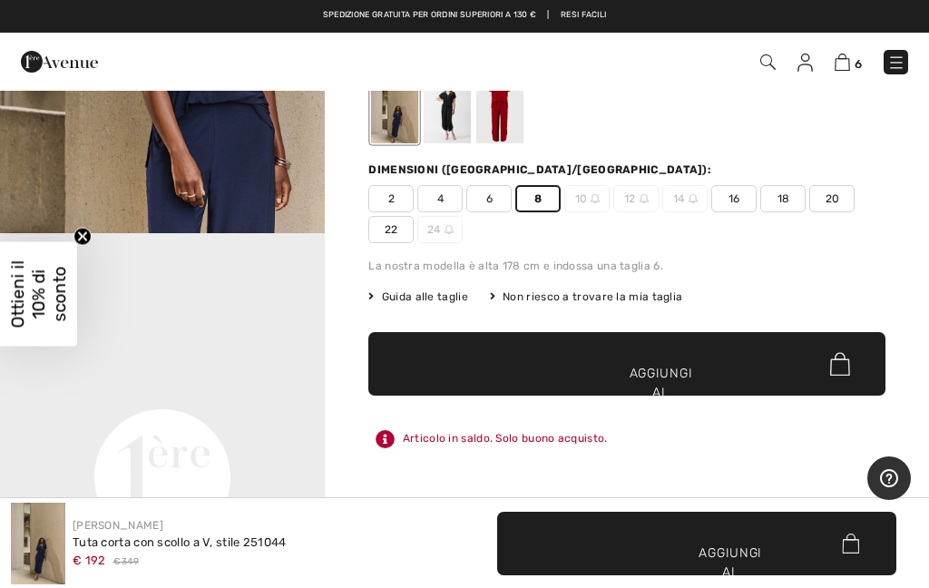
scroll to position [153, 0]
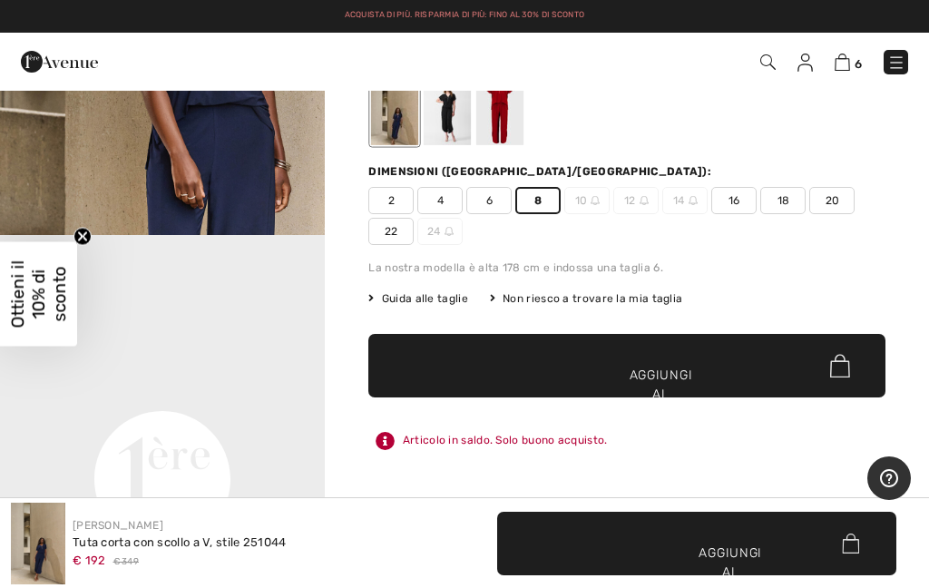
click at [672, 372] on font "Aggiungi al carrello" at bounding box center [661, 394] width 68 height 57
click at [691, 367] on font "Aggiungi al carrello" at bounding box center [661, 394] width 68 height 57
click at [678, 382] on font "Aggiungi al carrello" at bounding box center [661, 394] width 68 height 57
click at [704, 363] on span "✔ Aggiunto al carrello Aggiungi al carrello" at bounding box center [626, 365] width 517 height 63
click at [899, 72] on img at bounding box center [896, 63] width 18 height 18
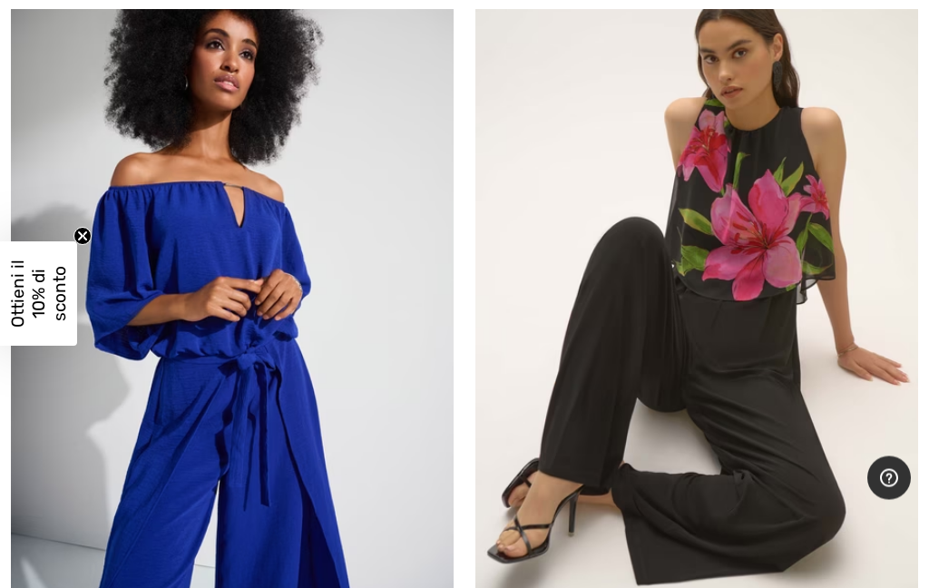
scroll to position [11971, 0]
click at [279, 259] on img at bounding box center [232, 280] width 443 height 664
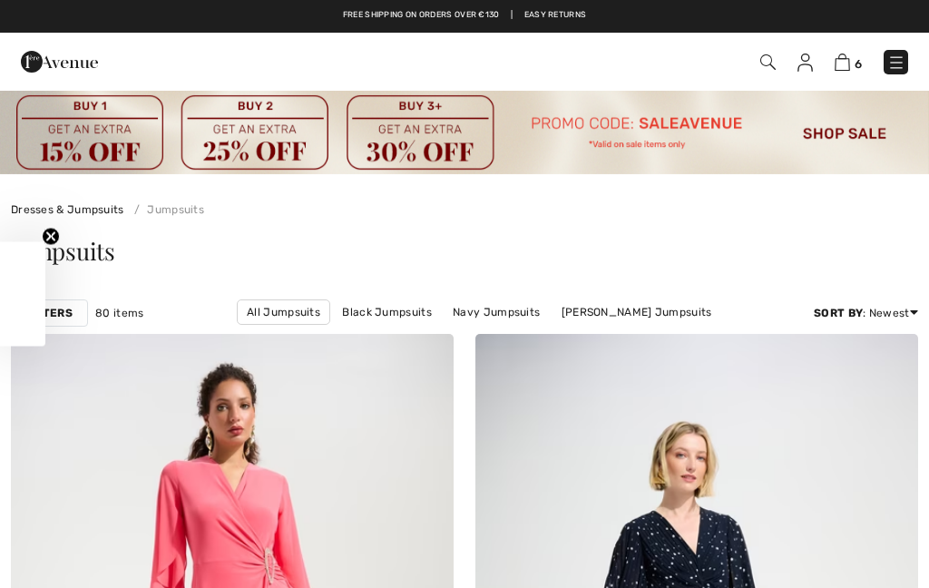
checkbox input "true"
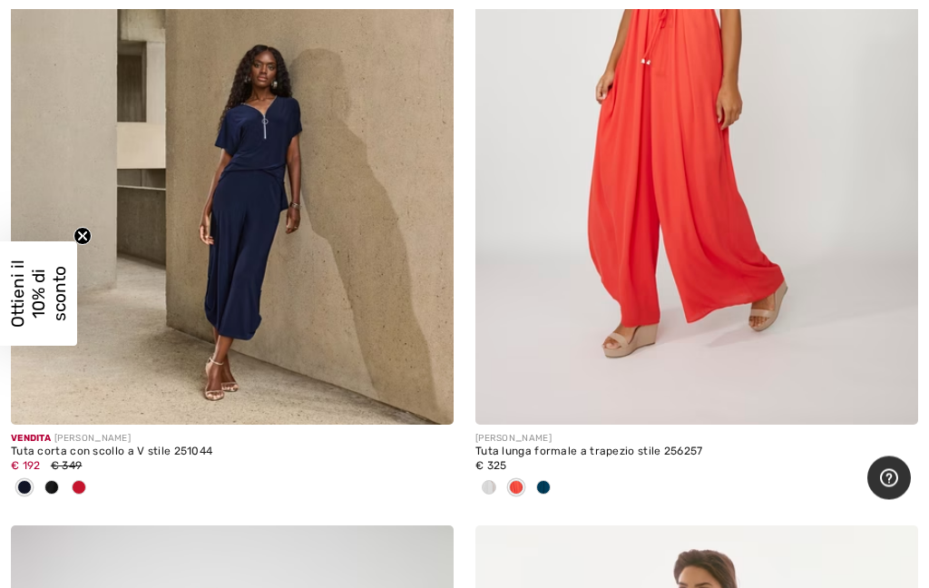
scroll to position [12869, 0]
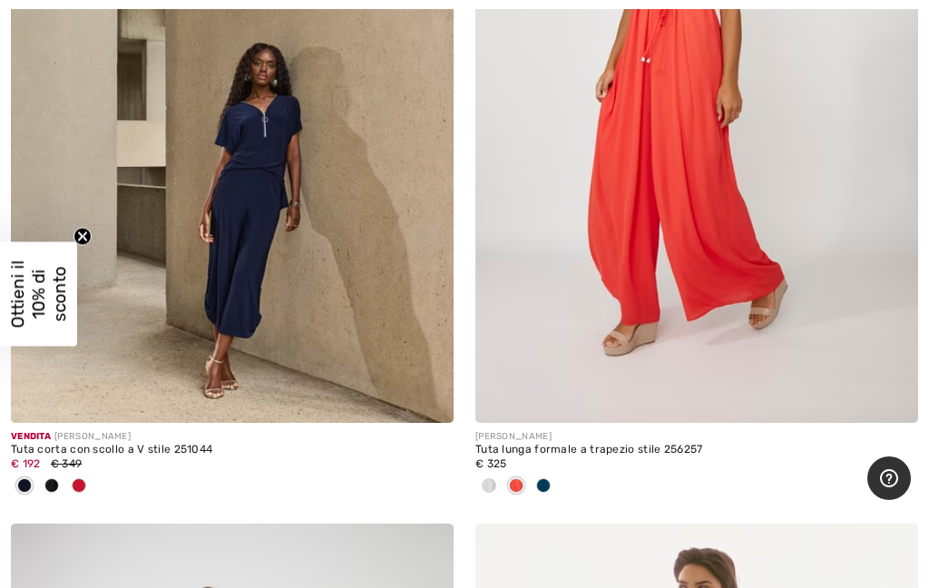
click at [270, 239] on img at bounding box center [232, 91] width 443 height 664
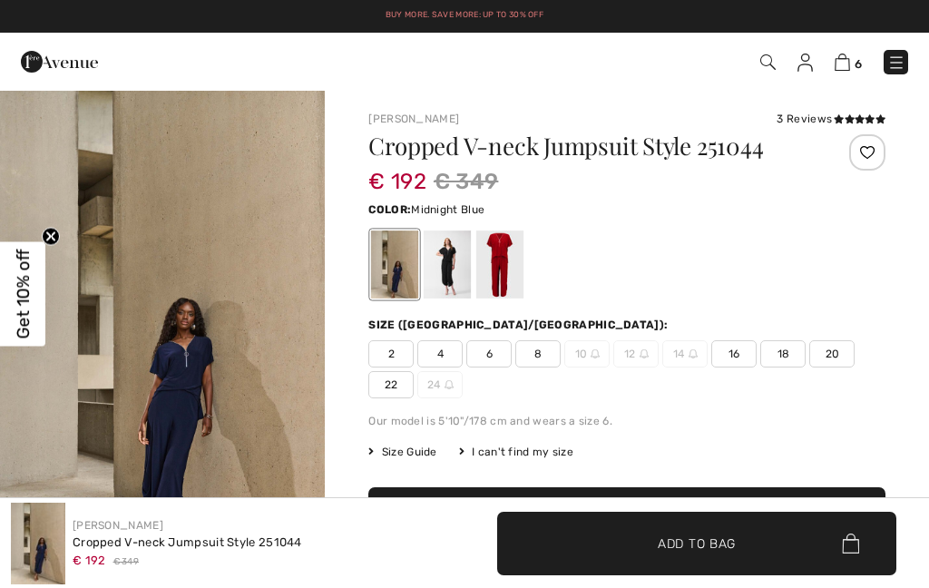
checkbox input "true"
click at [542, 351] on span "8" at bounding box center [537, 353] width 45 height 27
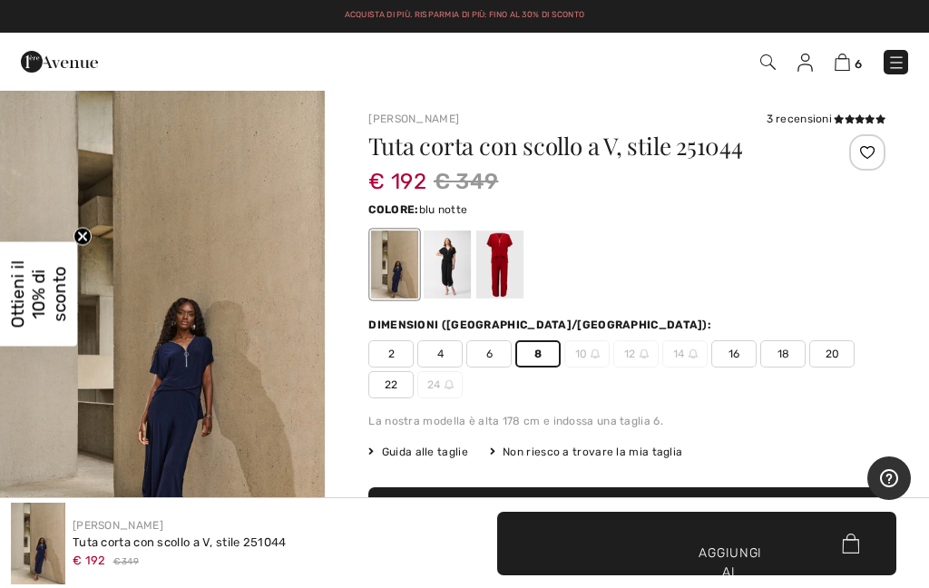
click at [685, 543] on font "✔ Aggiunto al carrello" at bounding box center [703, 581] width 68 height 76
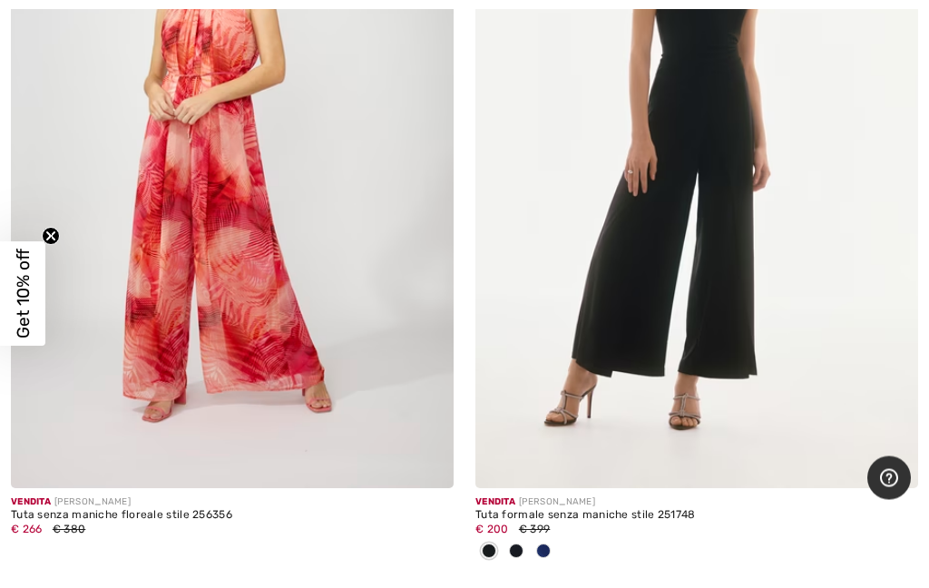
scroll to position [13799, 0]
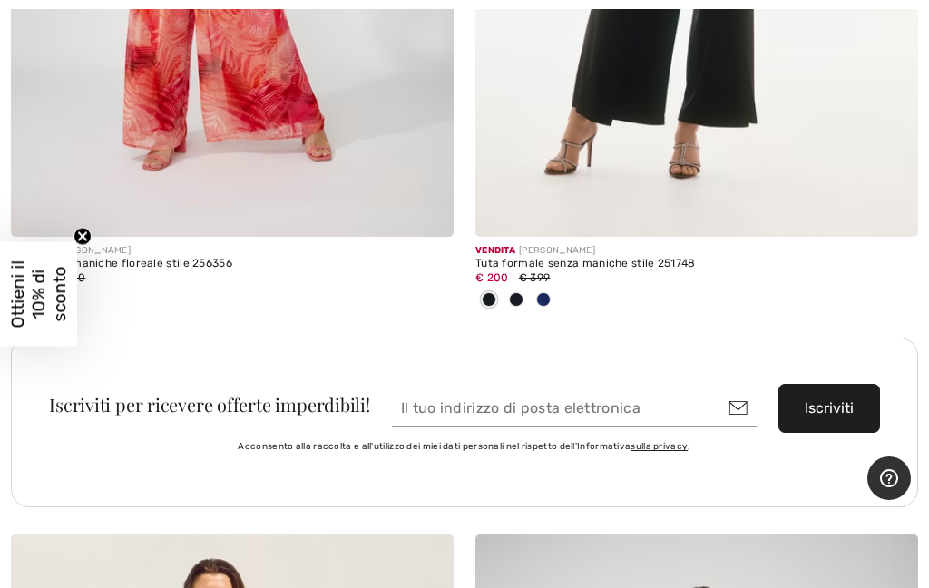
click at [515, 297] on div at bounding box center [516, 301] width 27 height 30
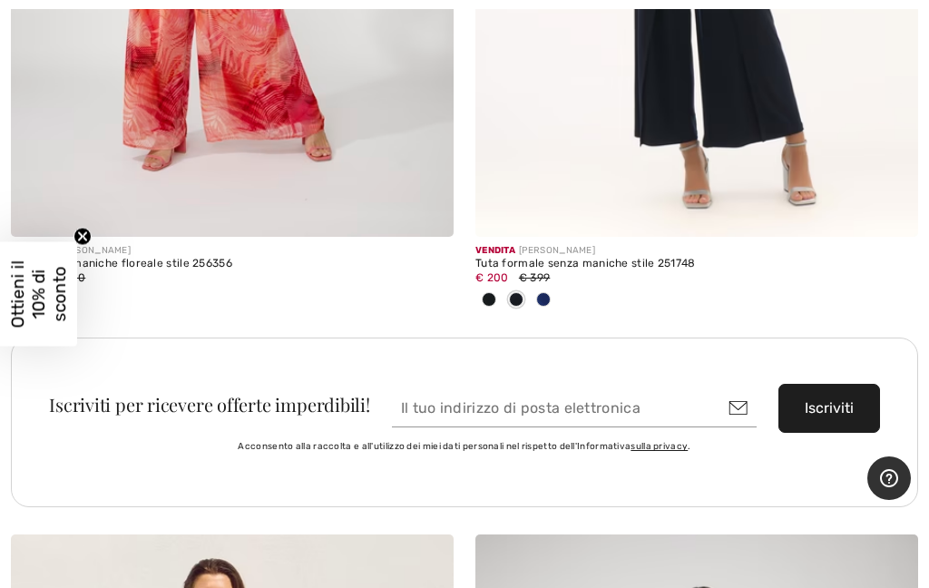
click at [543, 292] on span at bounding box center [543, 299] width 15 height 15
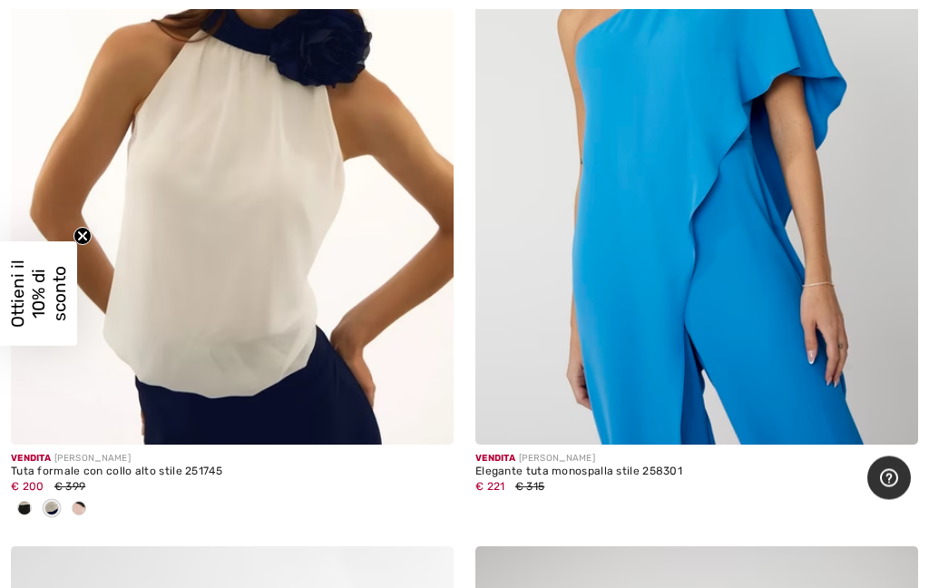
scroll to position [15291, 0]
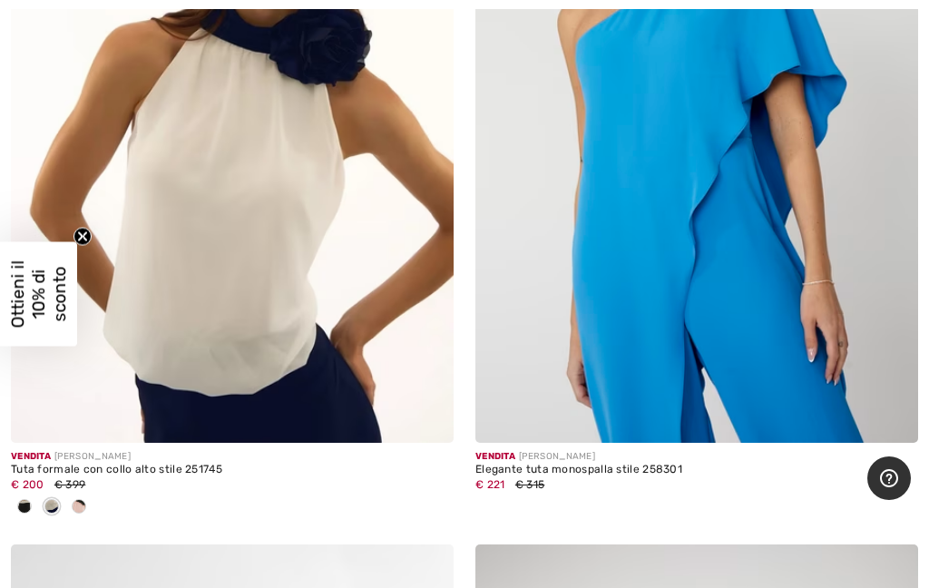
click at [84, 499] on span at bounding box center [79, 506] width 15 height 15
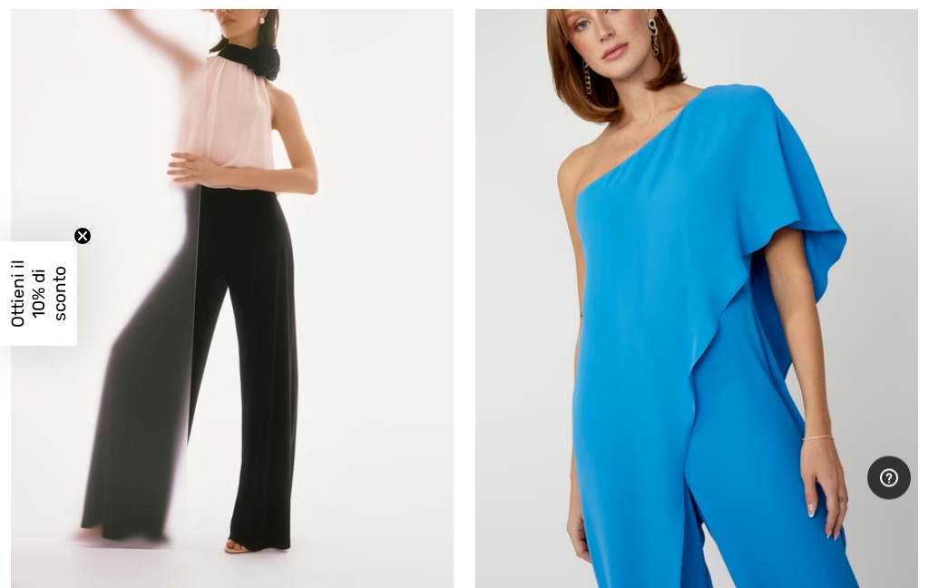
scroll to position [15157, 0]
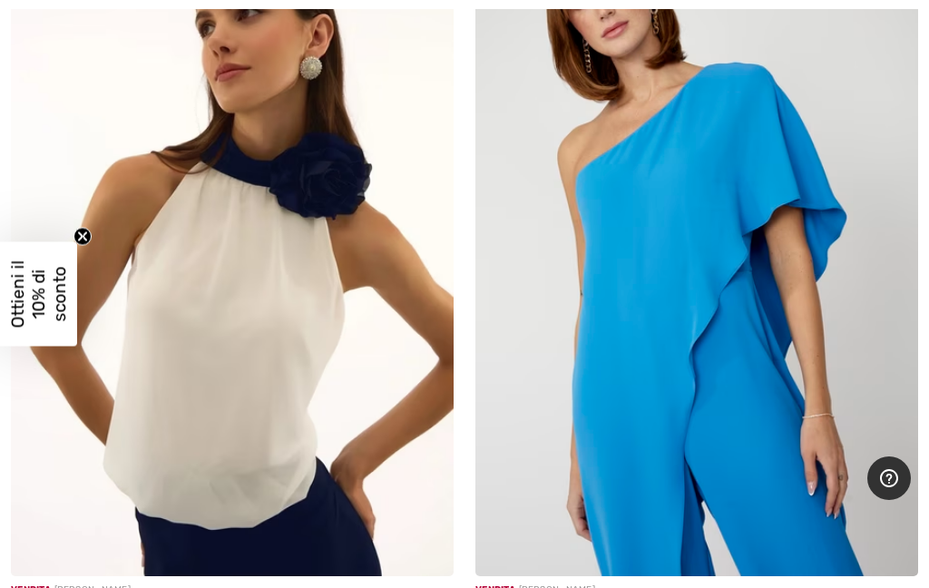
click at [336, 433] on img at bounding box center [232, 244] width 443 height 664
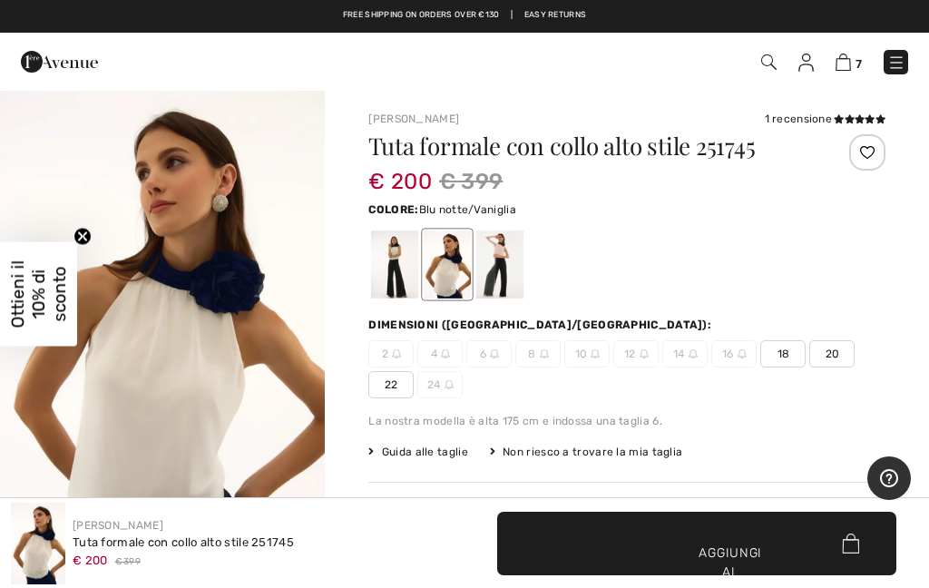
click at [390, 262] on div at bounding box center [394, 264] width 47 height 68
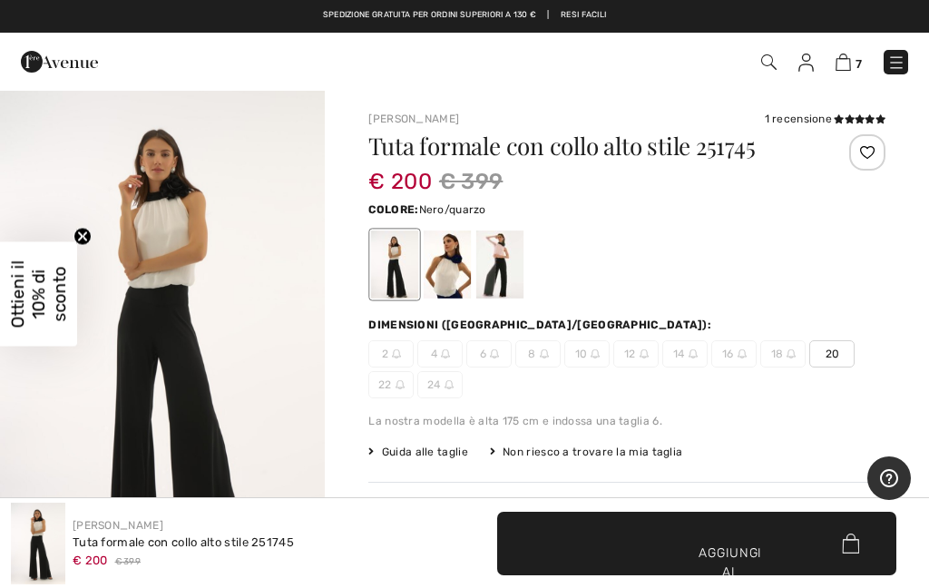
click at [512, 262] on div at bounding box center [499, 264] width 47 height 68
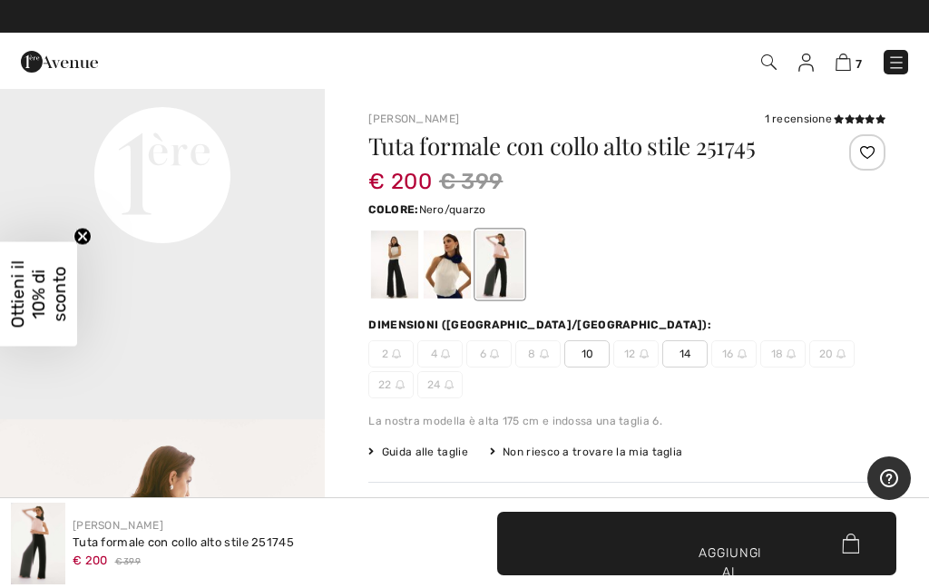
scroll to position [1136, 0]
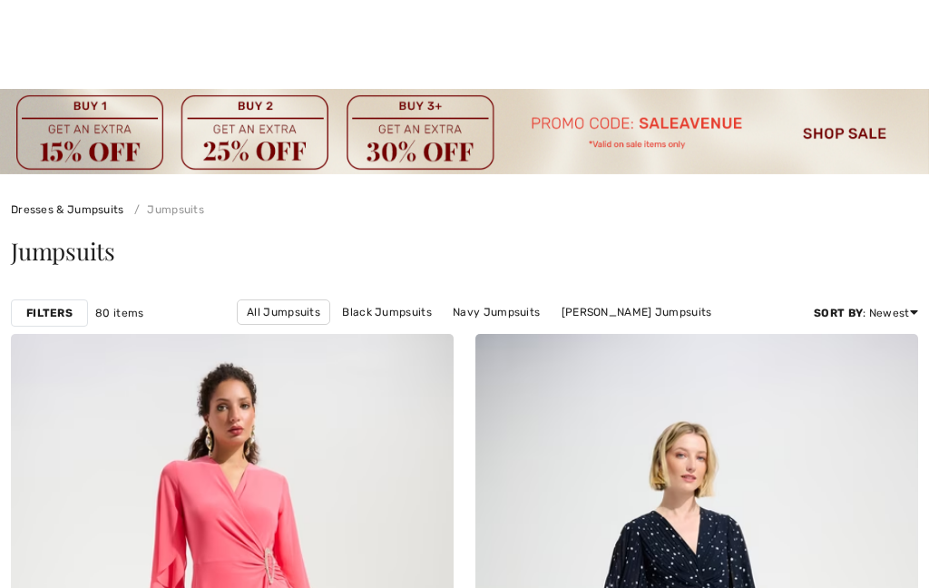
scroll to position [15826, 0]
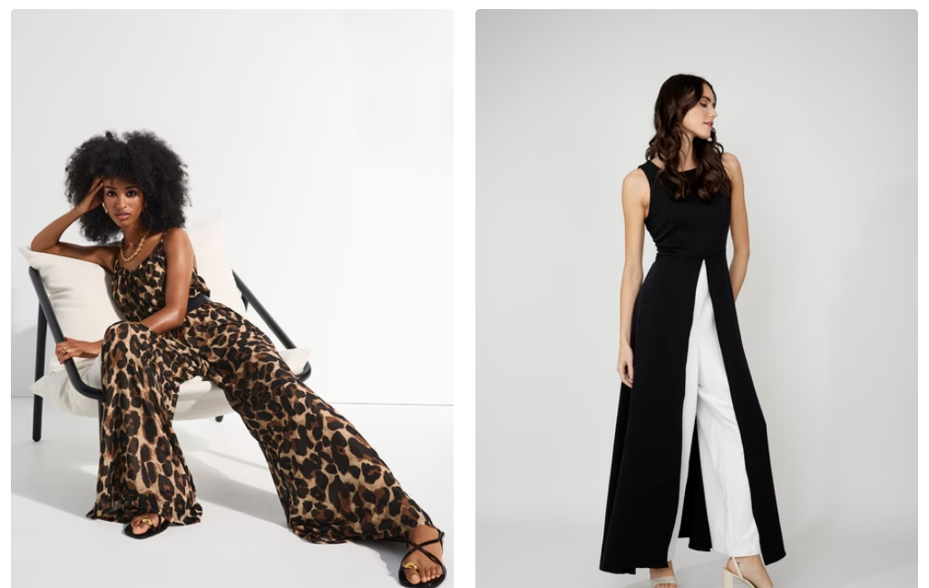
checkbox input "true"
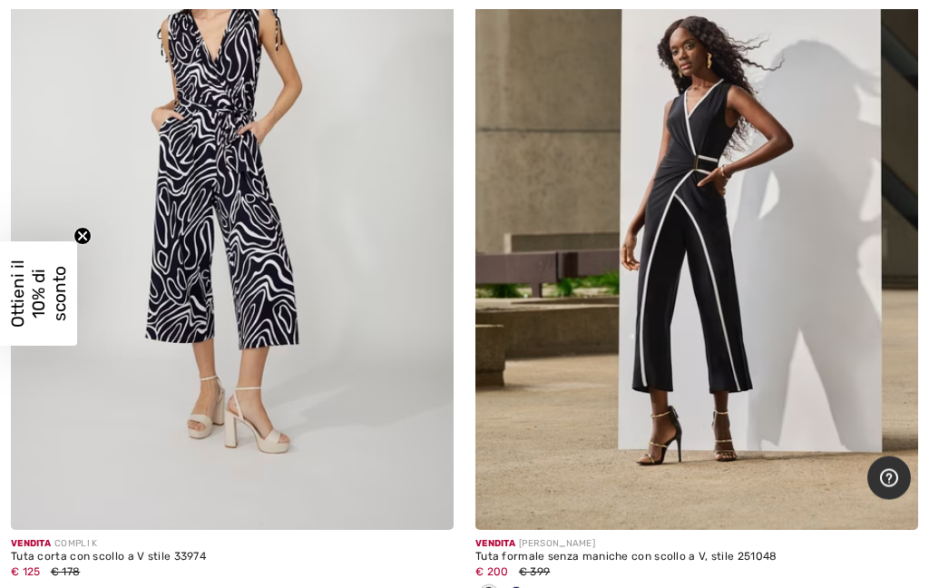
scroll to position [16705, 0]
click at [738, 238] on img at bounding box center [696, 198] width 443 height 664
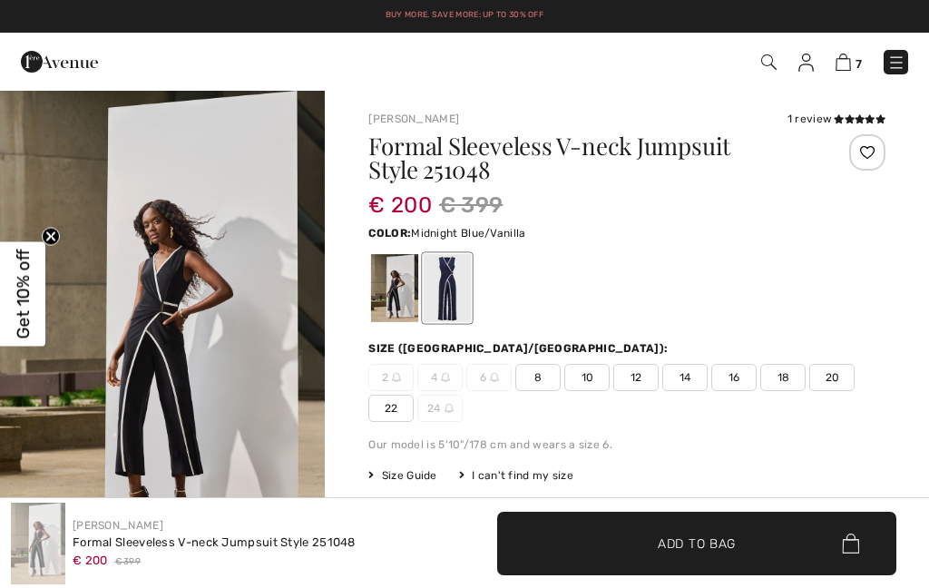
checkbox input "true"
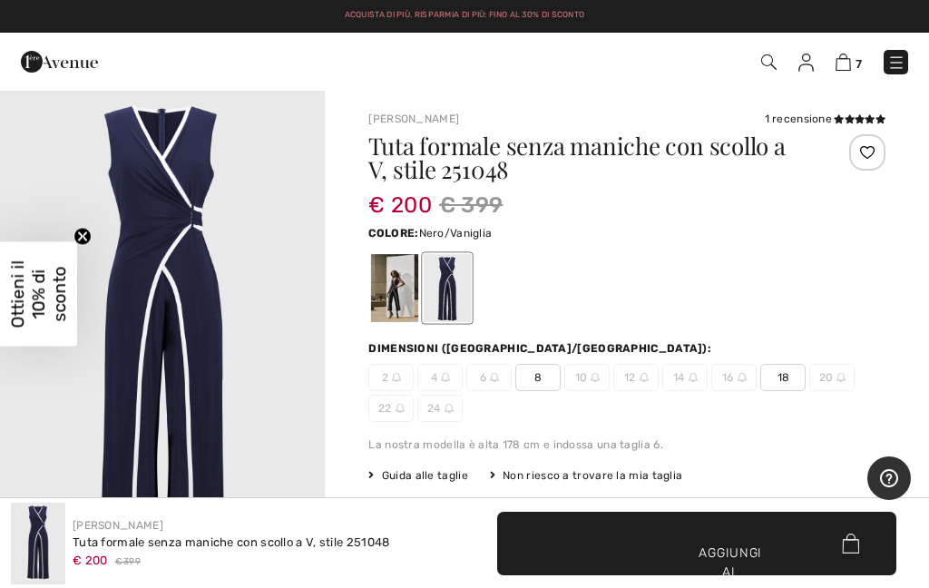
click at [404, 299] on div at bounding box center [394, 288] width 47 height 68
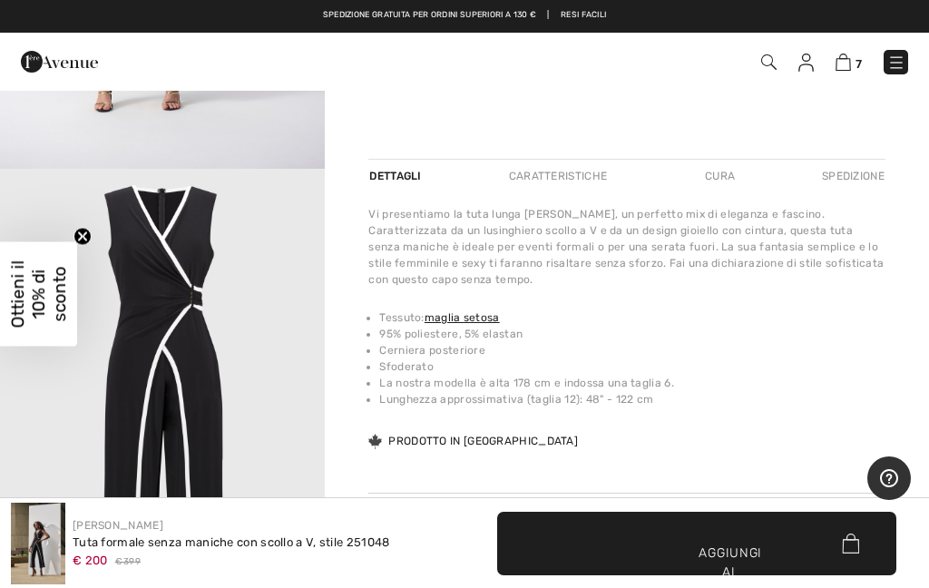
scroll to position [2884, 0]
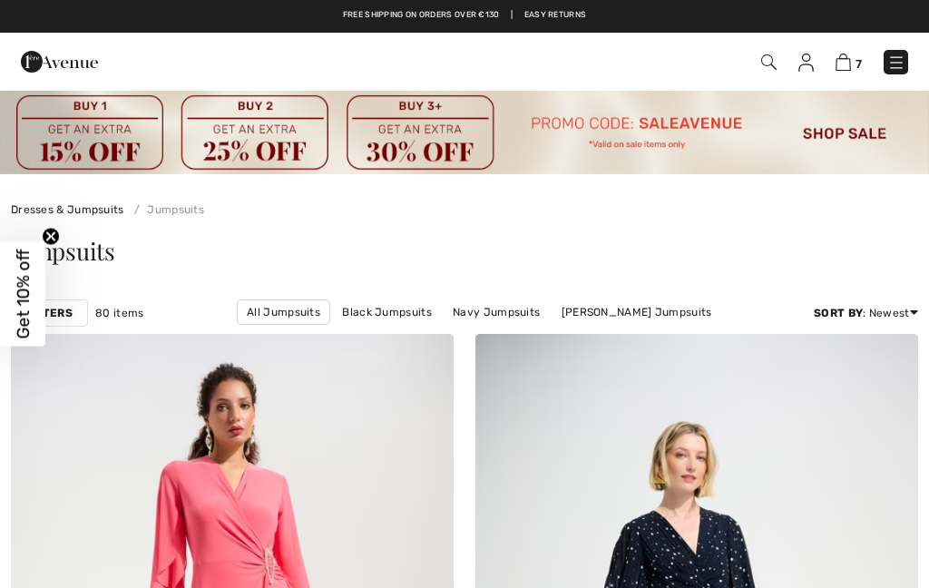
checkbox input "true"
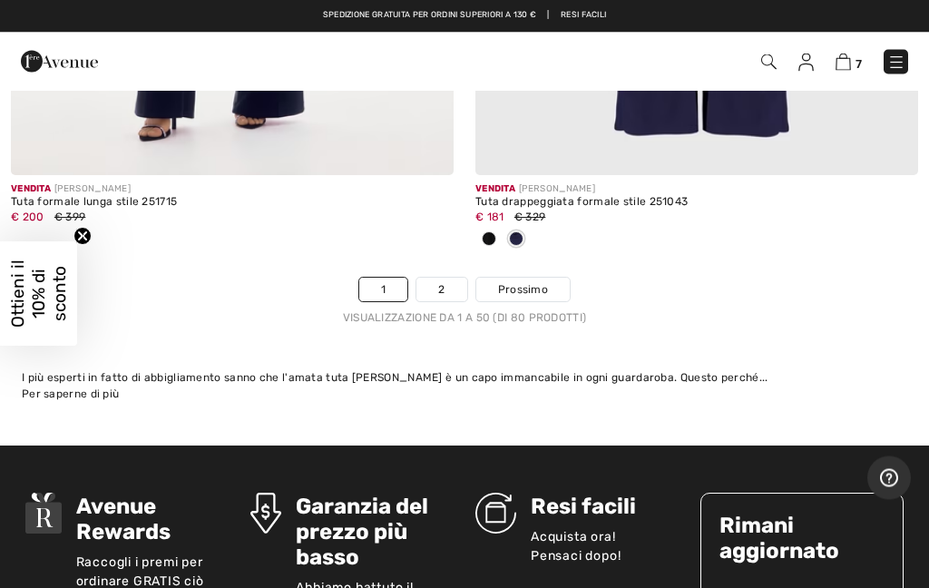
scroll to position [19522, 0]
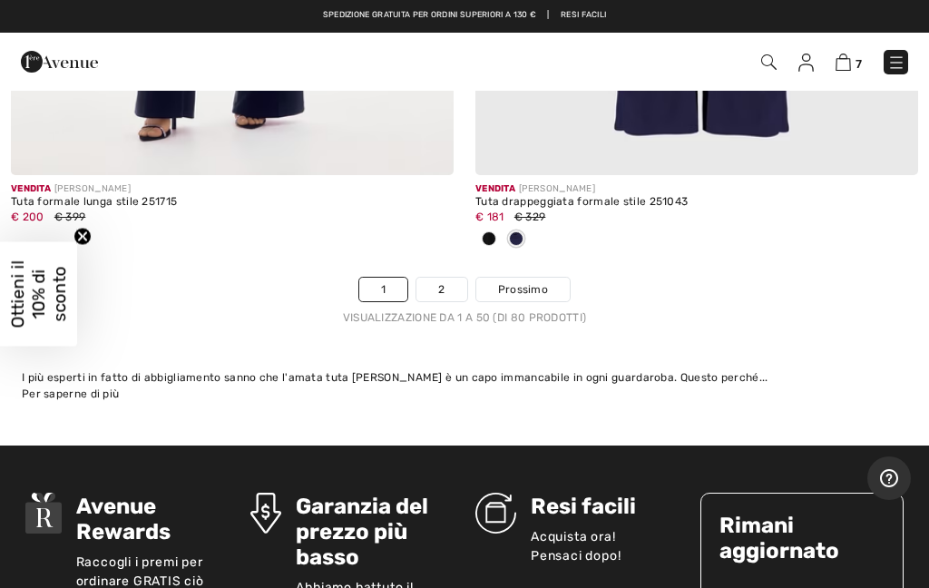
click at [459, 278] on link "2" at bounding box center [441, 290] width 50 height 24
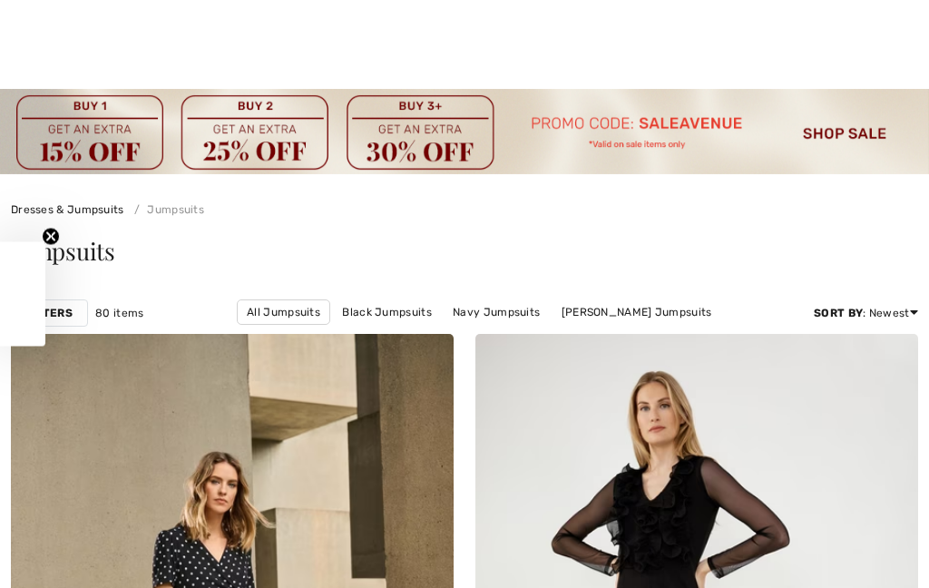
scroll to position [268, 0]
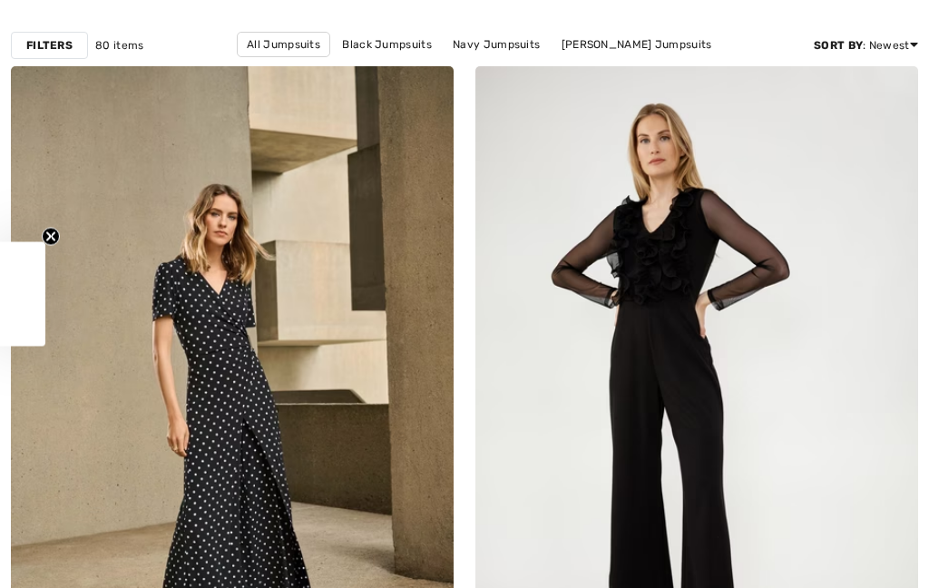
checkbox input "true"
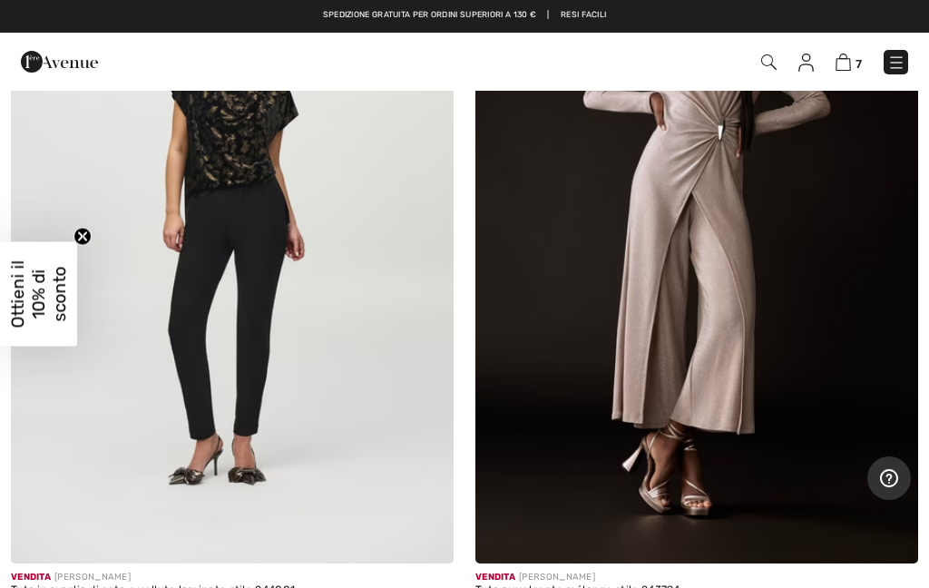
scroll to position [1900, 0]
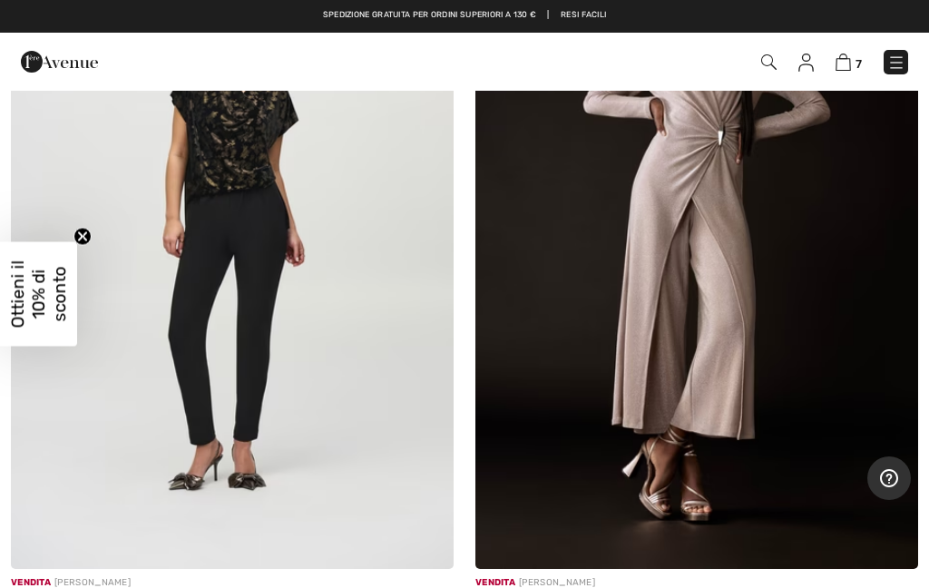
click at [270, 233] on img at bounding box center [232, 237] width 443 height 664
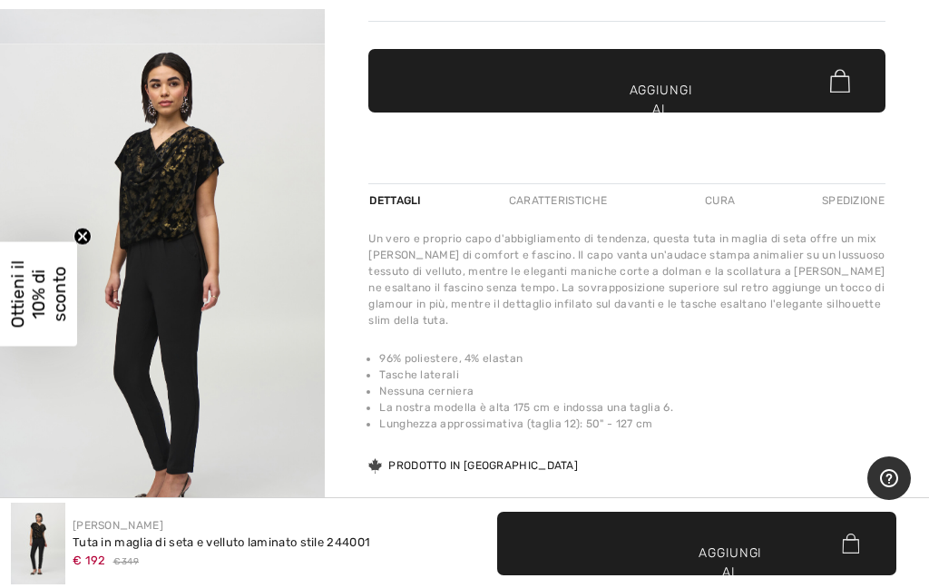
click at [211, 345] on img "2 / 4" at bounding box center [162, 287] width 325 height 487
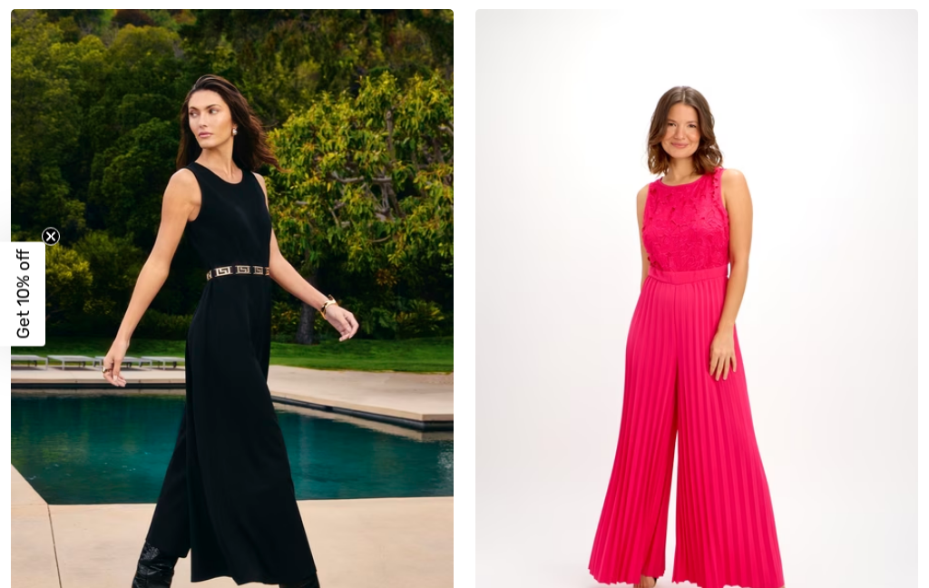
checkbox input "true"
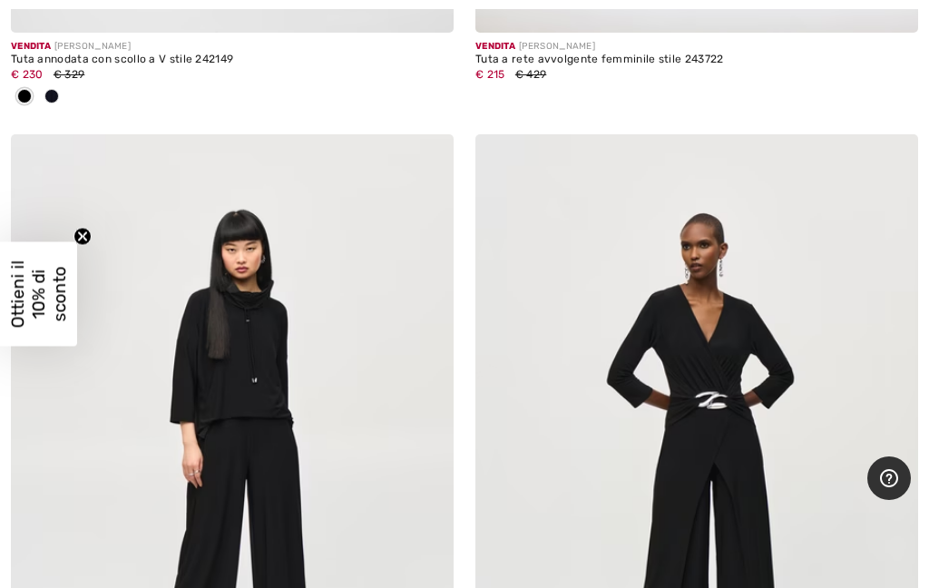
scroll to position [3950, 0]
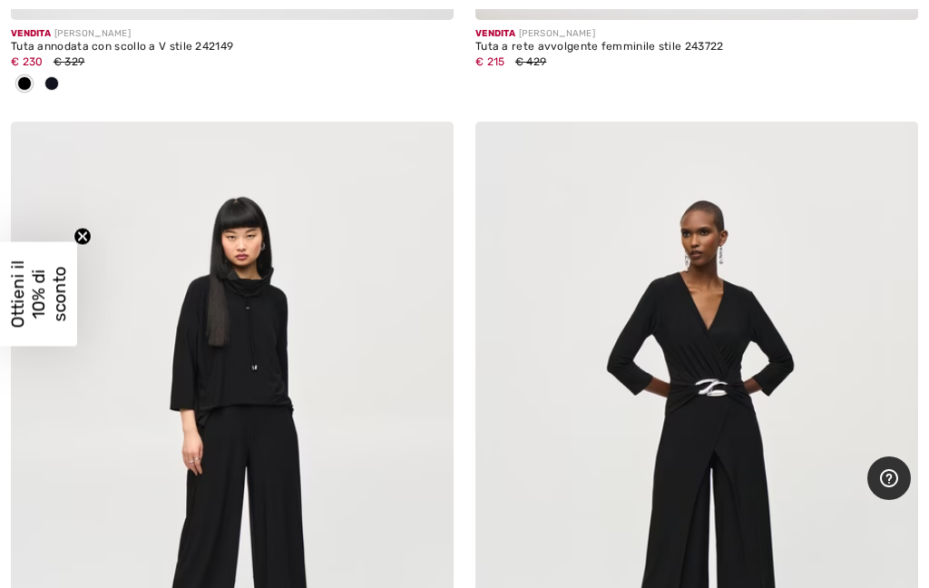
click at [740, 386] on img at bounding box center [696, 454] width 443 height 664
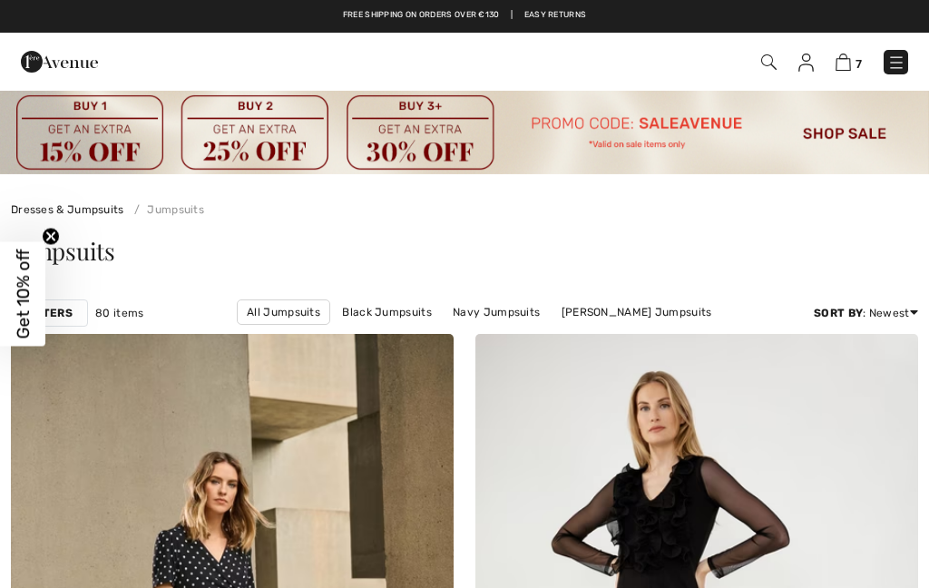
checkbox input "true"
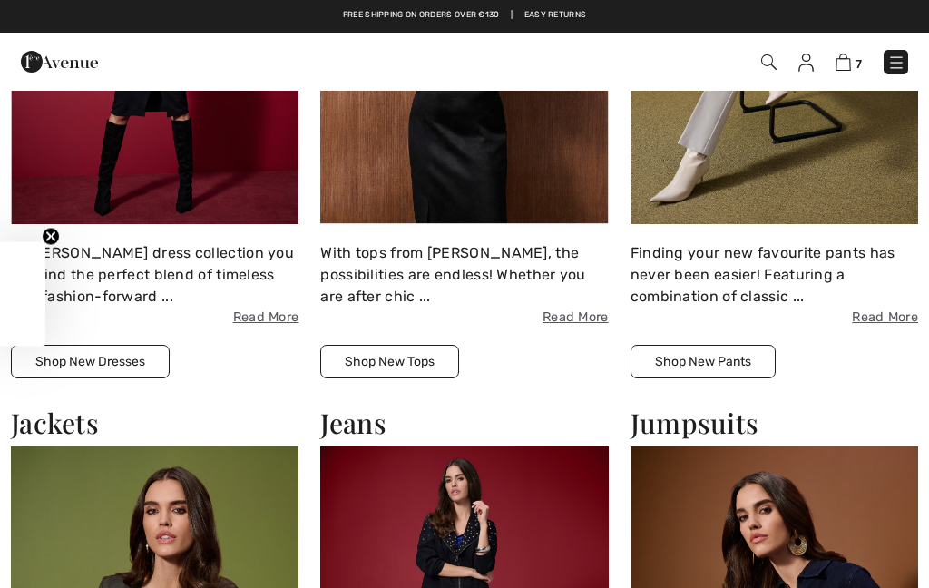
checkbox input "true"
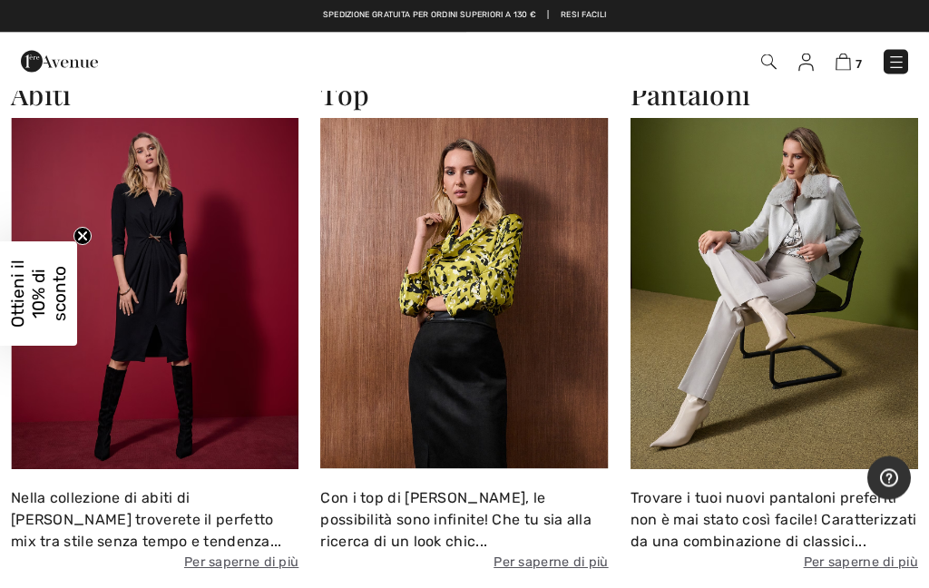
scroll to position [1244, 0]
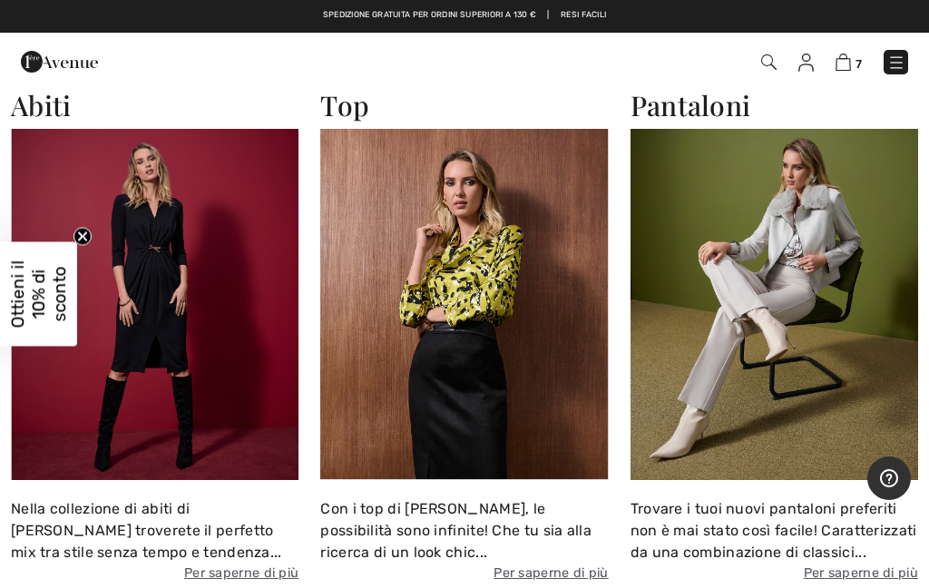
click at [156, 349] on img at bounding box center [155, 304] width 288 height 351
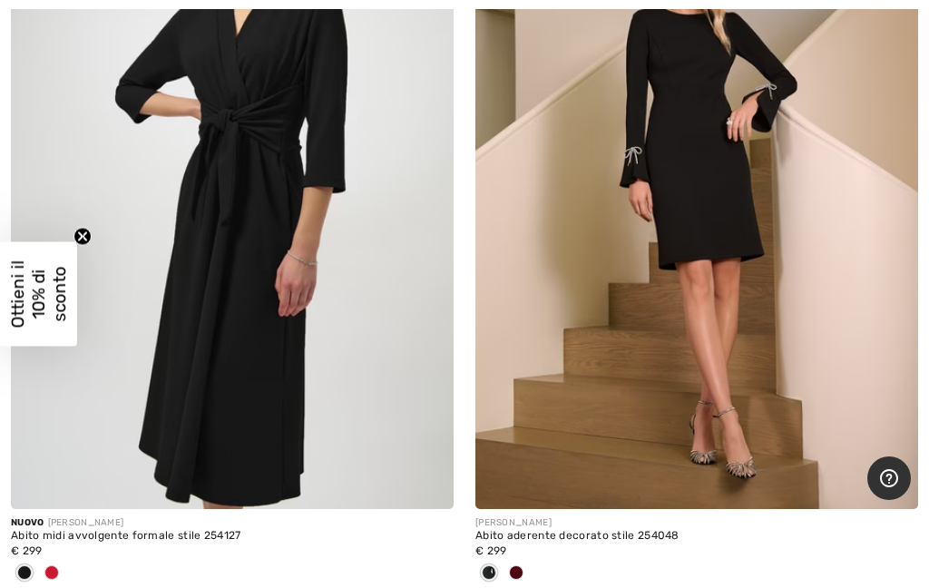
scroll to position [4290, 0]
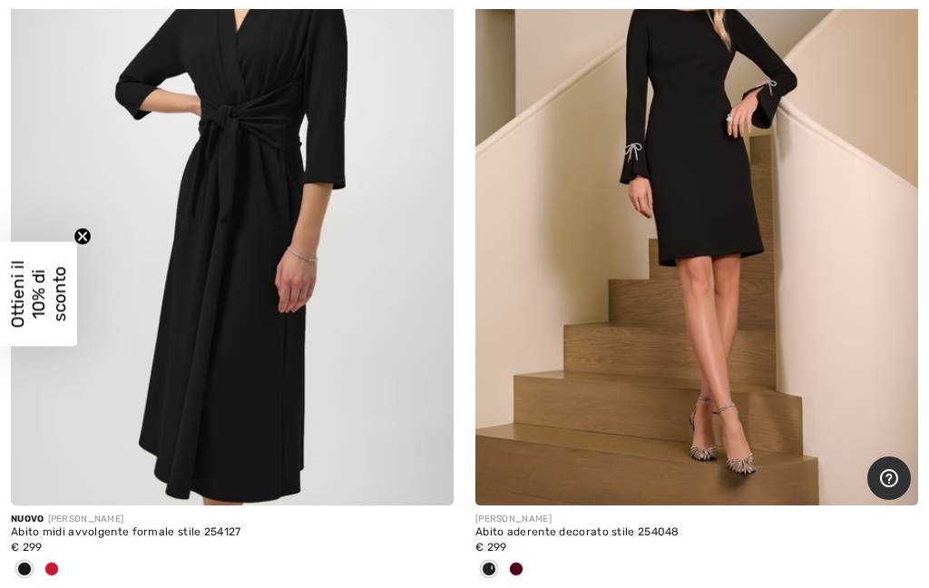
click at [51, 577] on div at bounding box center [51, 570] width 27 height 30
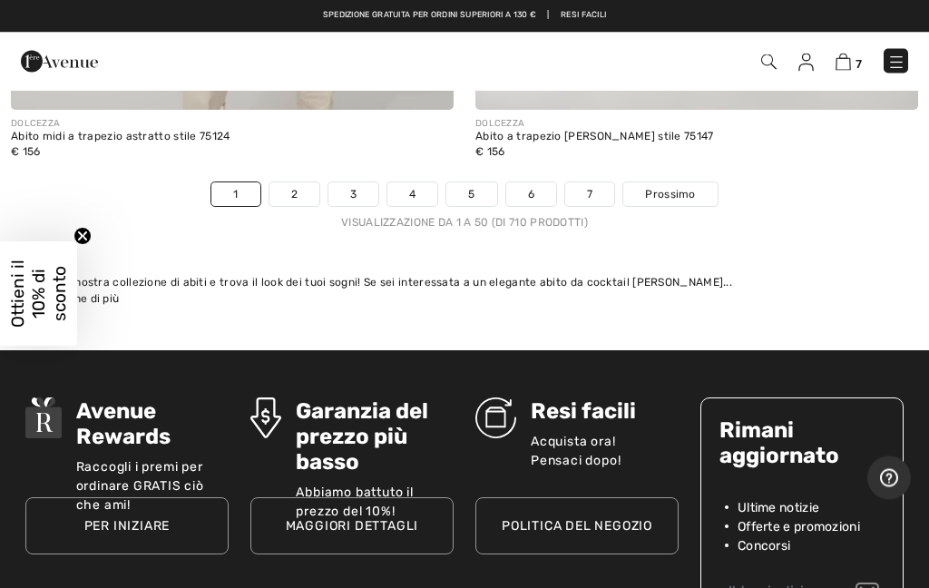
scroll to position [19568, 0]
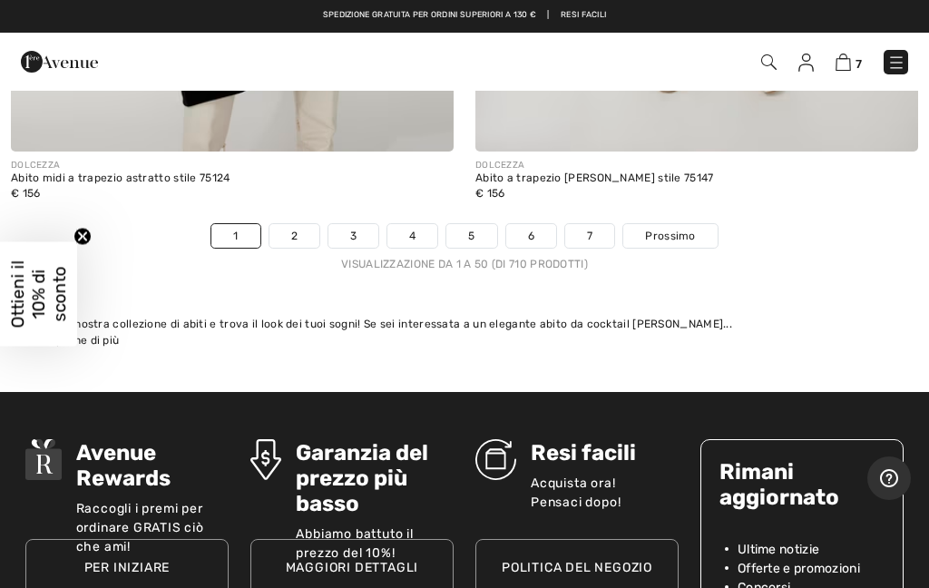
click at [661, 228] on span "Prossimo" at bounding box center [670, 236] width 50 height 16
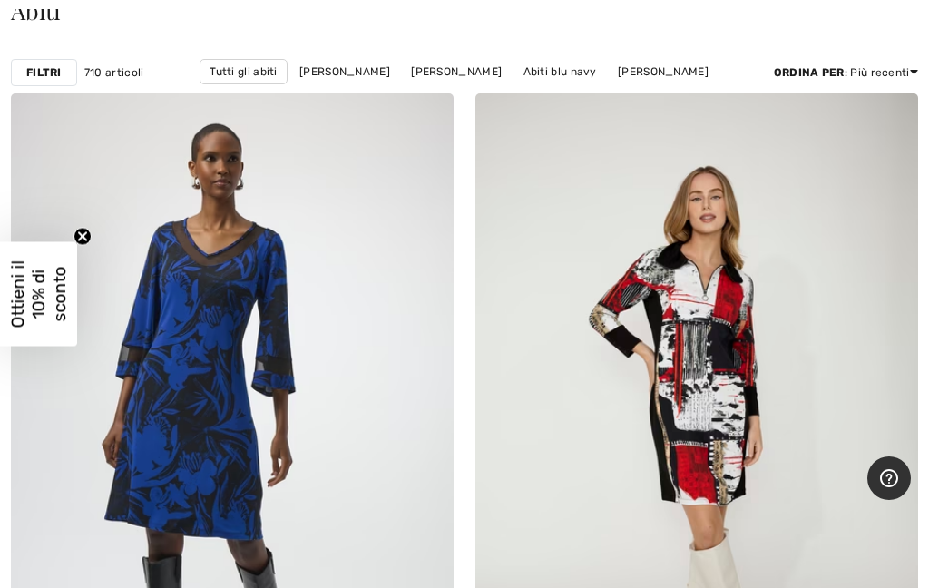
scroll to position [313, 0]
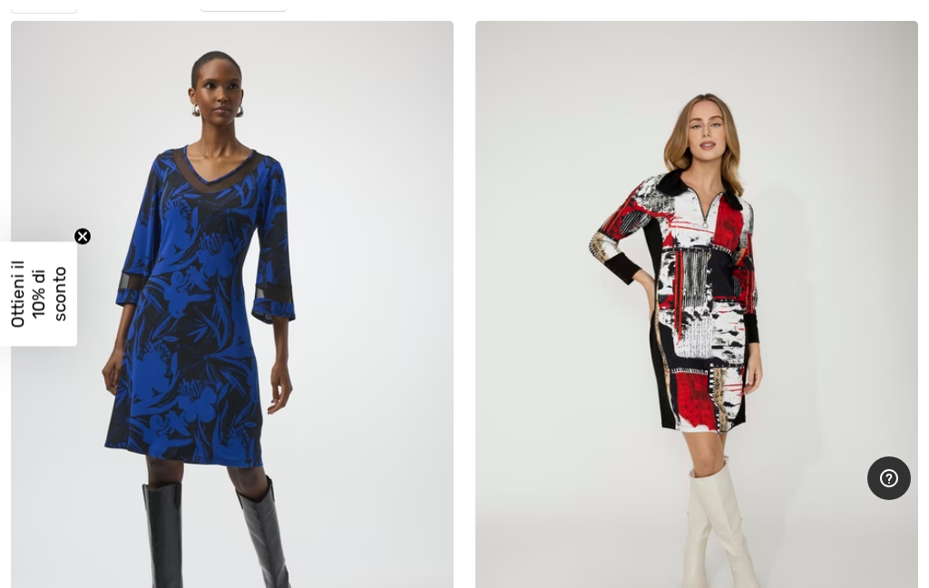
click at [213, 232] on img at bounding box center [232, 353] width 443 height 664
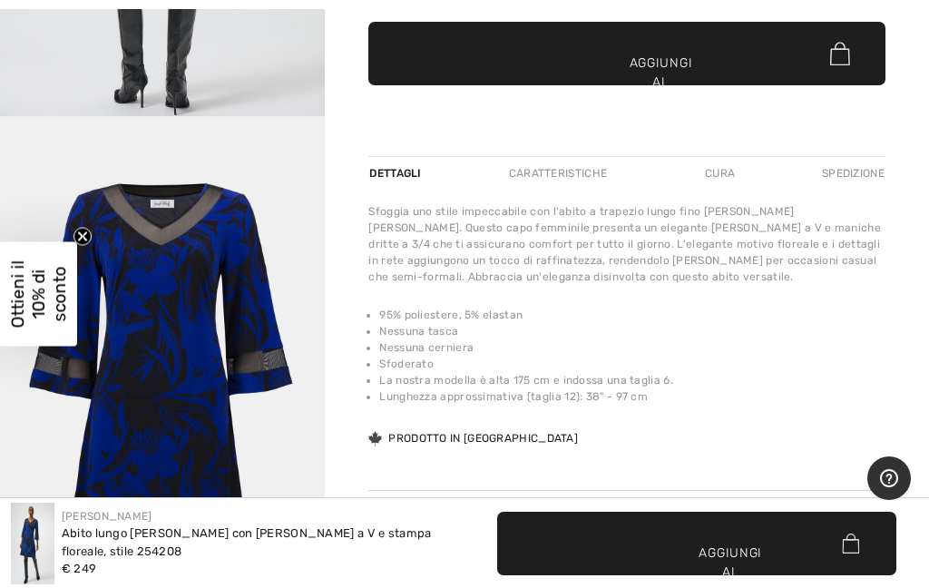
scroll to position [1986, 0]
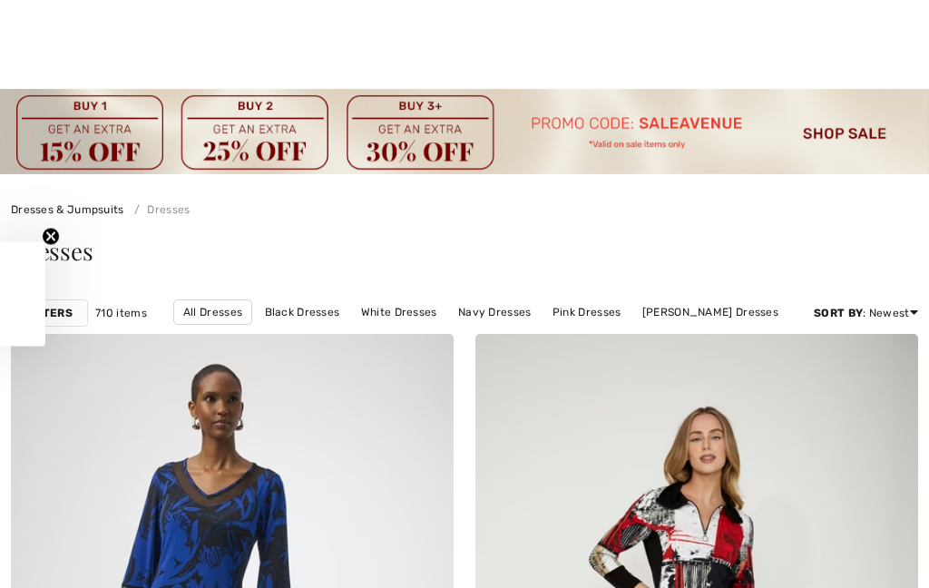
scroll to position [907, 0]
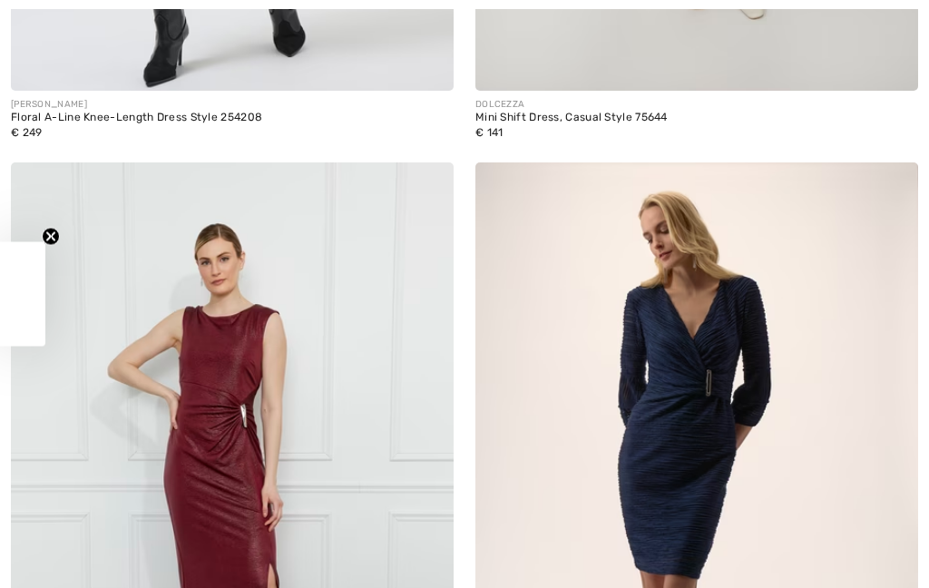
checkbox input "true"
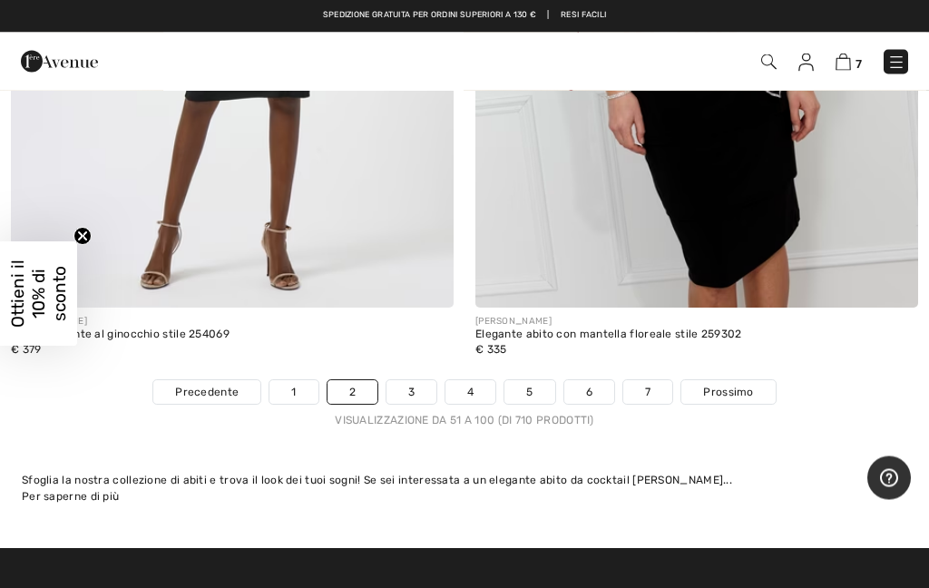
scroll to position [19222, 0]
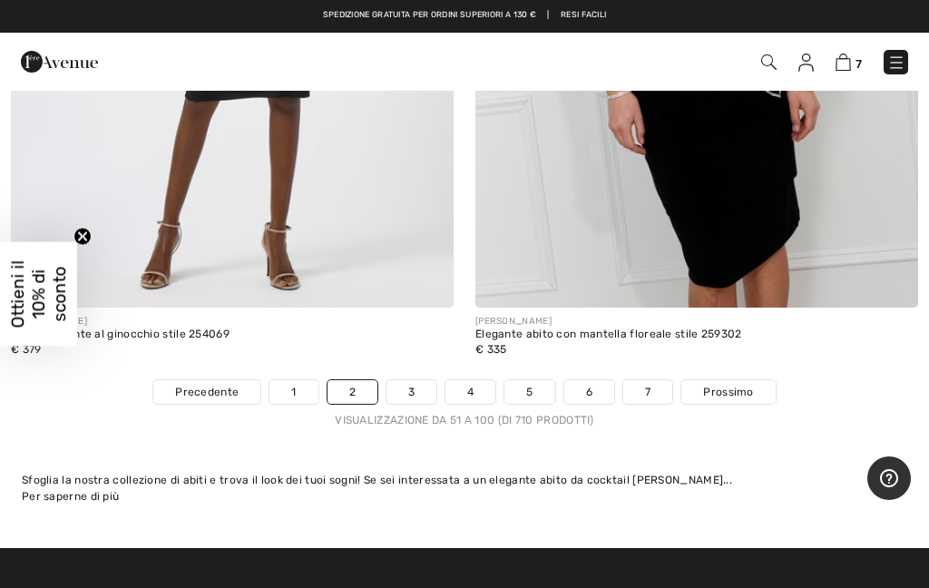
click at [670, 380] on link "7" at bounding box center [647, 392] width 49 height 24
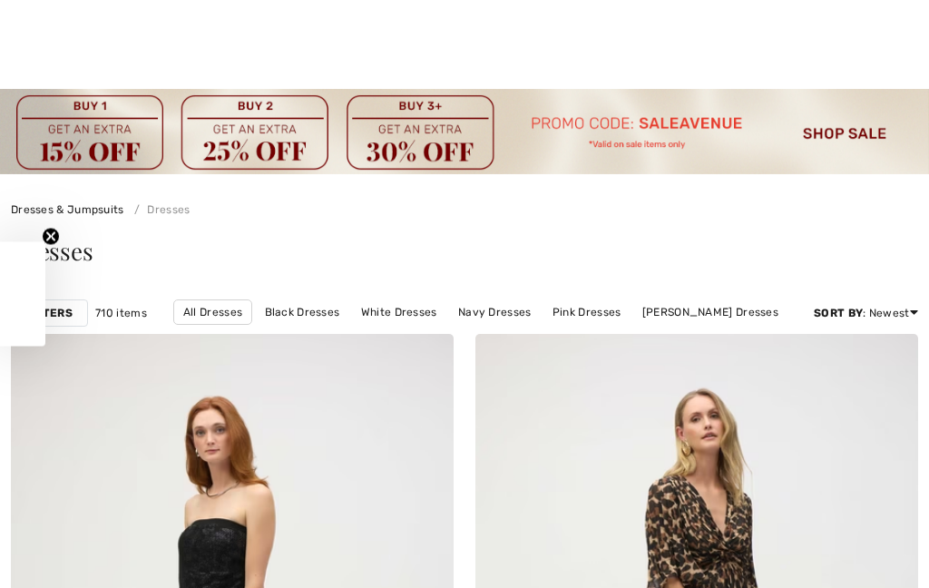
scroll to position [410, 0]
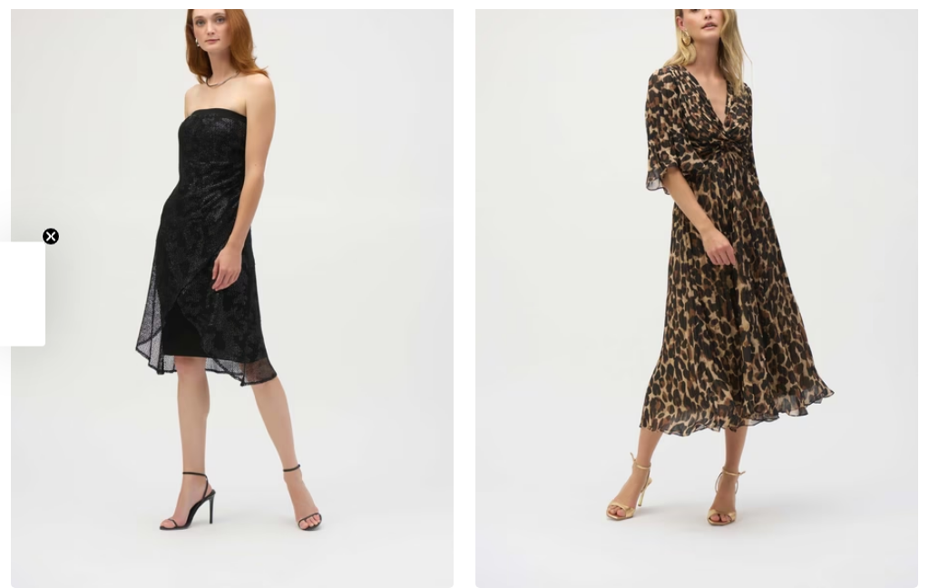
checkbox input "true"
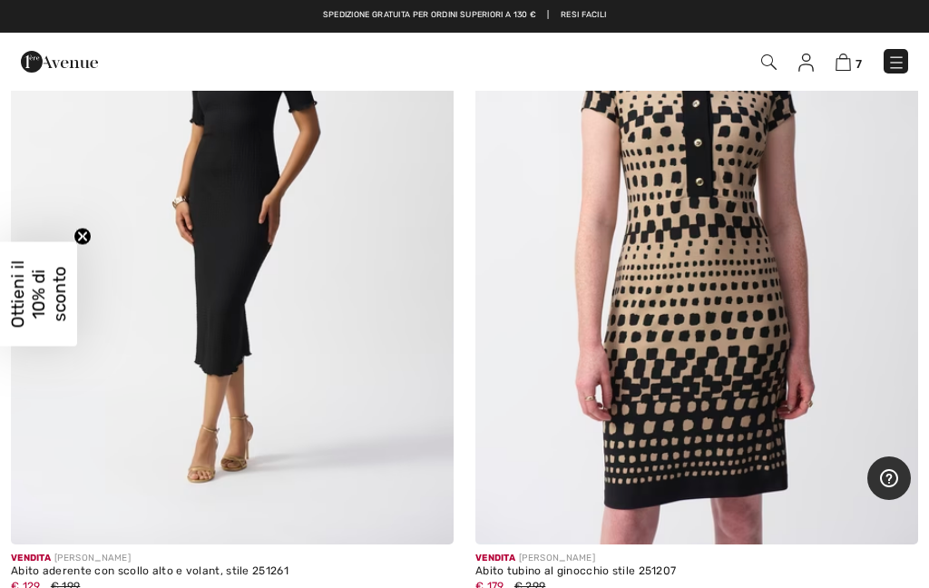
scroll to position [16551, 0]
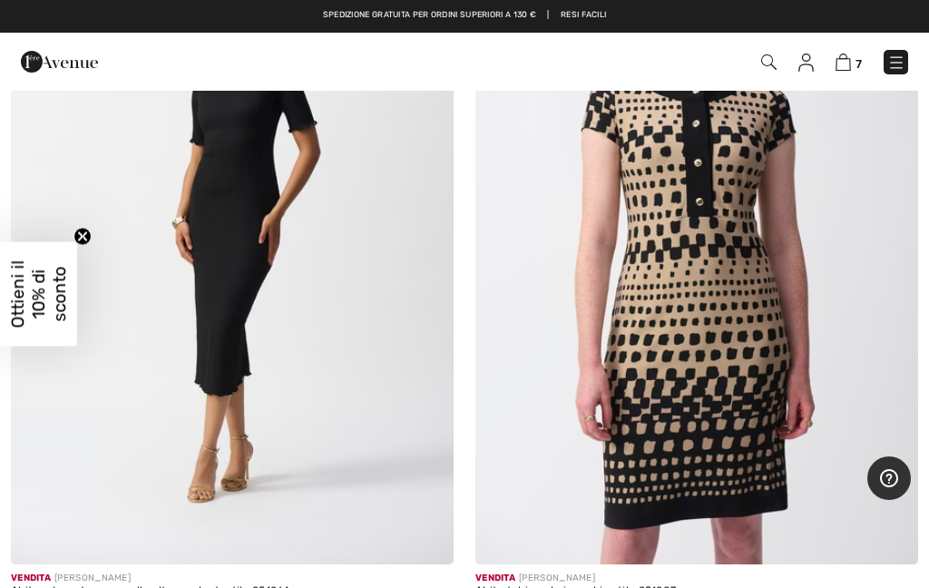
click at [243, 361] on img at bounding box center [232, 232] width 443 height 664
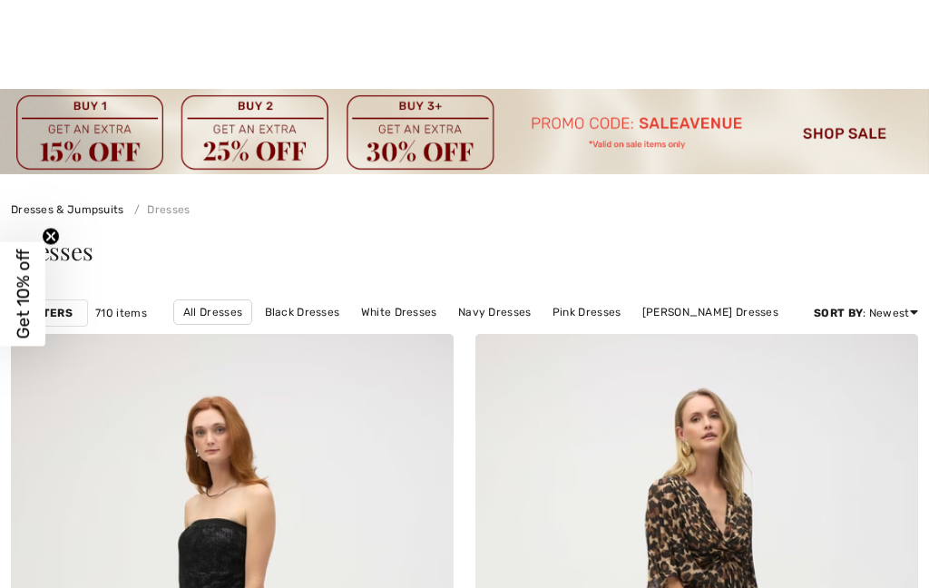
scroll to position [17339, 0]
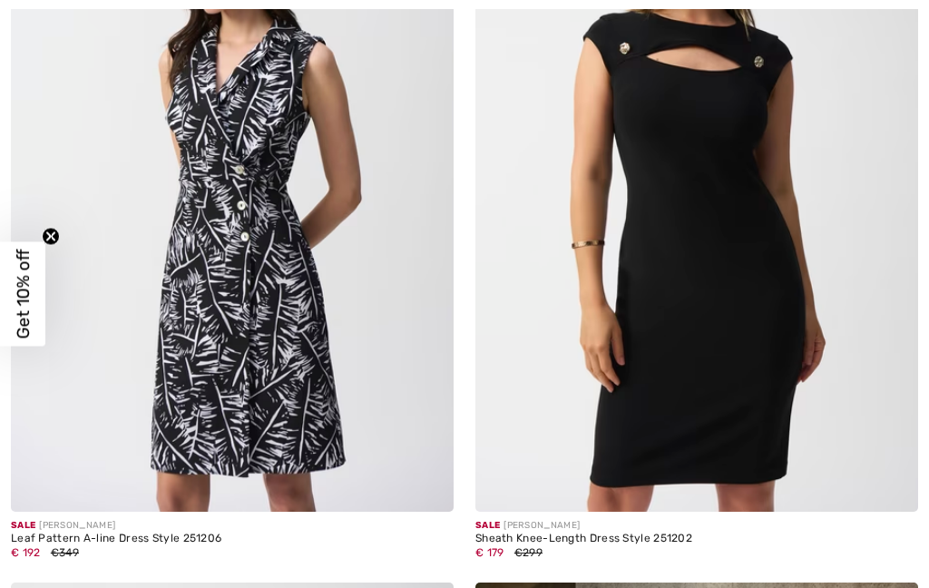
checkbox input "true"
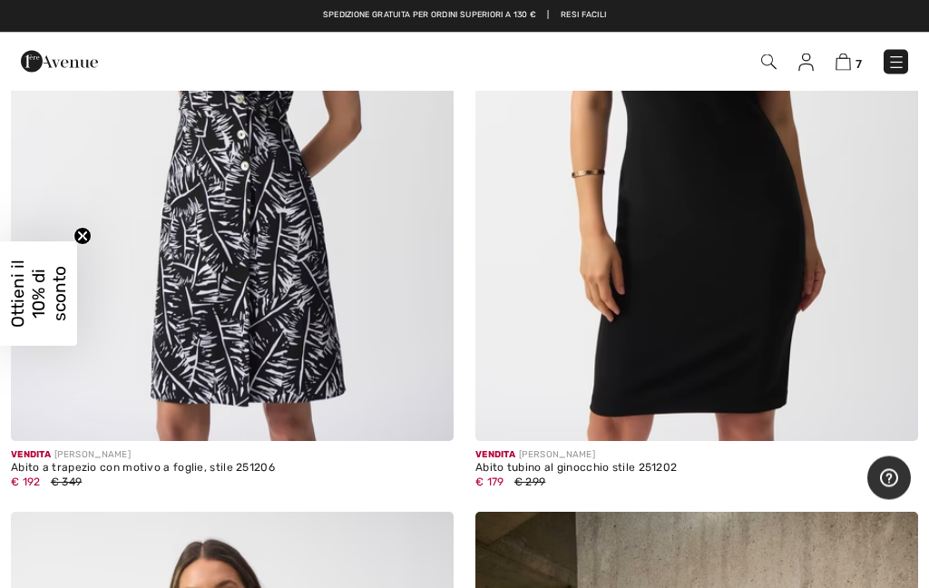
scroll to position [17410, 0]
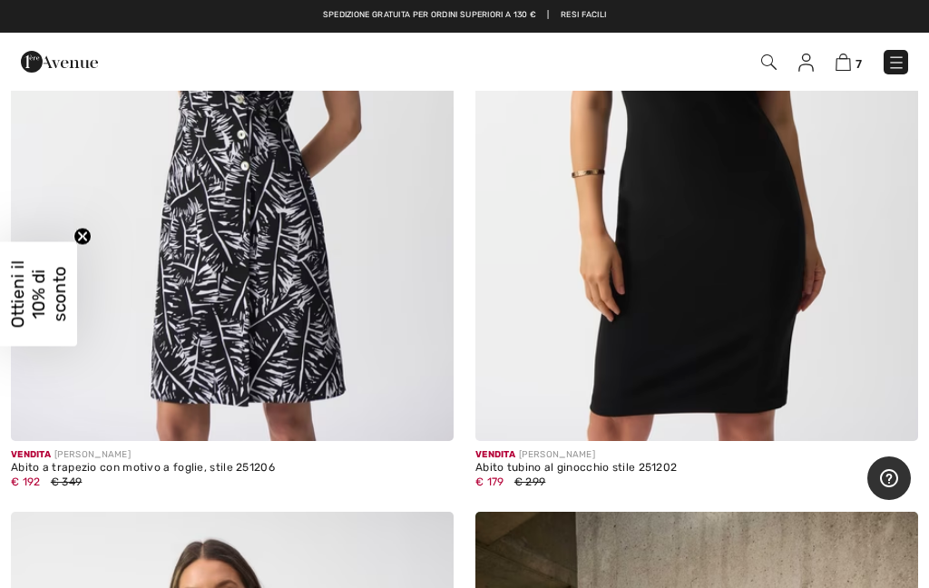
click at [601, 364] on img at bounding box center [696, 109] width 443 height 664
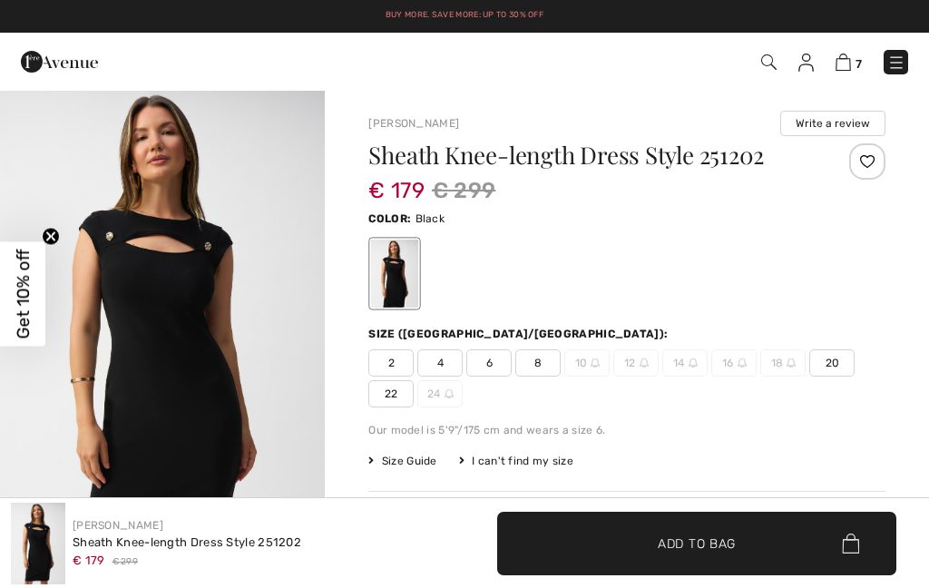
checkbox input "true"
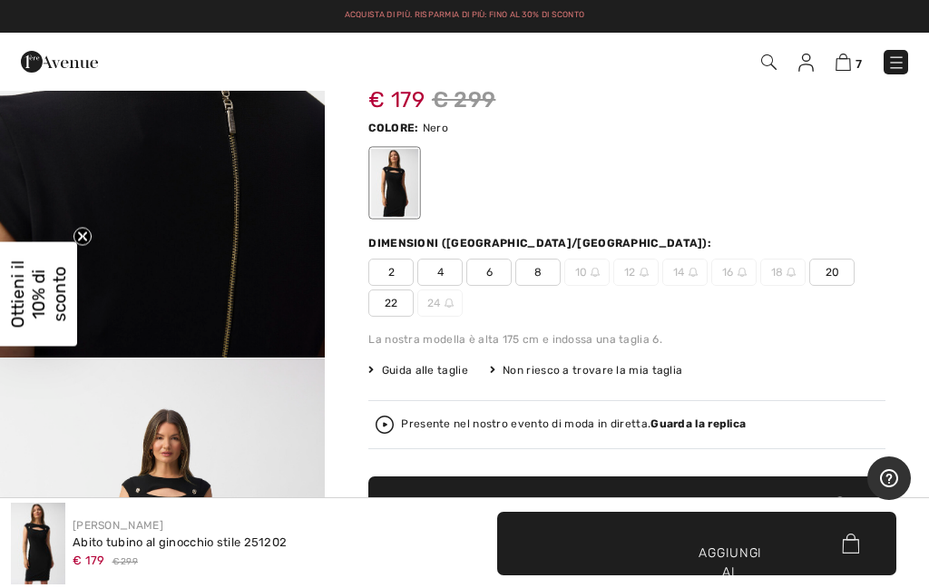
scroll to position [88, 0]
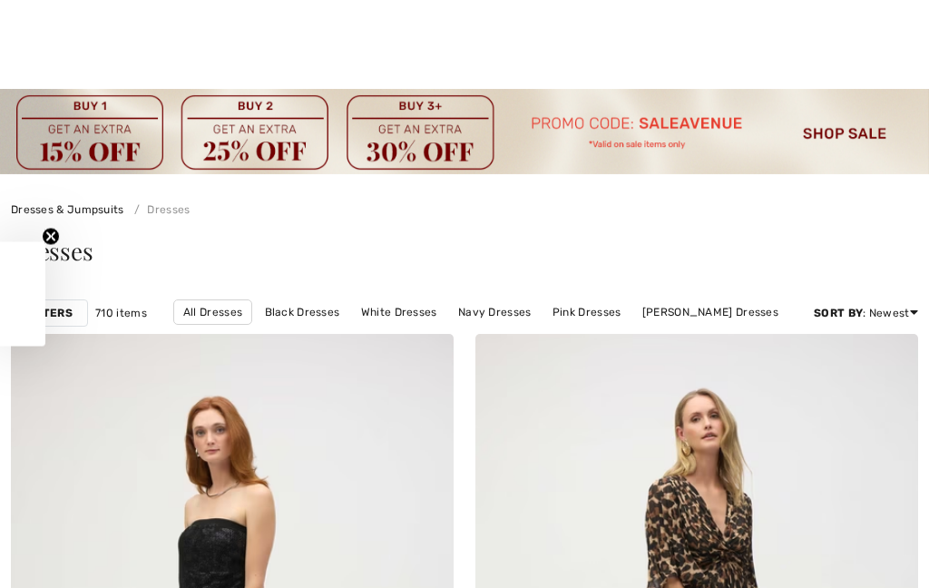
checkbox input "true"
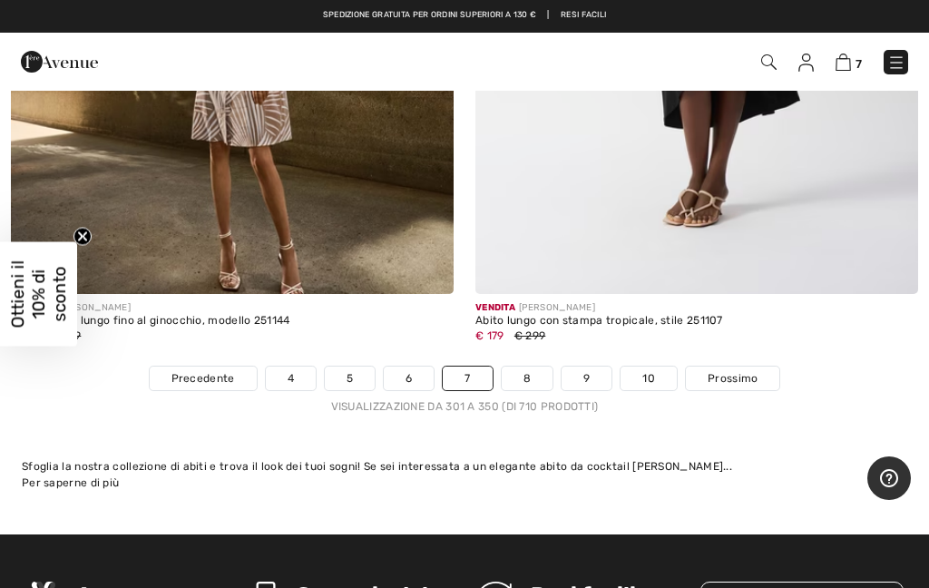
scroll to position [19175, 0]
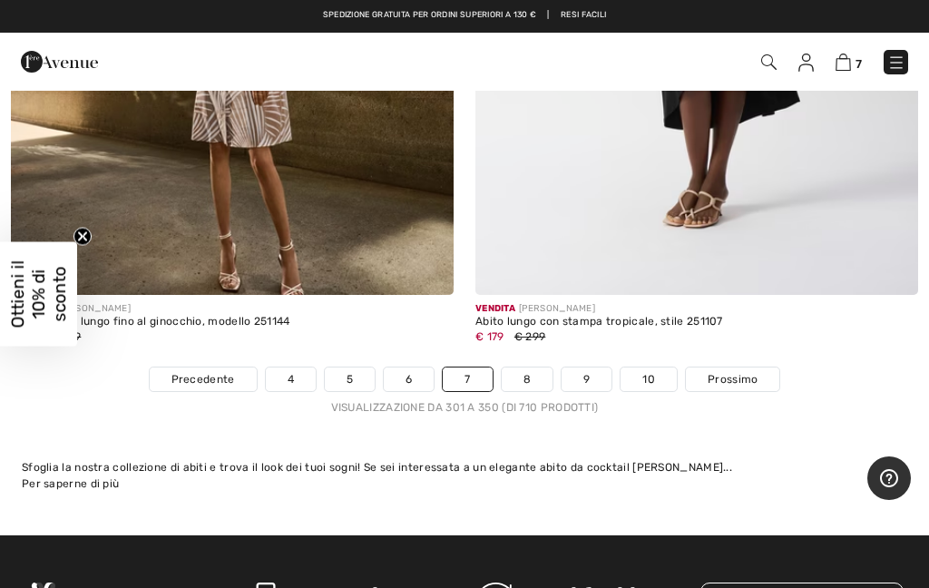
click at [650, 373] on font "10" at bounding box center [648, 379] width 13 height 13
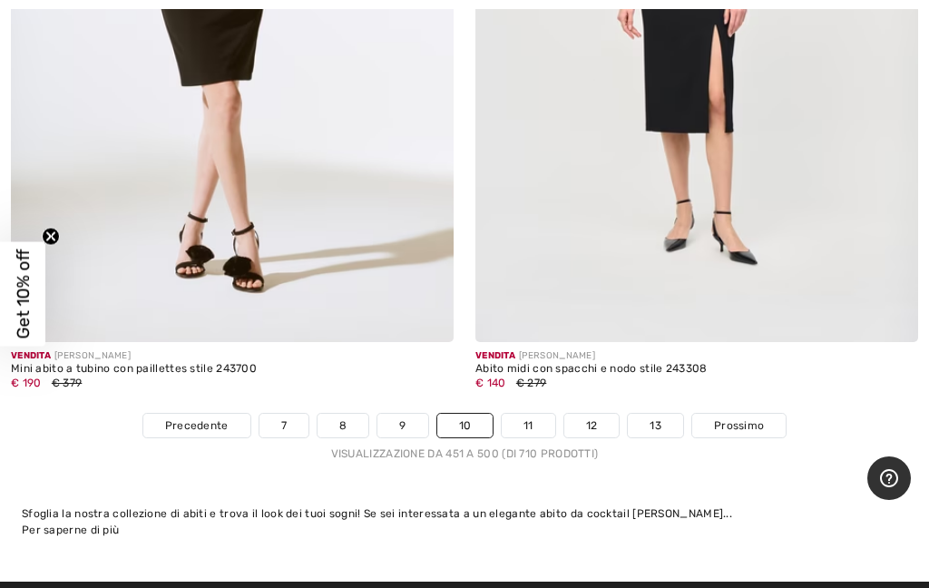
click at [665, 414] on link "13" at bounding box center [655, 426] width 55 height 24
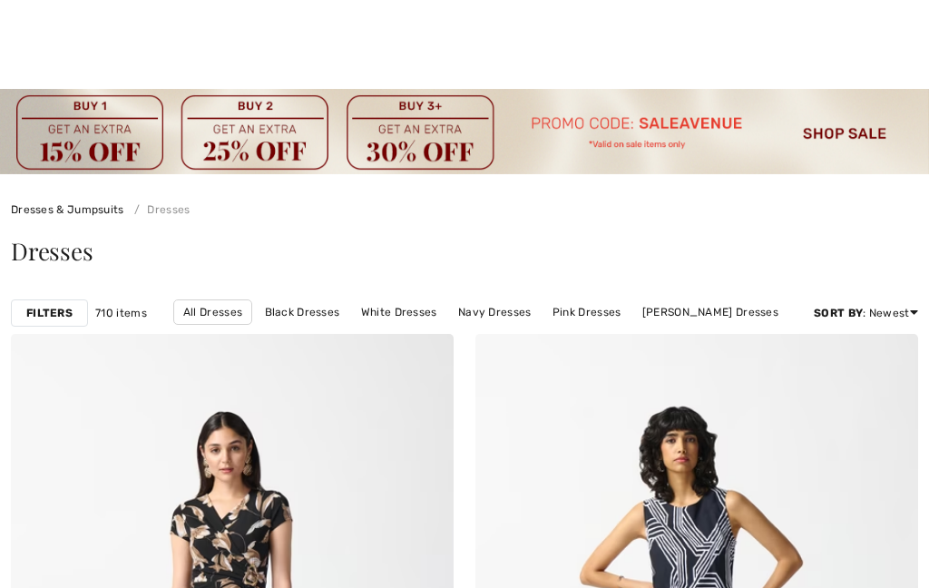
scroll to position [20058, 0]
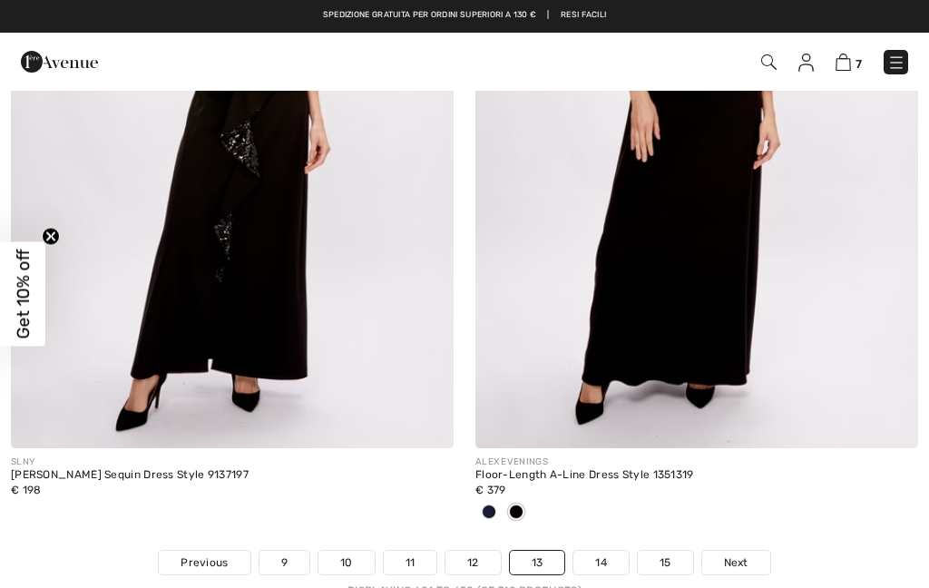
click at [663, 551] on link "15" at bounding box center [665, 563] width 55 height 24
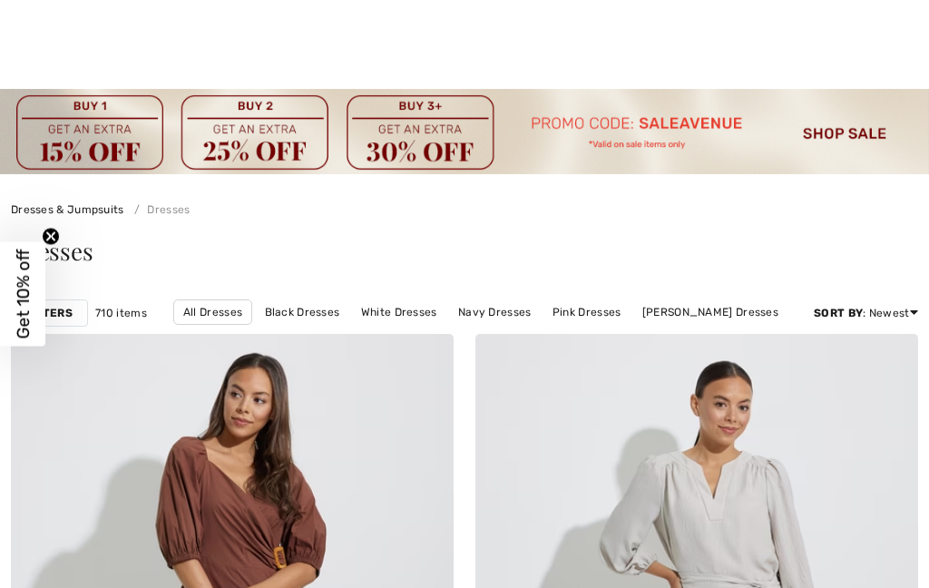
checkbox input "true"
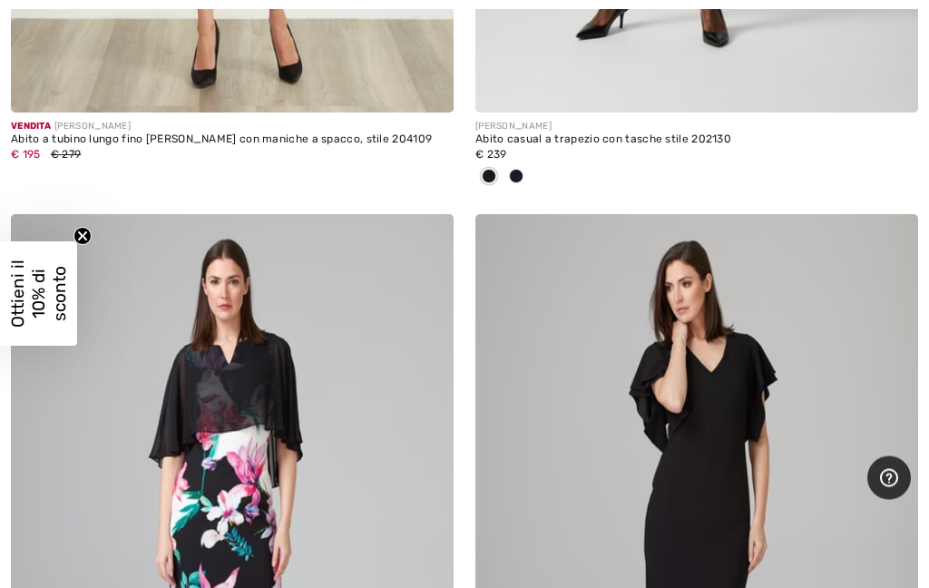
scroll to position [3122, 0]
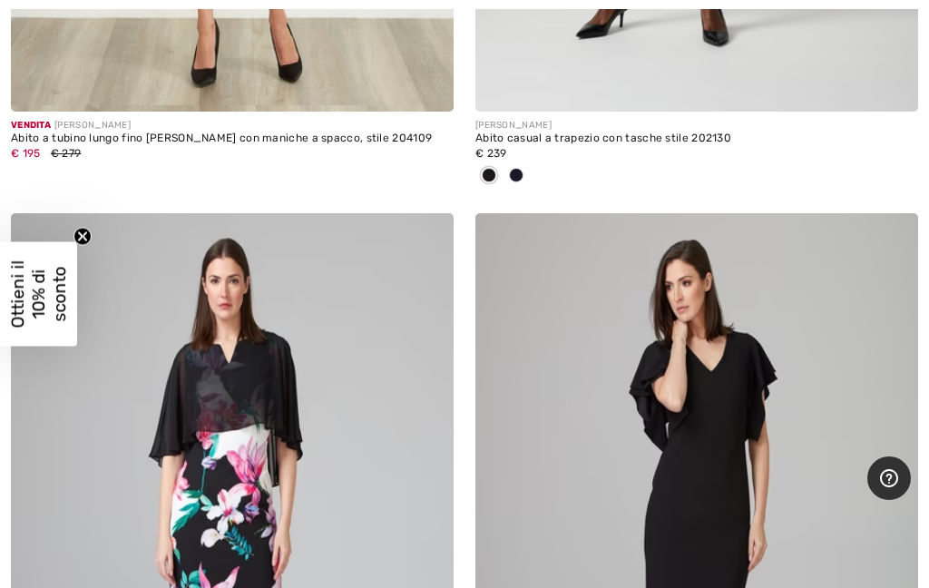
click at [686, 433] on img at bounding box center [696, 545] width 443 height 664
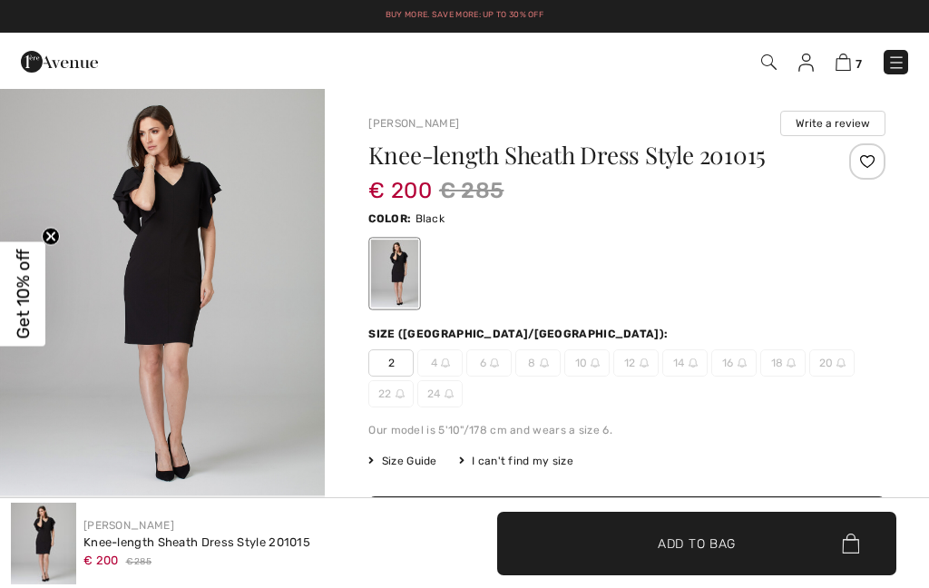
checkbox input "true"
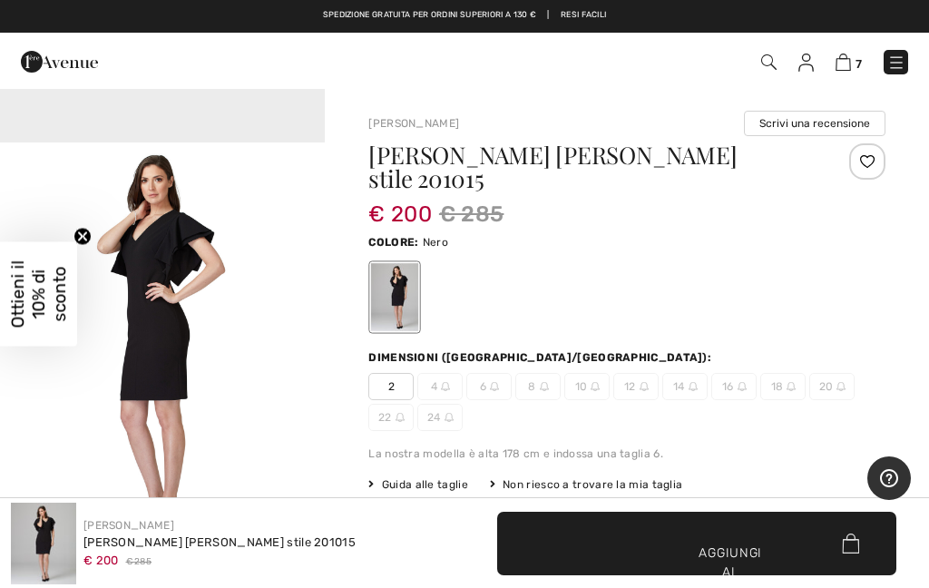
scroll to position [1353, 0]
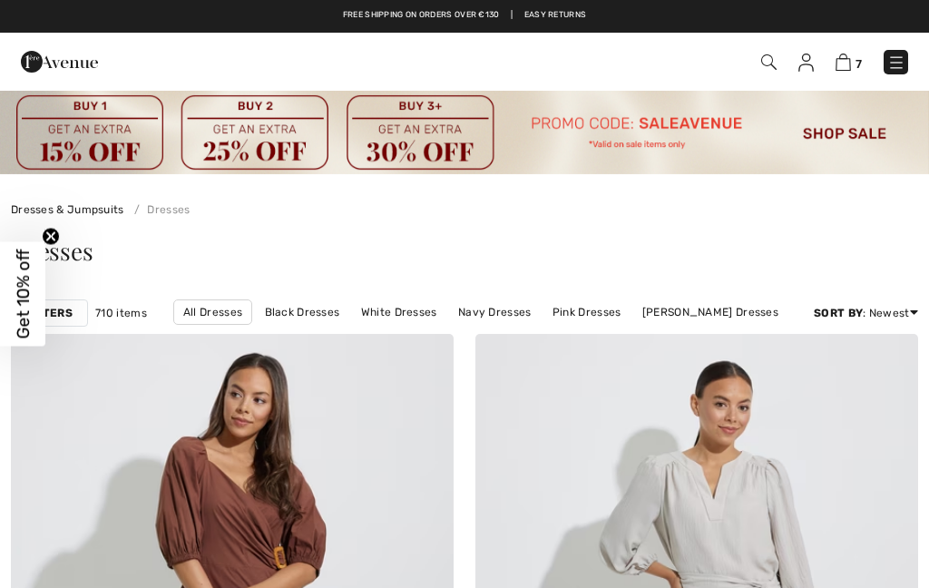
checkbox input "true"
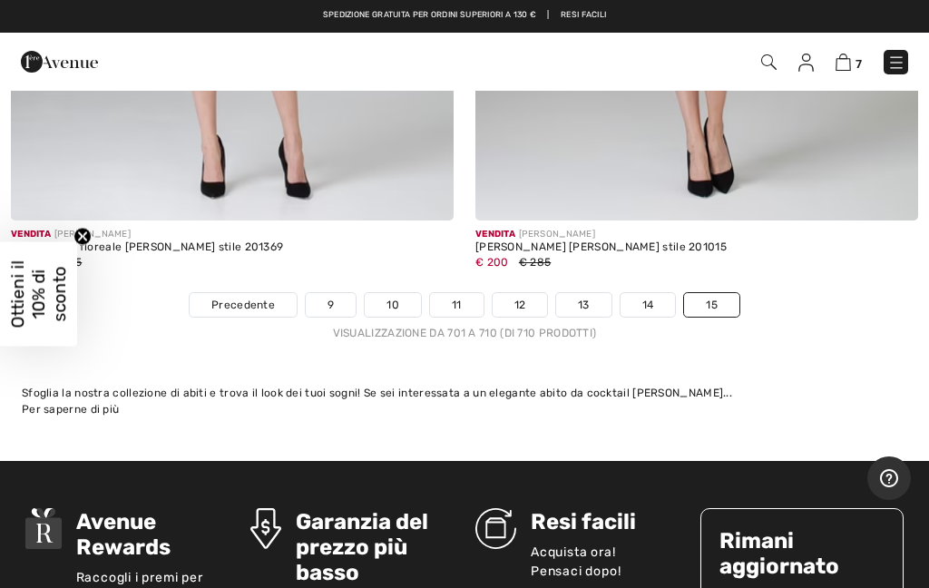
scroll to position [3773, 0]
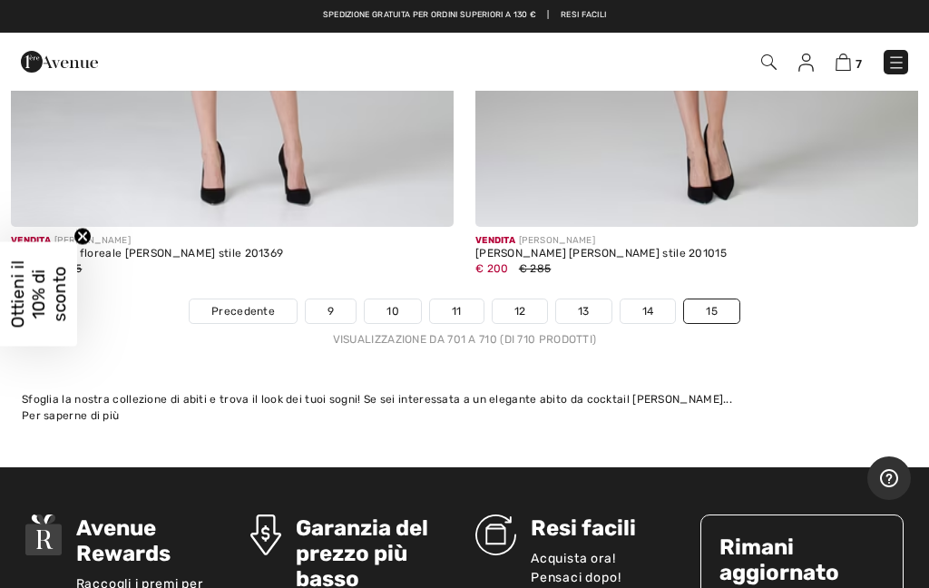
click at [647, 305] on font "14" at bounding box center [648, 311] width 12 height 13
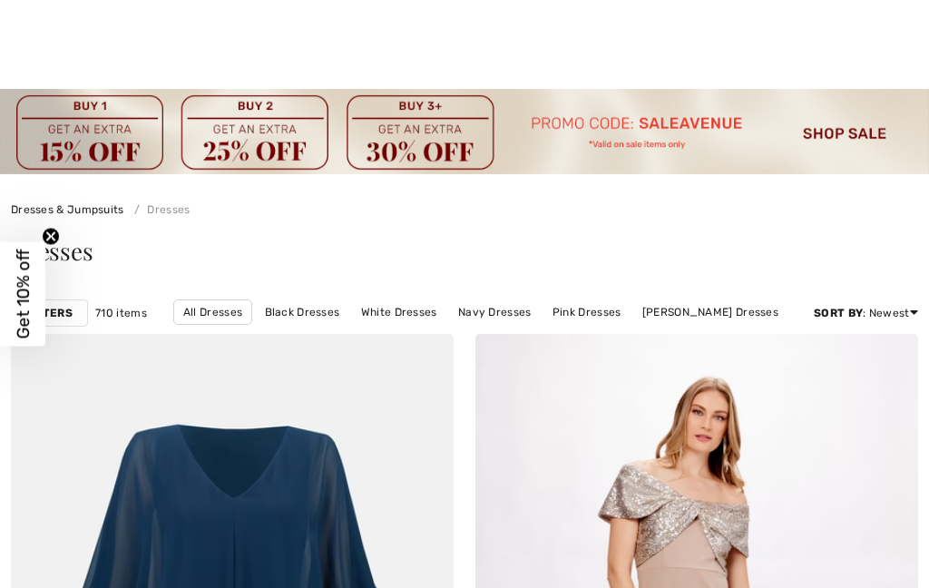
scroll to position [1062, 0]
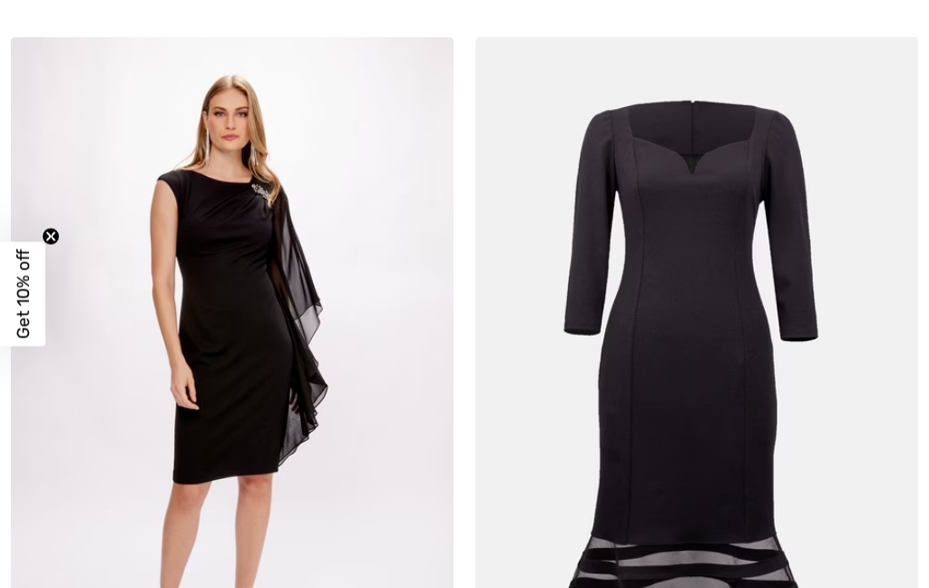
checkbox input "true"
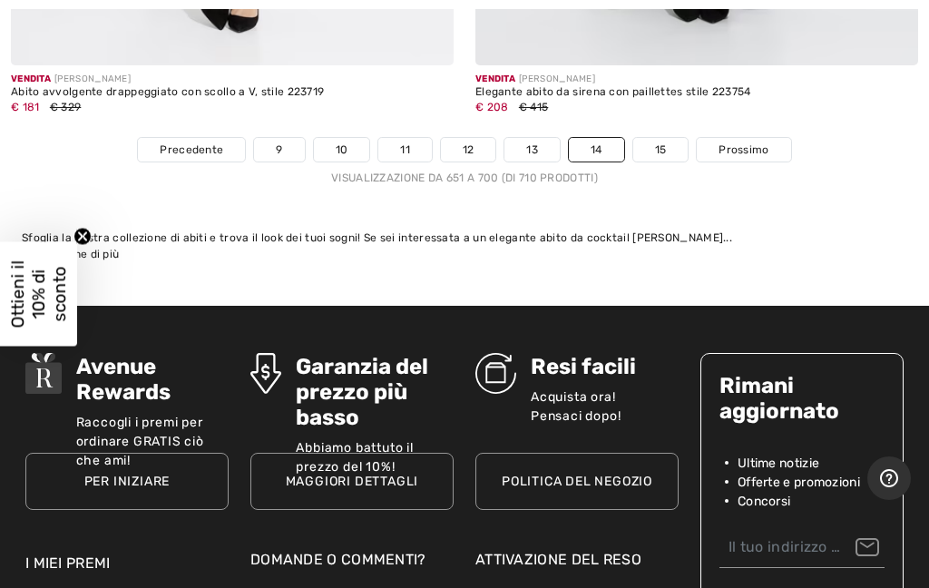
scroll to position [19605, 0]
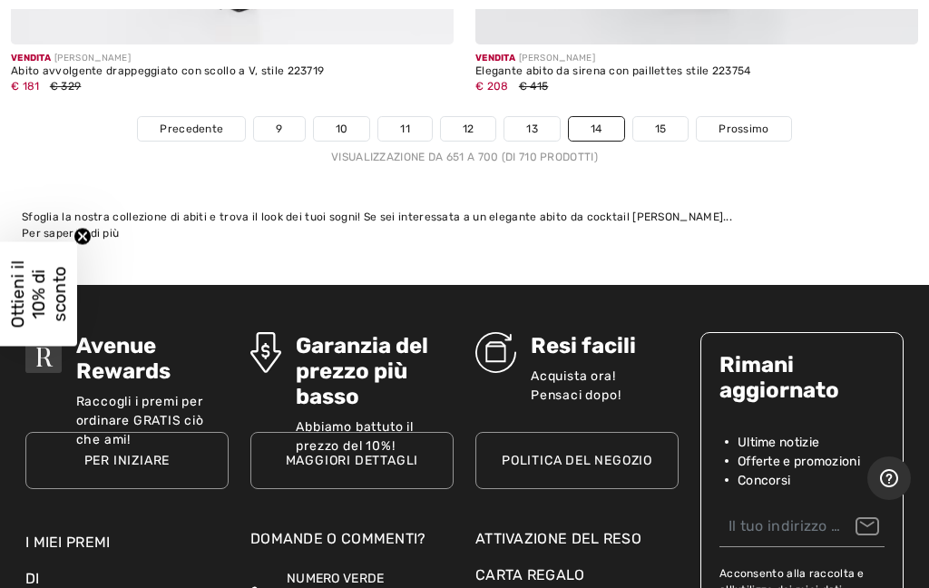
click at [532, 122] on font "13" at bounding box center [532, 128] width 12 height 13
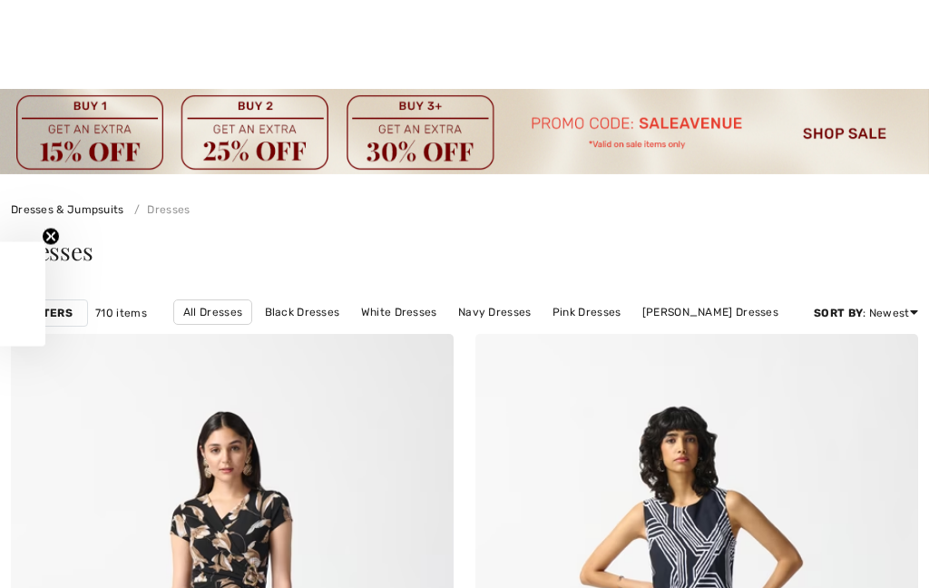
scroll to position [1150, 0]
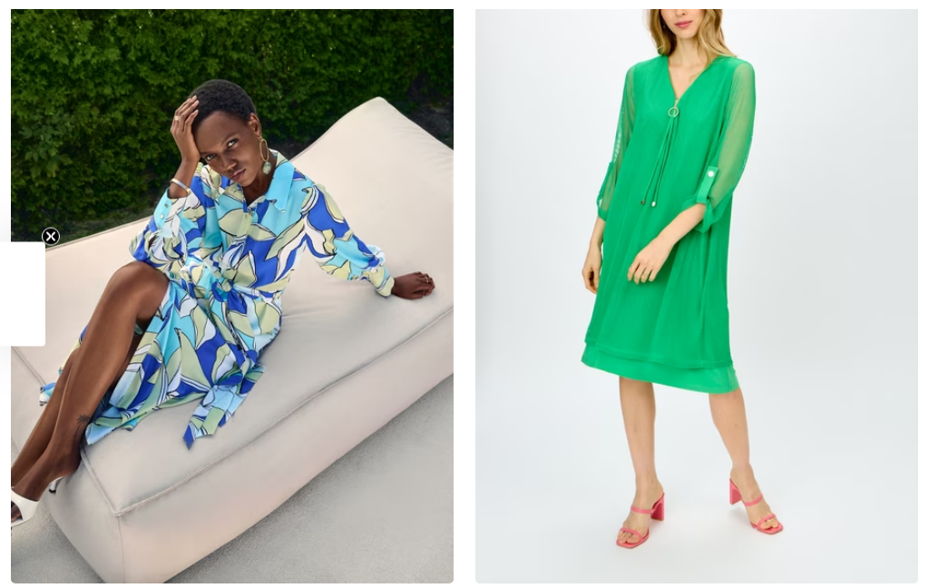
checkbox input "true"
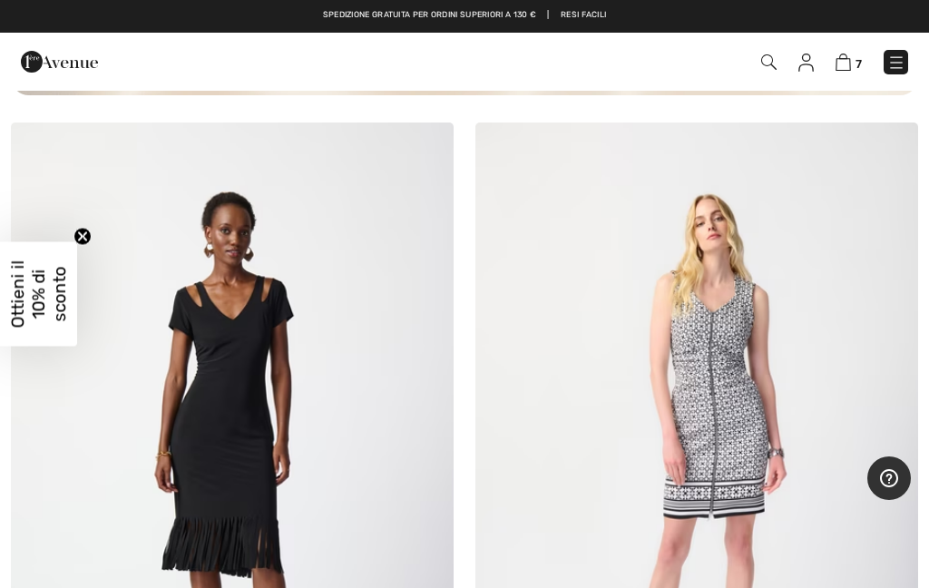
scroll to position [4860, 0]
click at [239, 446] on img at bounding box center [232, 455] width 443 height 664
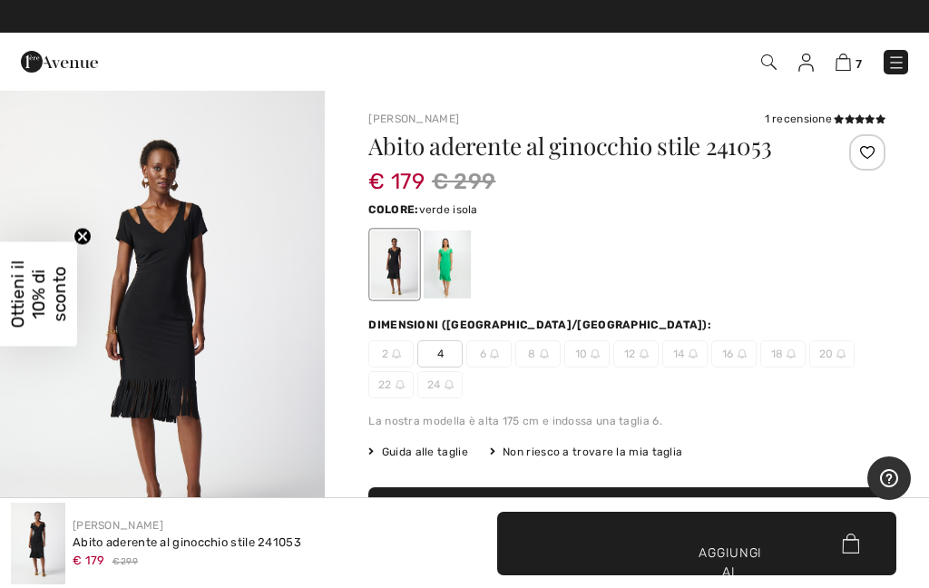
click at [443, 259] on div at bounding box center [447, 264] width 47 height 68
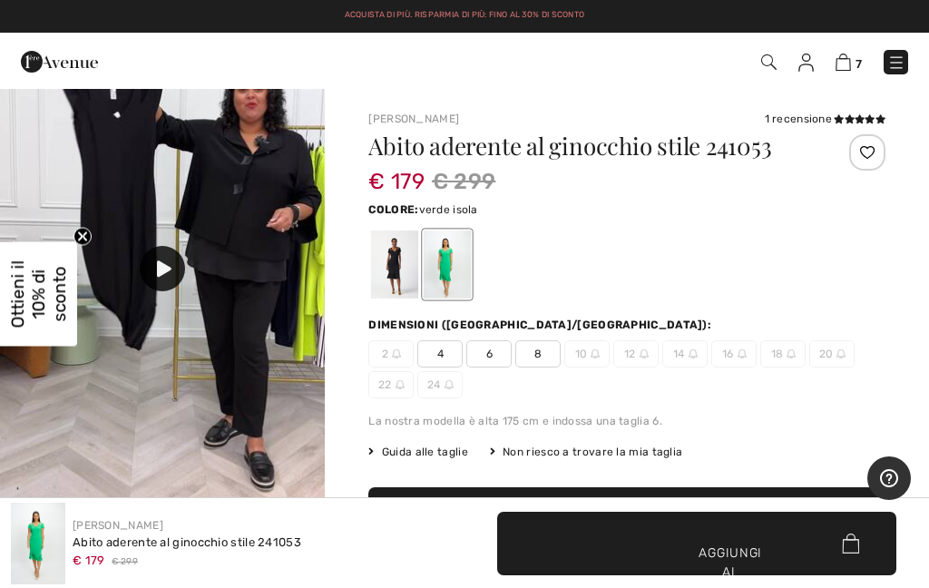
scroll to position [1088, 0]
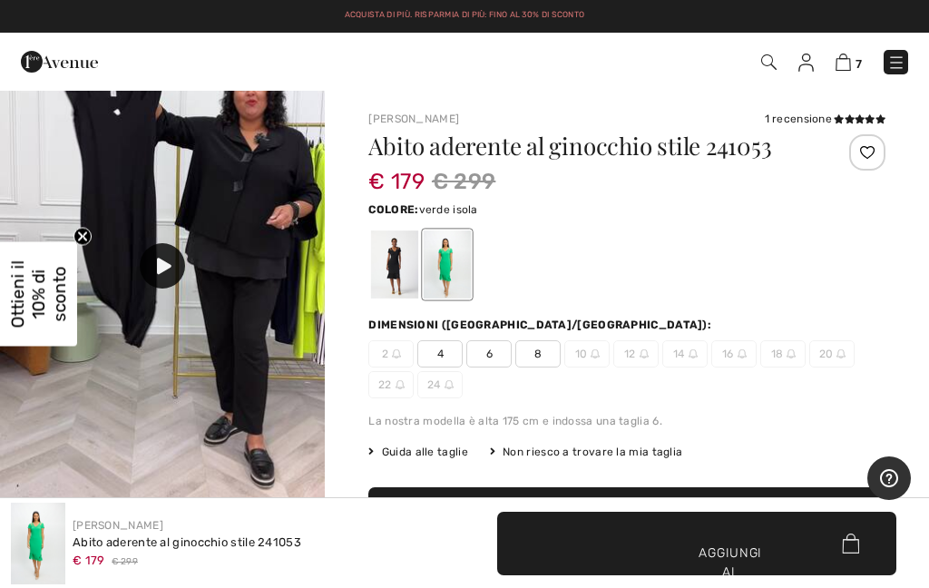
click at [140, 312] on img at bounding box center [162, 237] width 325 height 578
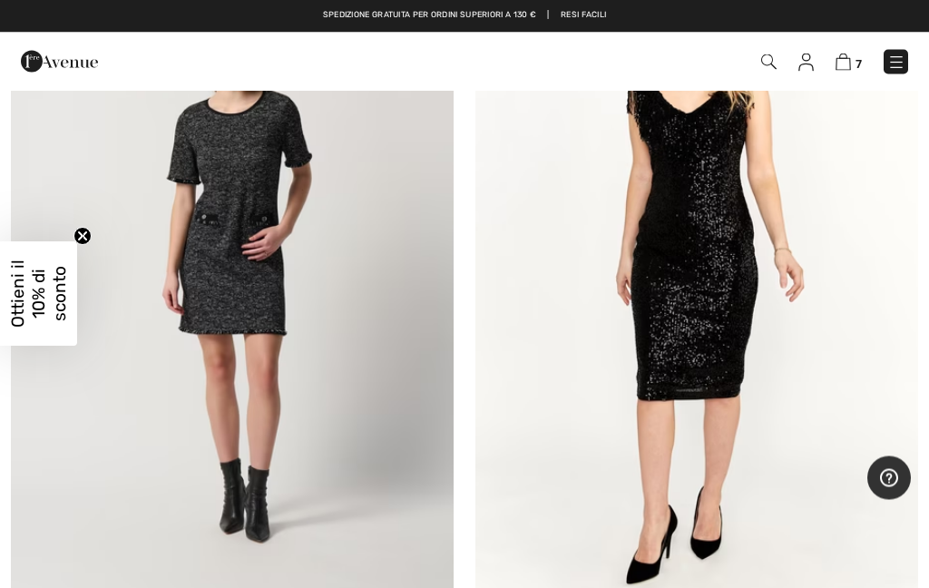
scroll to position [17425, 0]
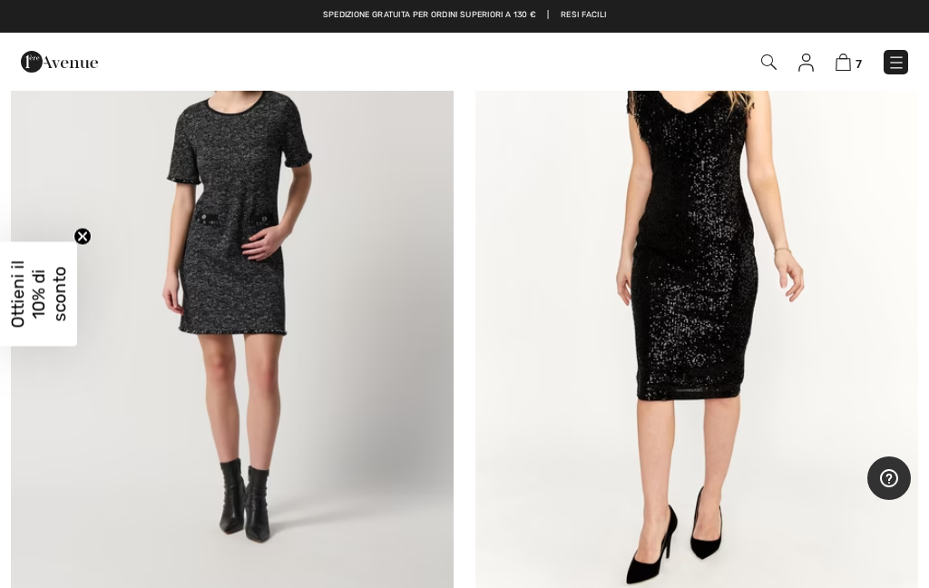
click at [326, 256] on img at bounding box center [232, 273] width 443 height 664
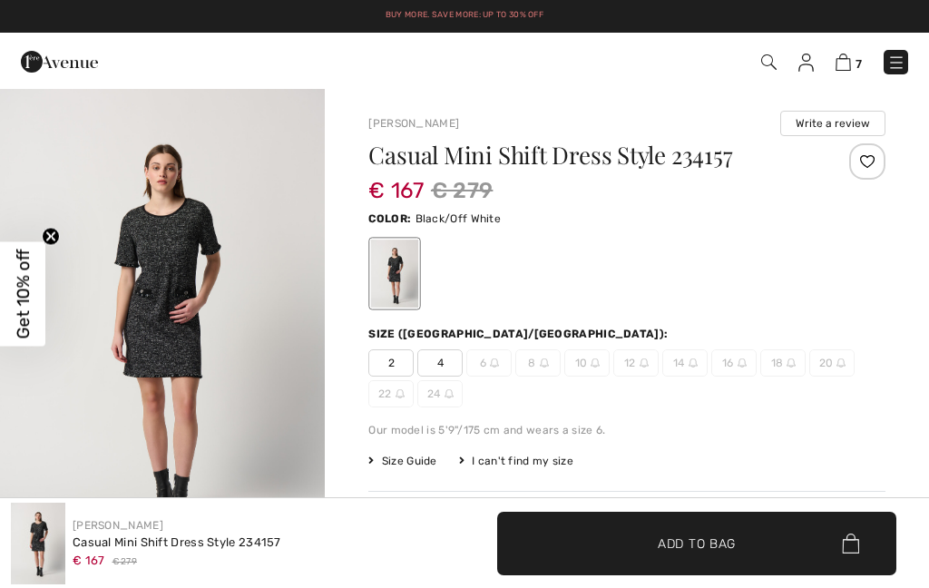
checkbox input "true"
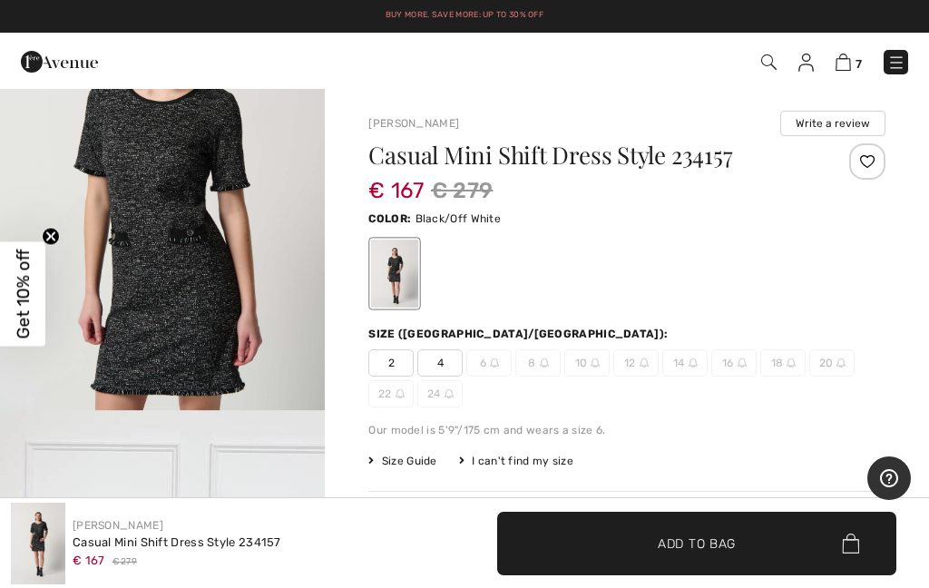
scroll to position [1100, 0]
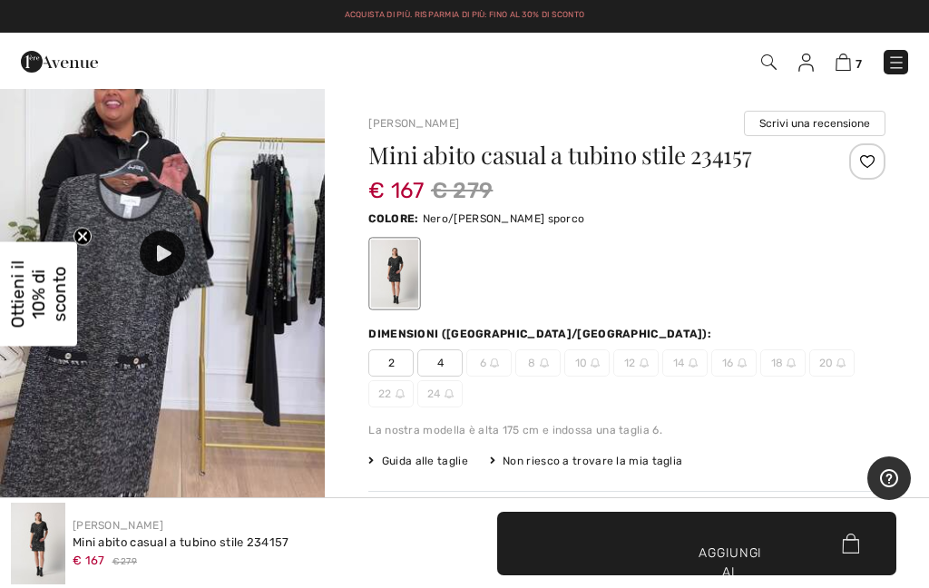
click at [158, 269] on div at bounding box center [162, 252] width 45 height 45
click at [161, 253] on icon at bounding box center [164, 253] width 15 height 16
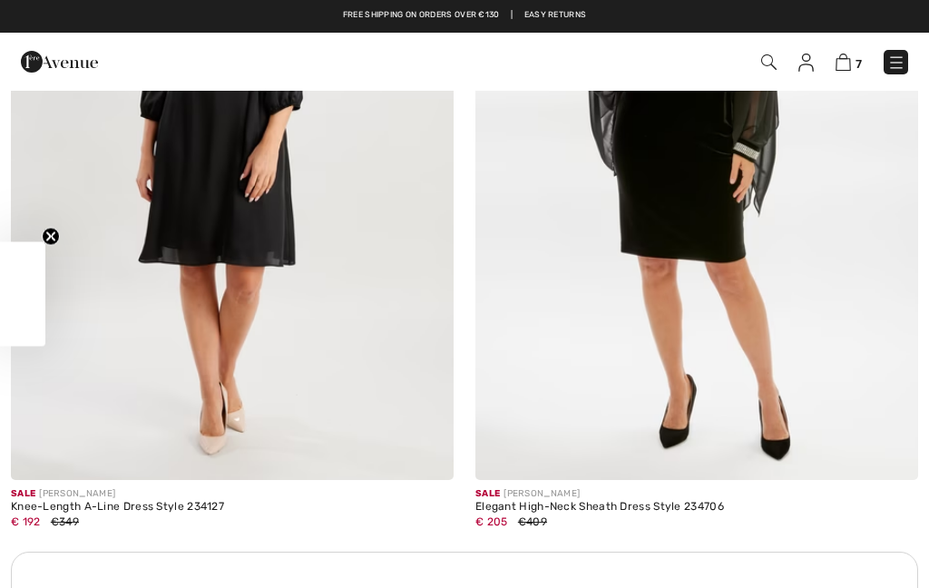
checkbox input "true"
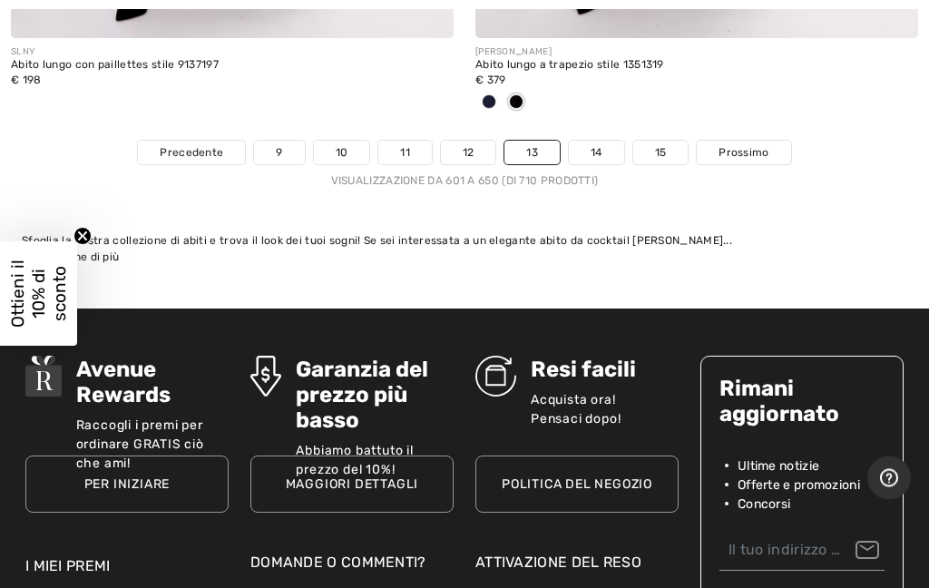
scroll to position [19611, 0]
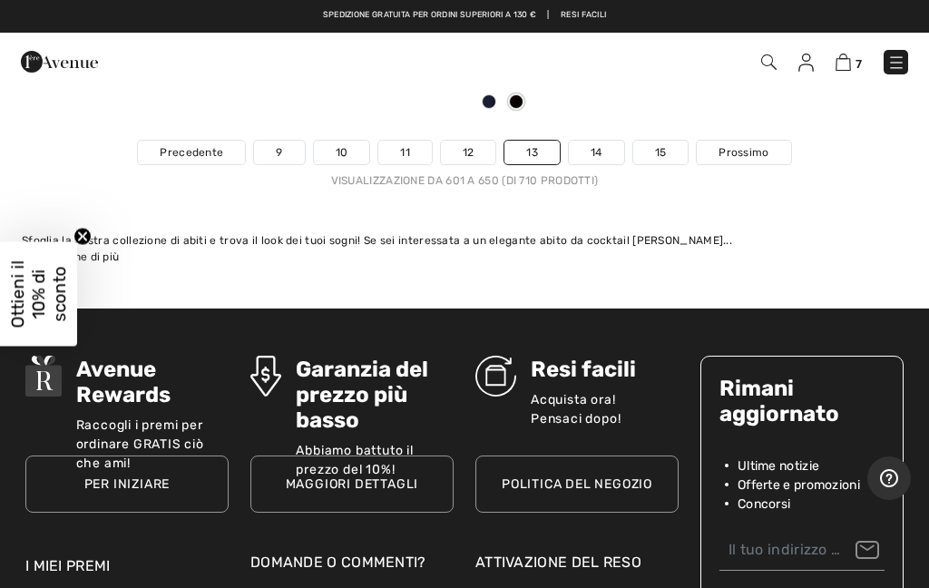
click at [464, 141] on link "12" at bounding box center [468, 153] width 55 height 24
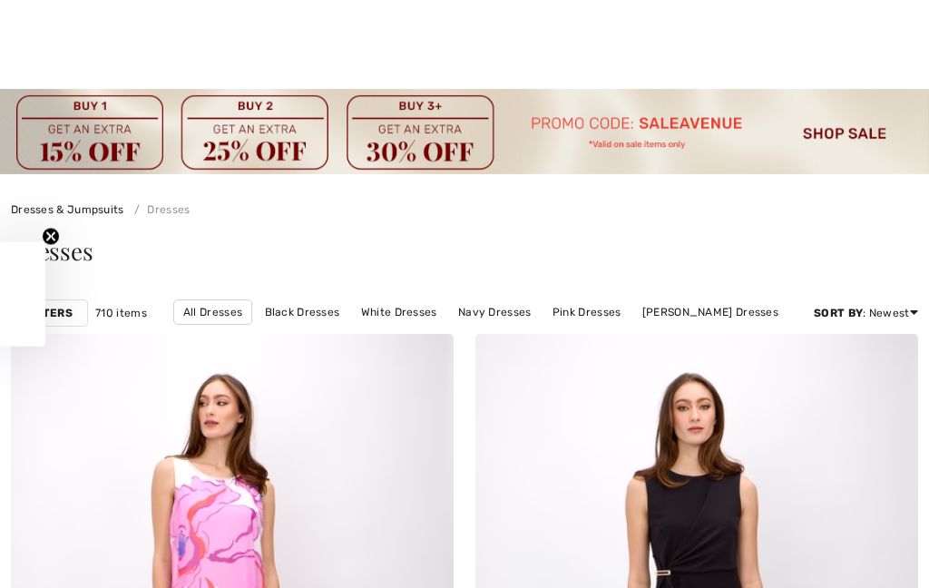
scroll to position [1100, 0]
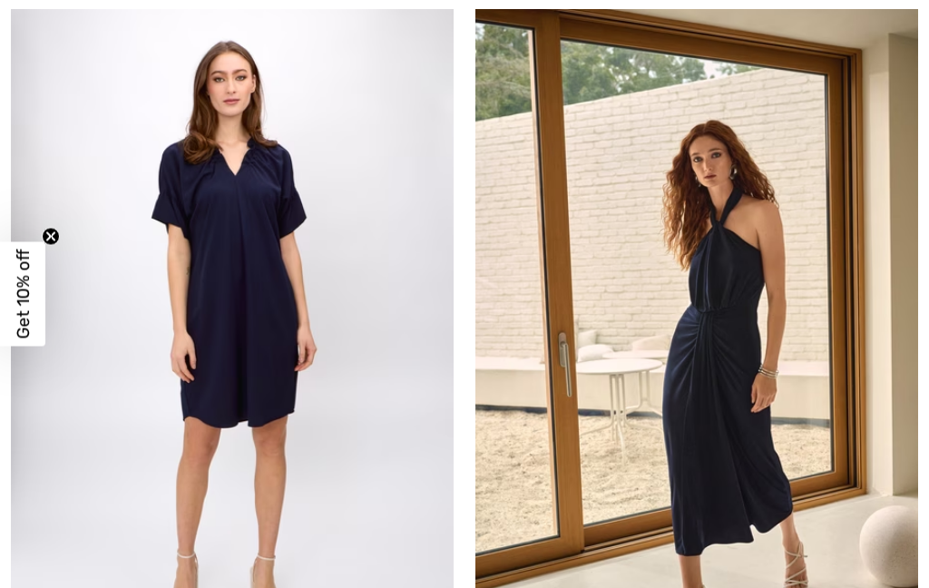
checkbox input "true"
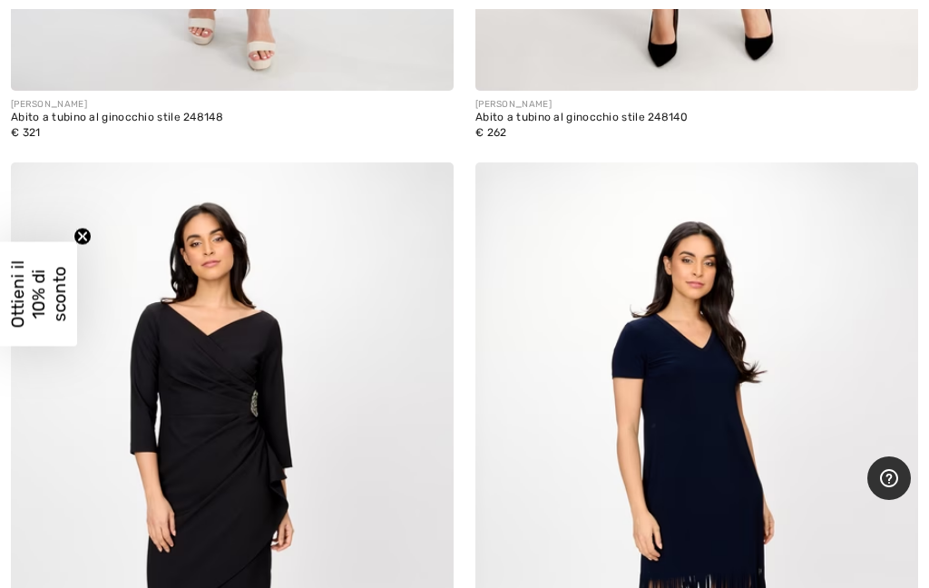
scroll to position [14966, 0]
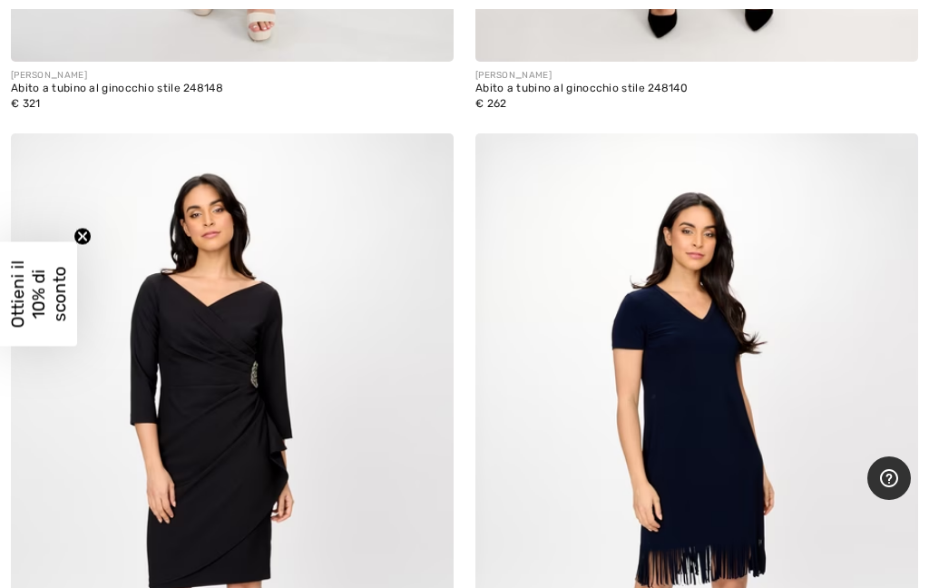
click at [227, 417] on img at bounding box center [232, 465] width 443 height 664
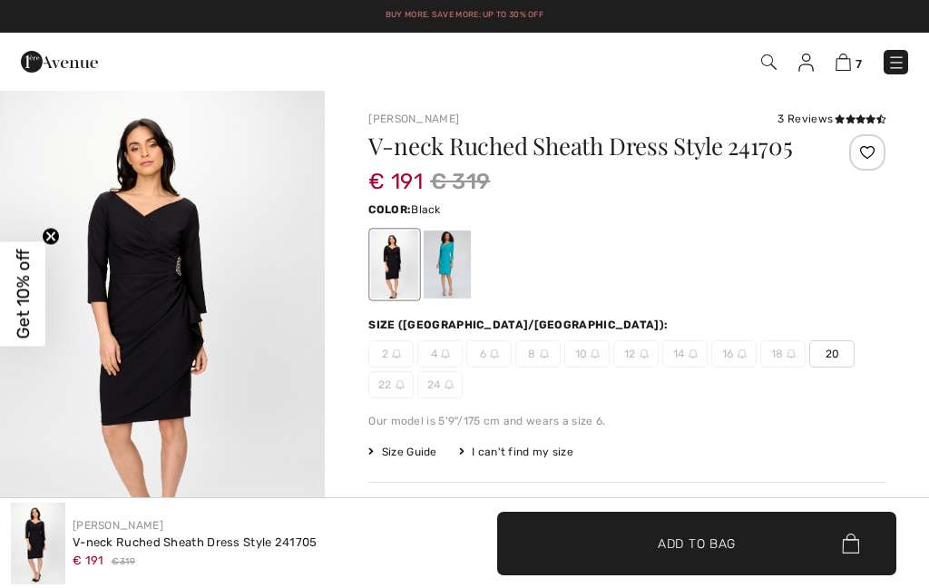
checkbox input "true"
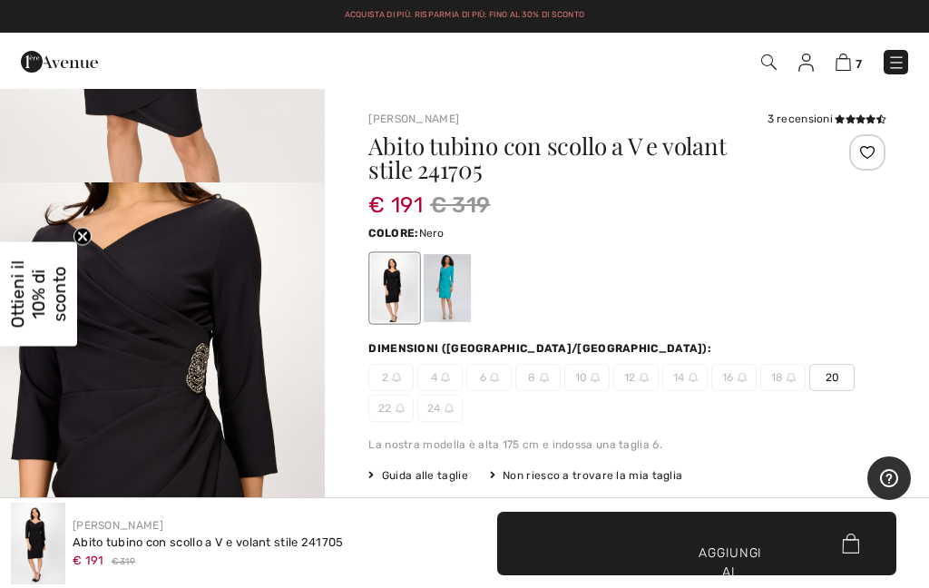
scroll to position [1382, 0]
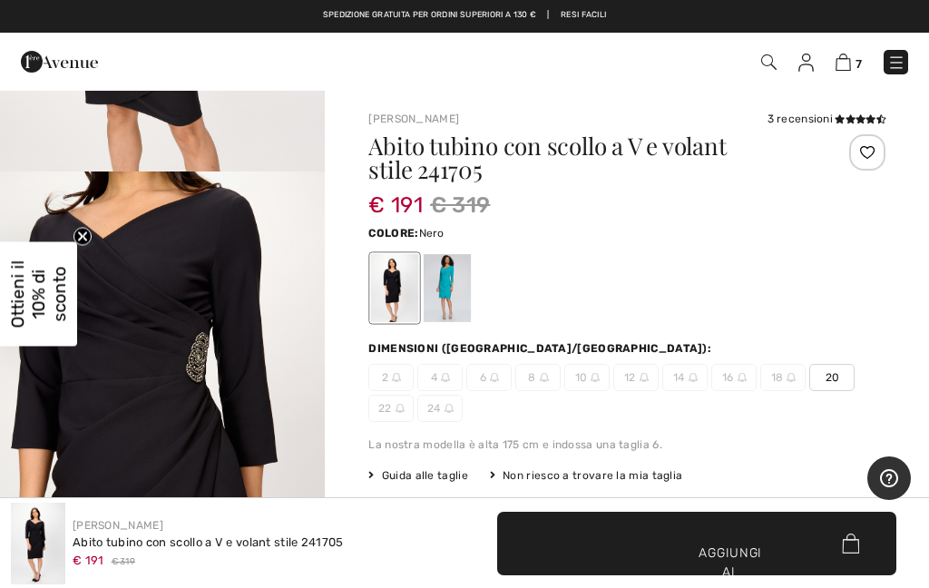
click at [437, 277] on div at bounding box center [447, 288] width 47 height 68
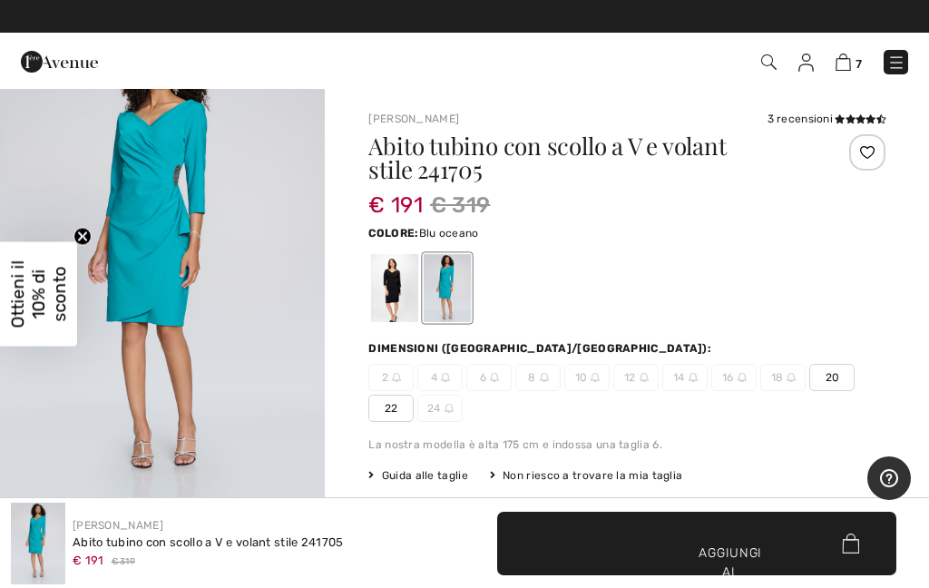
scroll to position [0, 0]
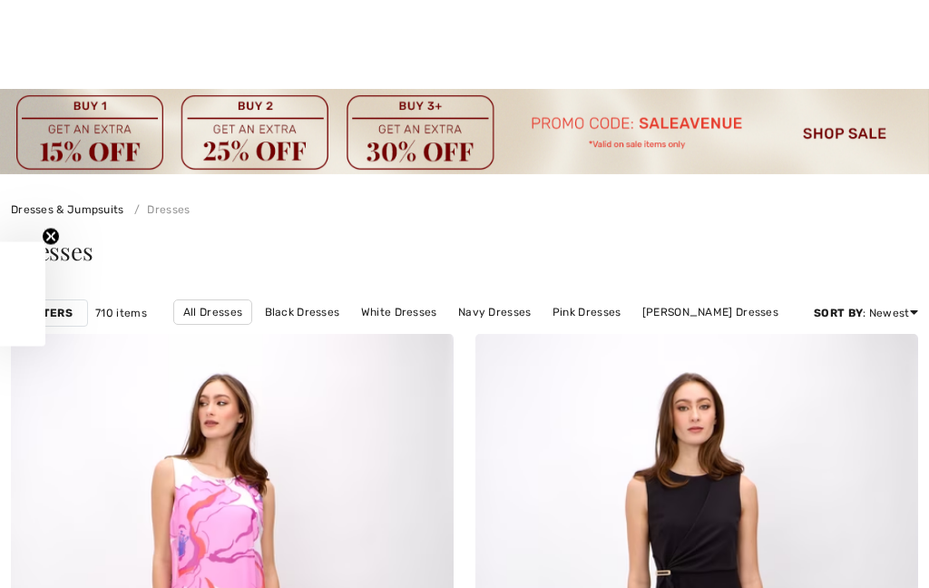
checkbox input "true"
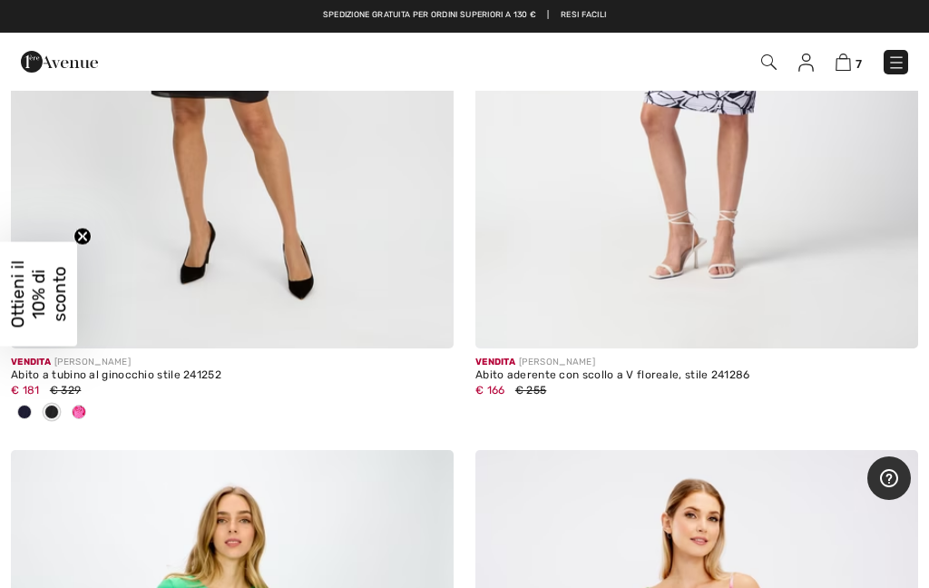
scroll to position [16930, 0]
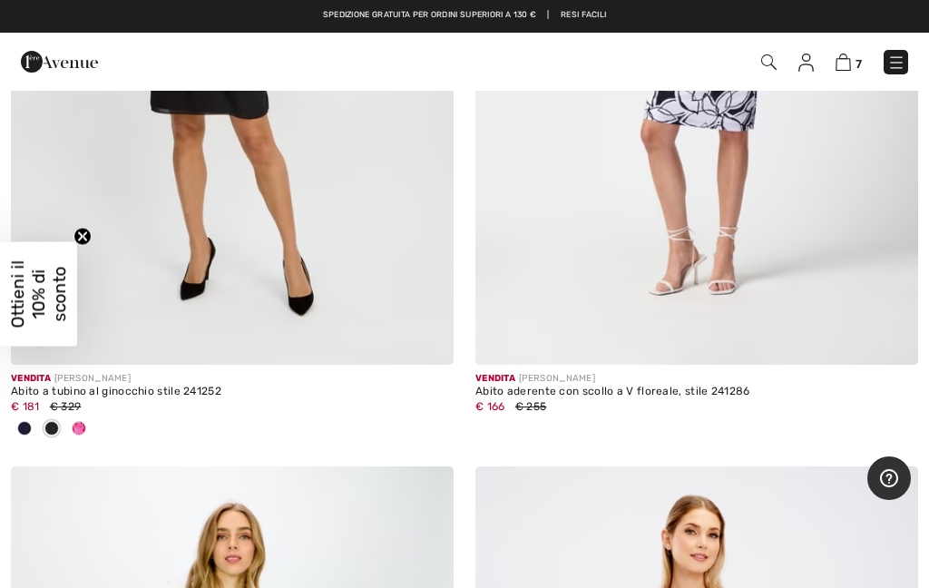
click at [76, 421] on span at bounding box center [79, 428] width 15 height 15
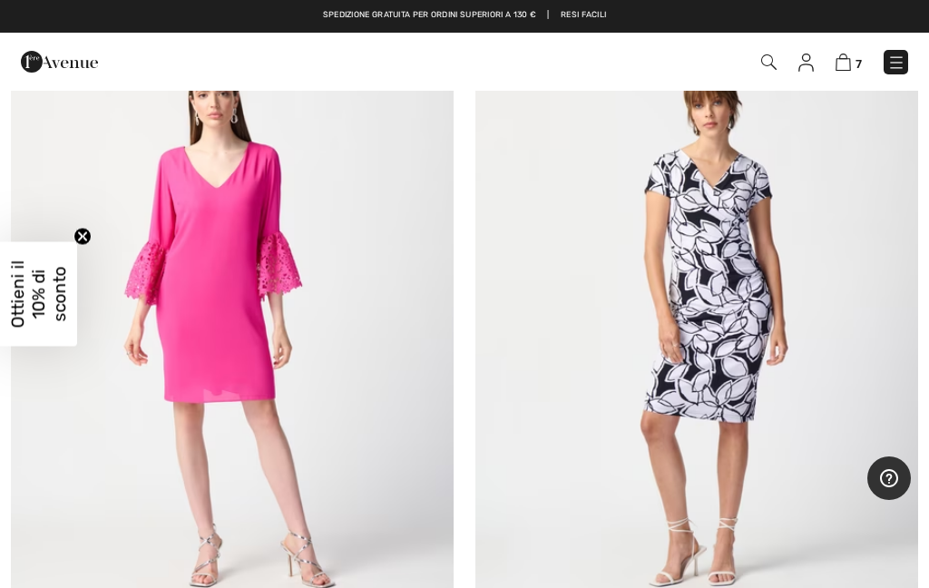
scroll to position [16638, 0]
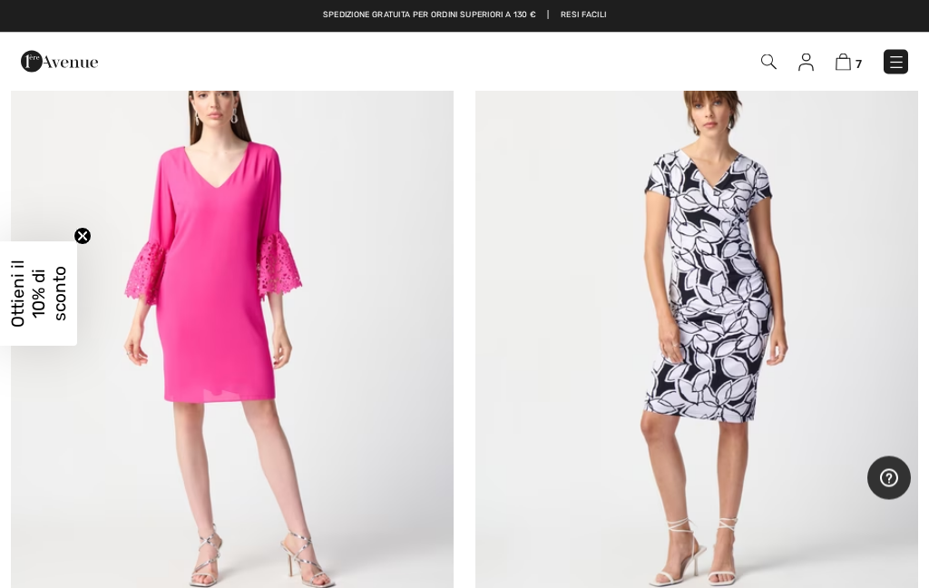
click at [309, 476] on img at bounding box center [232, 325] width 443 height 664
click at [308, 478] on img at bounding box center [232, 325] width 443 height 664
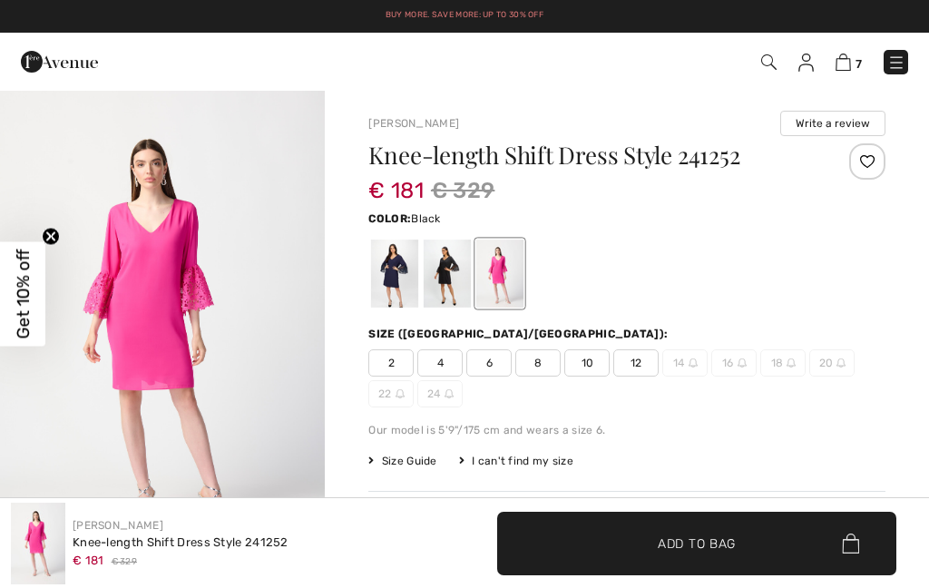
checkbox input "true"
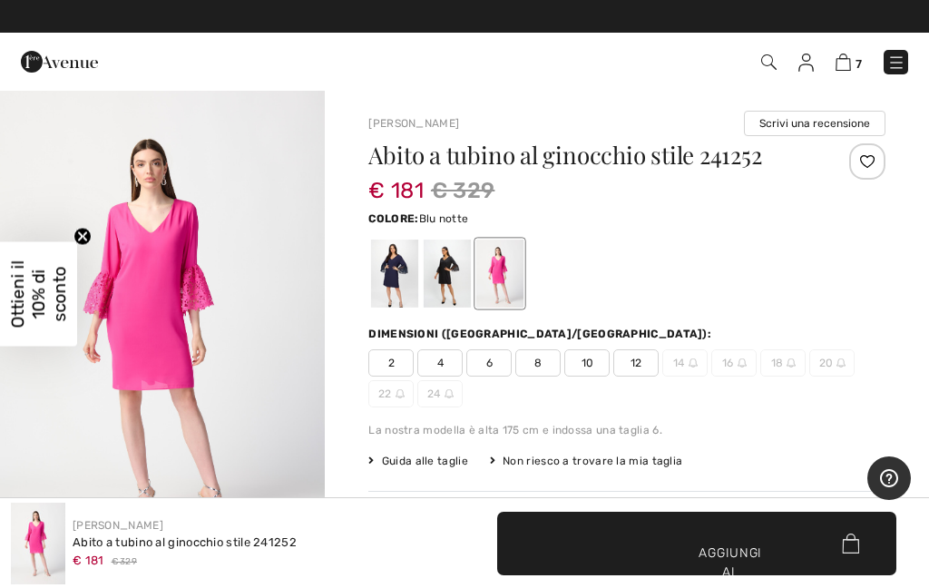
click at [403, 244] on div at bounding box center [394, 273] width 47 height 68
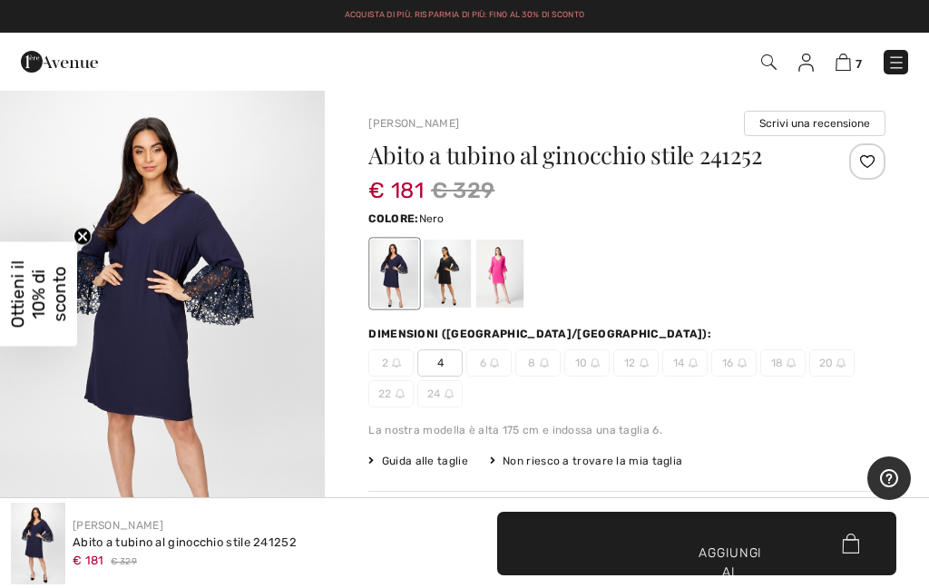
click at [458, 262] on div at bounding box center [447, 273] width 47 height 68
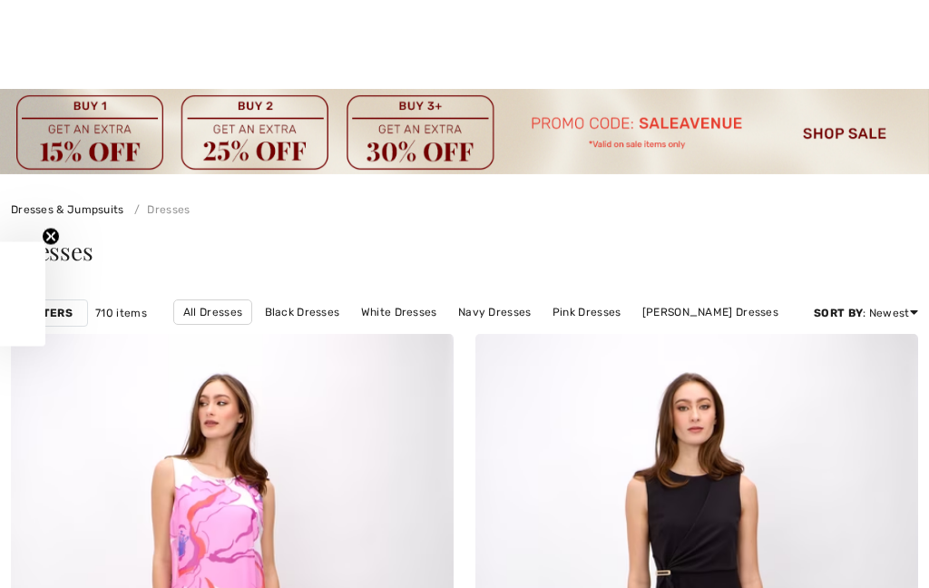
checkbox input "true"
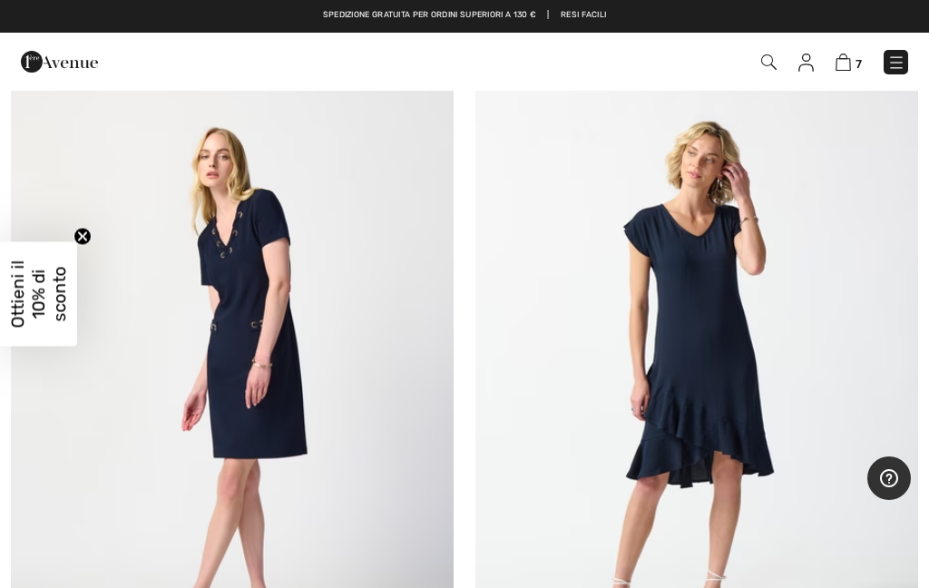
scroll to position [18107, 0]
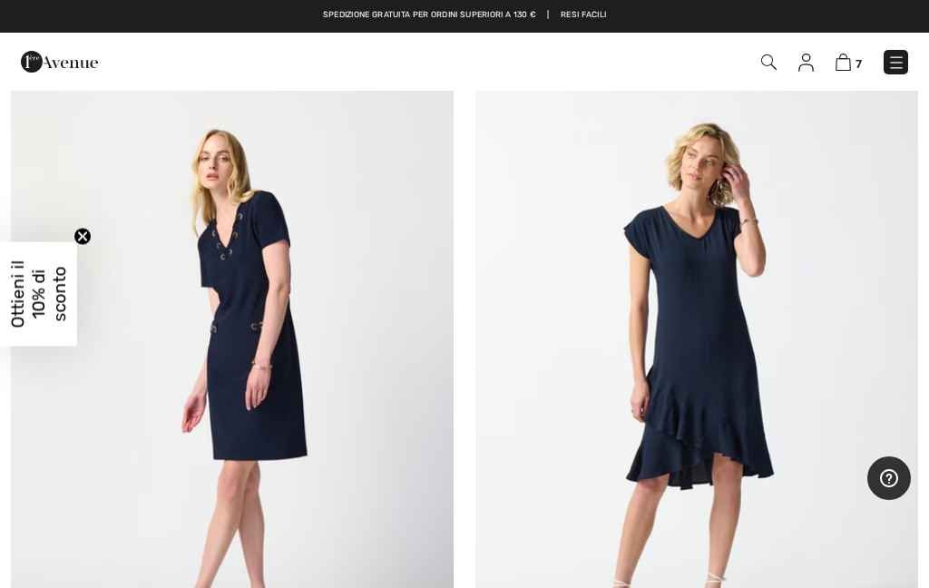
click at [244, 325] on img at bounding box center [232, 386] width 443 height 664
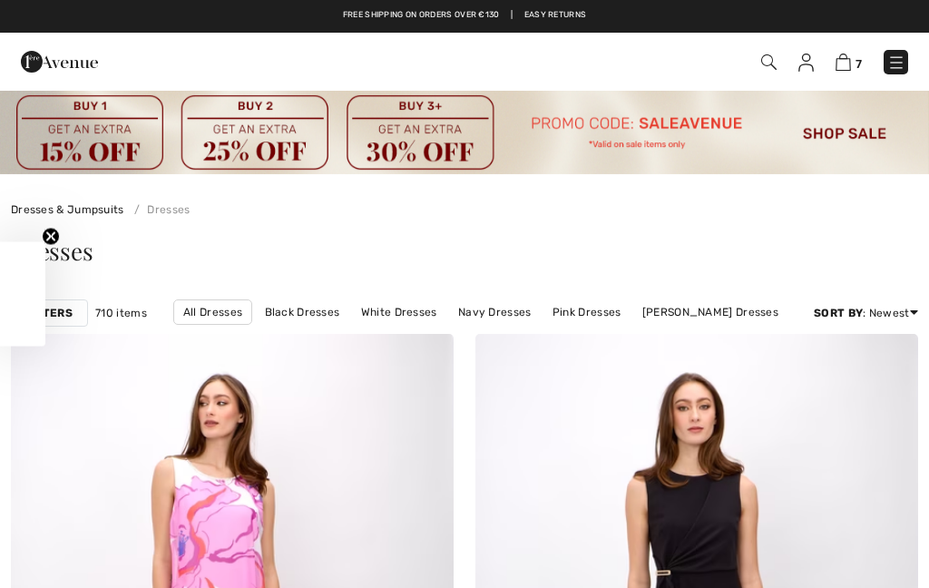
checkbox input "true"
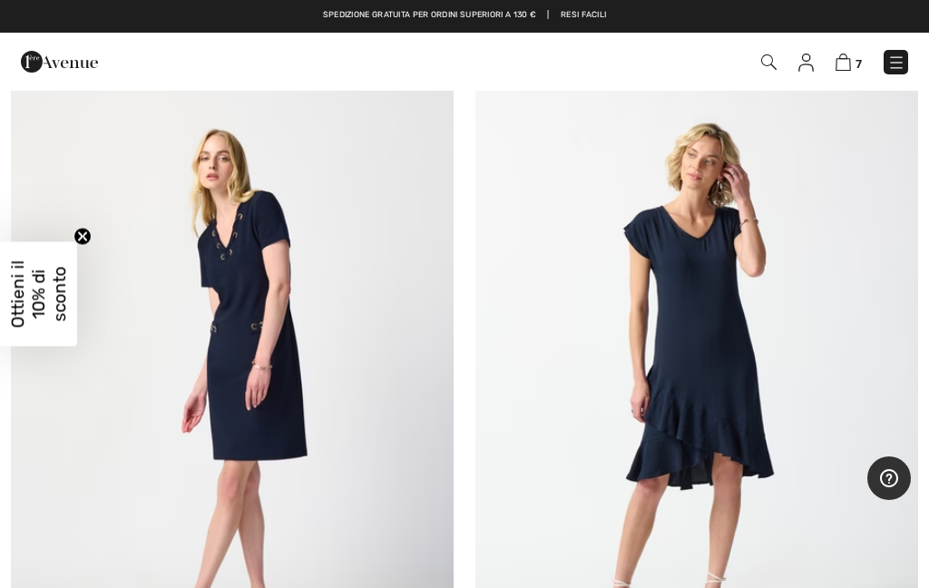
click at [714, 357] on img at bounding box center [696, 386] width 443 height 664
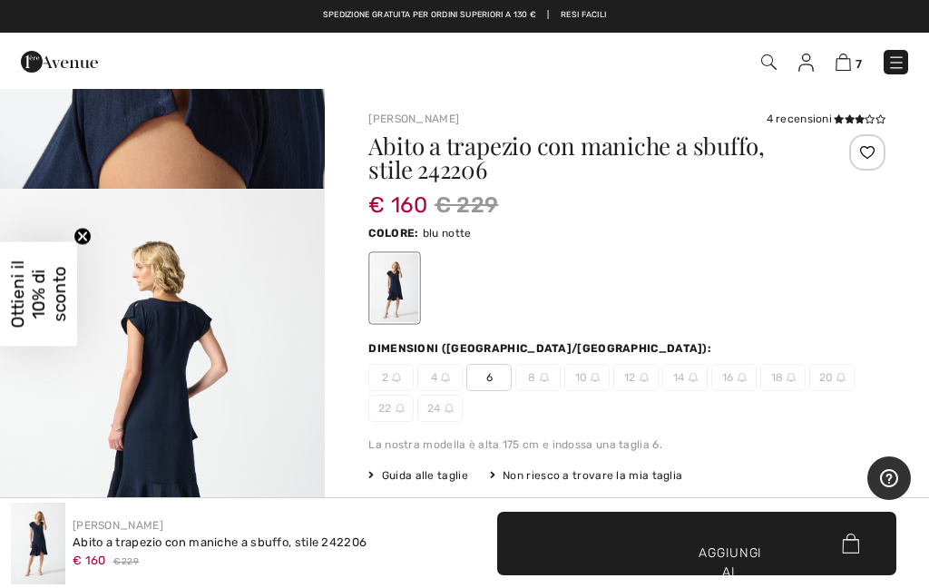
scroll to position [1948, 0]
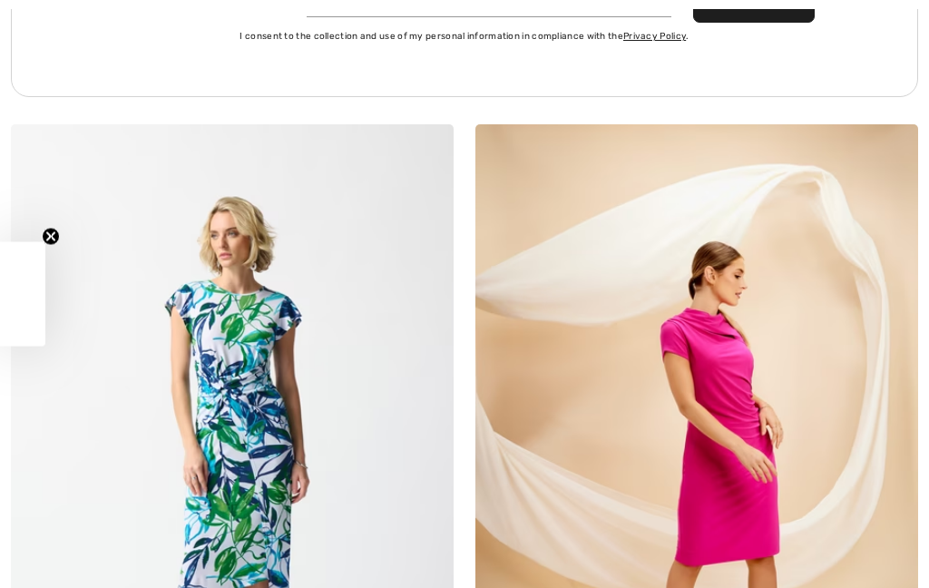
checkbox input "true"
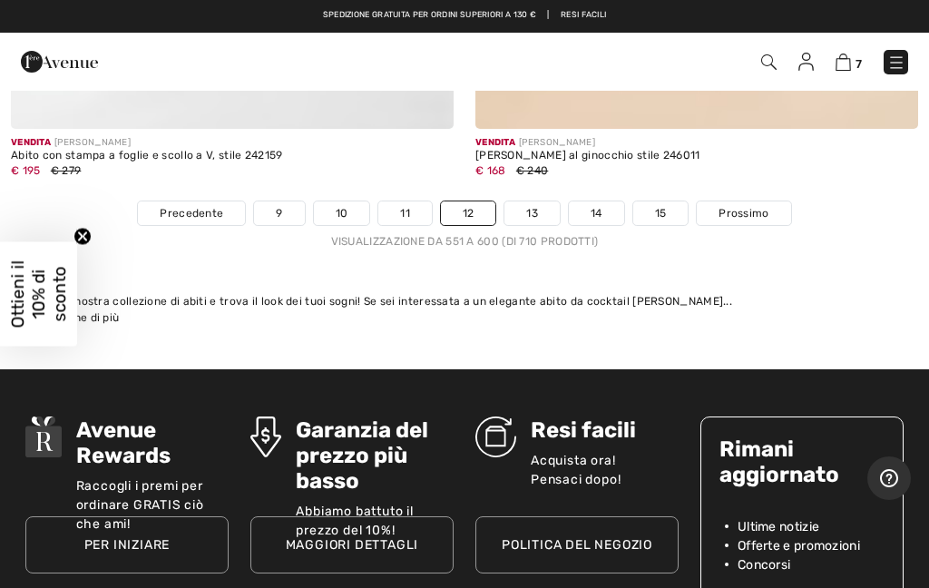
scroll to position [19597, 0]
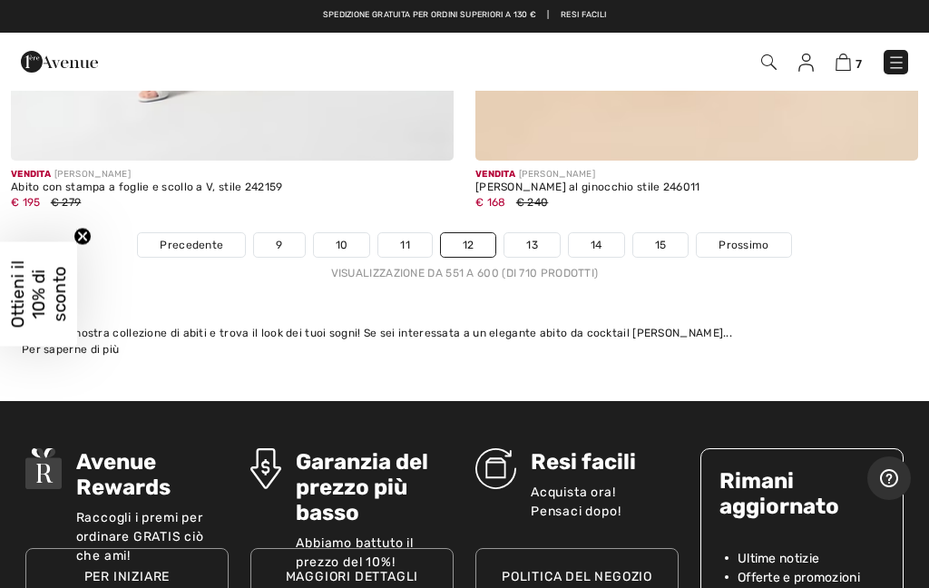
click at [392, 233] on link "11" at bounding box center [405, 245] width 54 height 24
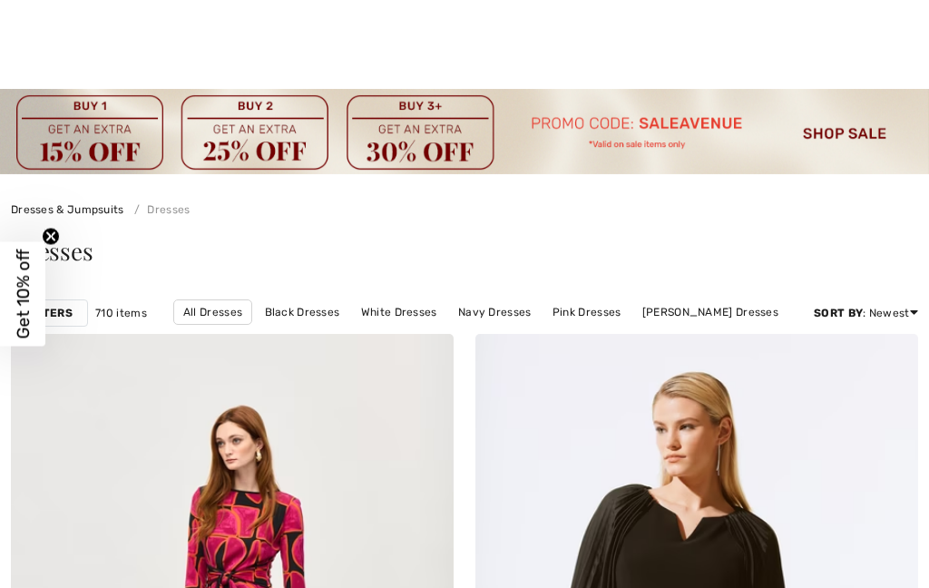
checkbox input "true"
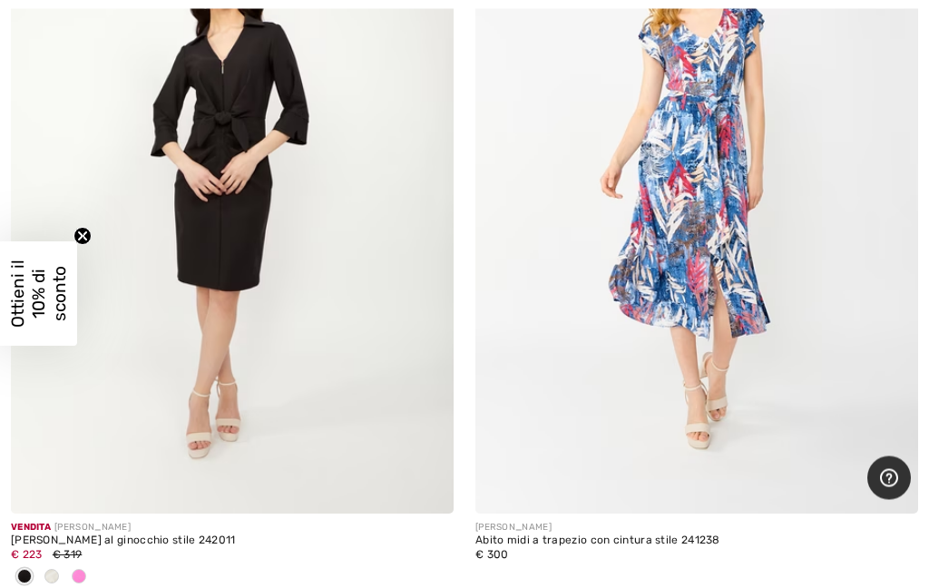
scroll to position [5077, 0]
click at [220, 172] on img at bounding box center [232, 181] width 443 height 664
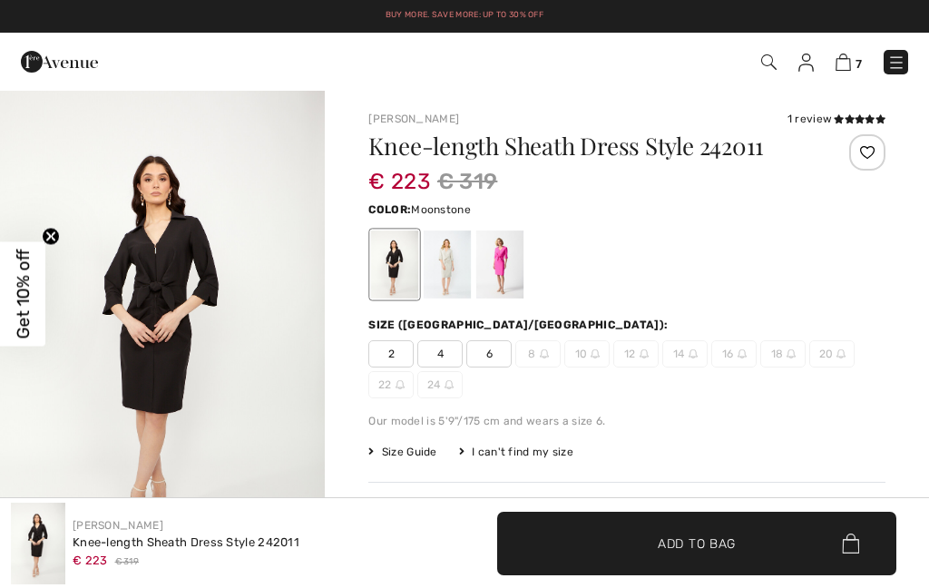
click at [449, 239] on div at bounding box center [447, 264] width 47 height 68
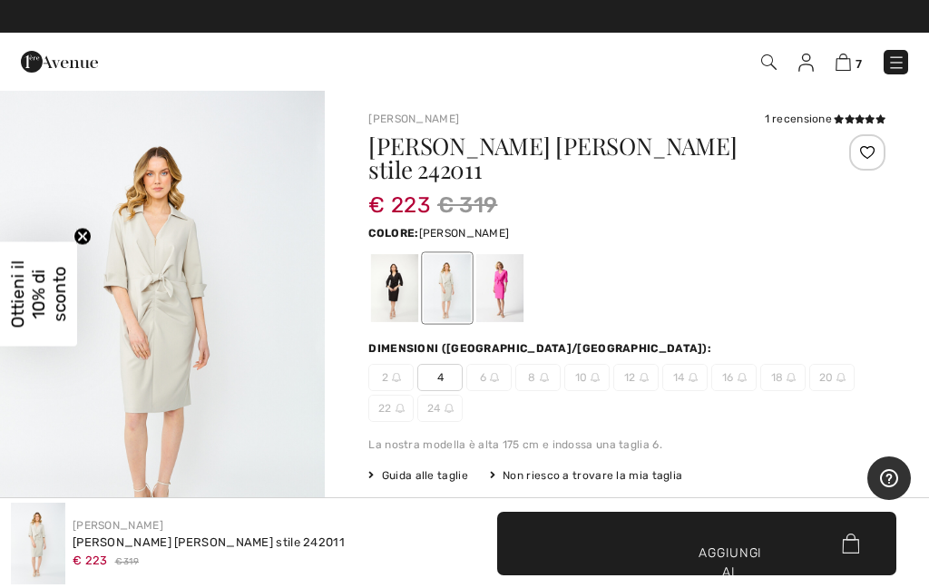
click at [523, 259] on div at bounding box center [499, 288] width 47 height 68
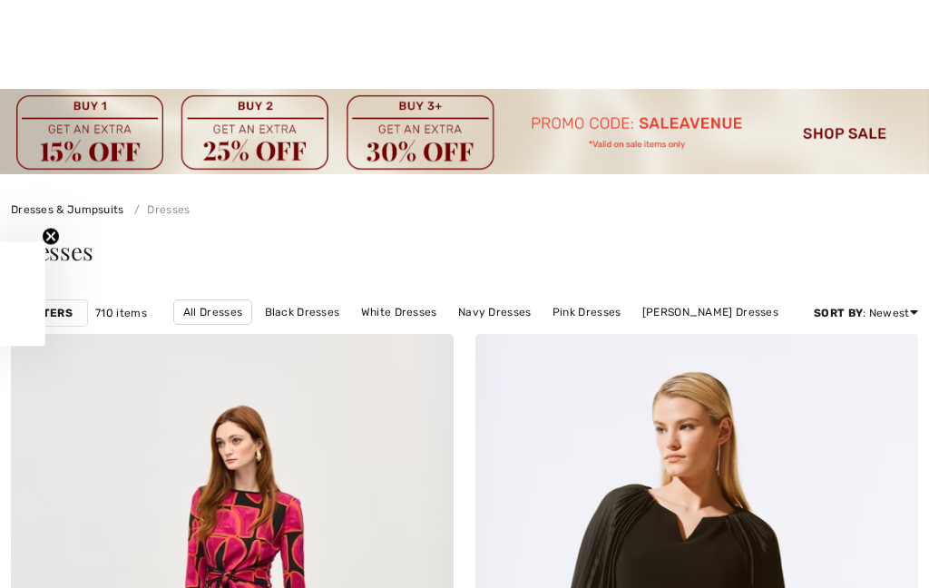
scroll to position [5781, 0]
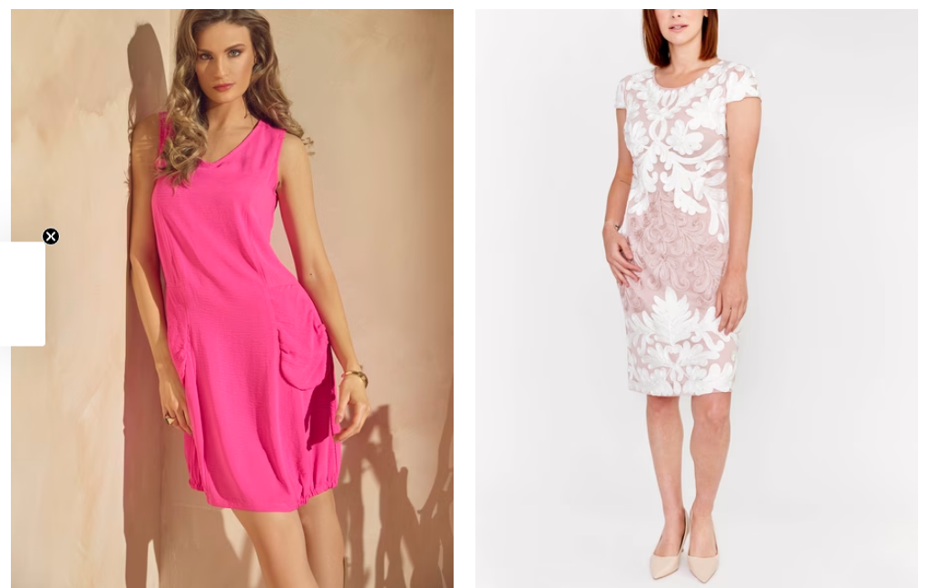
checkbox input "true"
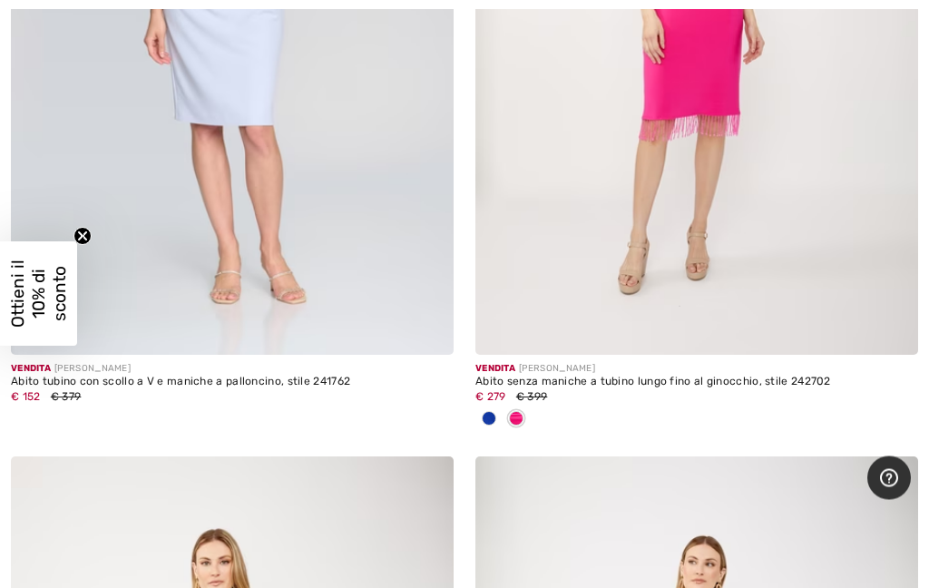
scroll to position [10006, 0]
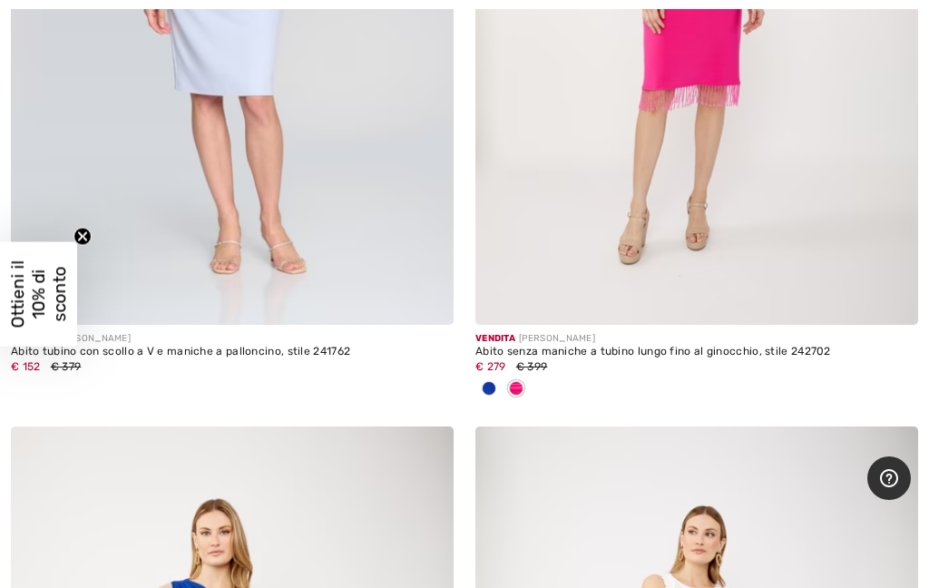
click at [498, 375] on div at bounding box center [488, 390] width 27 height 30
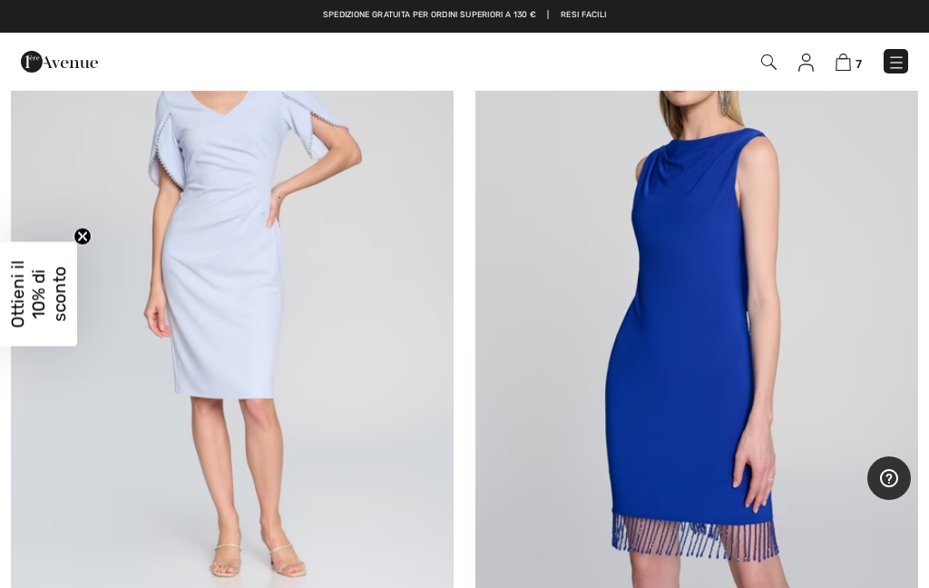
scroll to position [9702, 0]
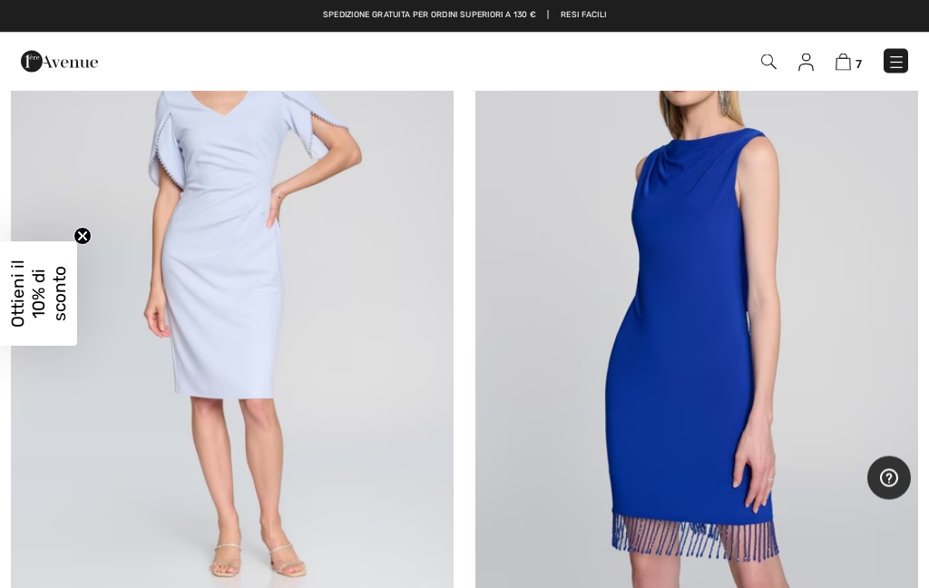
click at [747, 319] on img at bounding box center [696, 297] width 443 height 664
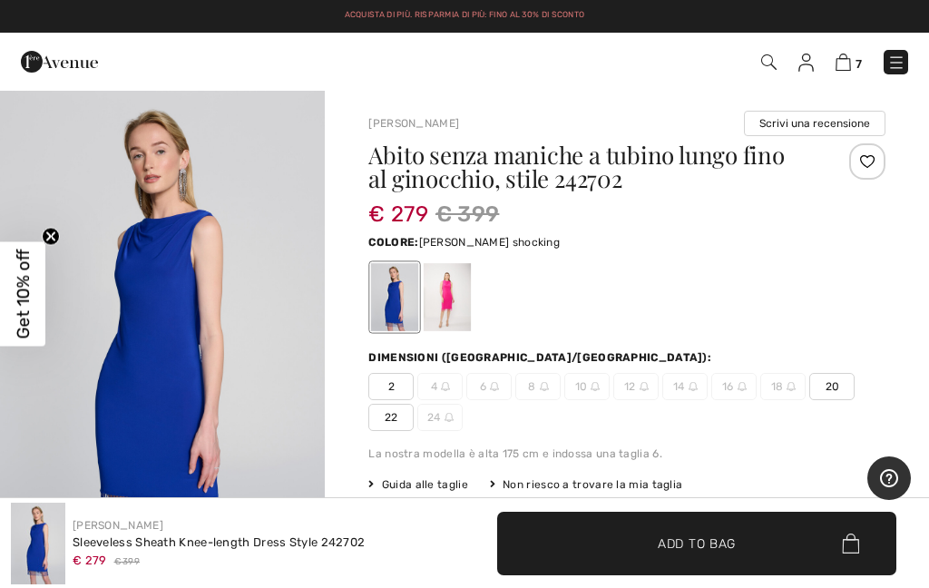
click at [453, 289] on div at bounding box center [447, 297] width 47 height 68
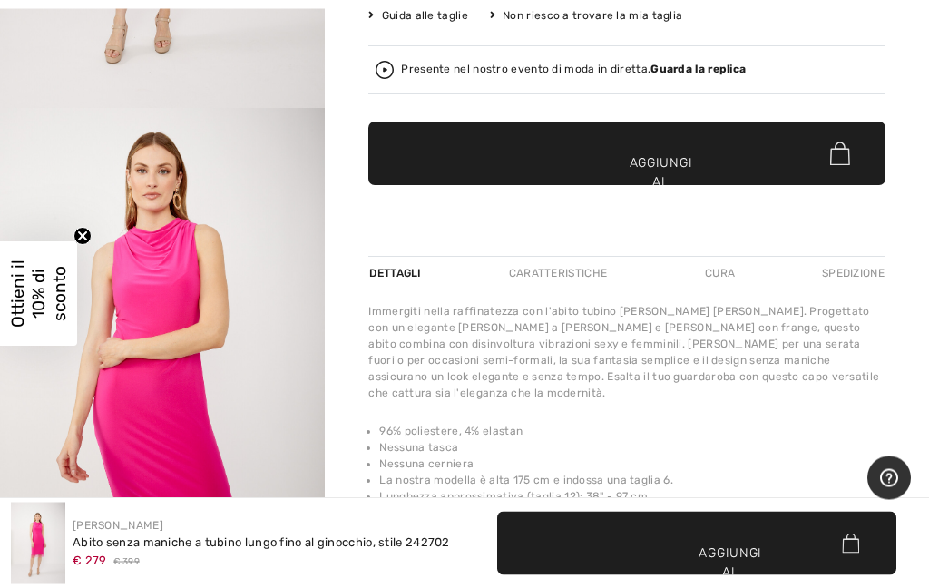
scroll to position [489, 0]
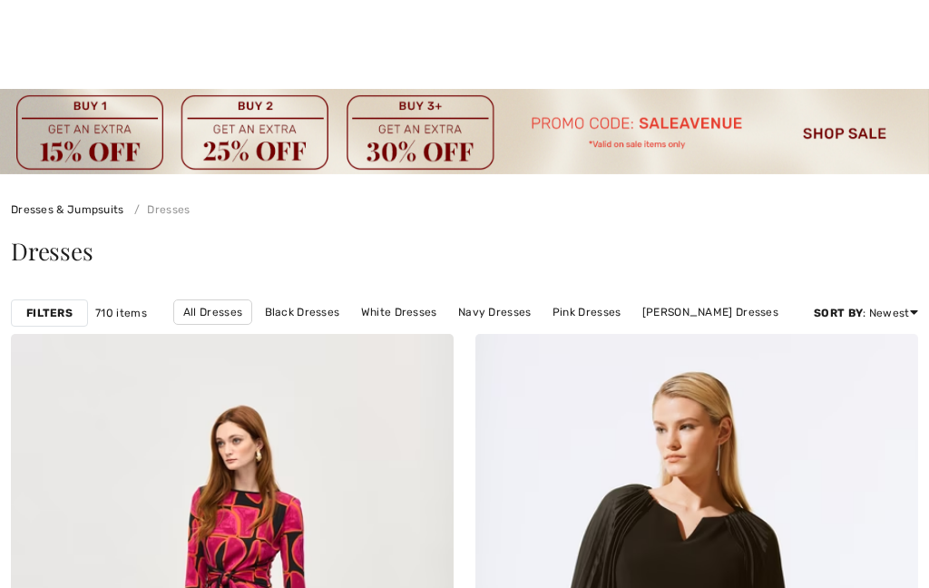
scroll to position [10352, 0]
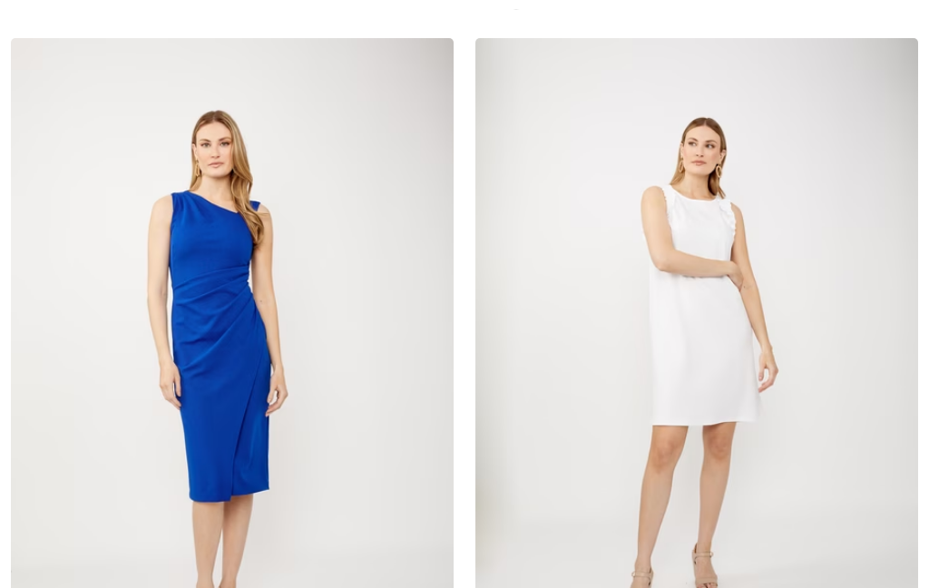
checkbox input "true"
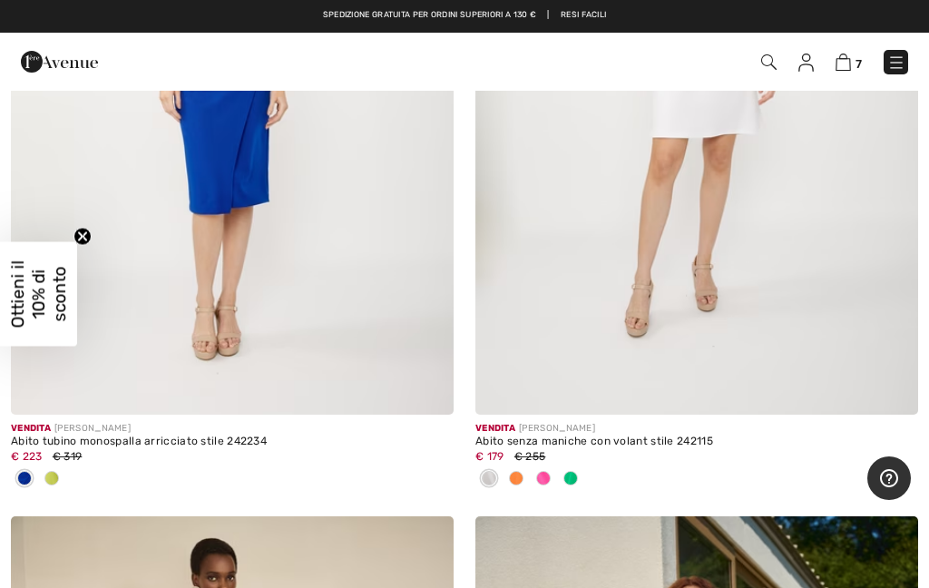
scroll to position [10648, 0]
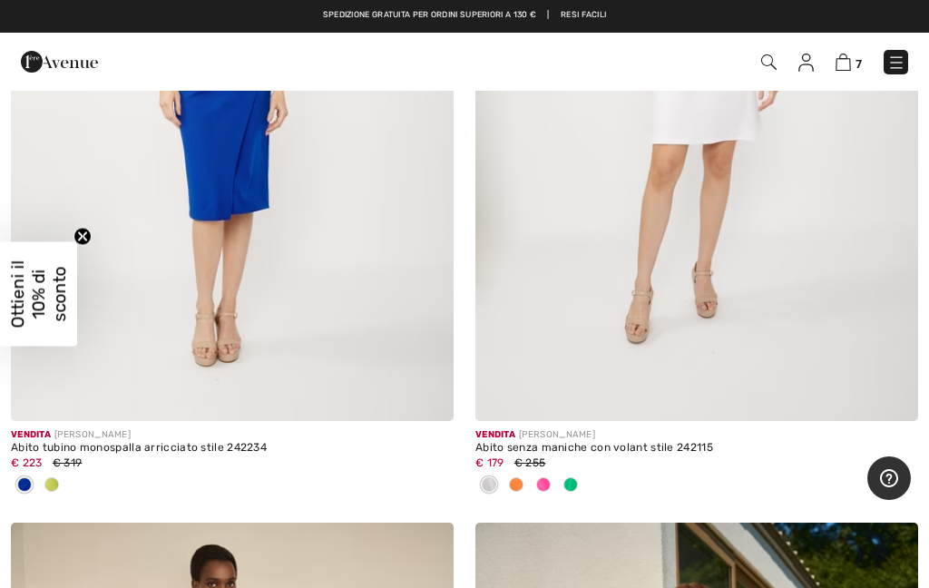
click at [717, 442] on div "Abito senza maniche con volant stile 242115" at bounding box center [696, 448] width 443 height 13
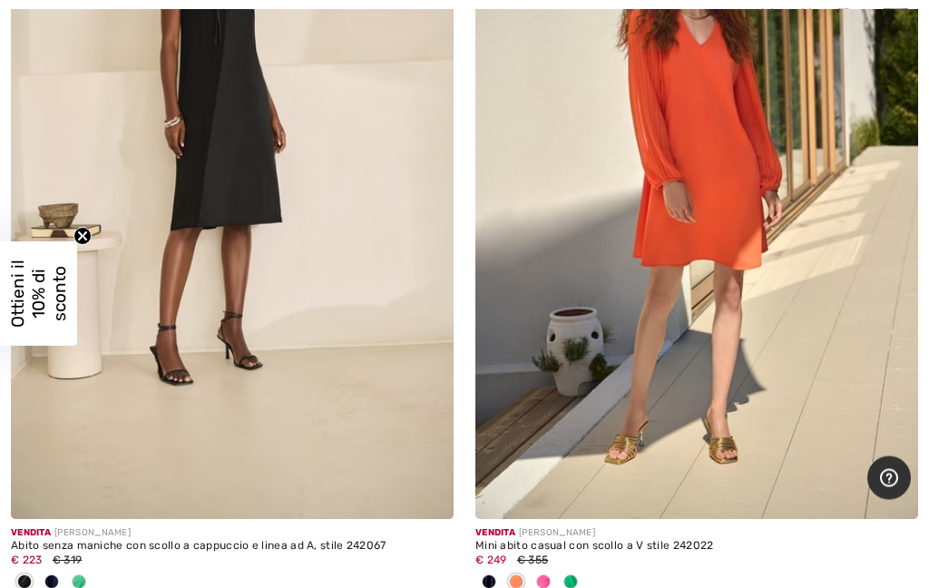
scroll to position [11316, 0]
click at [752, 254] on img at bounding box center [696, 187] width 443 height 664
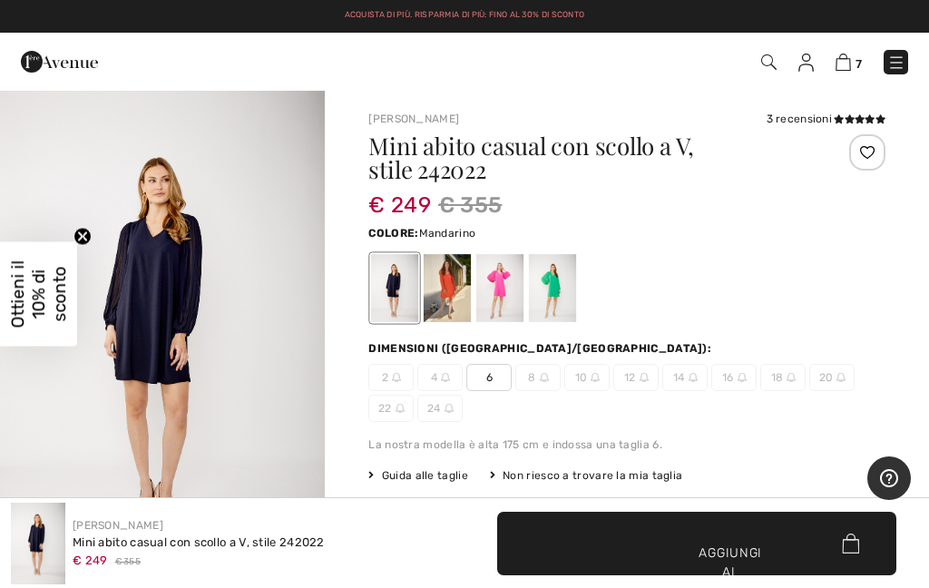
click at [459, 259] on div at bounding box center [447, 288] width 47 height 68
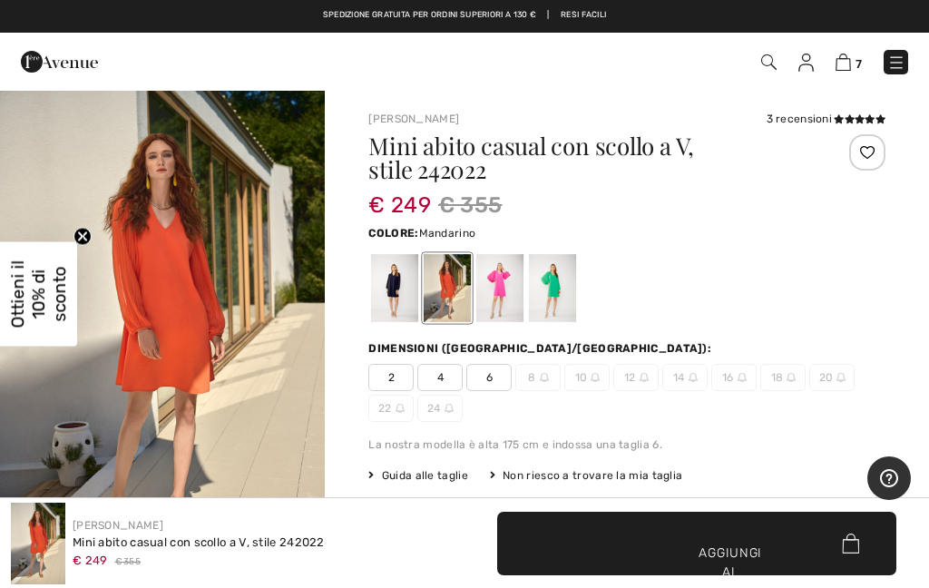
click at [506, 292] on div at bounding box center [499, 288] width 47 height 68
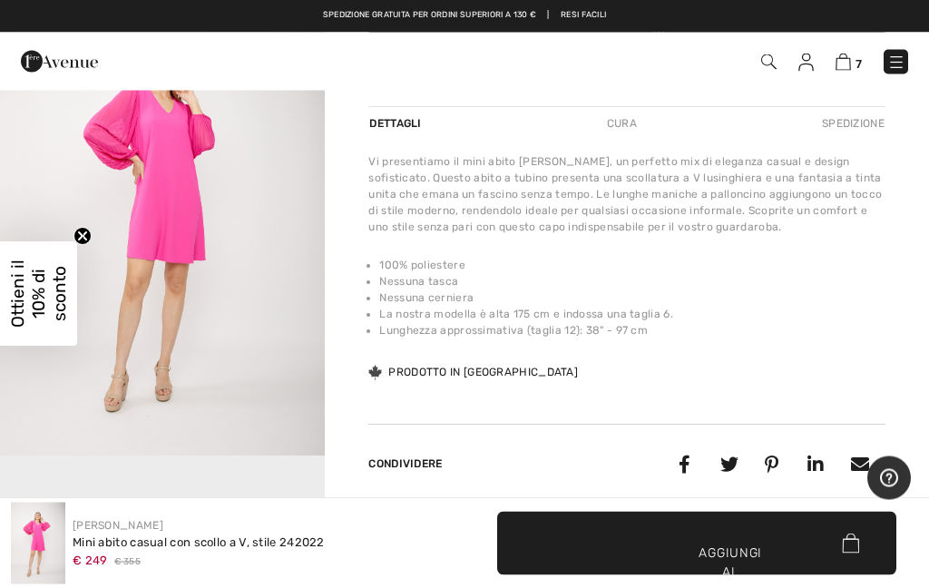
scroll to position [601, 0]
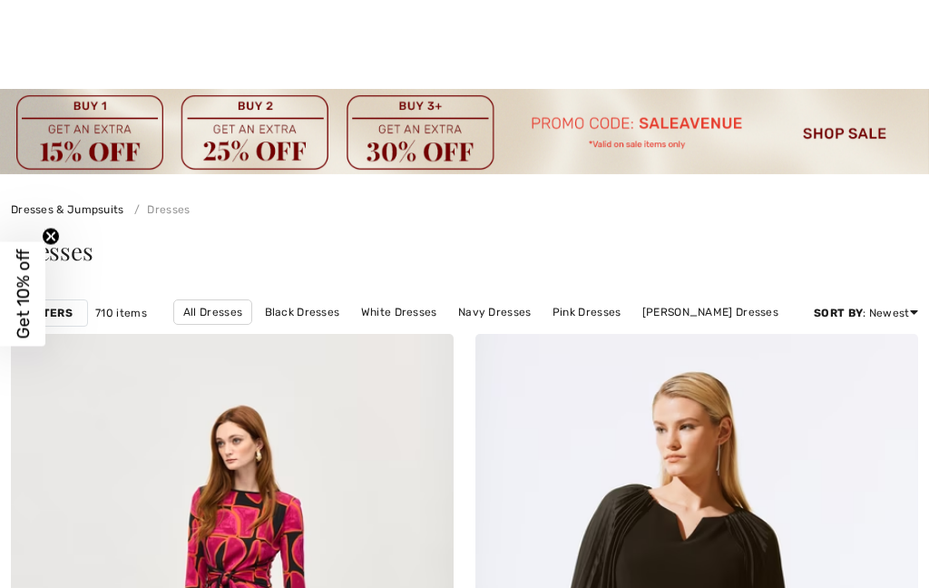
scroll to position [12648, 0]
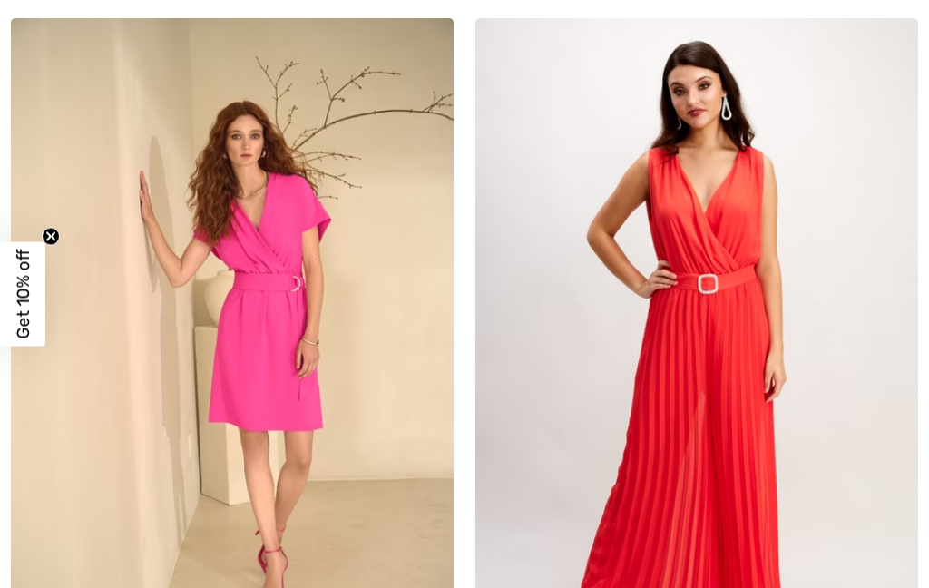
checkbox input "true"
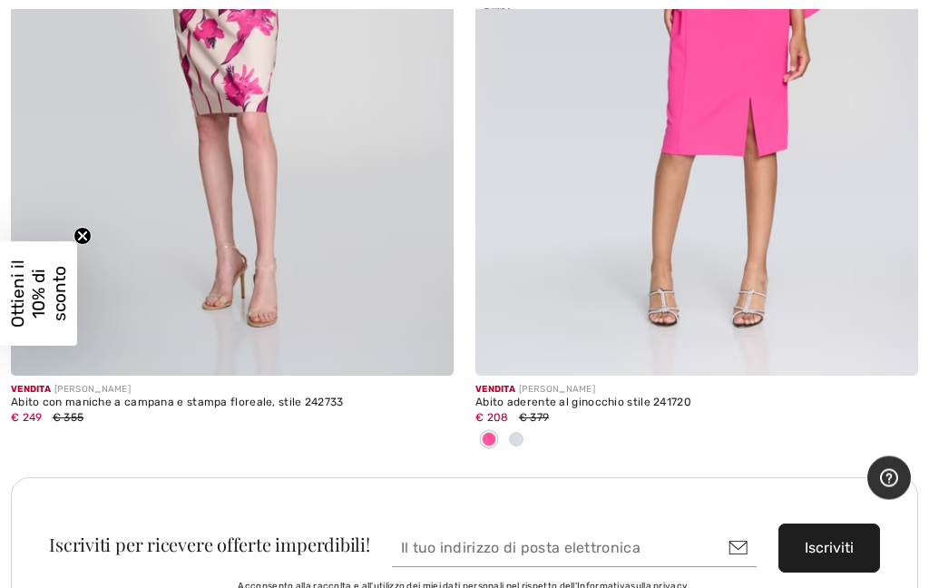
scroll to position [13735, 0]
click at [512, 431] on span at bounding box center [516, 438] width 15 height 15
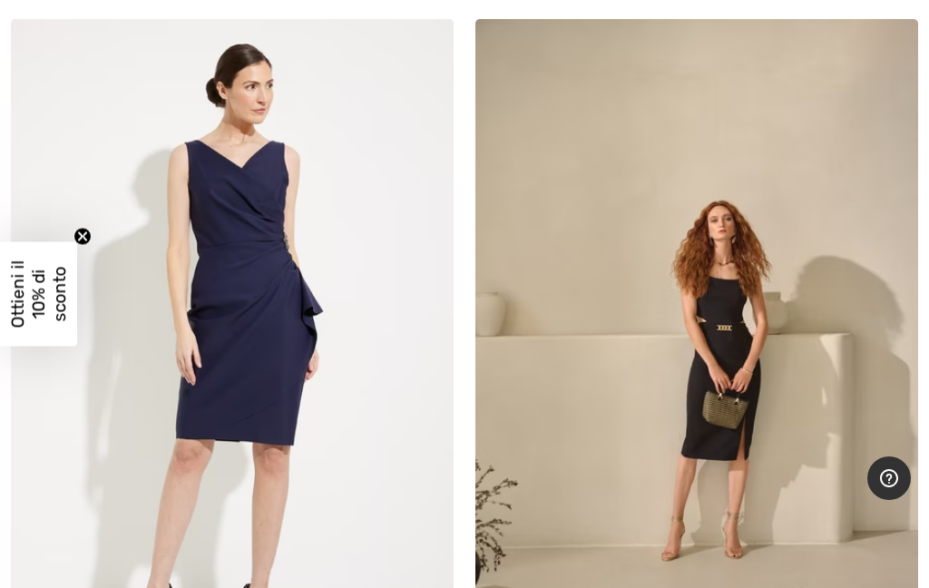
scroll to position [17426, 0]
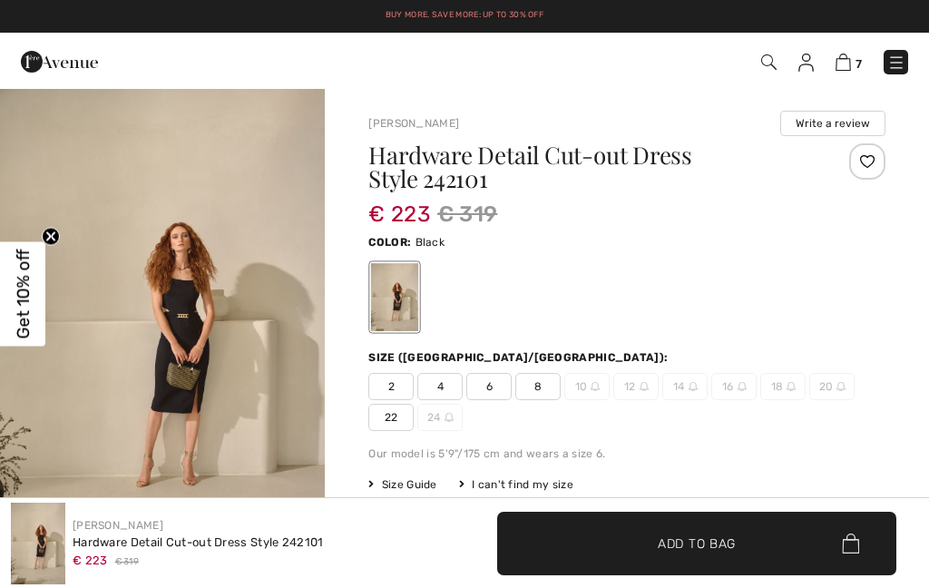
checkbox input "true"
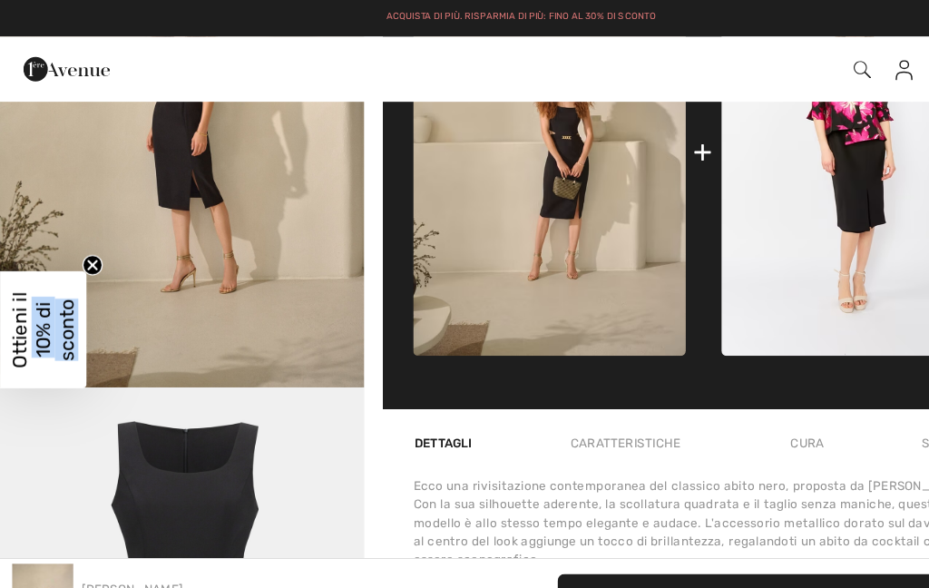
scroll to position [853, 0]
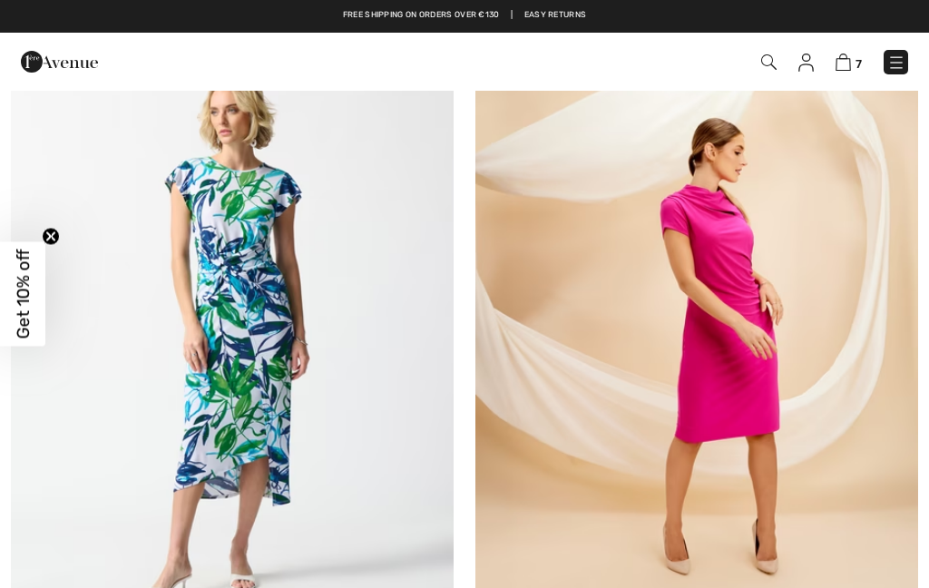
checkbox input "true"
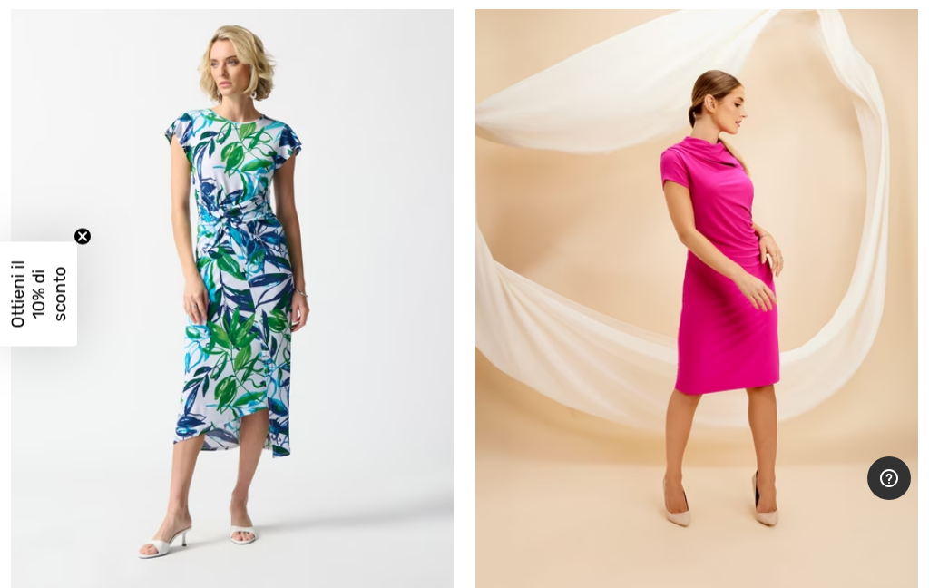
scroll to position [19605, 0]
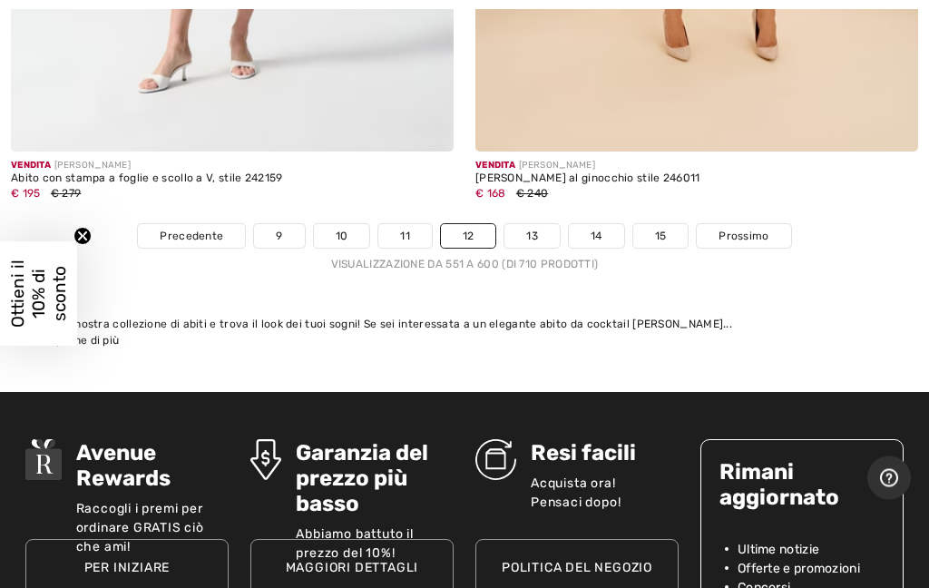
click at [404, 230] on font "11" at bounding box center [405, 236] width 10 height 13
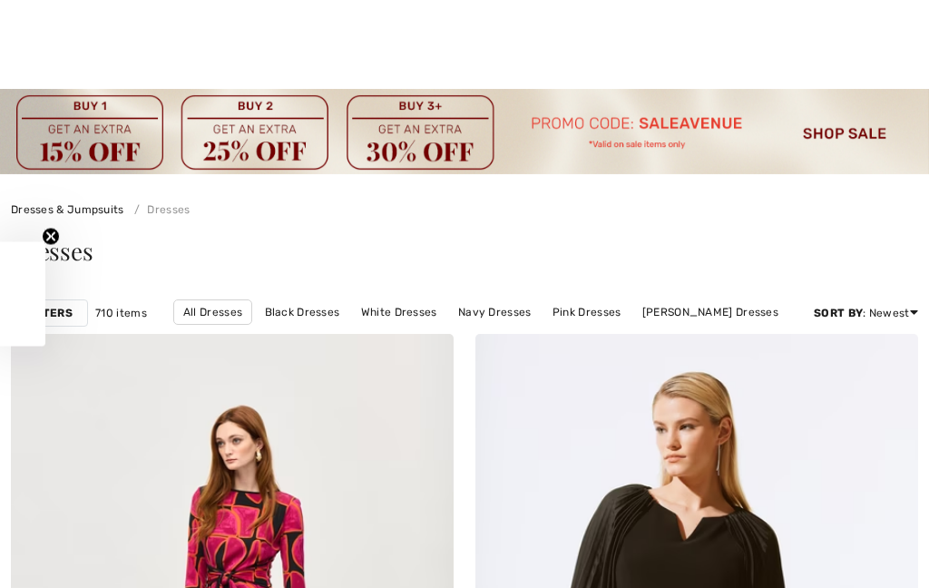
checkbox input "true"
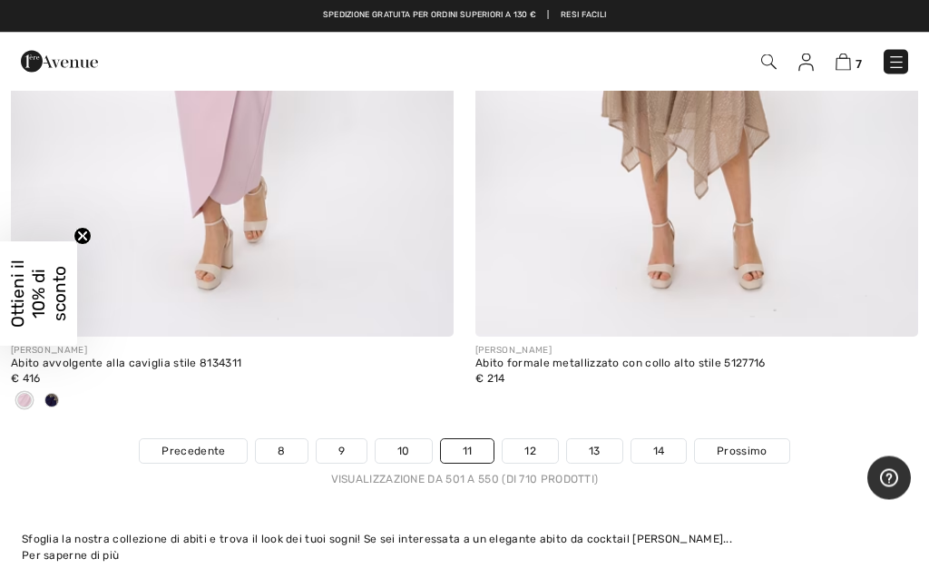
scroll to position [19447, 0]
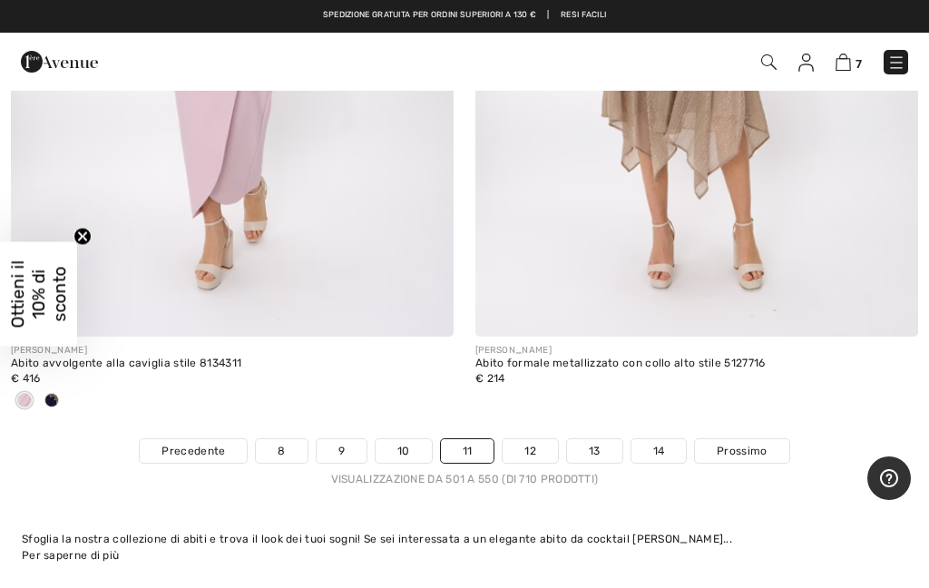
click at [401, 444] on font "10" at bounding box center [403, 450] width 13 height 13
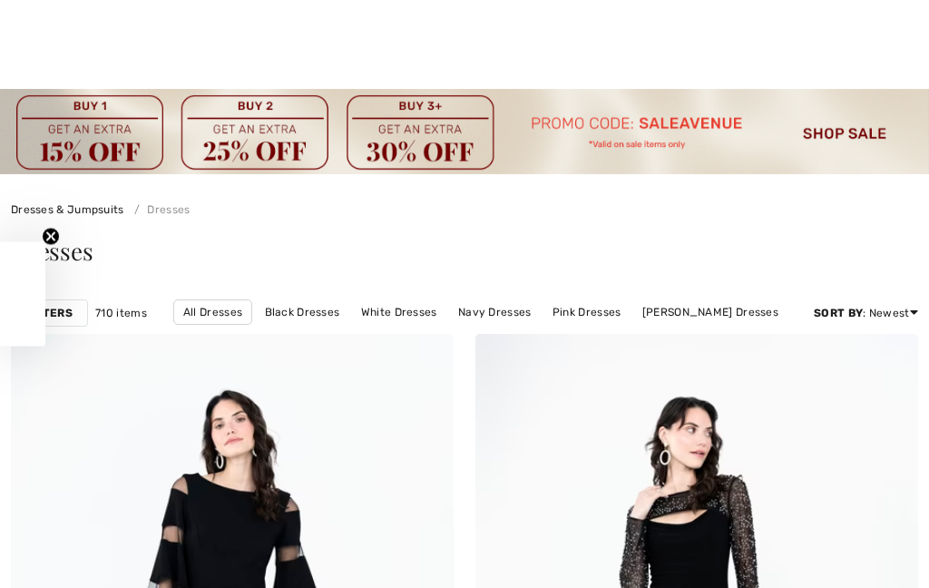
scroll to position [173, 0]
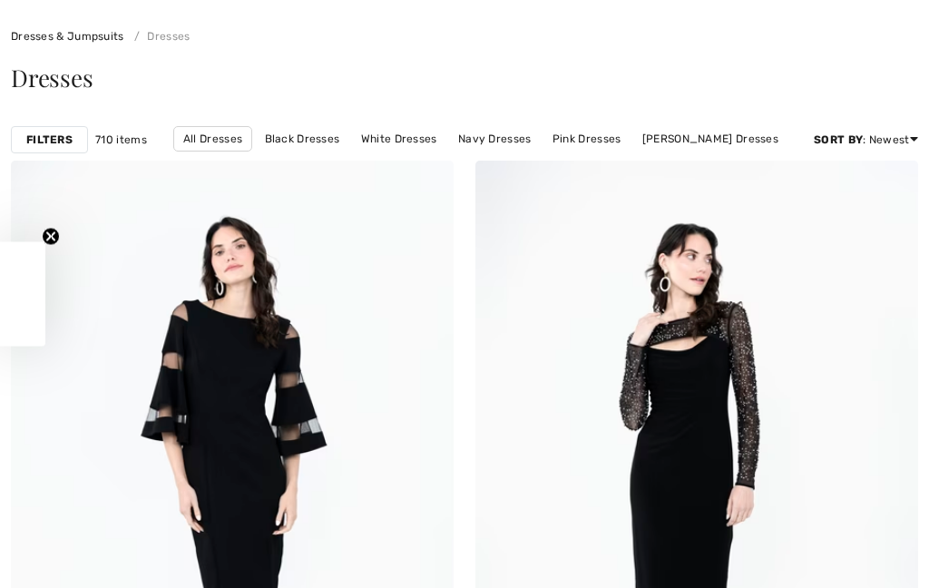
checkbox input "true"
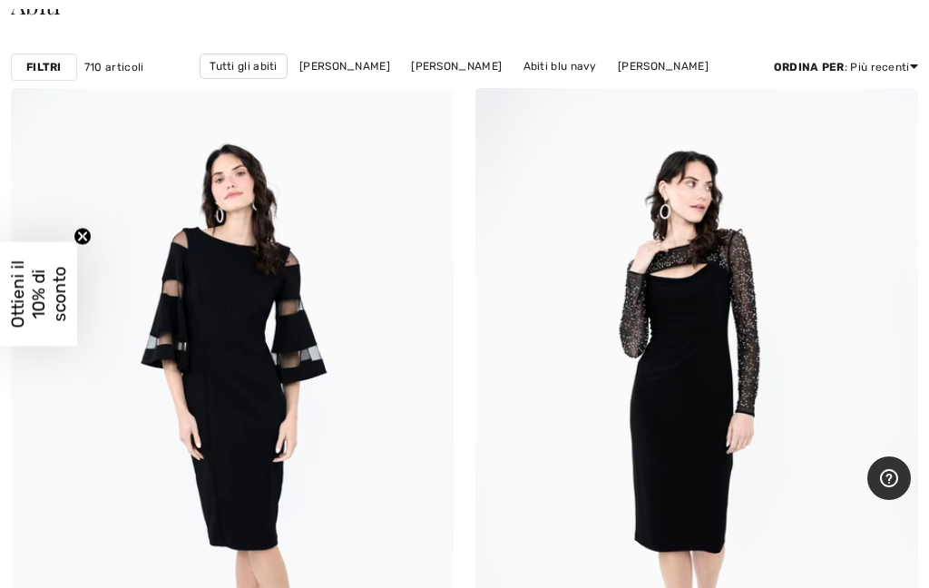
scroll to position [0, 0]
click at [323, 369] on img at bounding box center [232, 420] width 443 height 664
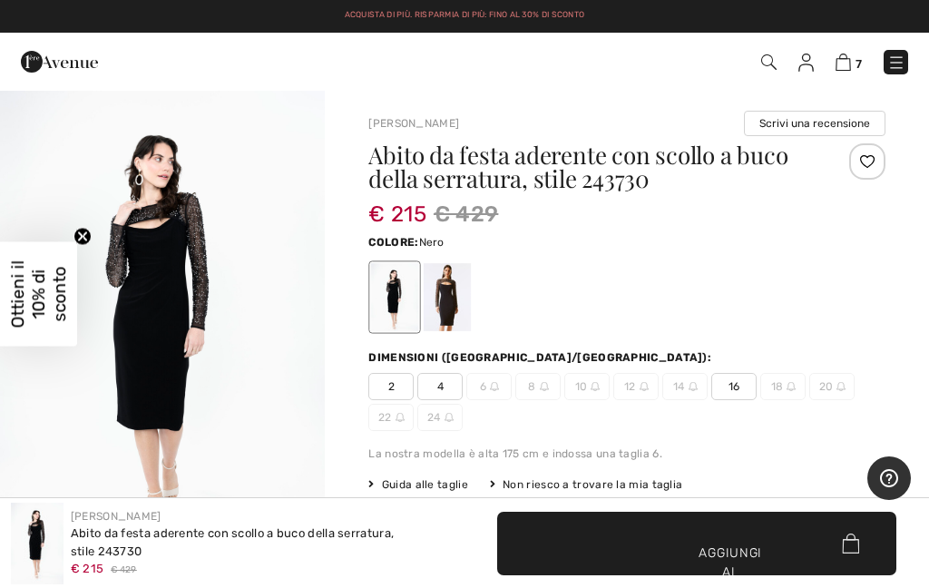
click at [457, 259] on div at bounding box center [626, 296] width 517 height 75
click at [446, 292] on div at bounding box center [447, 297] width 47 height 68
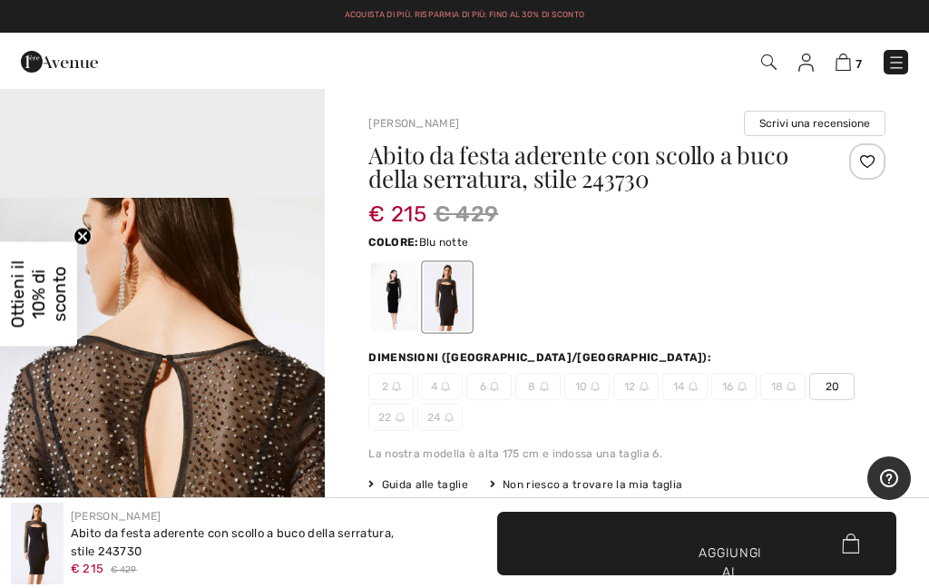
scroll to position [1451, 0]
click at [395, 270] on div at bounding box center [394, 297] width 47 height 68
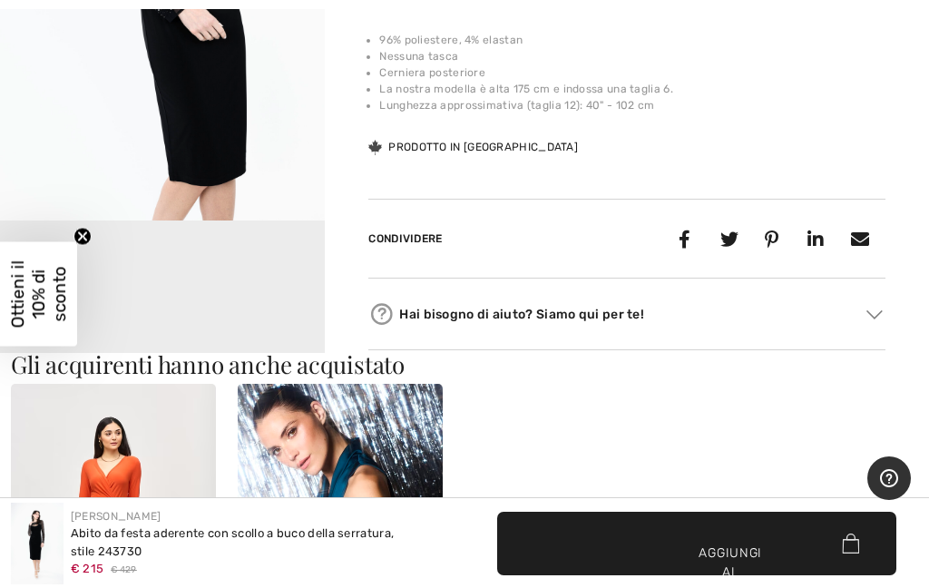
scroll to position [874, 0]
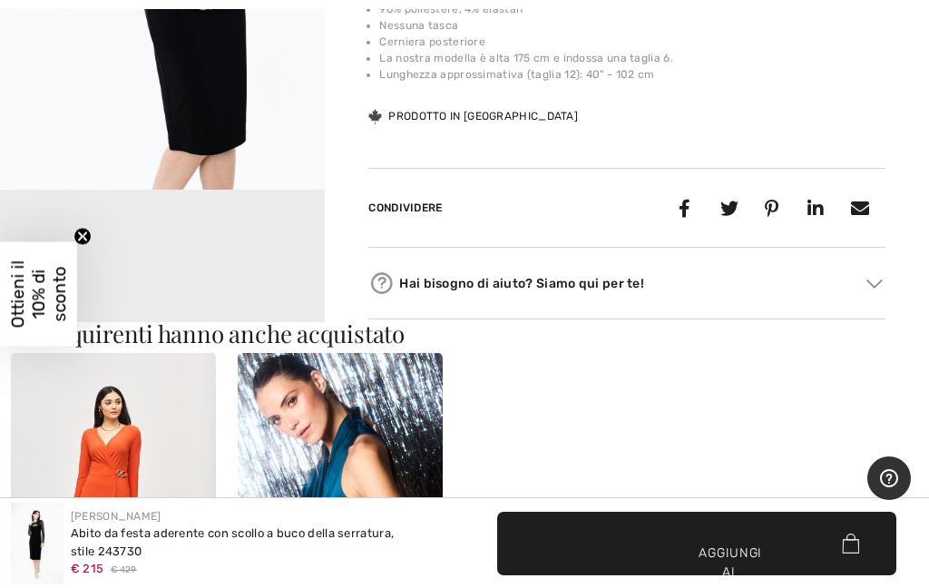
click at [182, 293] on video "Il tuo browser non supporta il tag video." at bounding box center [162, 271] width 325 height 162
click at [188, 289] on video "Il tuo browser non supporta il tag video." at bounding box center [162, 271] width 325 height 162
click at [142, 290] on video "Il tuo browser non supporta il tag video." at bounding box center [162, 271] width 325 height 162
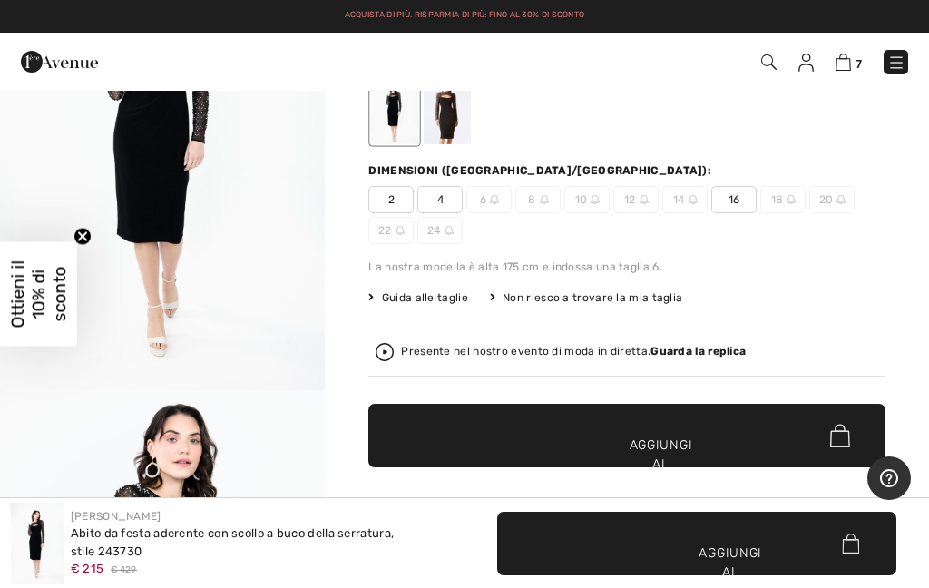
scroll to position [192, 0]
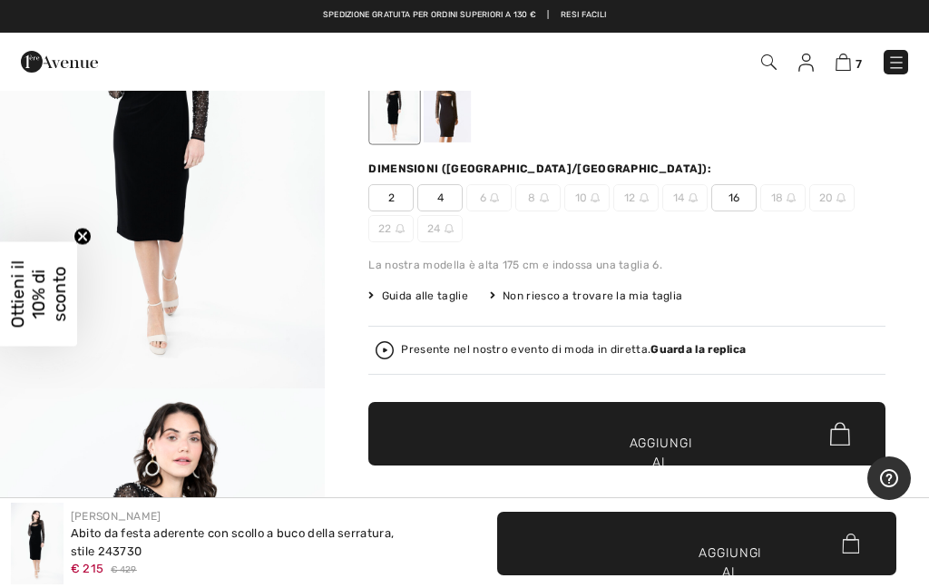
click at [749, 110] on div at bounding box center [626, 108] width 517 height 75
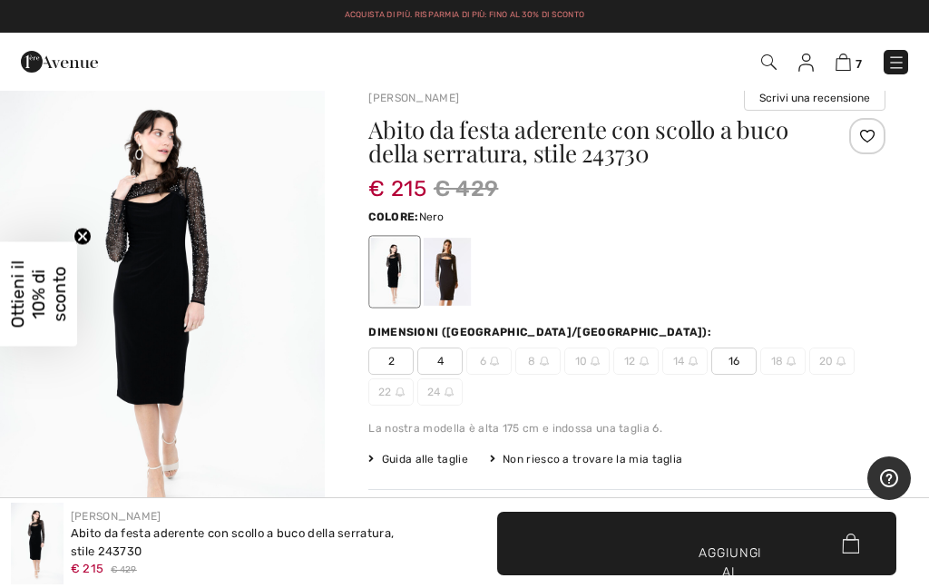
scroll to position [0, 0]
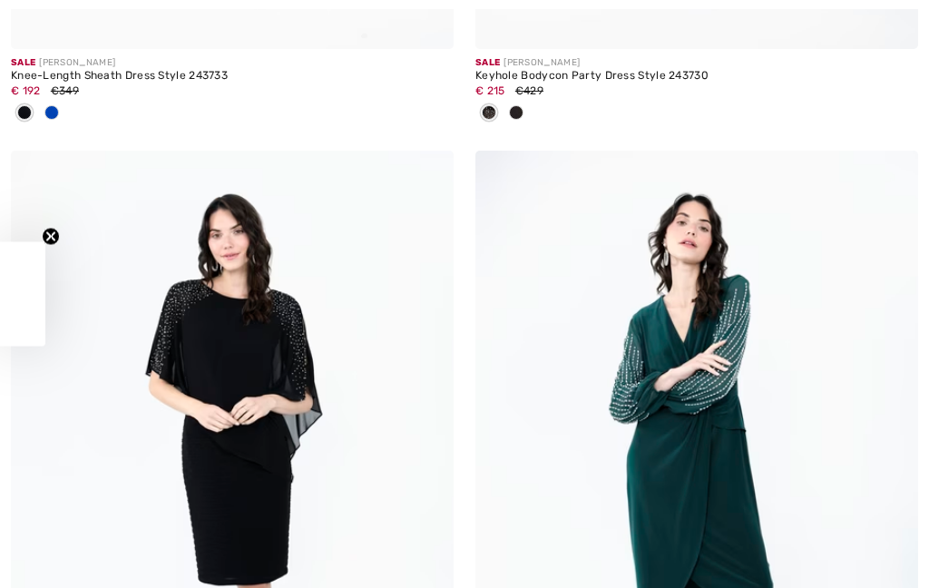
checkbox input "true"
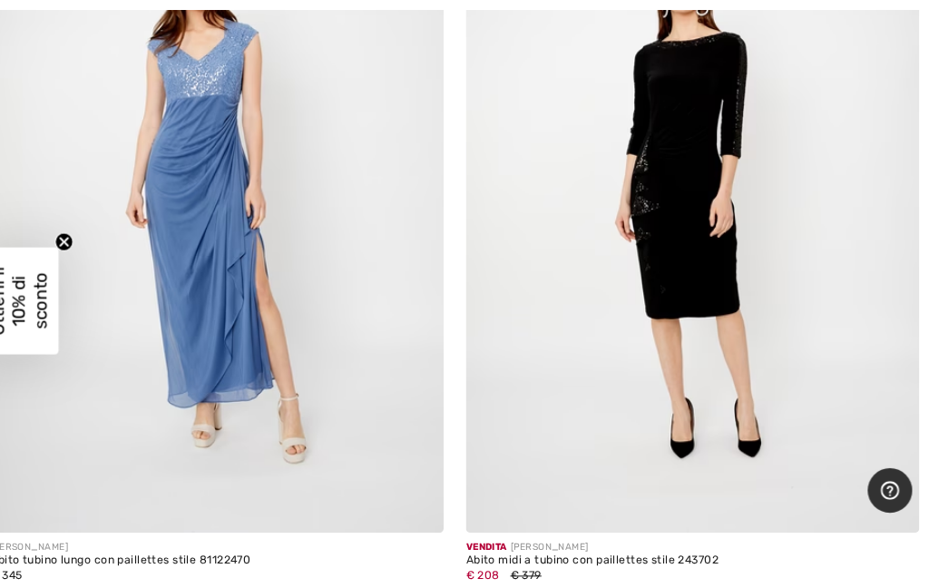
scroll to position [15214, 0]
click at [698, 269] on img at bounding box center [696, 188] width 443 height 664
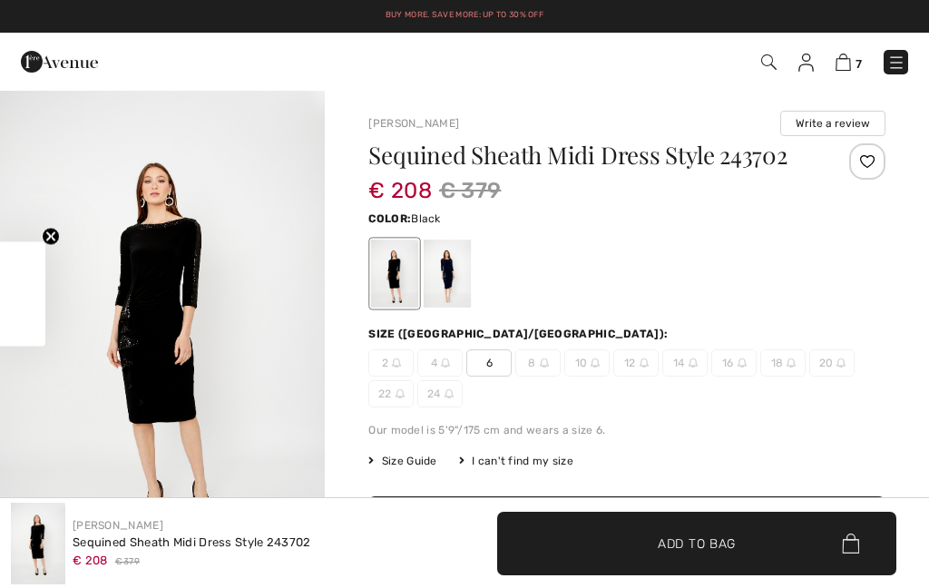
checkbox input "true"
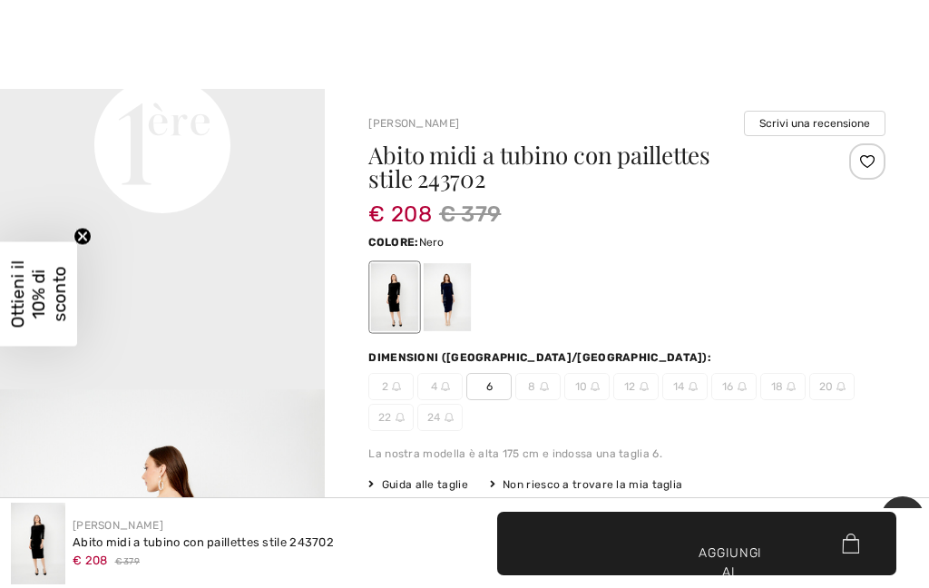
scroll to position [1140, 0]
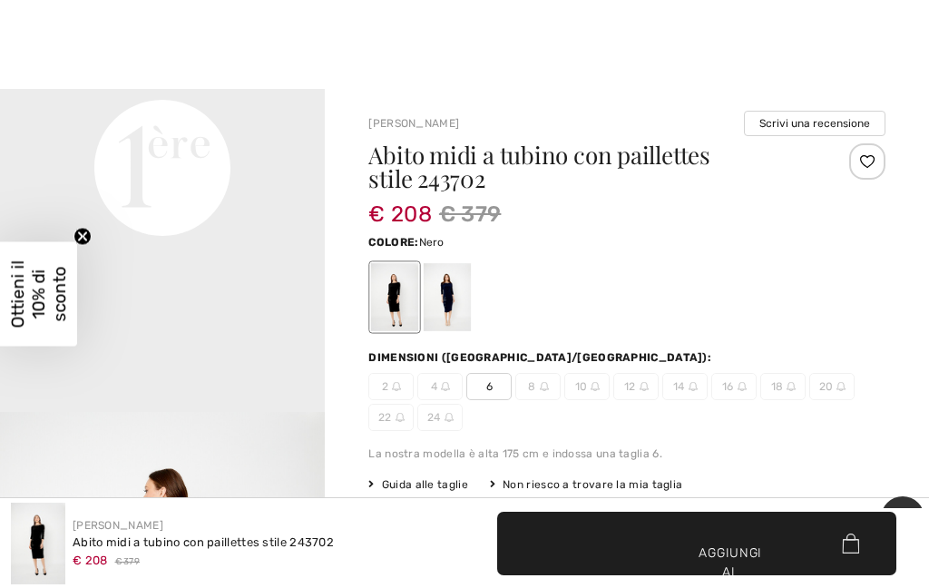
click at [452, 301] on div at bounding box center [447, 297] width 47 height 68
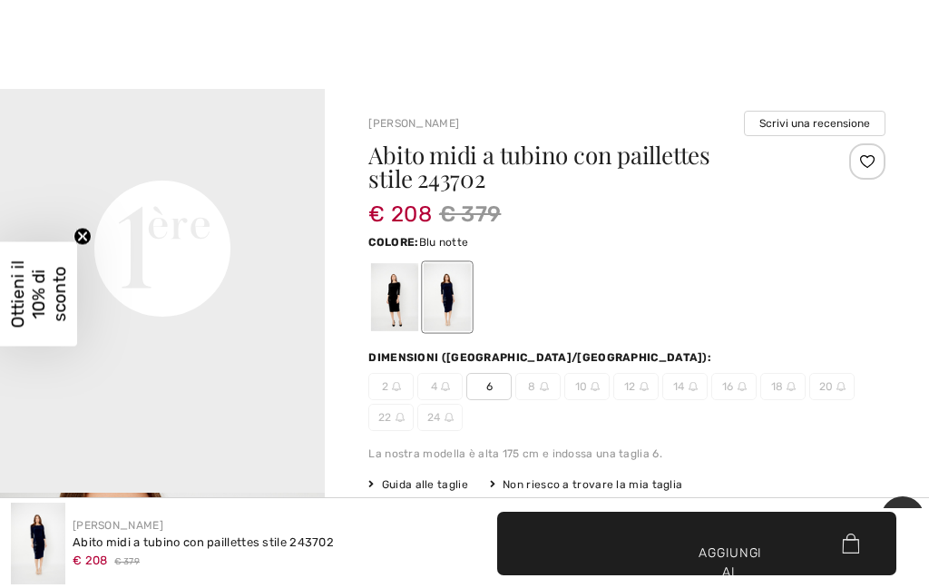
scroll to position [1056, 0]
click at [392, 285] on div at bounding box center [394, 297] width 47 height 68
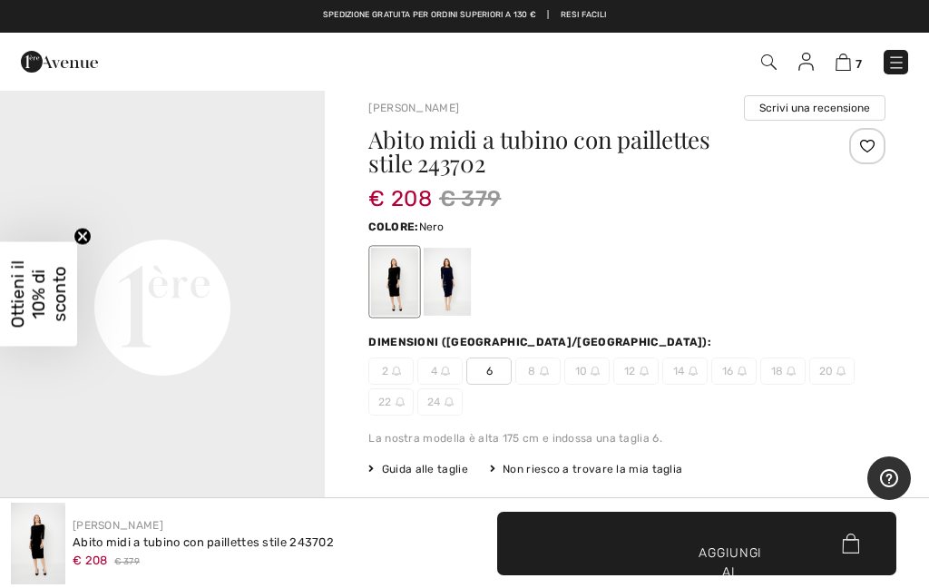
scroll to position [13, 0]
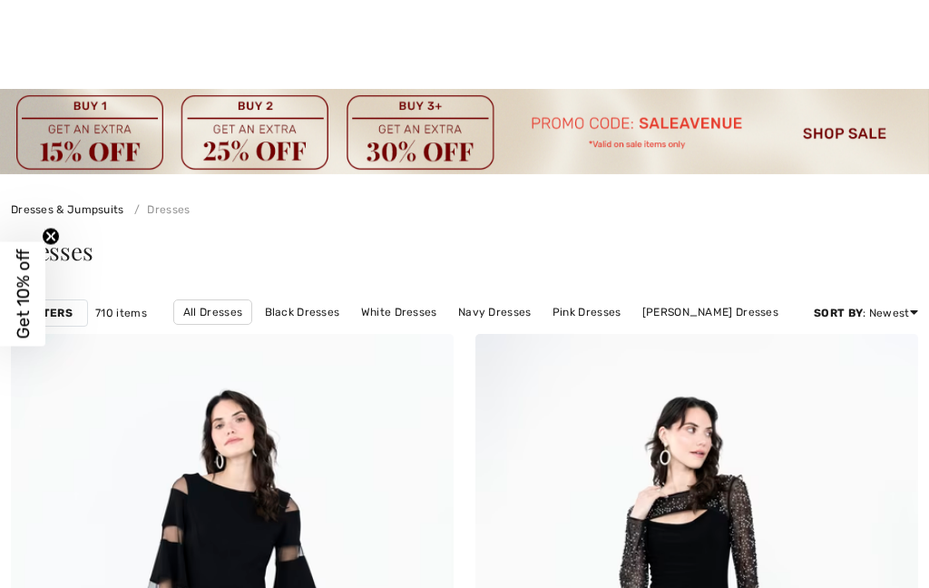
checkbox input "true"
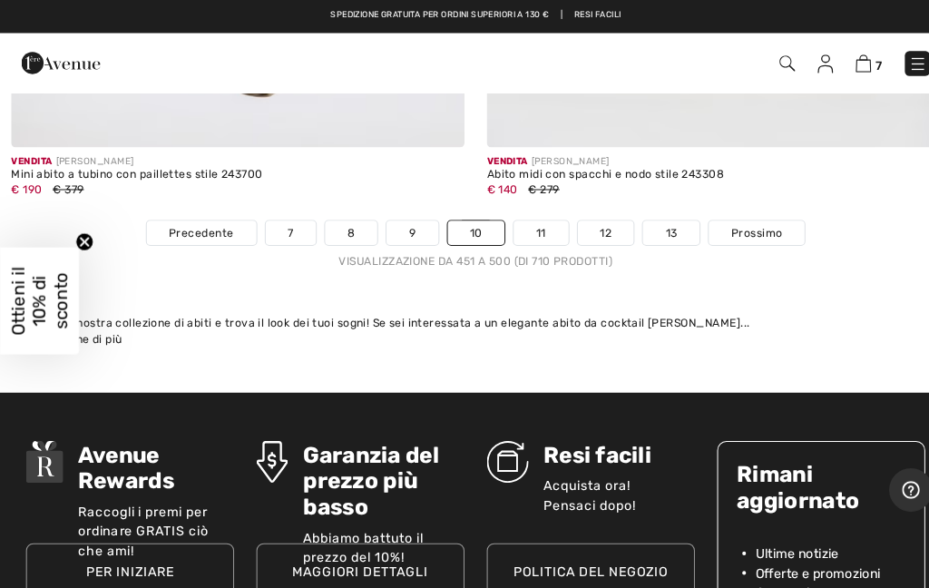
scroll to position [19528, 0]
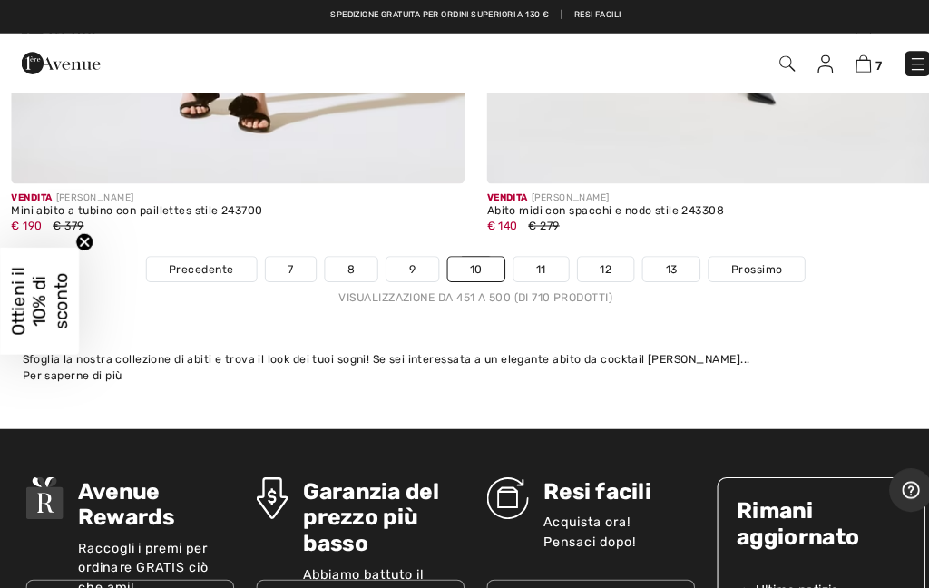
click at [394, 255] on link "9" at bounding box center [402, 263] width 50 height 24
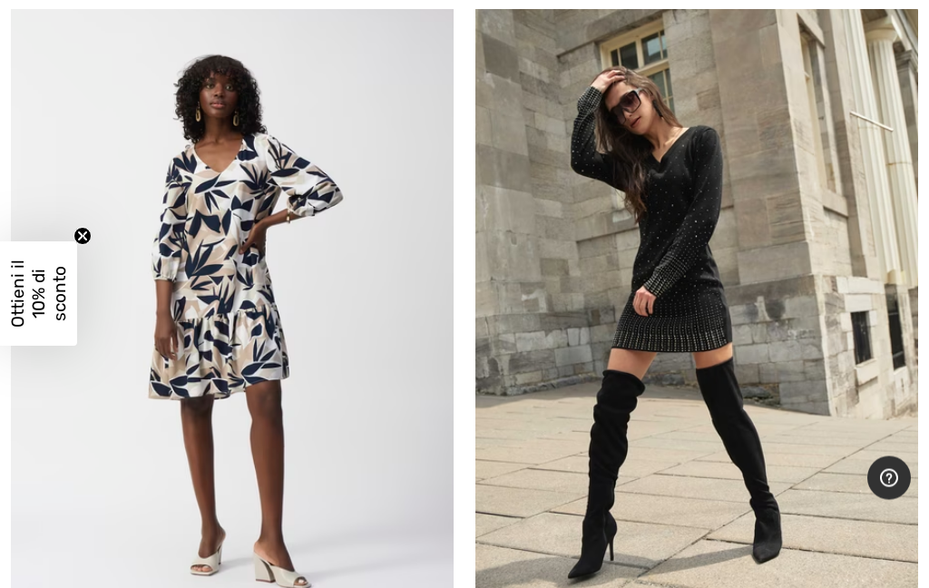
scroll to position [1814, 0]
click at [710, 263] on img at bounding box center [696, 322] width 443 height 664
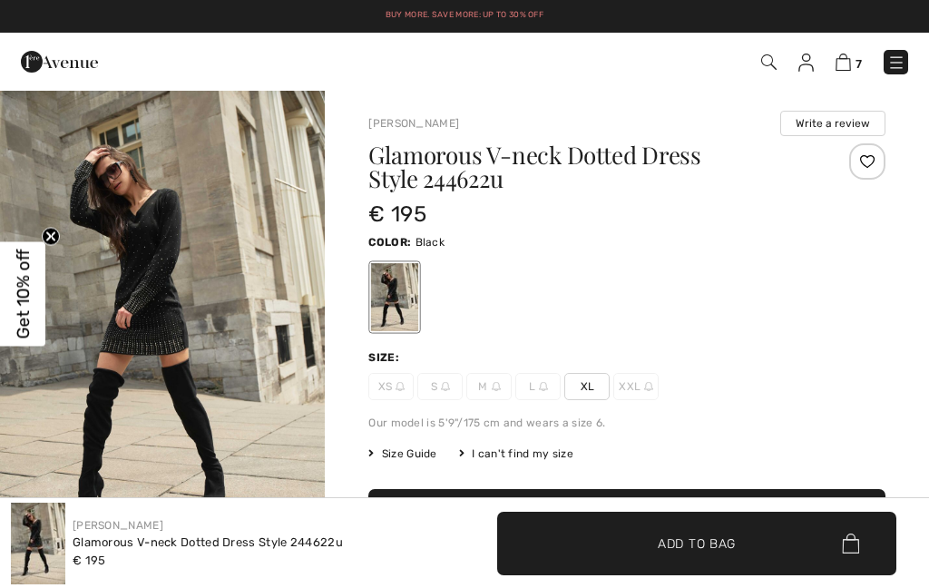
checkbox input "true"
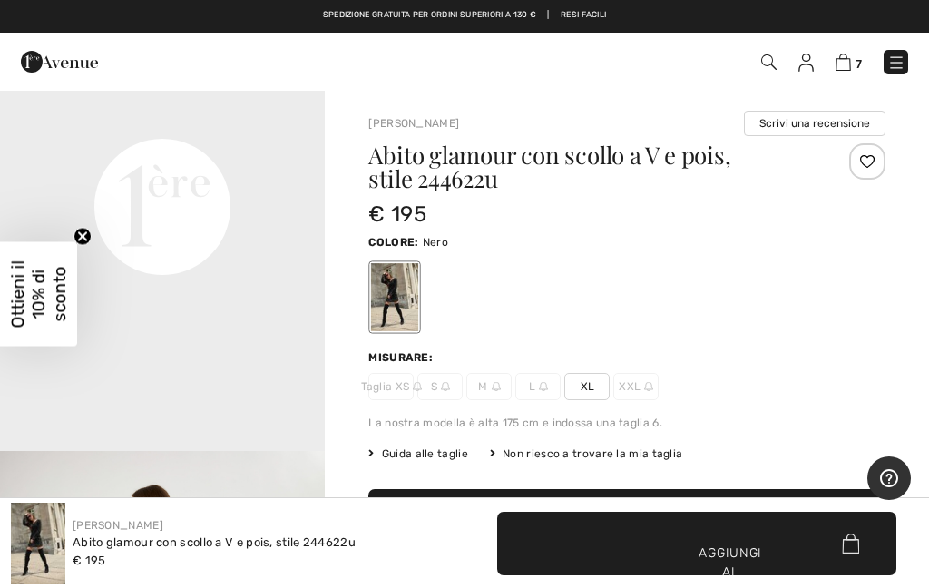
scroll to position [1106, 0]
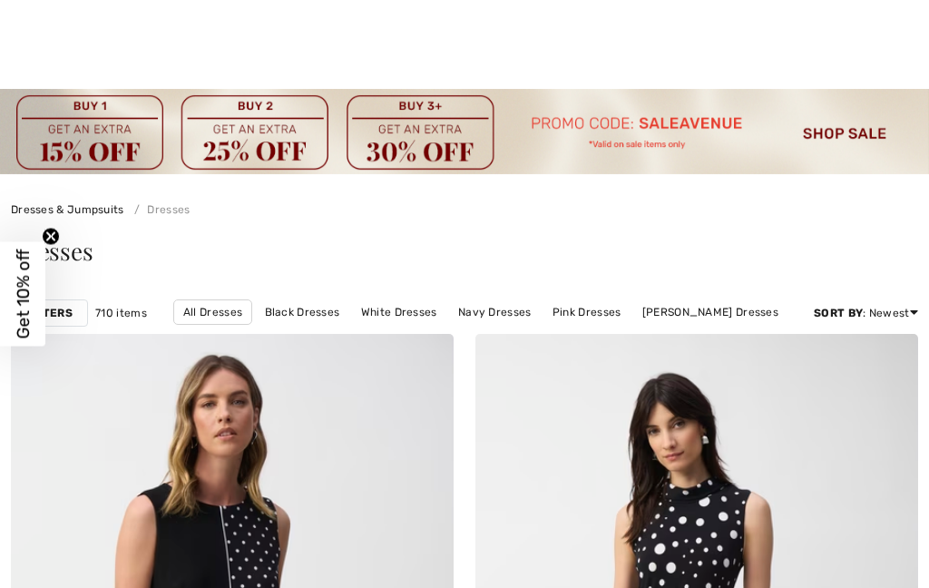
scroll to position [2509, 0]
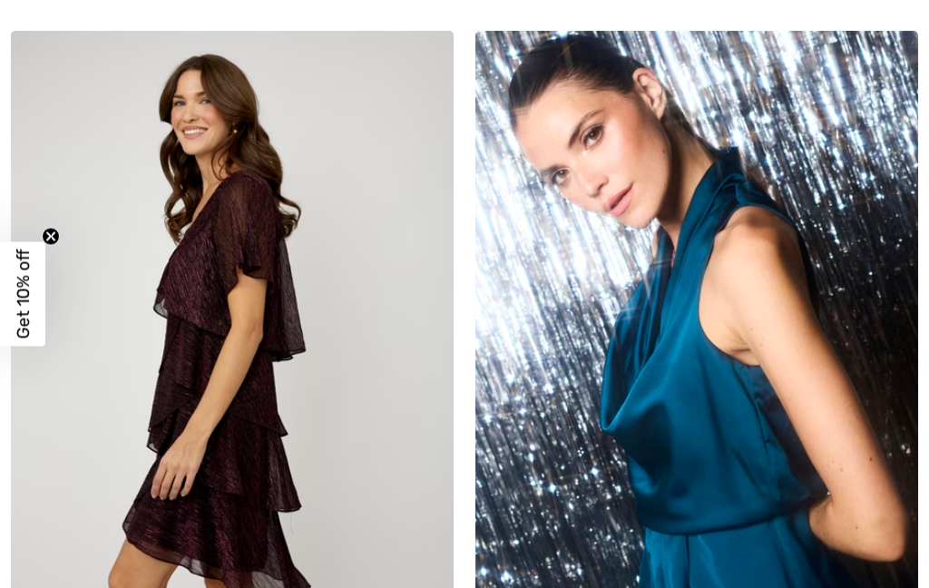
click at [389, 442] on img at bounding box center [232, 363] width 443 height 664
checkbox input "true"
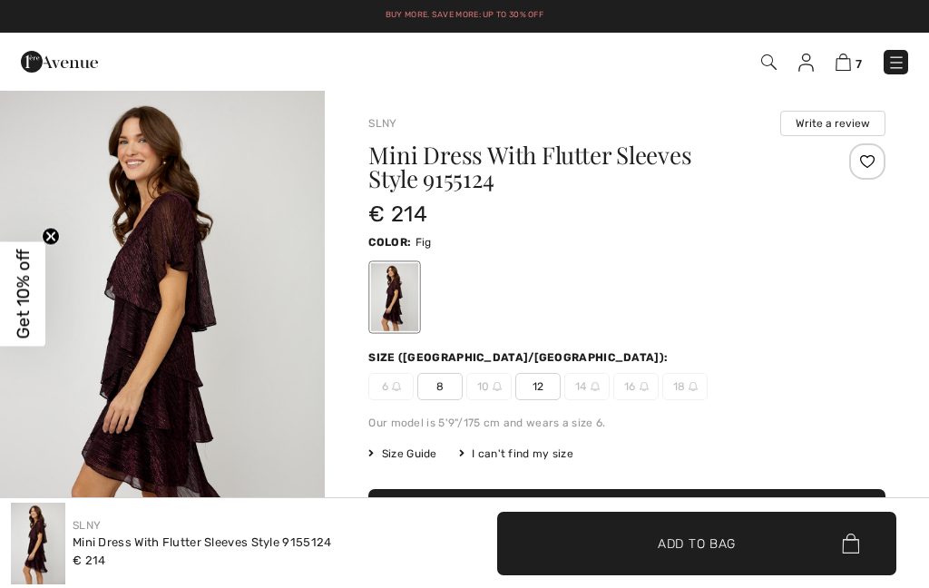
checkbox input "true"
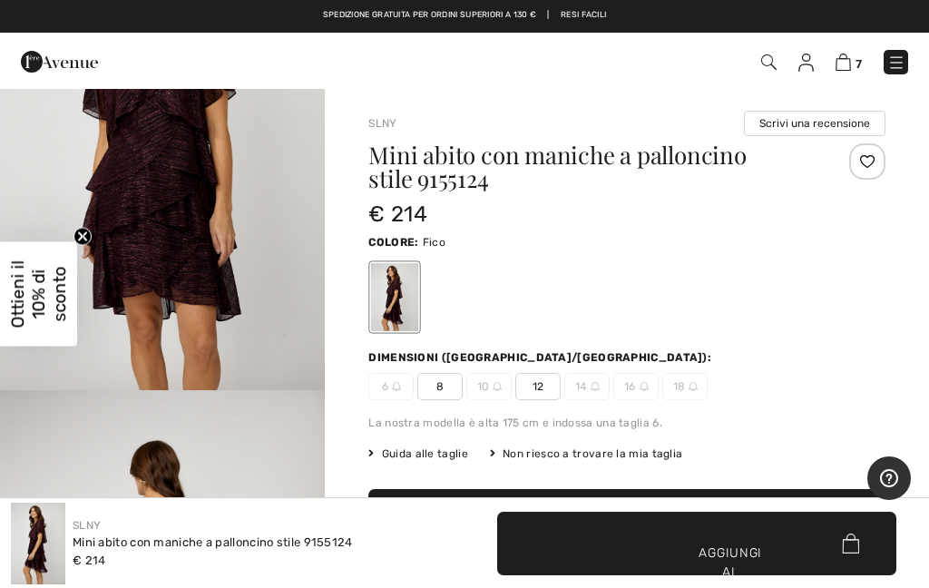
scroll to position [1652, 0]
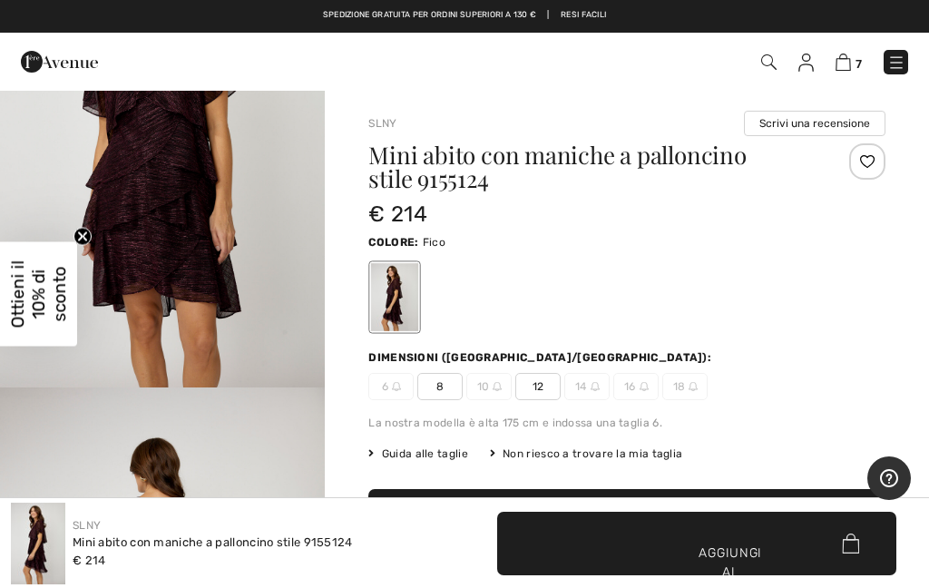
click at [447, 383] on span "8" at bounding box center [439, 386] width 45 height 27
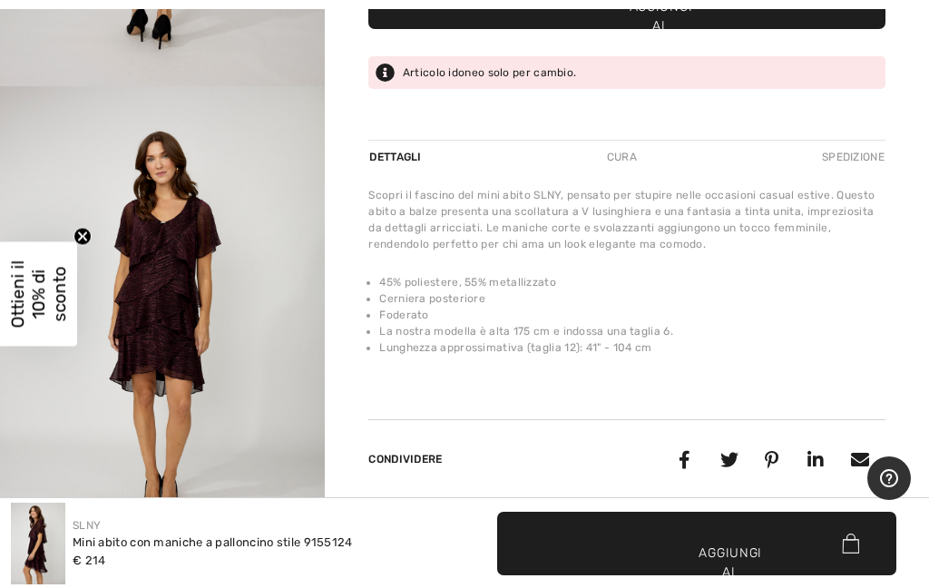
scroll to position [2005, 0]
click at [228, 315] on img "5 / 5" at bounding box center [162, 330] width 325 height 488
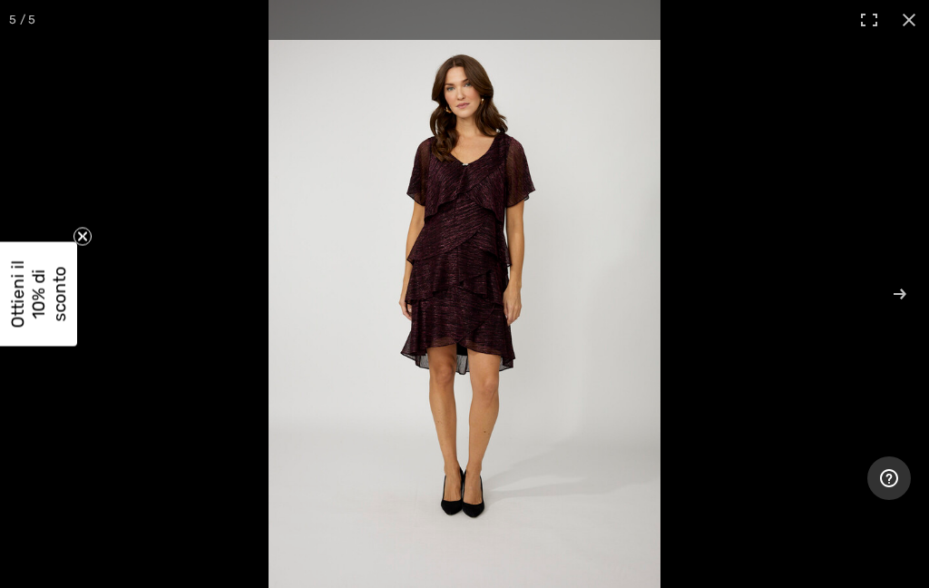
scroll to position [596, 0]
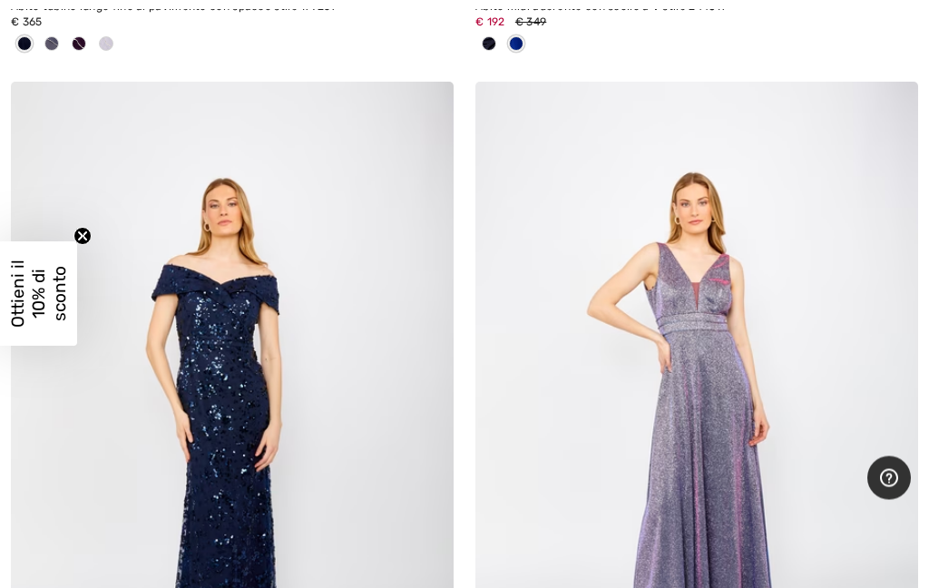
scroll to position [5667, 0]
click at [749, 434] on img at bounding box center [696, 414] width 443 height 664
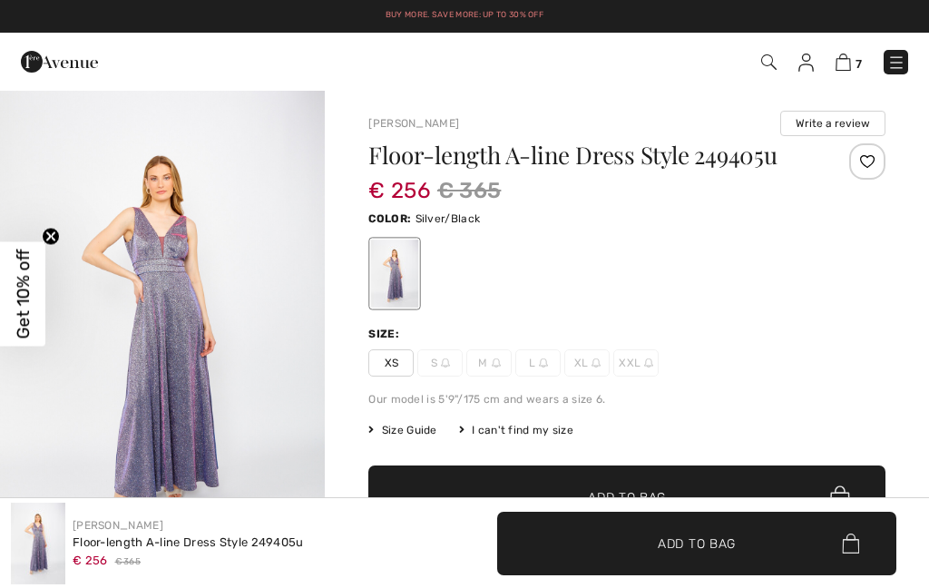
checkbox input "true"
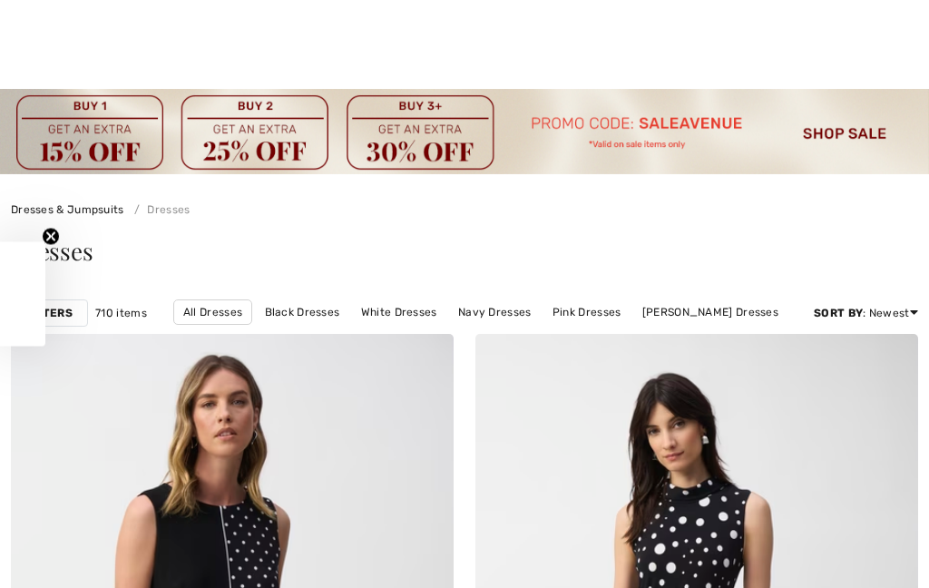
checkbox input "true"
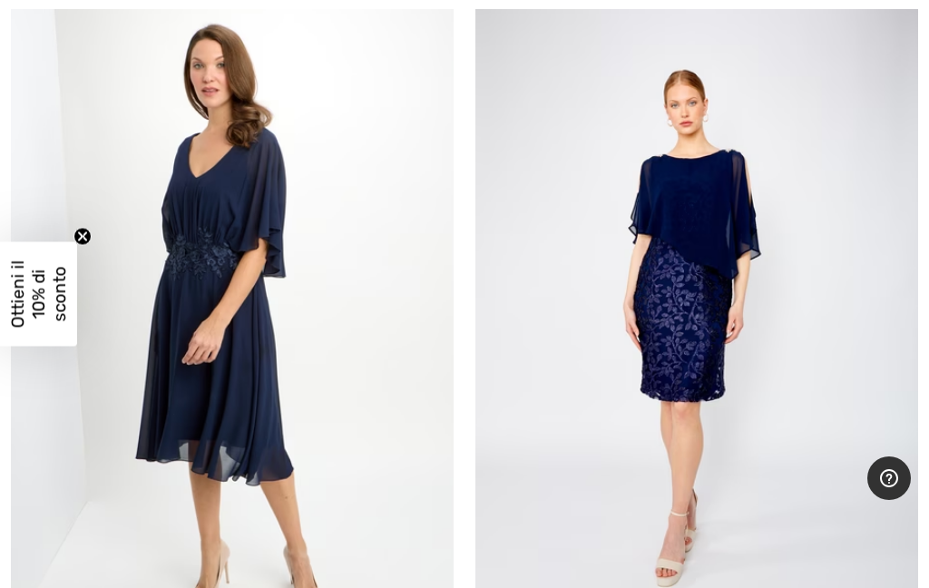
click at [253, 304] on img at bounding box center [232, 314] width 443 height 664
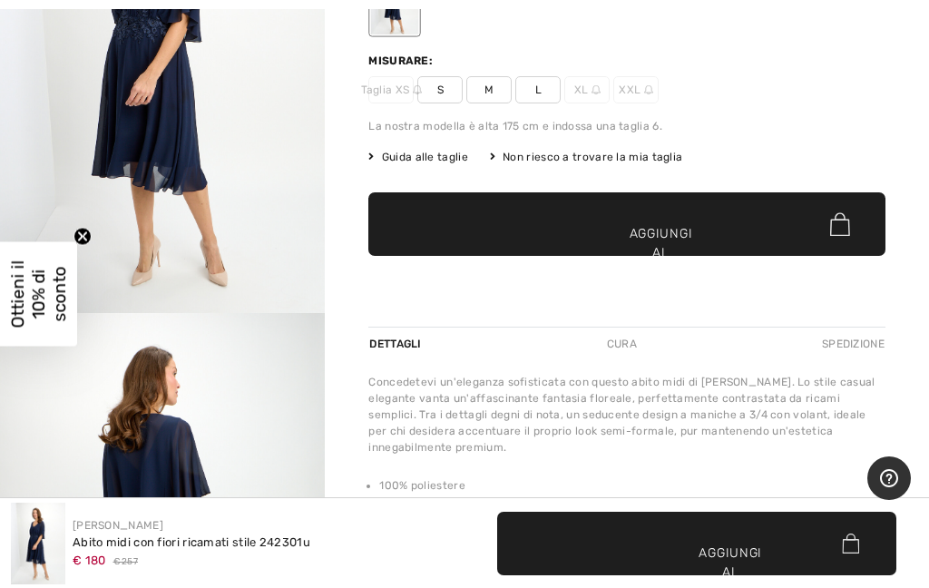
scroll to position [269, 0]
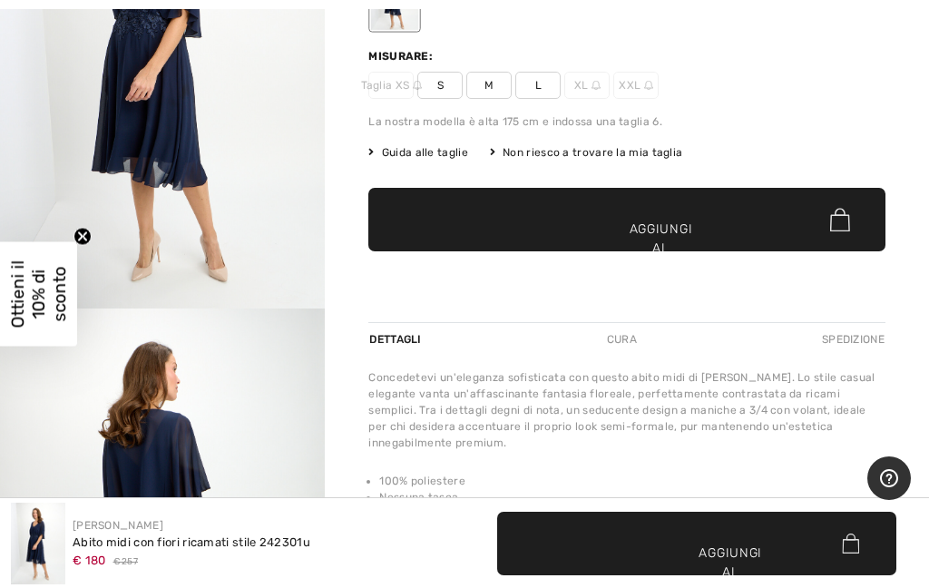
click at [220, 174] on img "1 / 5" at bounding box center [162, 64] width 325 height 488
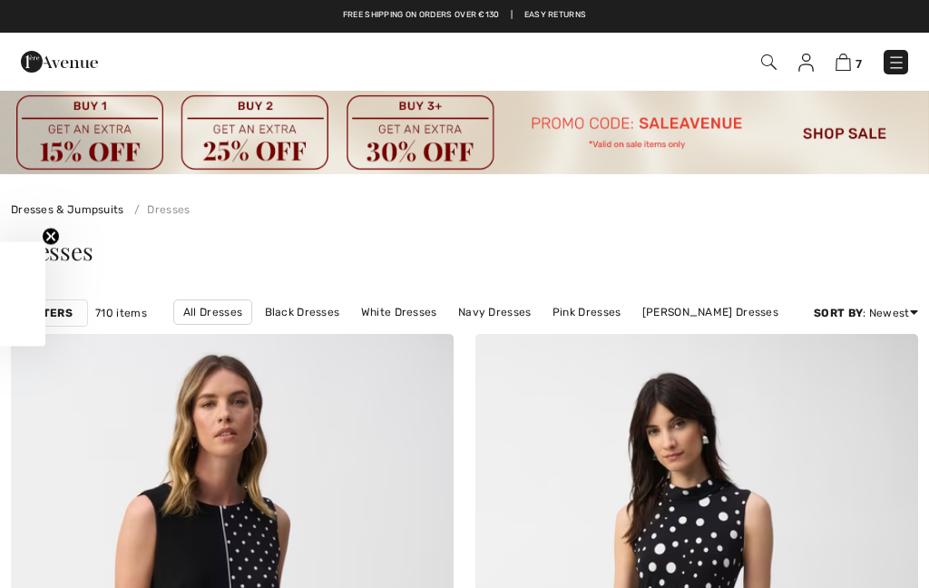
scroll to position [7262, 0]
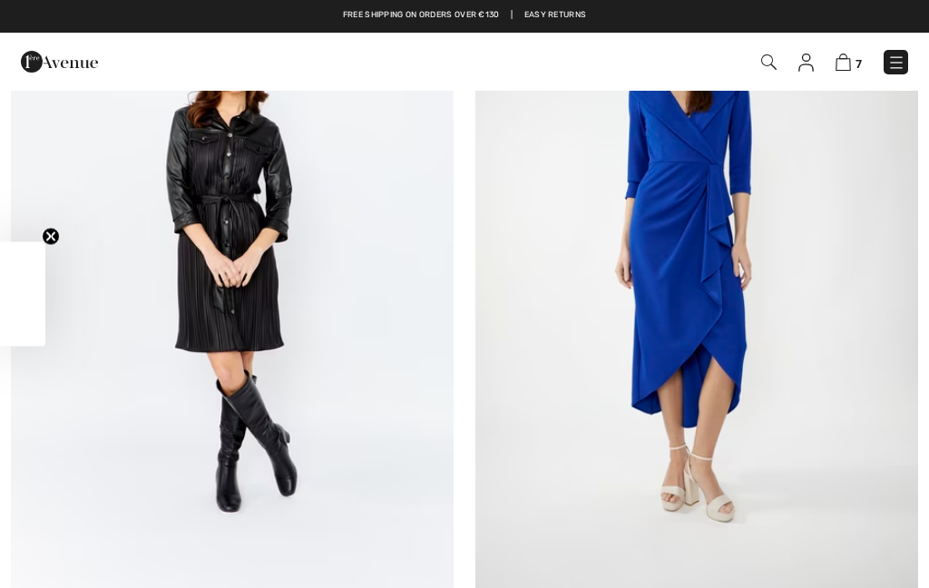
checkbox input "true"
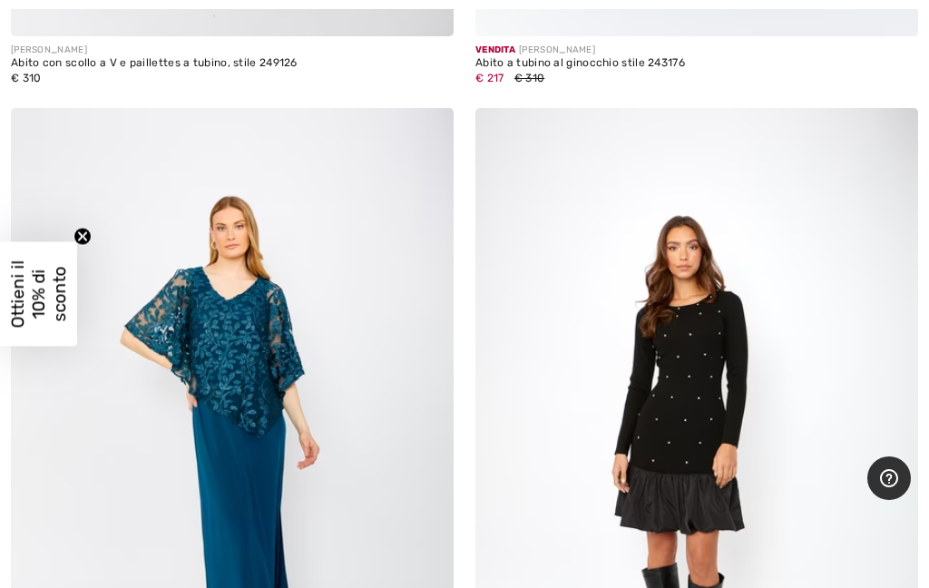
scroll to position [10240, 0]
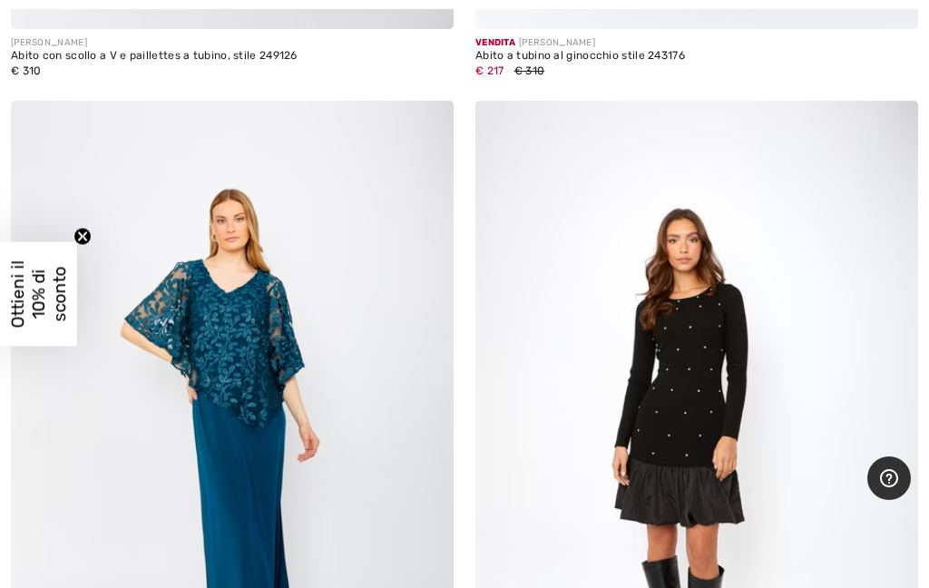
click at [727, 379] on img at bounding box center [696, 433] width 443 height 664
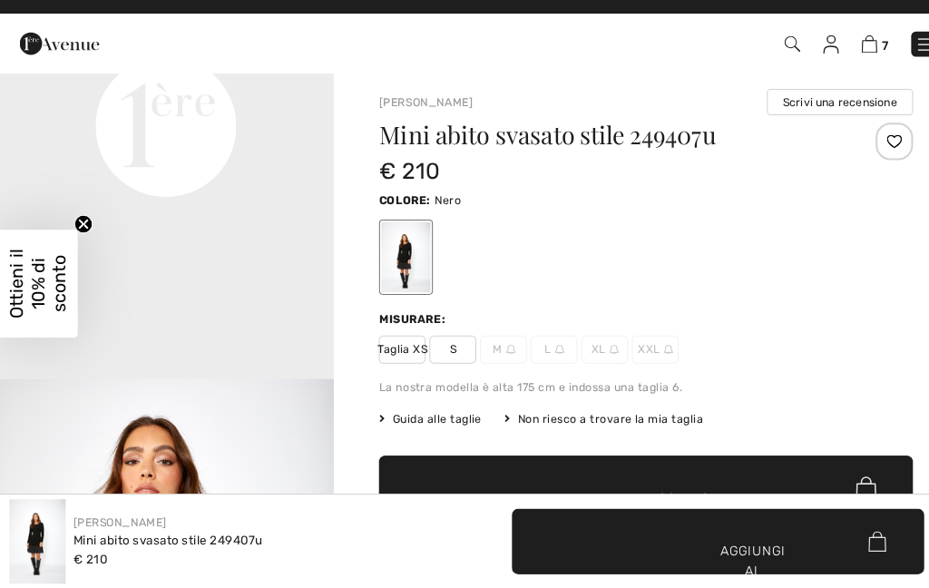
scroll to position [6, 0]
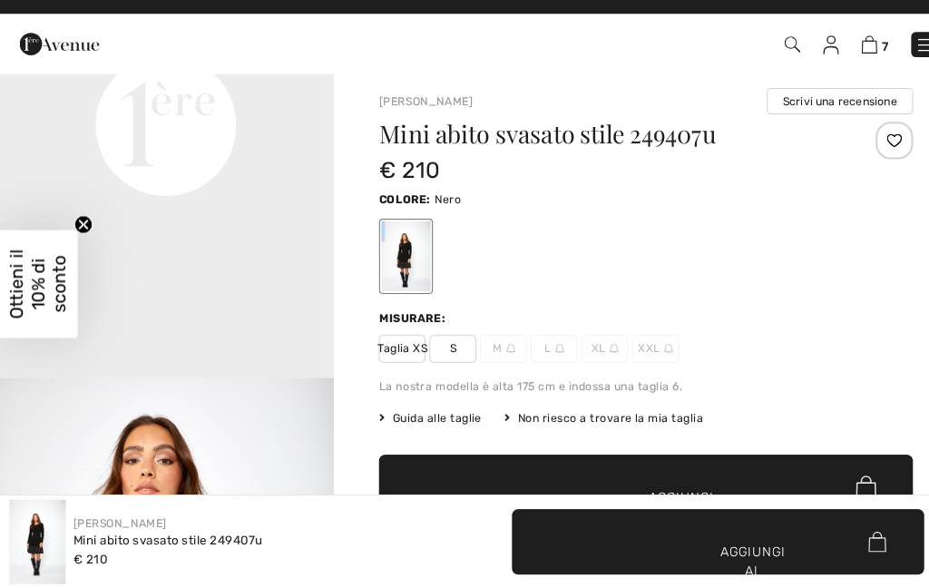
click at [533, 286] on div "Mini abito svasato stile 249407u € 210 Colore: Nero Misurare: Taglia XS S M L X…" at bounding box center [626, 365] width 517 height 456
click at [529, 293] on div "Mini abito svasato stile 249407u € 210 Colore: Nero Misurare: Taglia XS S M L X…" at bounding box center [626, 365] width 517 height 456
click at [533, 290] on div "Mini abito svasato stile 249407u € 210 Colore: Nero Misurare: Taglia XS S M L X…" at bounding box center [626, 365] width 517 height 456
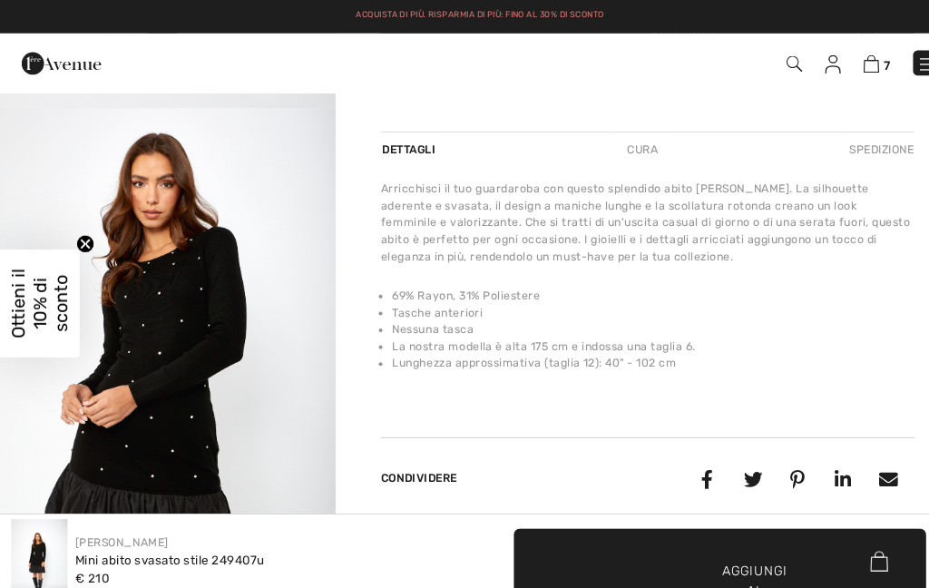
scroll to position [0, 0]
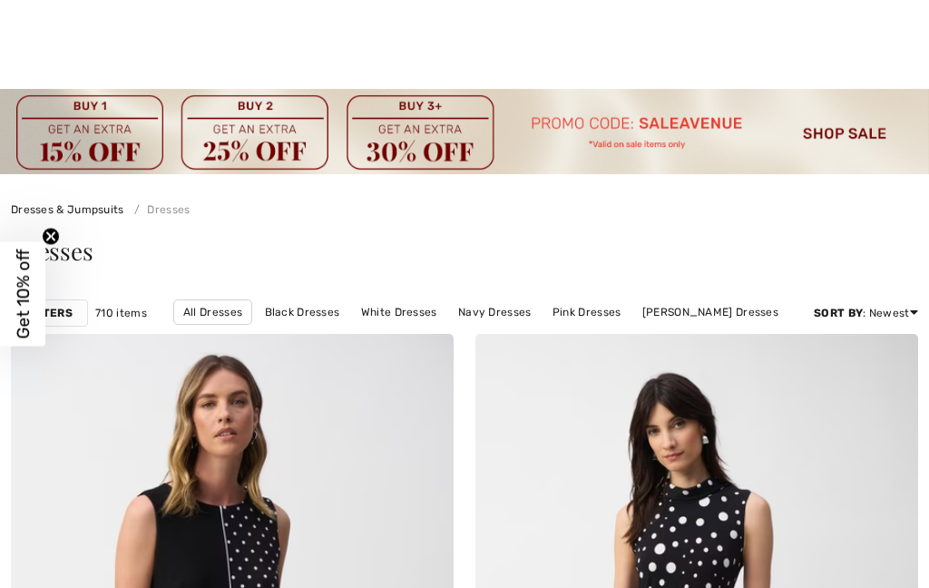
checkbox input "true"
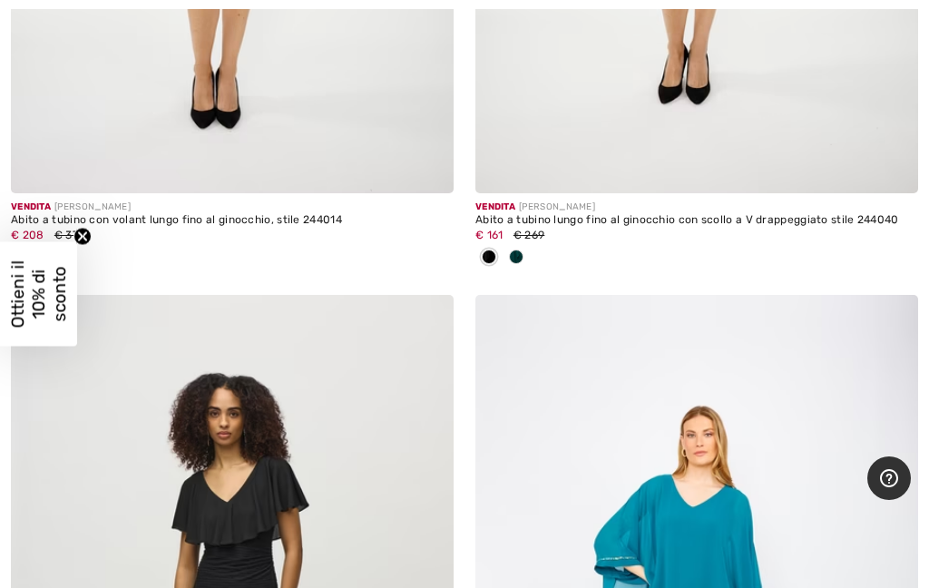
scroll to position [11645, 0]
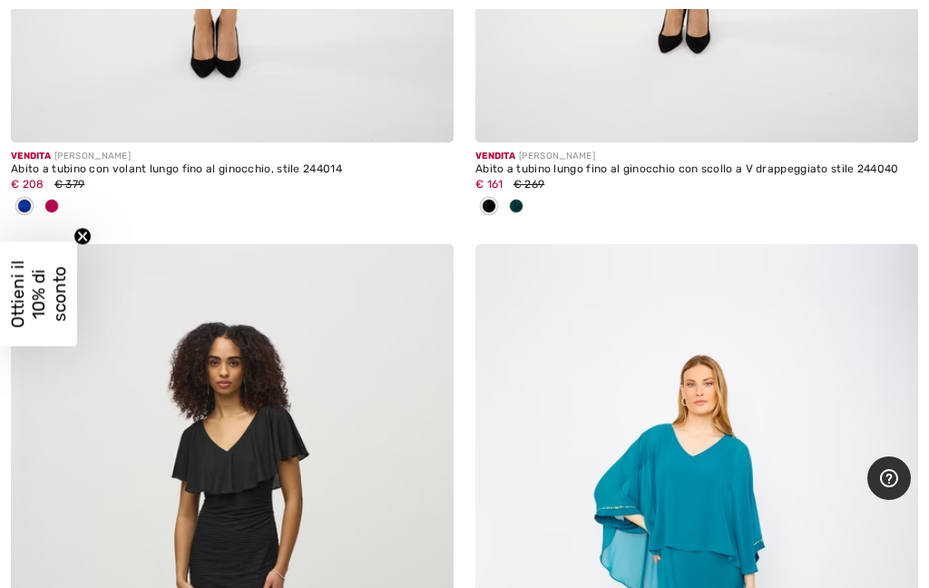
click at [279, 483] on img at bounding box center [232, 576] width 443 height 664
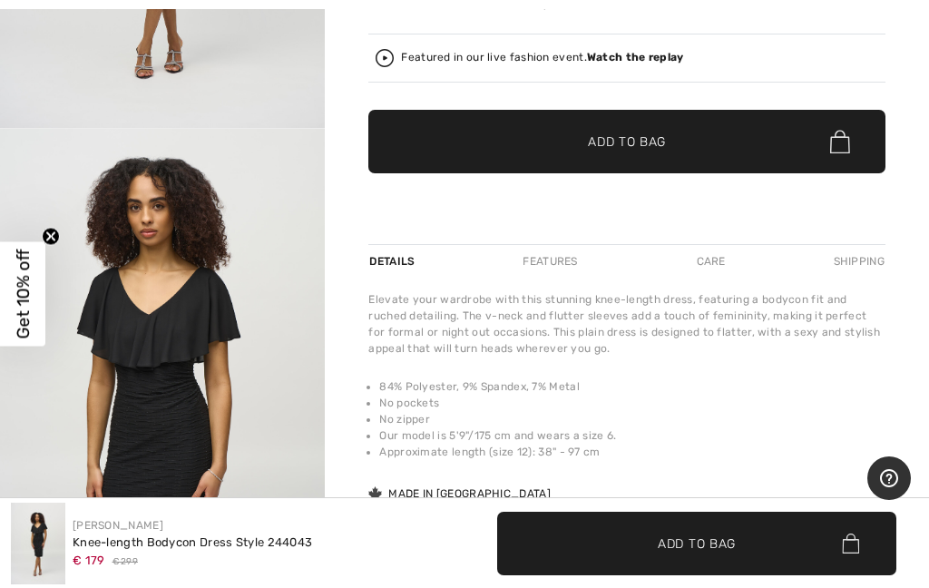
scroll to position [521, 0]
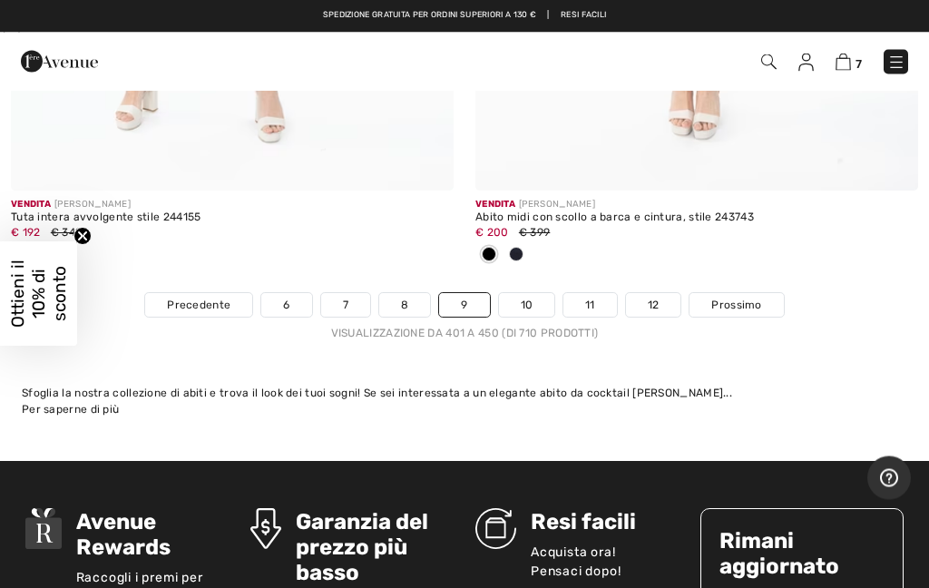
scroll to position [19502, 0]
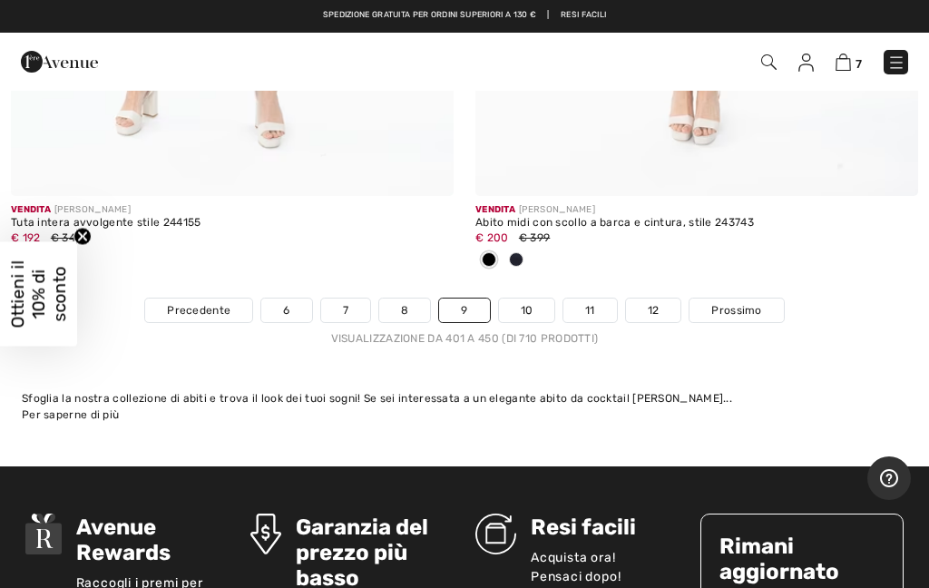
click at [407, 304] on link "8" at bounding box center [404, 310] width 51 height 24
